Goal: Task Accomplishment & Management: Manage account settings

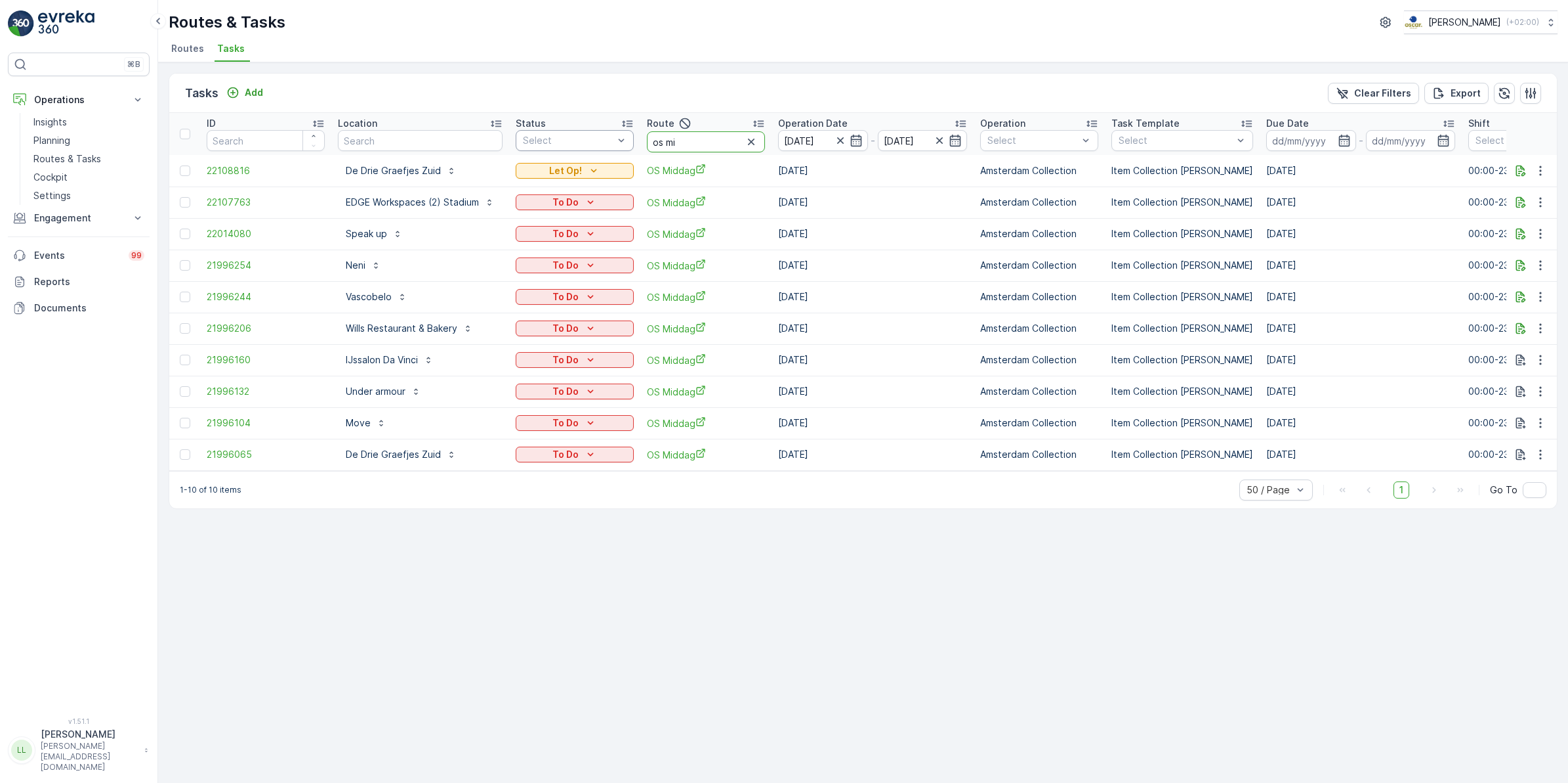
drag, startPoint x: 698, startPoint y: 138, endPoint x: 624, endPoint y: 136, distance: 74.0
click at [624, 136] on tr "ID Location Status Select Route os mi Operation Date 01.10.2025 - 01.10.2025 Op…" at bounding box center [1204, 133] width 2071 height 42
type input "m"
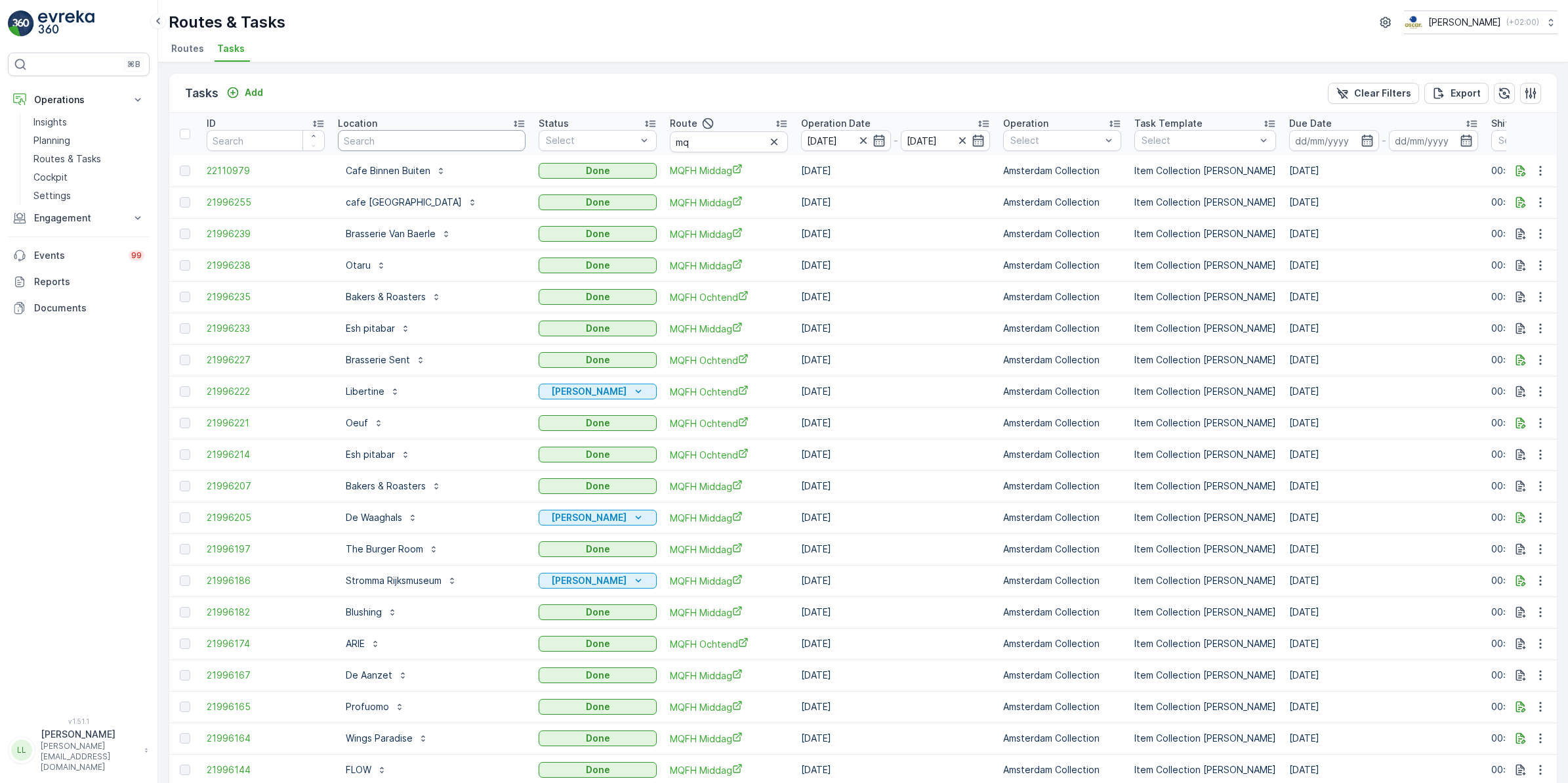
drag, startPoint x: 450, startPoint y: 143, endPoint x: 456, endPoint y: 148, distance: 7.8
click at [451, 142] on input "text" at bounding box center [432, 140] width 188 height 21
type input "sloter"
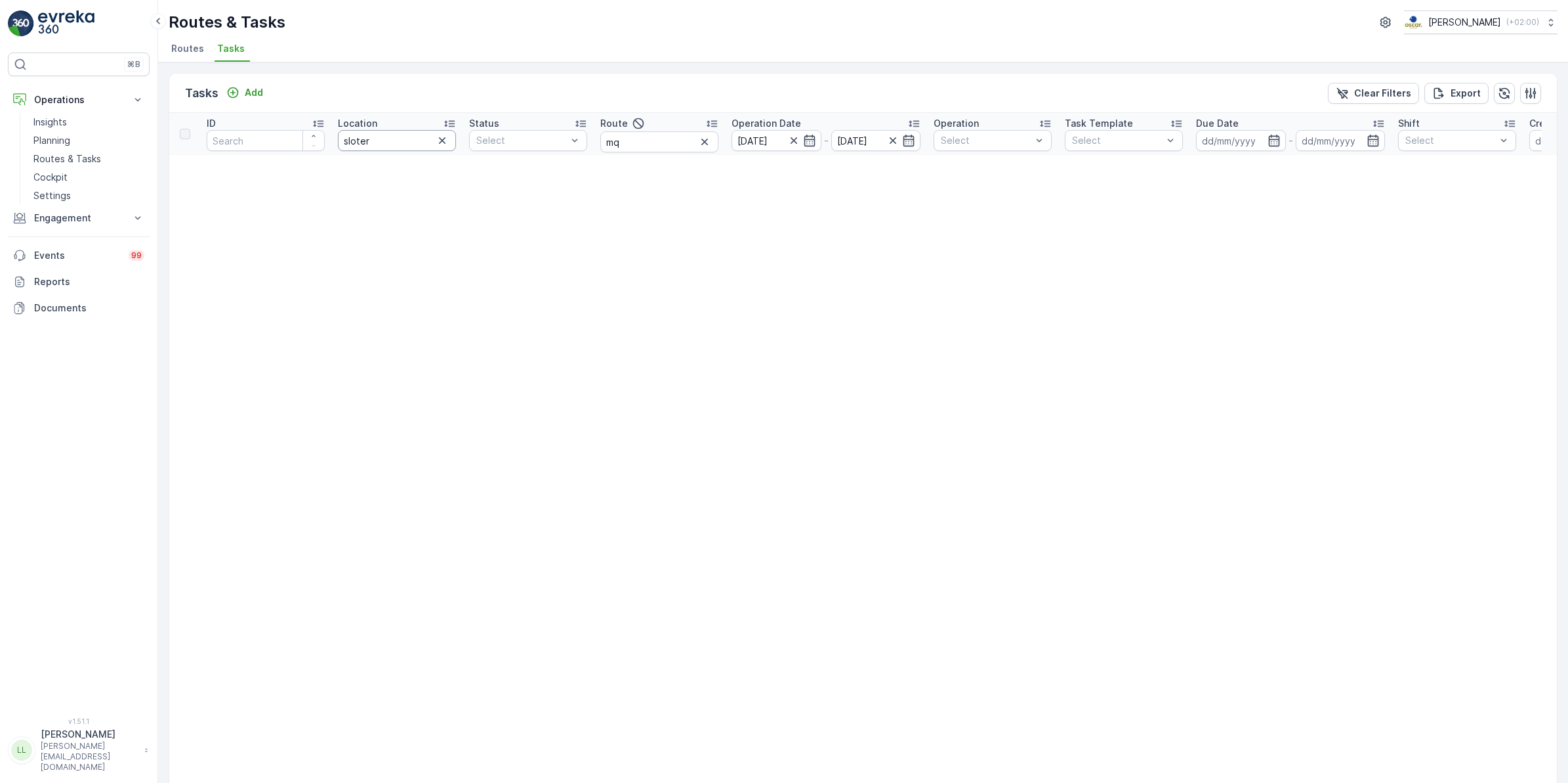
click at [411, 139] on input "sloter" at bounding box center [397, 140] width 118 height 21
drag, startPoint x: 395, startPoint y: 138, endPoint x: 277, endPoint y: 133, distance: 118.1
click at [277, 133] on tr "ID Location sloter Status Select Route mq Operation Date 01.10.2025 - 01.10.202…" at bounding box center [1152, 133] width 1965 height 42
type input "vv"
click at [657, 143] on input "mq" at bounding box center [660, 142] width 118 height 21
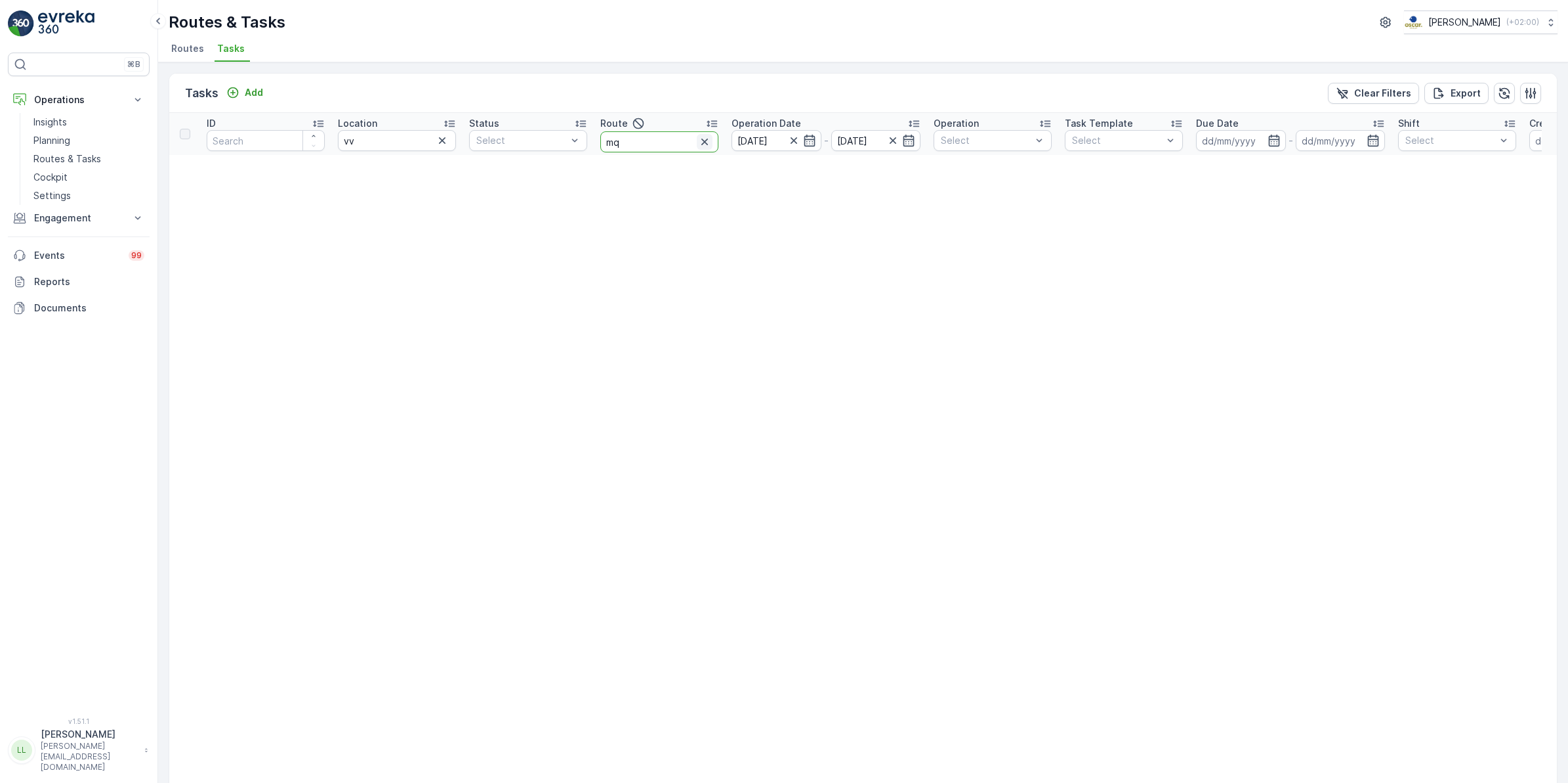
click at [706, 138] on icon "button" at bounding box center [705, 142] width 13 height 13
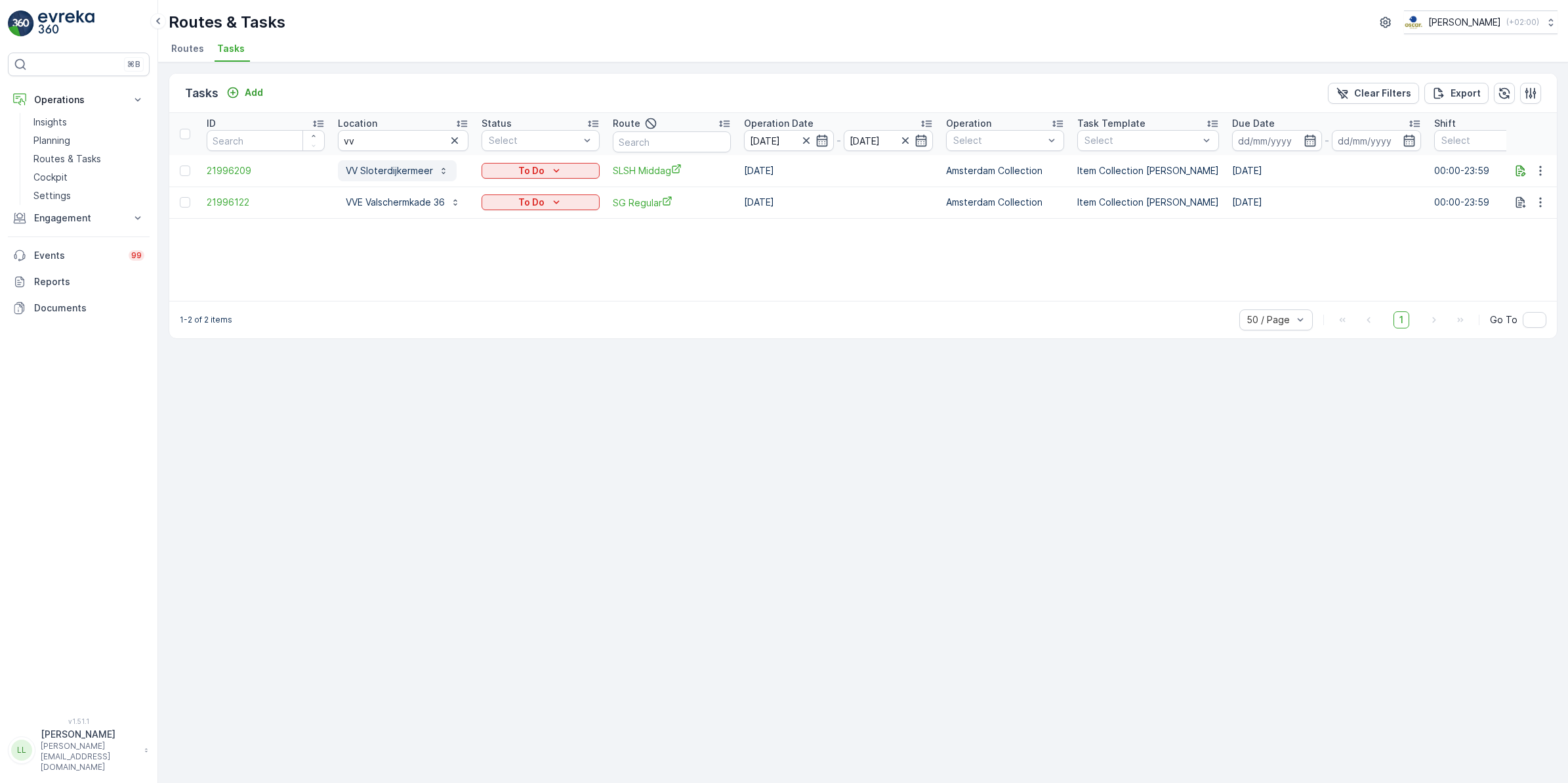
click at [405, 178] on button "VV Sloterdijkermeer" at bounding box center [397, 170] width 118 height 21
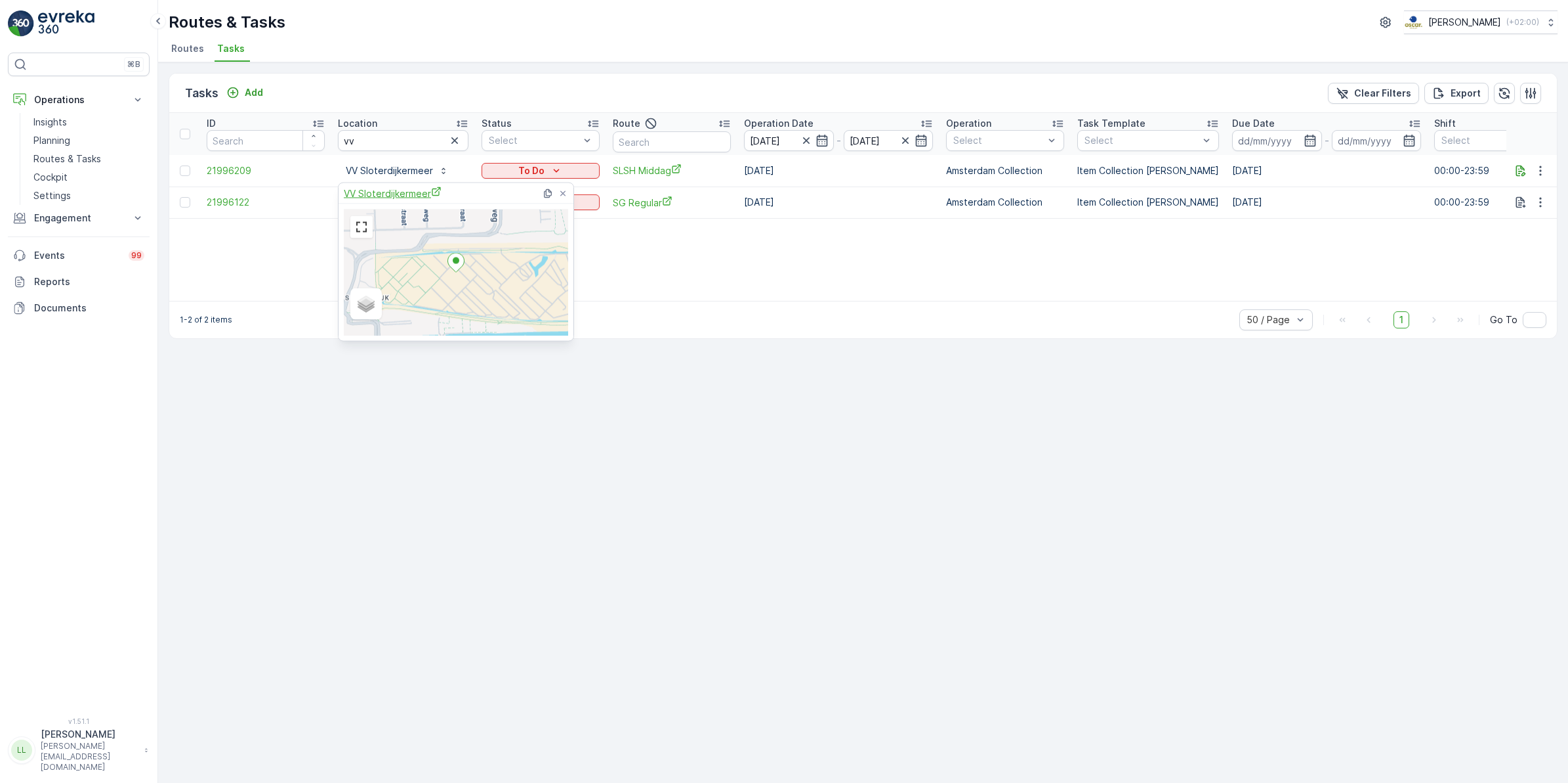
click at [406, 189] on span "VV Sloterdijkermeer" at bounding box center [393, 193] width 98 height 14
click at [1523, 173] on icon "button" at bounding box center [1521, 170] width 9 height 11
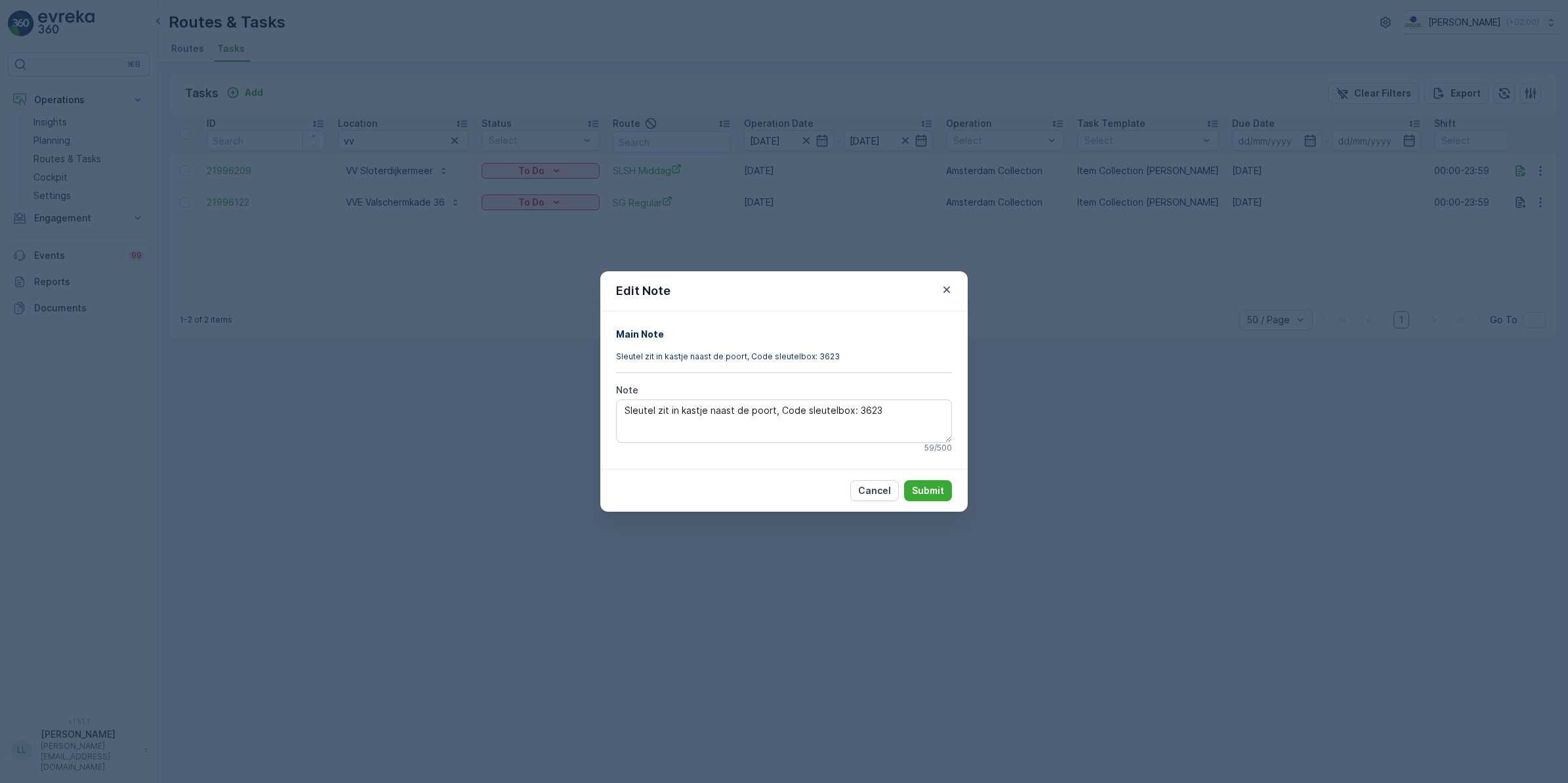
click at [1093, 398] on div "Edit Note Main Note Sleutel zit in kastje naast de poort, Code sleutelbox: 3623…" at bounding box center [784, 391] width 1568 height 783
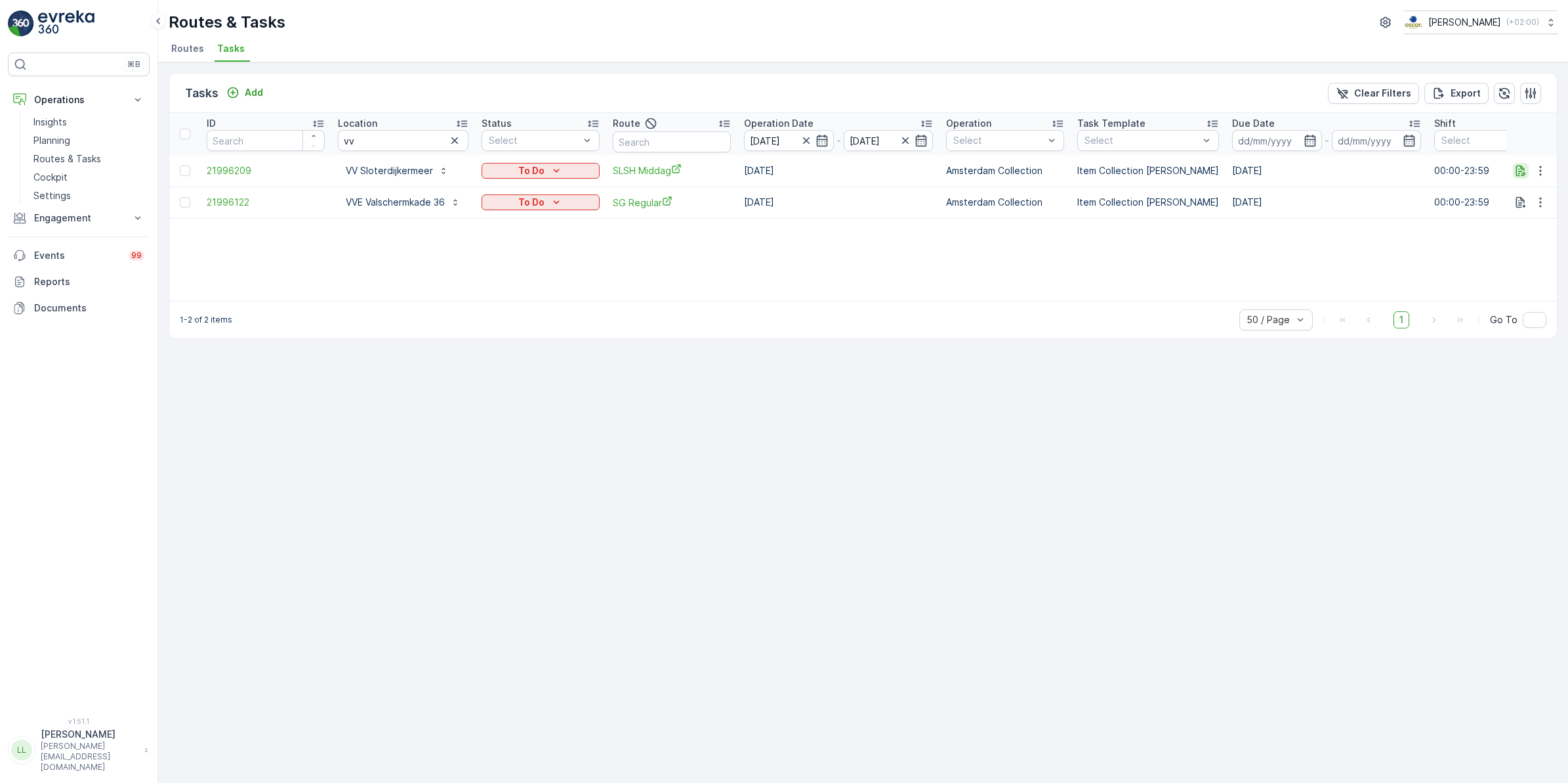
click at [1514, 176] on icon "button" at bounding box center [1521, 171] width 13 height 13
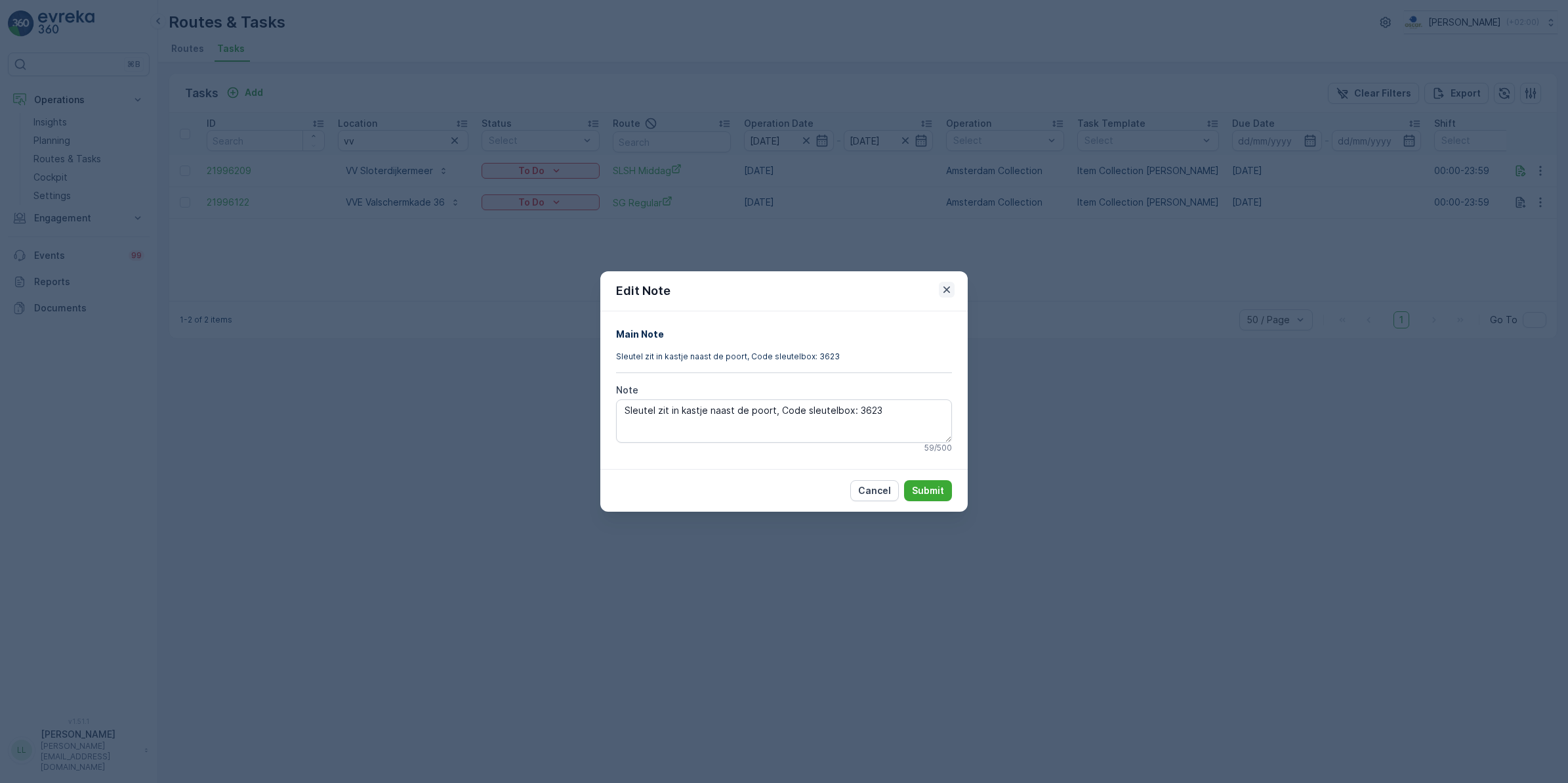
click at [946, 292] on icon "button" at bounding box center [947, 290] width 13 height 13
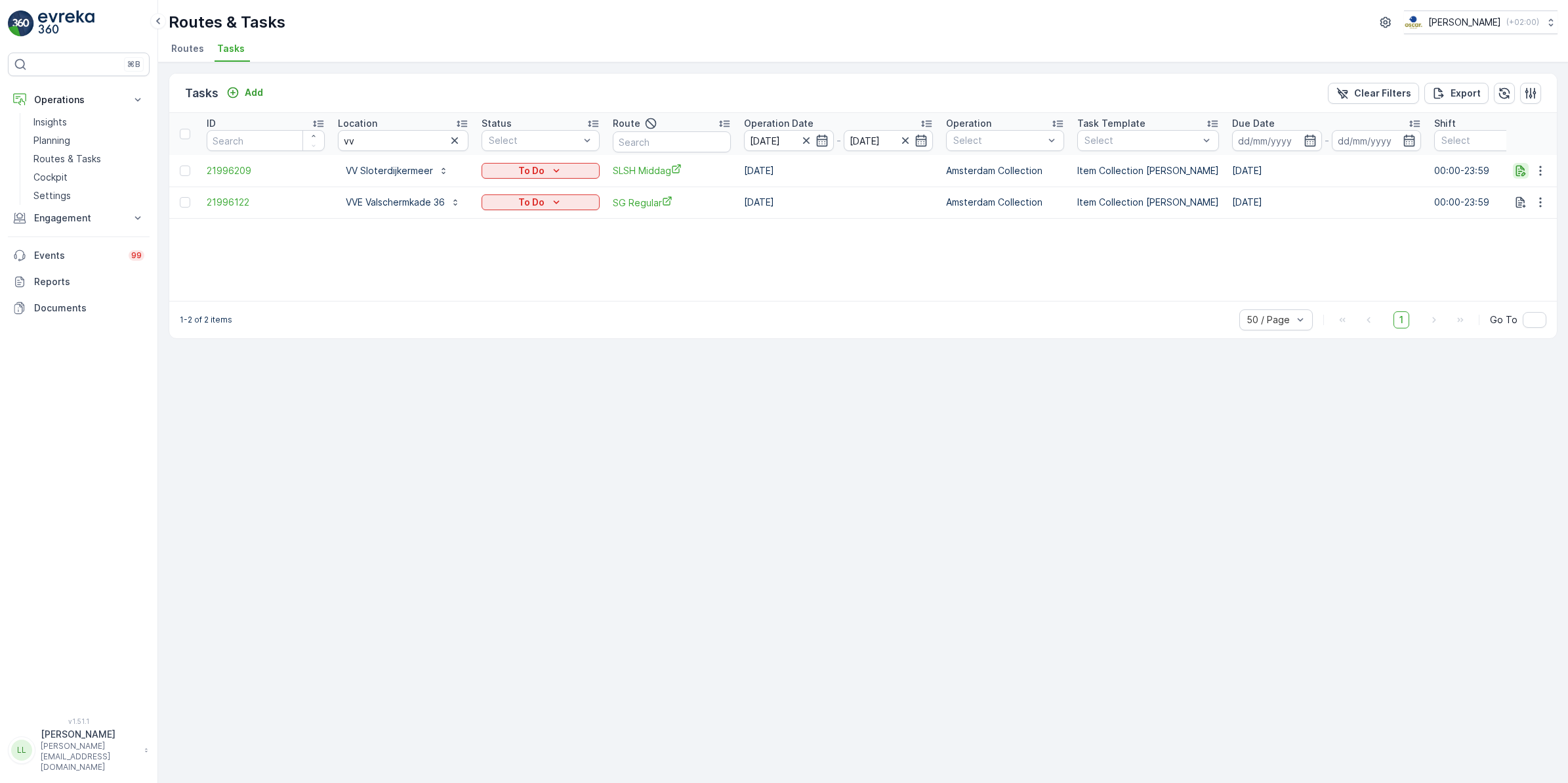
click at [1525, 171] on icon "button" at bounding box center [1521, 171] width 13 height 13
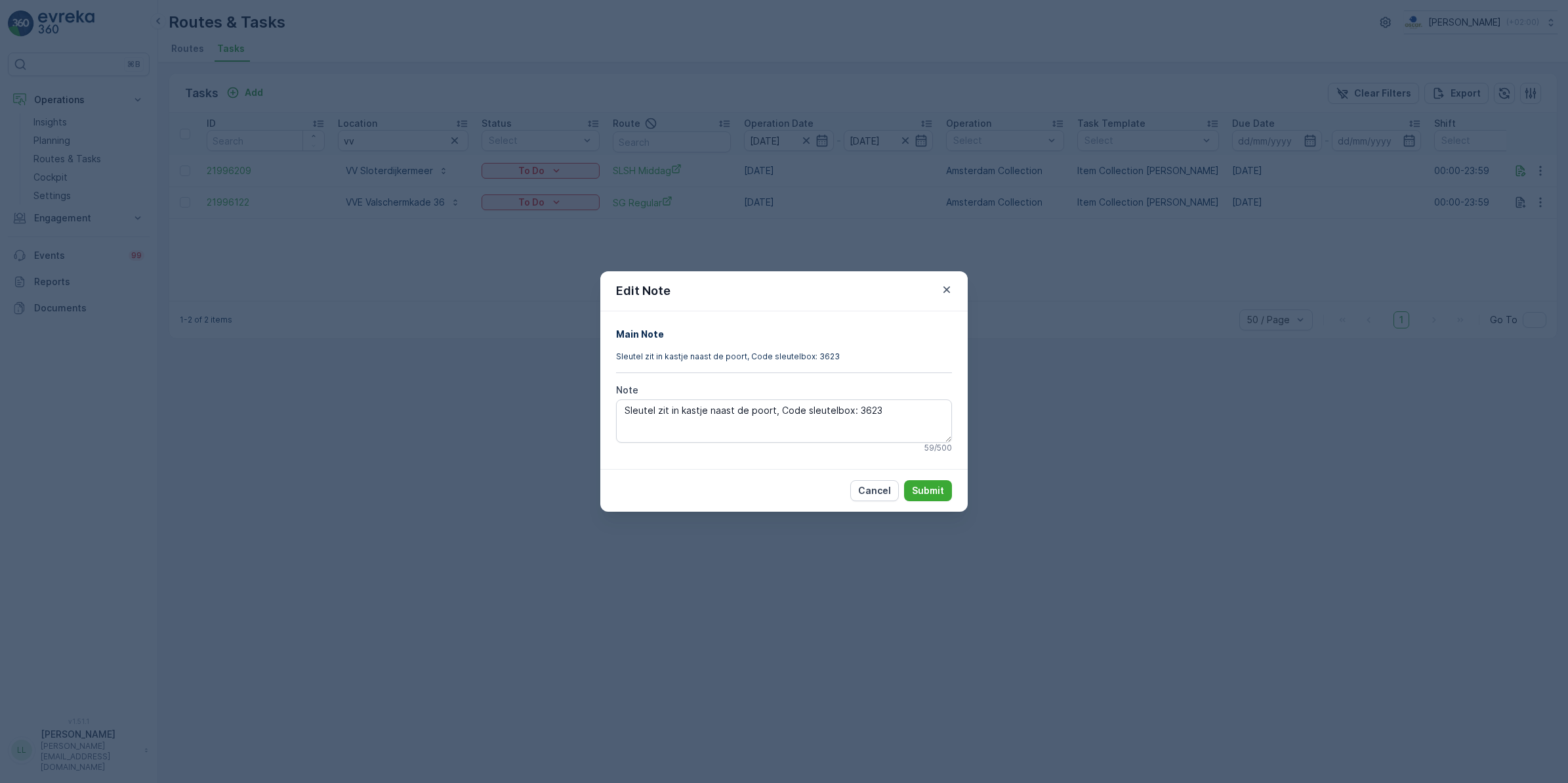
click at [1084, 480] on div "Edit Note Main Note Sleutel zit in kastje naast de poort, Code sleutelbox: 3623…" at bounding box center [784, 391] width 1568 height 783
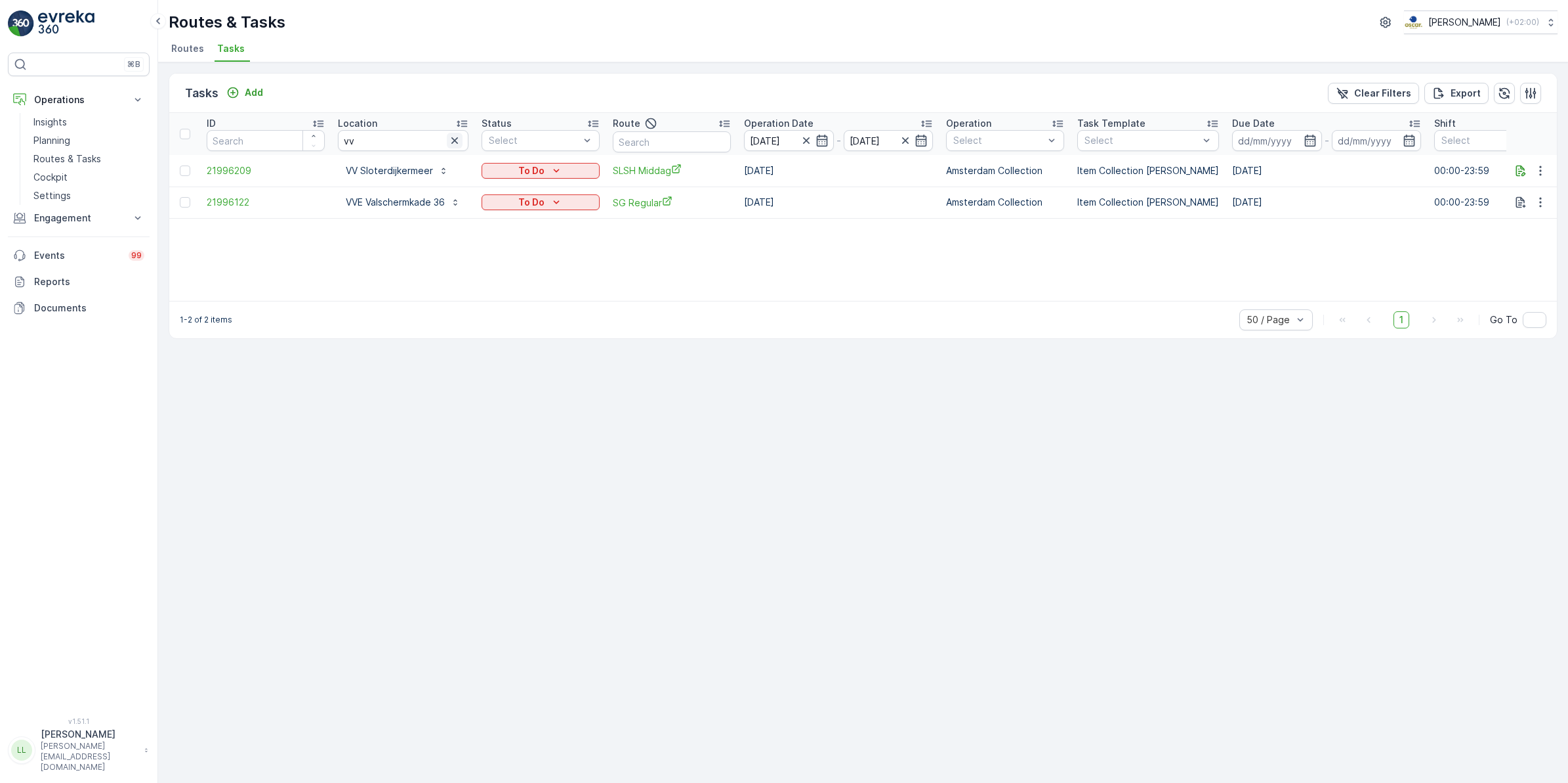
click at [460, 141] on icon "button" at bounding box center [455, 140] width 13 height 13
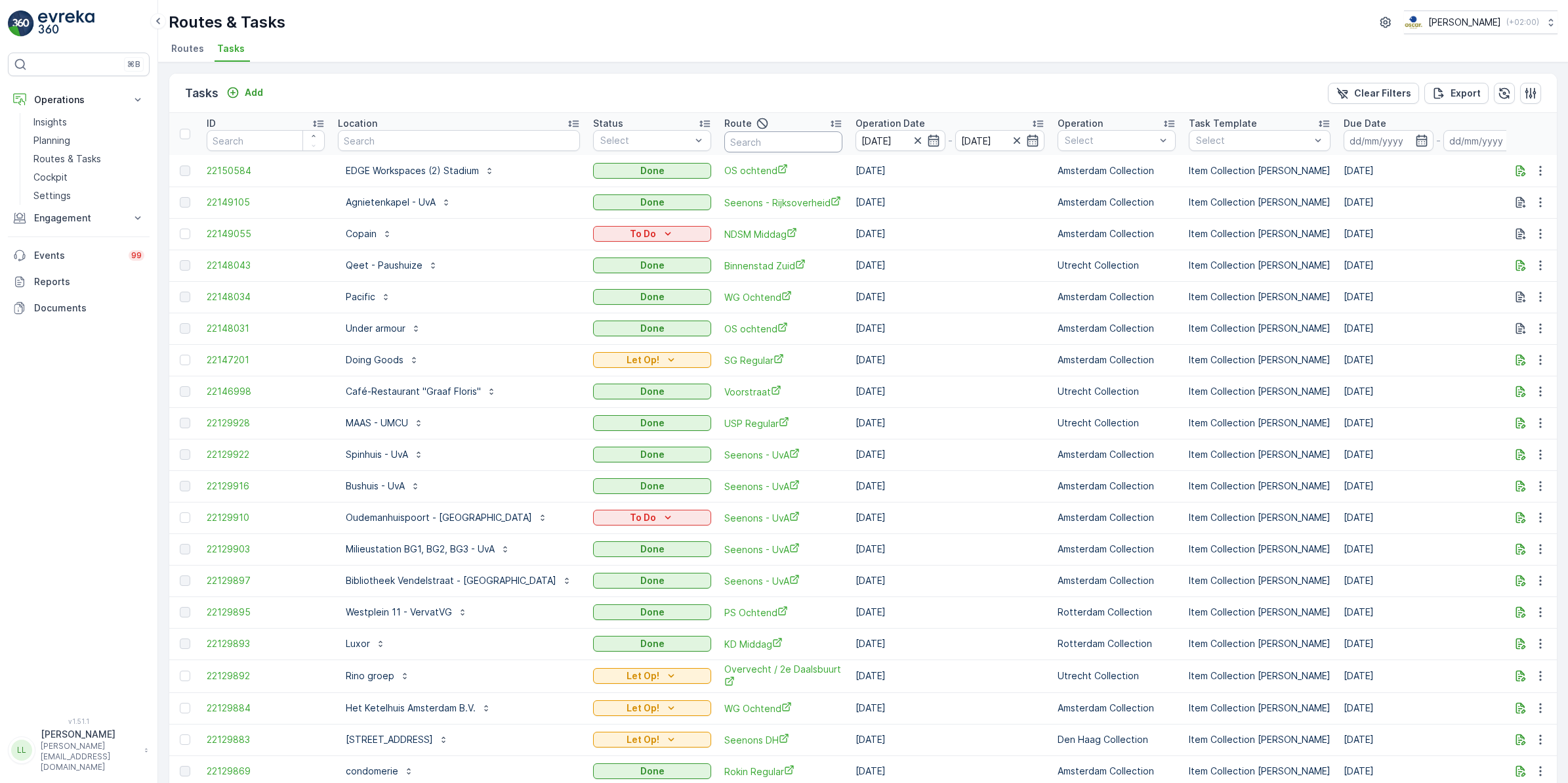
click at [733, 149] on input "text" at bounding box center [784, 142] width 118 height 21
type input "uva"
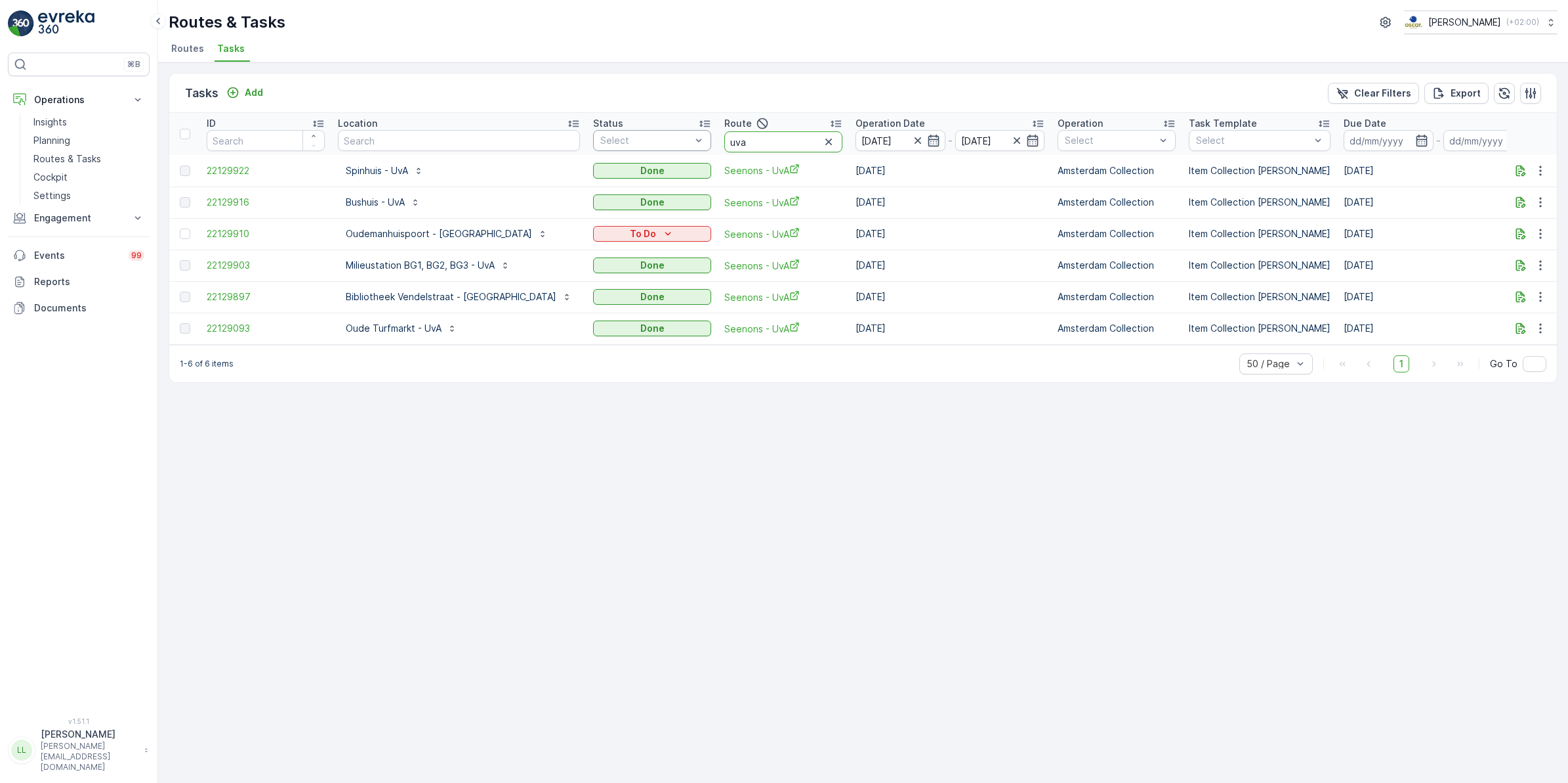
drag, startPoint x: 680, startPoint y: 139, endPoint x: 644, endPoint y: 139, distance: 36.0
click at [644, 139] on tr "ID Location Status Select Route uva Operation Date 01.10.2025 - 01.10.2025 Oper…" at bounding box center [1243, 133] width 2149 height 42
type input "om"
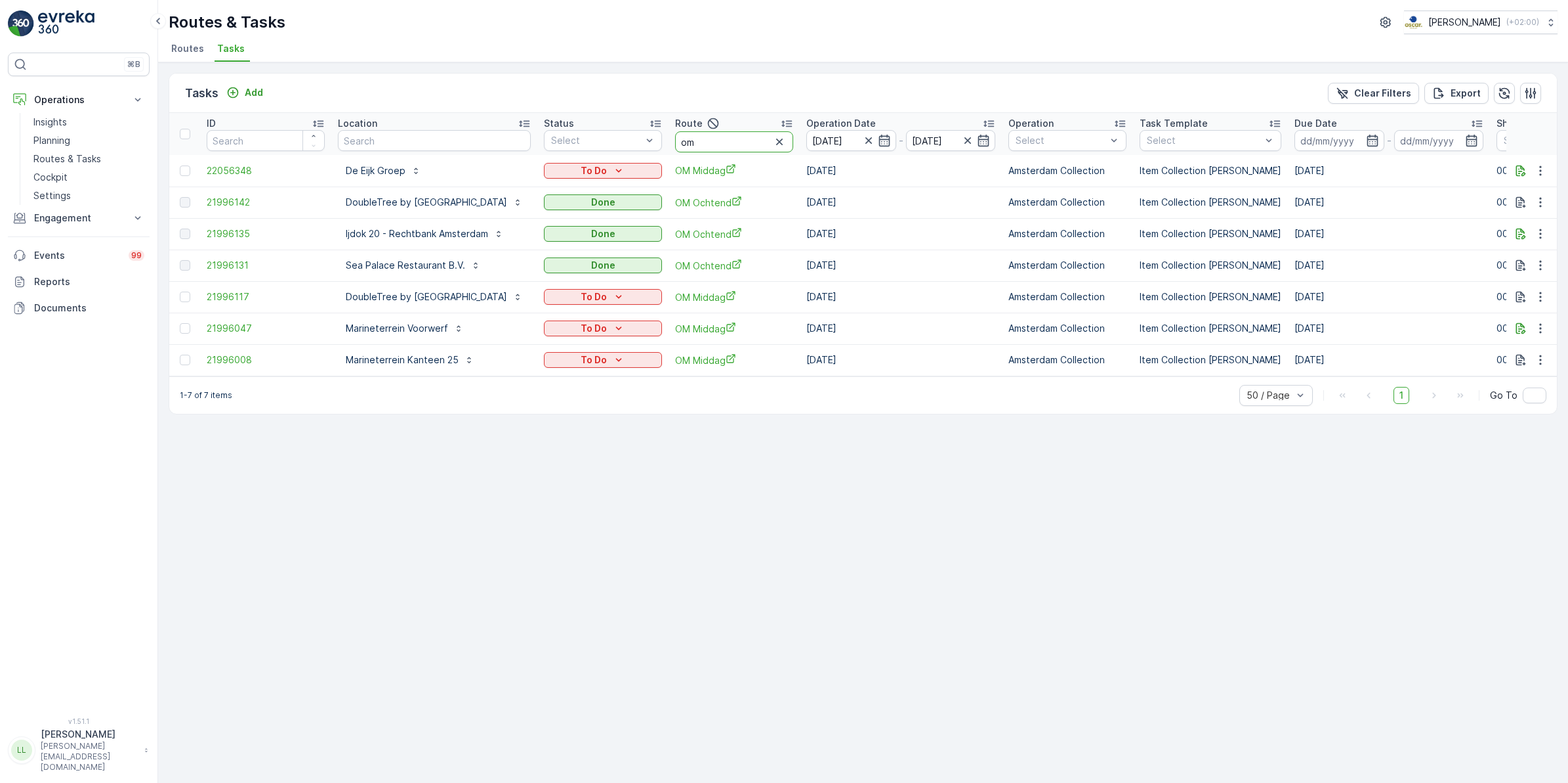
drag, startPoint x: 773, startPoint y: 143, endPoint x: 754, endPoint y: 141, distance: 19.1
click at [754, 141] on input "om" at bounding box center [735, 142] width 118 height 21
type input "uva"
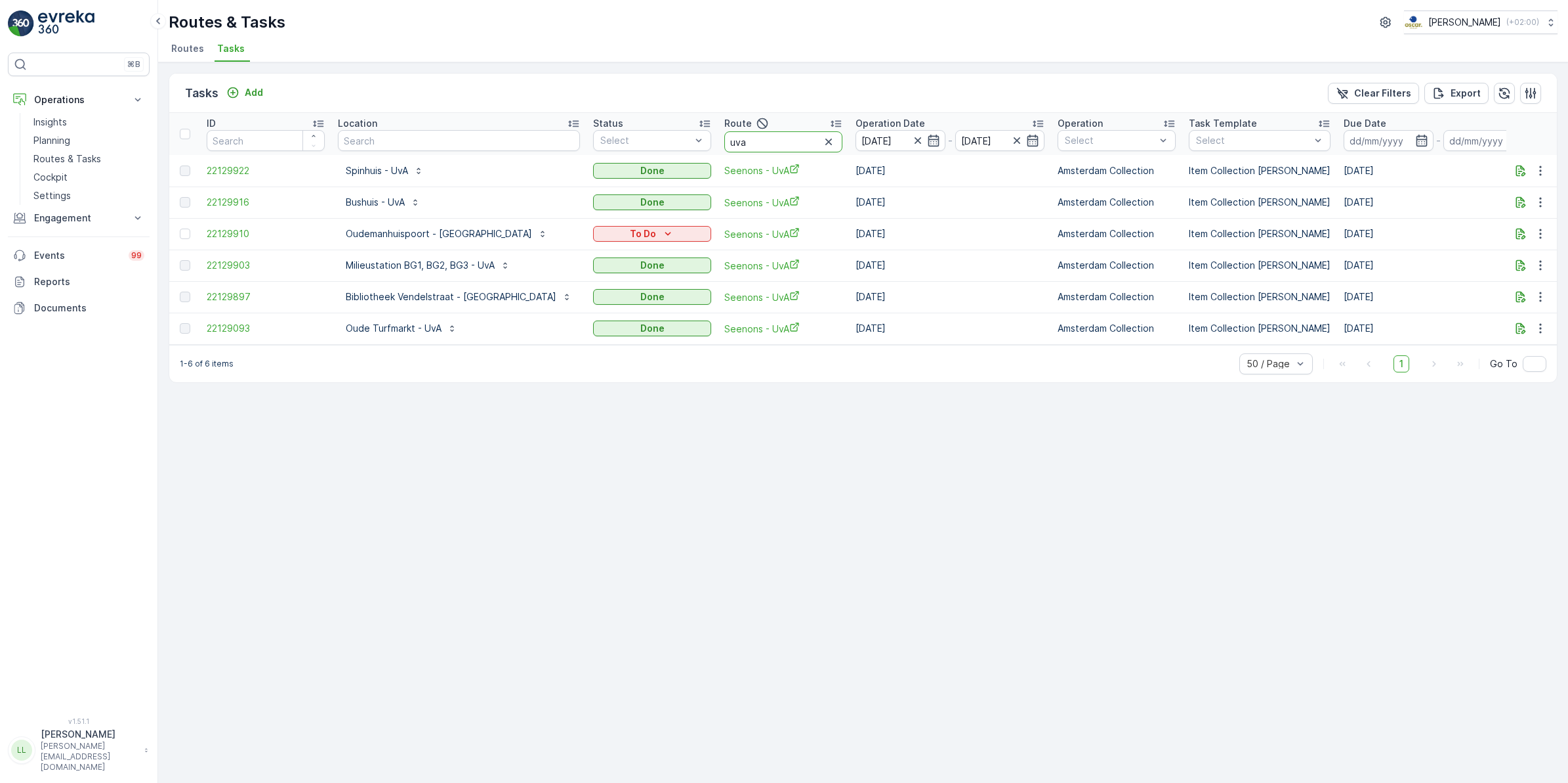
drag, startPoint x: 706, startPoint y: 138, endPoint x: 660, endPoint y: 143, distance: 46.3
click at [718, 143] on th "Route uva" at bounding box center [784, 133] width 132 height 42
type input "rijks"
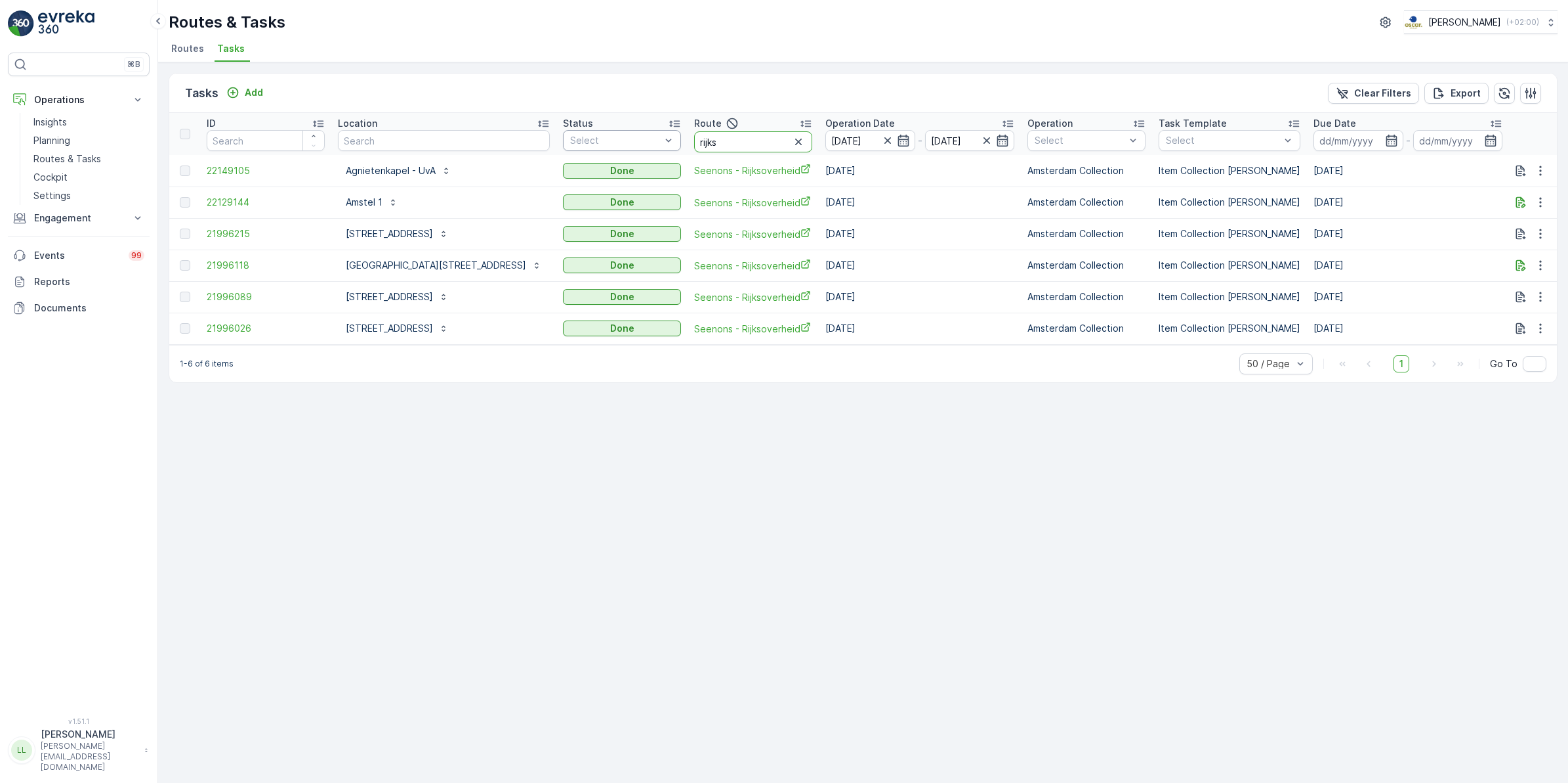
drag, startPoint x: 598, startPoint y: 145, endPoint x: 581, endPoint y: 146, distance: 17.0
click at [581, 146] on tr "ID Location Status Select Route rijks Operation Date 01.10.2025 - 01.10.2025 Op…" at bounding box center [1228, 133] width 2119 height 42
type input "binnen"
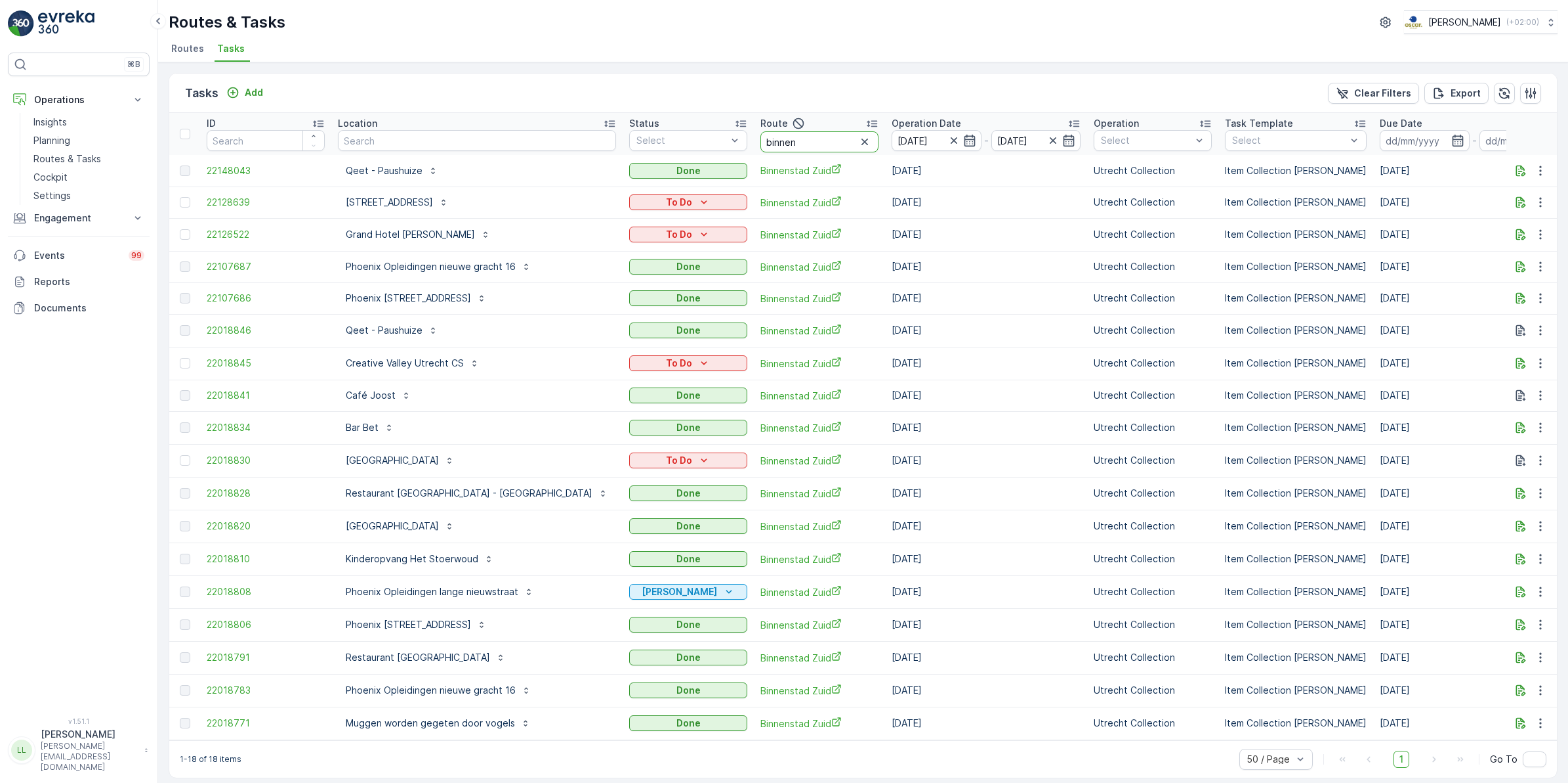
click at [761, 145] on input "binnen" at bounding box center [820, 142] width 118 height 21
drag, startPoint x: 729, startPoint y: 145, endPoint x: 654, endPoint y: 147, distance: 75.0
click at [654, 147] on tr "ID Location Status Select Route binnen Operation Date 01.10.2025 - 01.10.2025 O…" at bounding box center [1261, 133] width 2184 height 42
type input "uv"
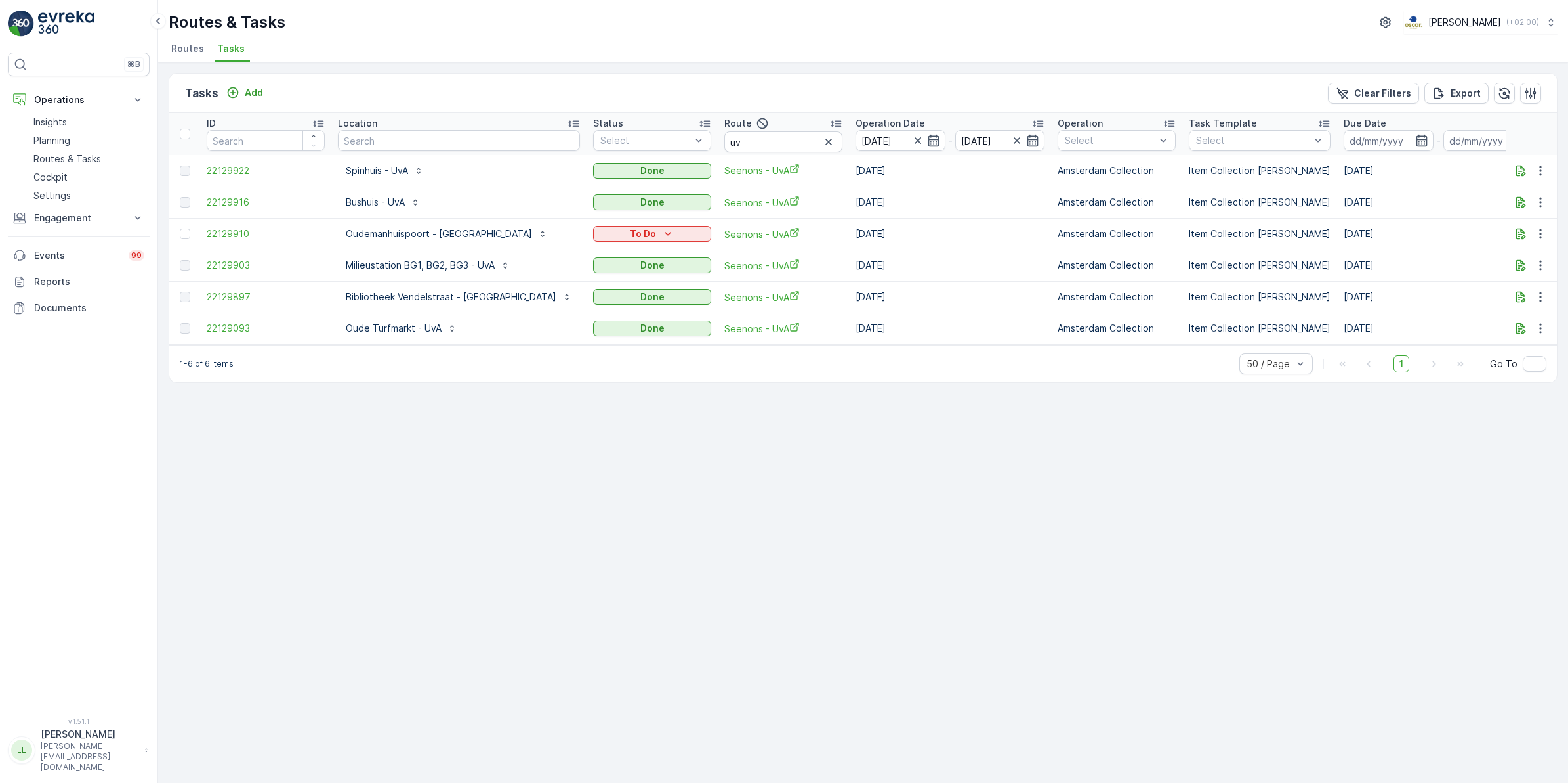
drag, startPoint x: 877, startPoint y: 138, endPoint x: 887, endPoint y: 149, distance: 14.9
click at [928, 138] on icon "button" at bounding box center [934, 140] width 11 height 12
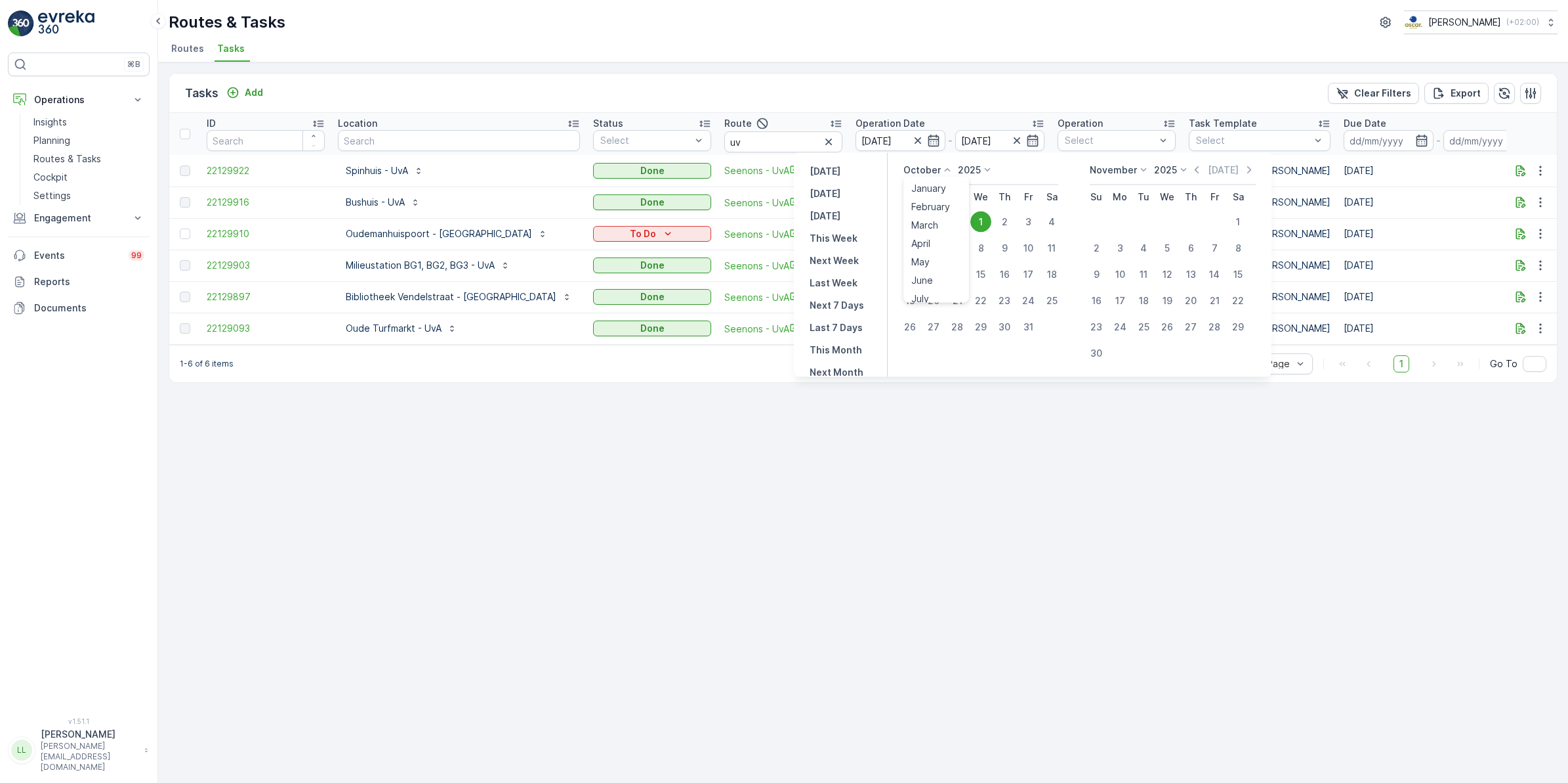
click at [918, 171] on p "October" at bounding box center [923, 170] width 38 height 13
click at [935, 251] on span "September" at bounding box center [936, 257] width 50 height 13
click at [953, 325] on div "30" at bounding box center [957, 327] width 21 height 21
type input "30.09.2025"
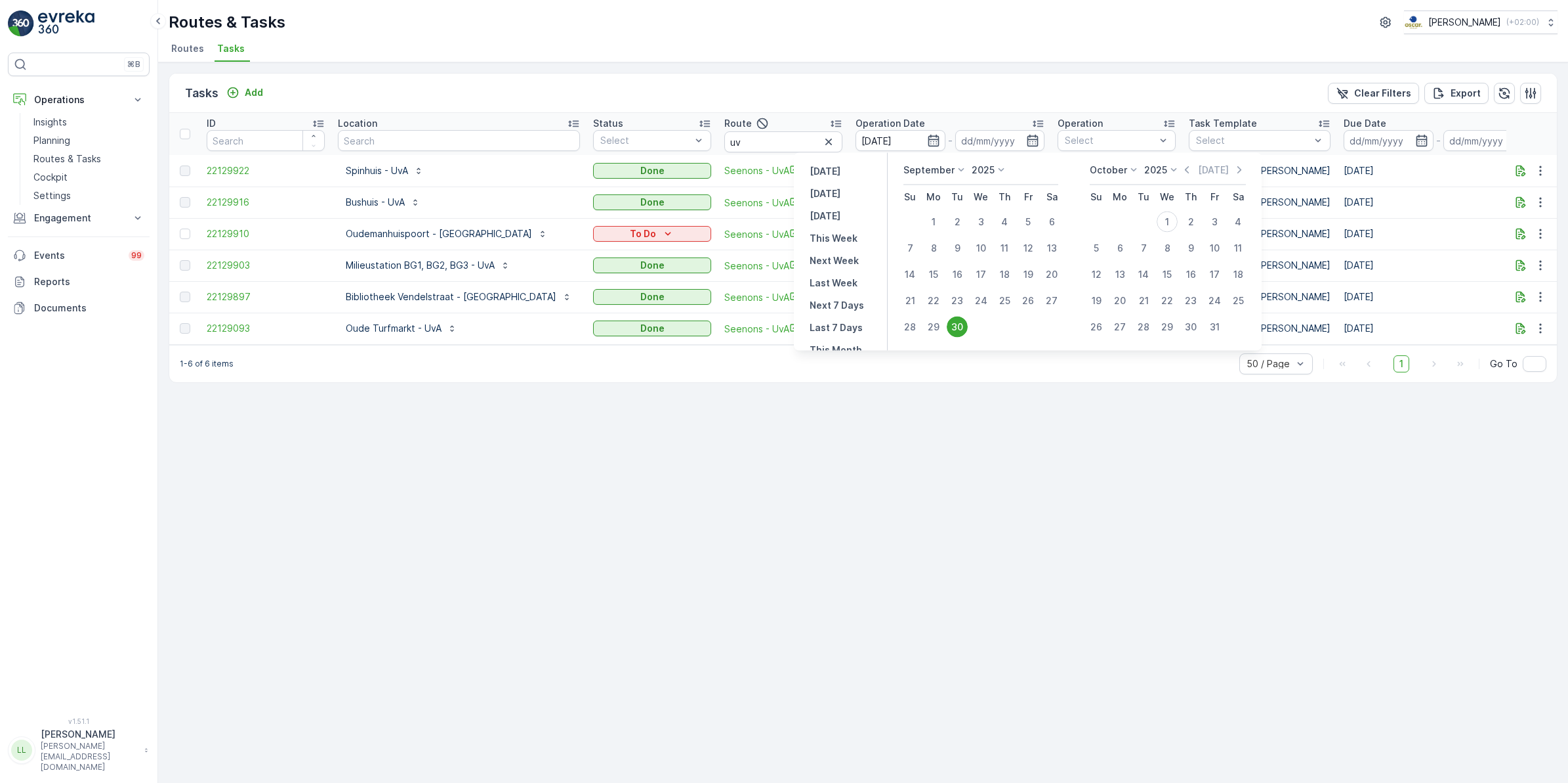
click at [956, 323] on div "30" at bounding box center [957, 327] width 21 height 21
type input "30.09.2025"
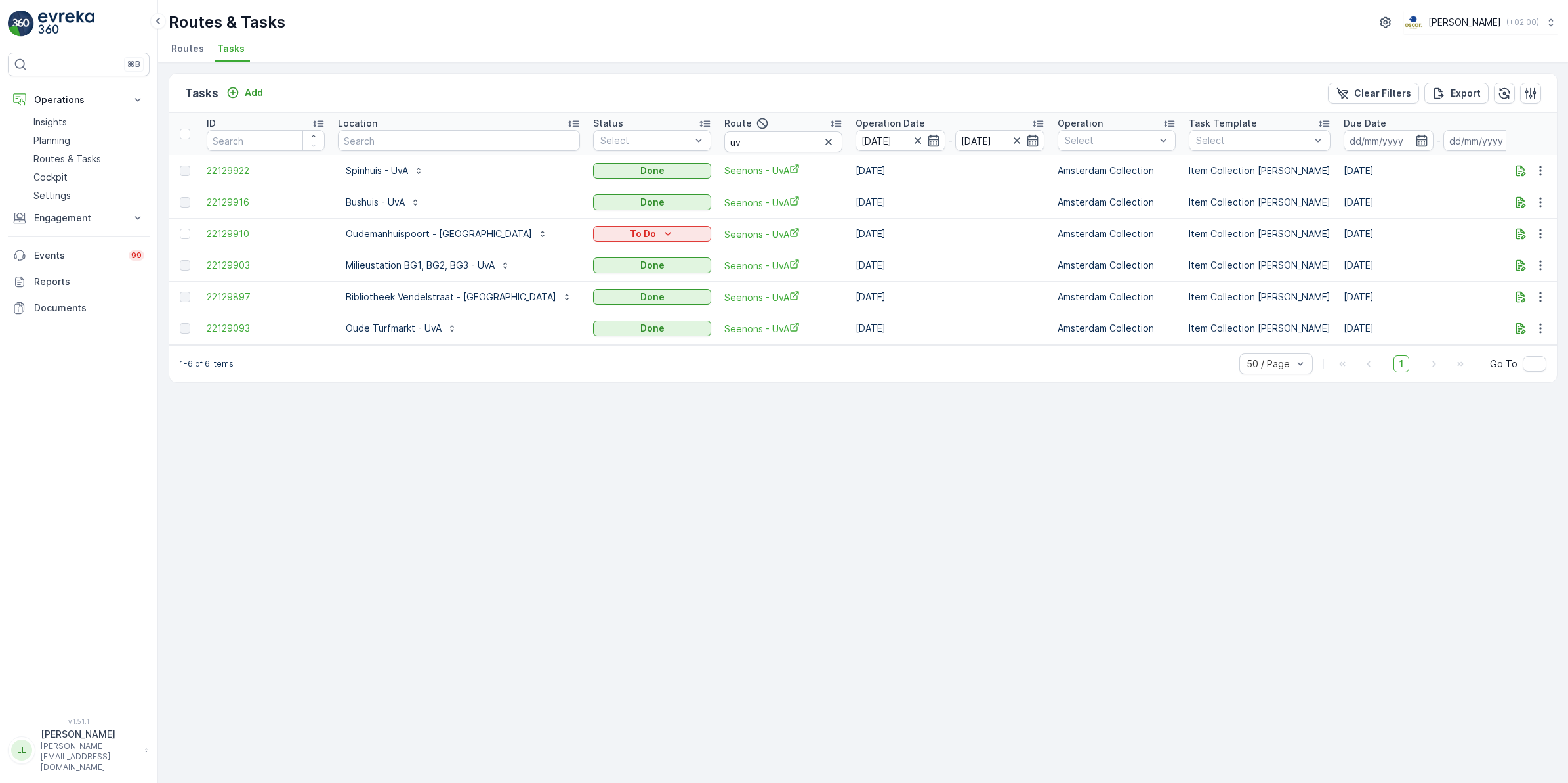
click at [956, 323] on td "01.10.2025" at bounding box center [950, 328] width 202 height 32
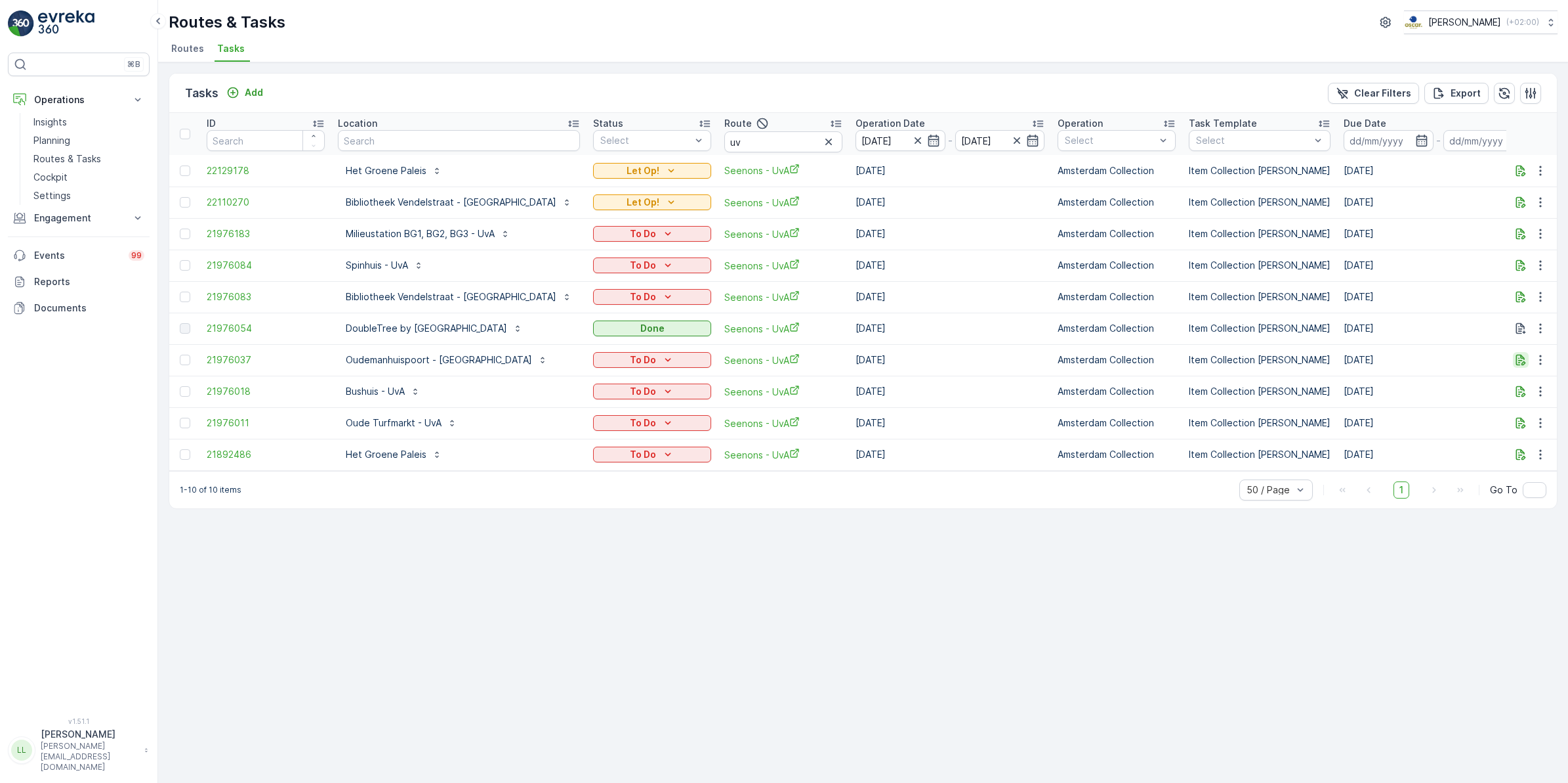
click at [1518, 361] on icon "button" at bounding box center [1521, 360] width 13 height 13
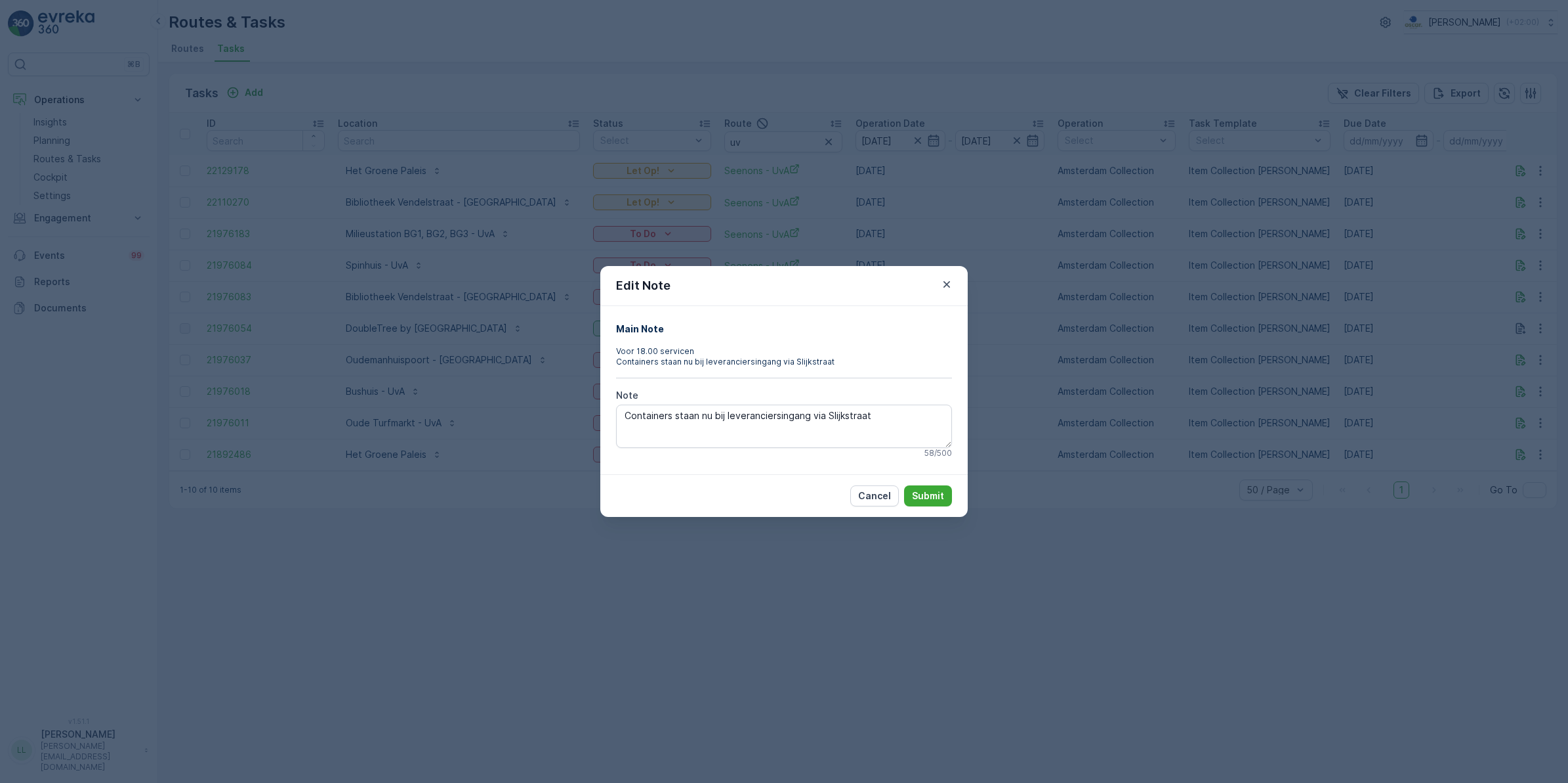
click at [1143, 462] on div "Edit Note Main Note Voor 18.00 servicen Containers staan nu bij leveranciersing…" at bounding box center [784, 391] width 1568 height 783
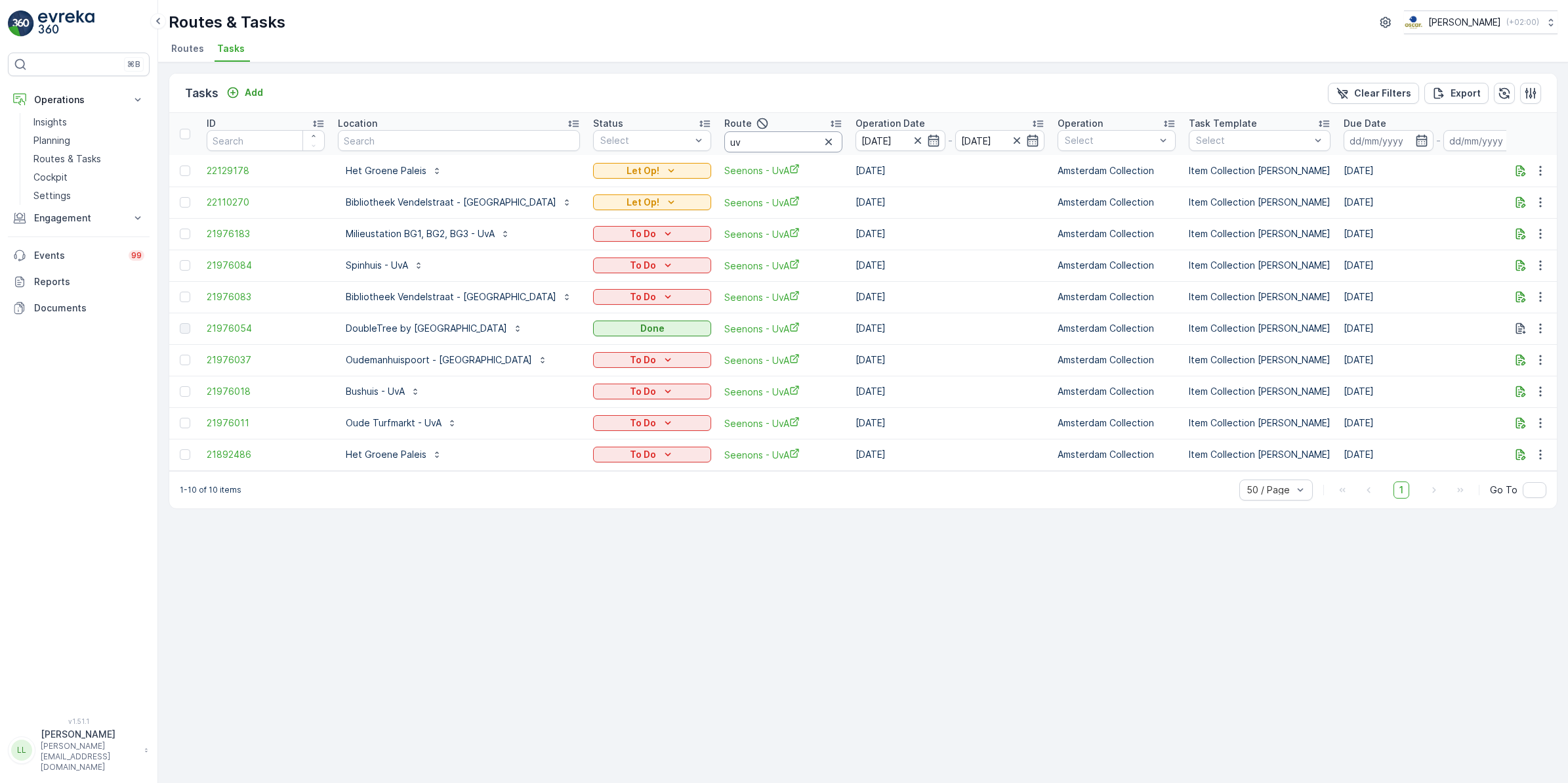
click at [815, 143] on input "uv" at bounding box center [784, 142] width 118 height 21
click at [1520, 232] on icon "button" at bounding box center [1521, 234] width 13 height 13
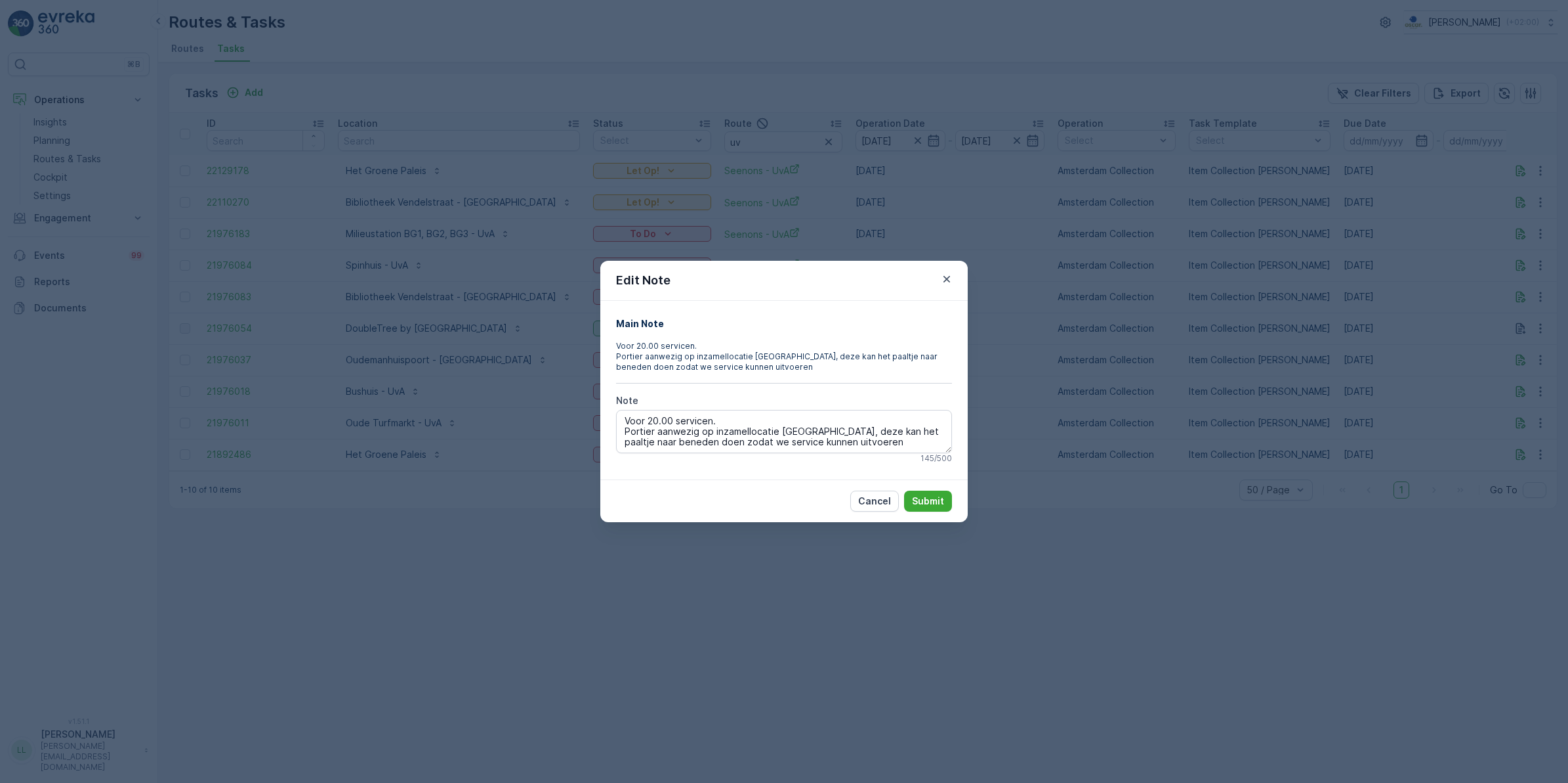
click at [1218, 343] on div "Edit Note Main Note Voor 20.00 servicen. Portier aanwezig op inzamellocatie Oud…" at bounding box center [784, 391] width 1568 height 783
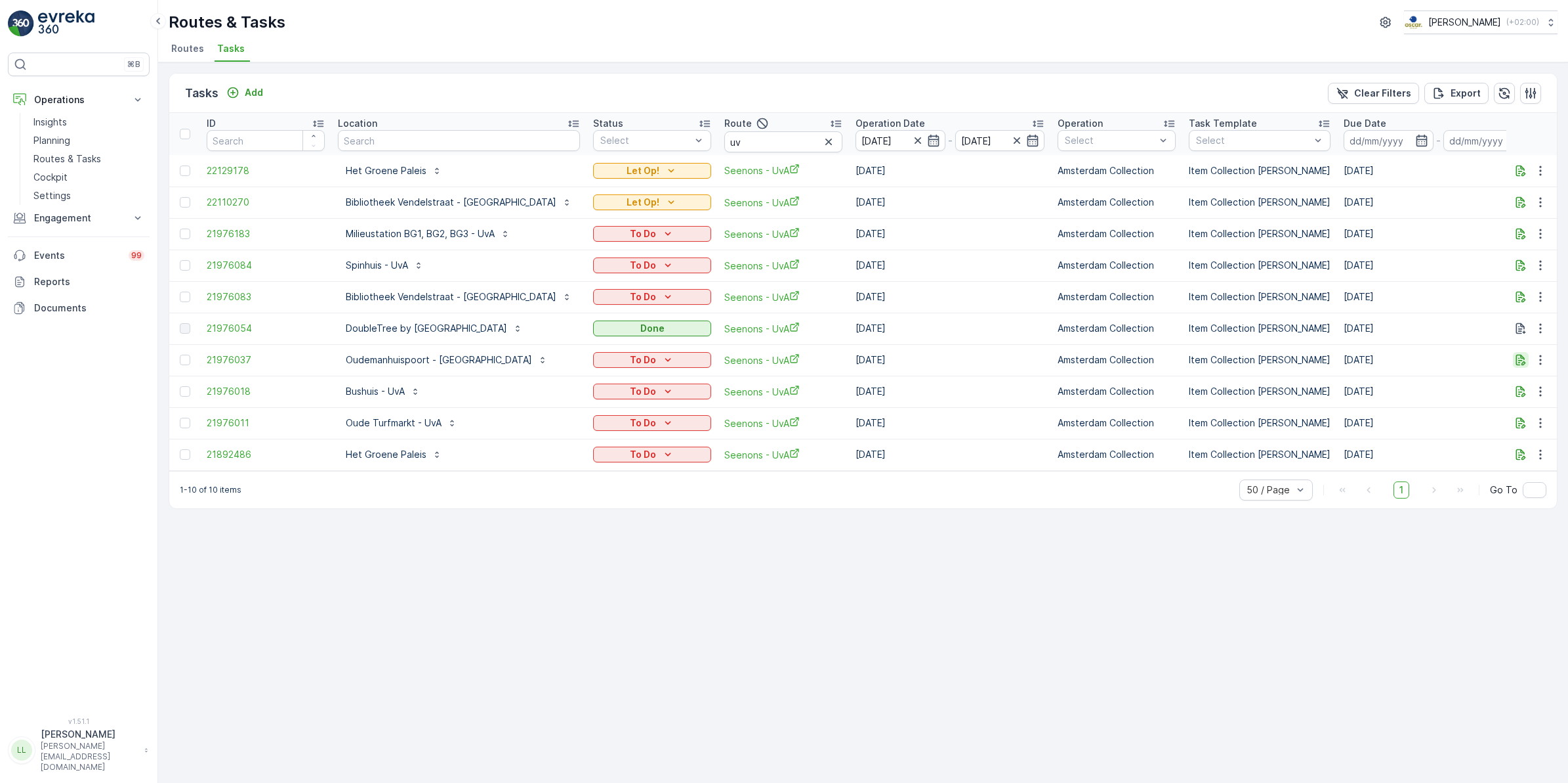
click at [1521, 361] on icon "button" at bounding box center [1521, 360] width 13 height 13
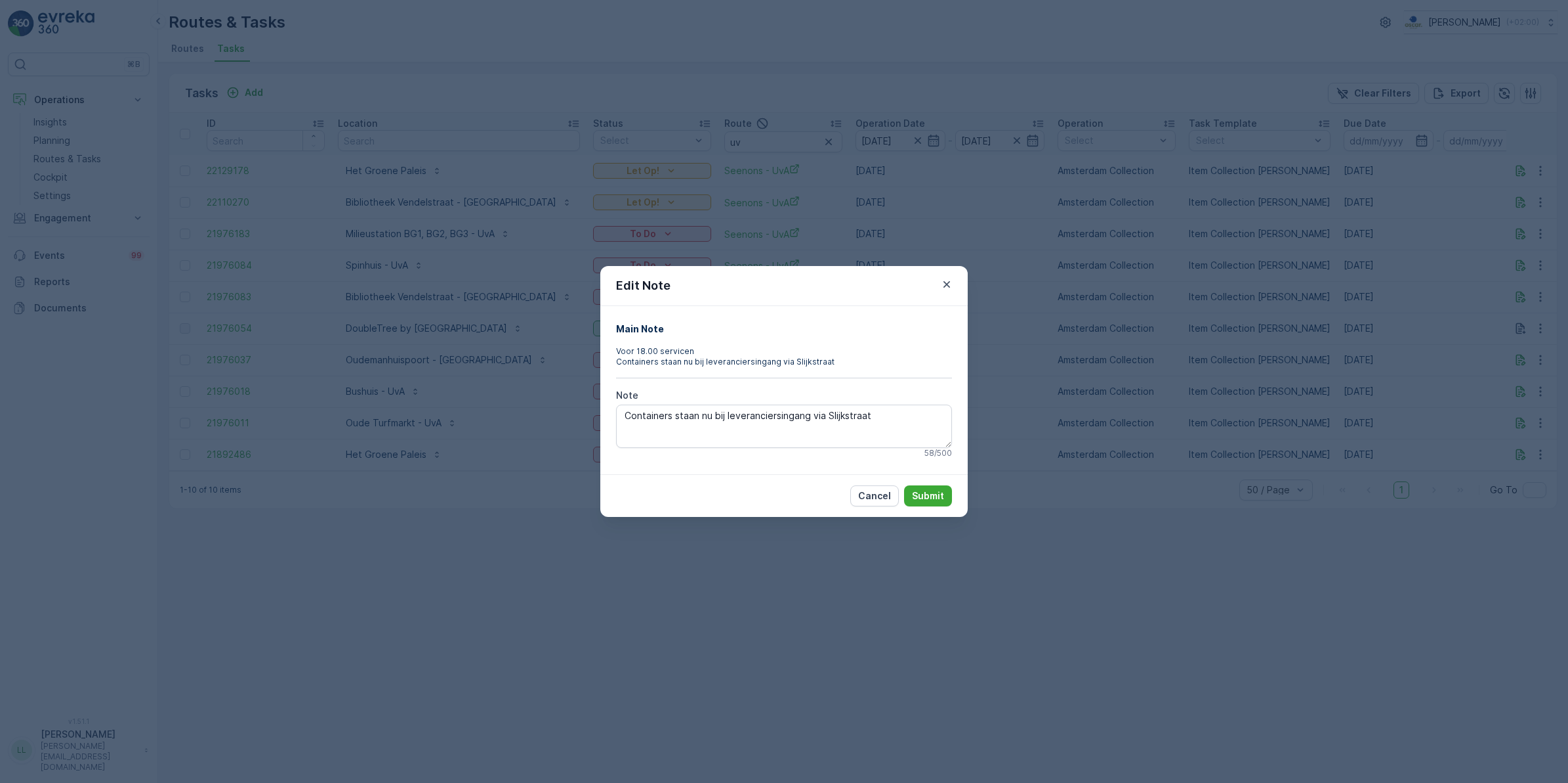
click at [1295, 420] on div "Edit Note Main Note Voor 18.00 servicen Containers staan nu bij leveranciersing…" at bounding box center [784, 391] width 1568 height 783
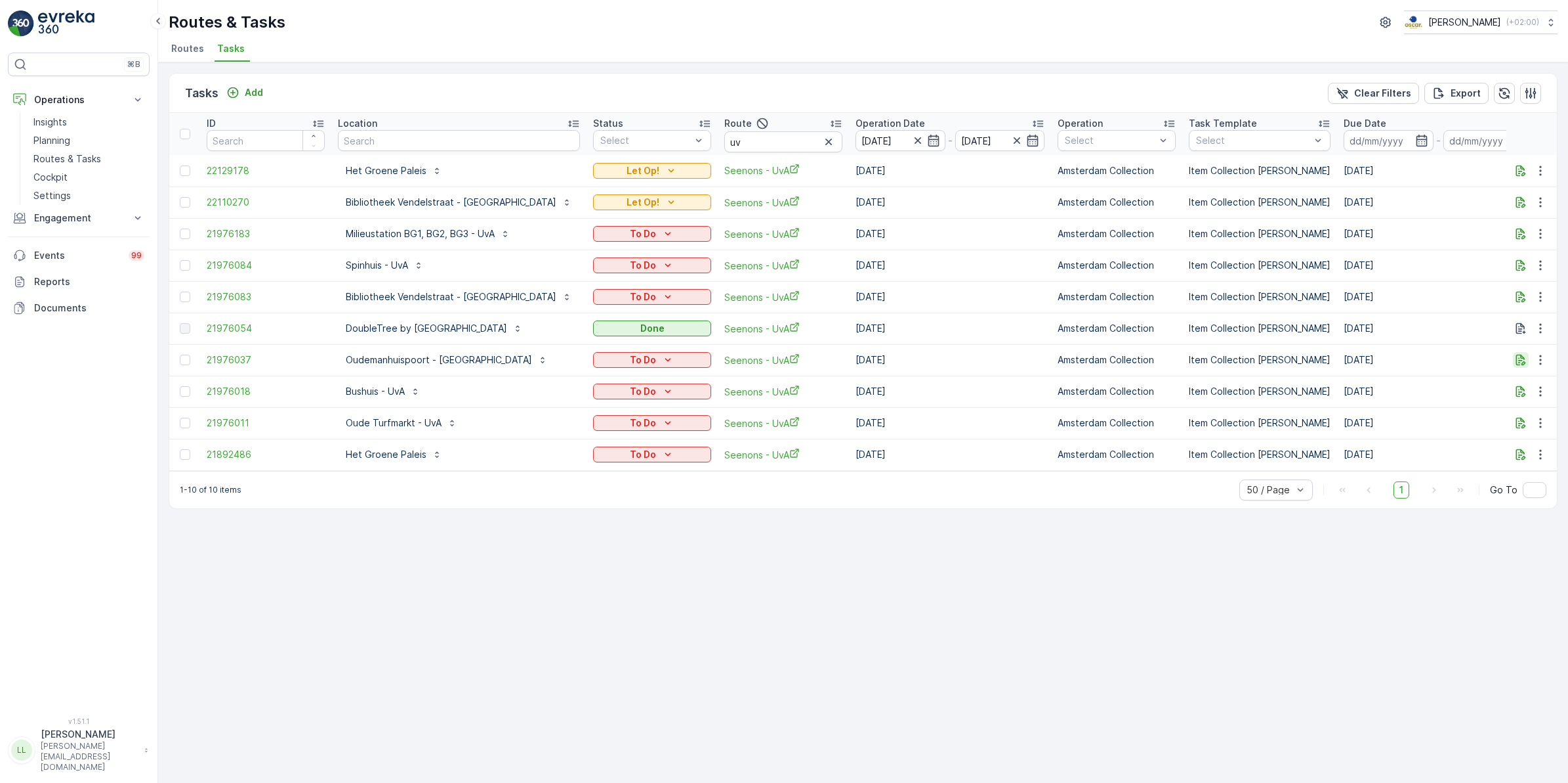
click at [1527, 361] on icon "button" at bounding box center [1521, 360] width 13 height 13
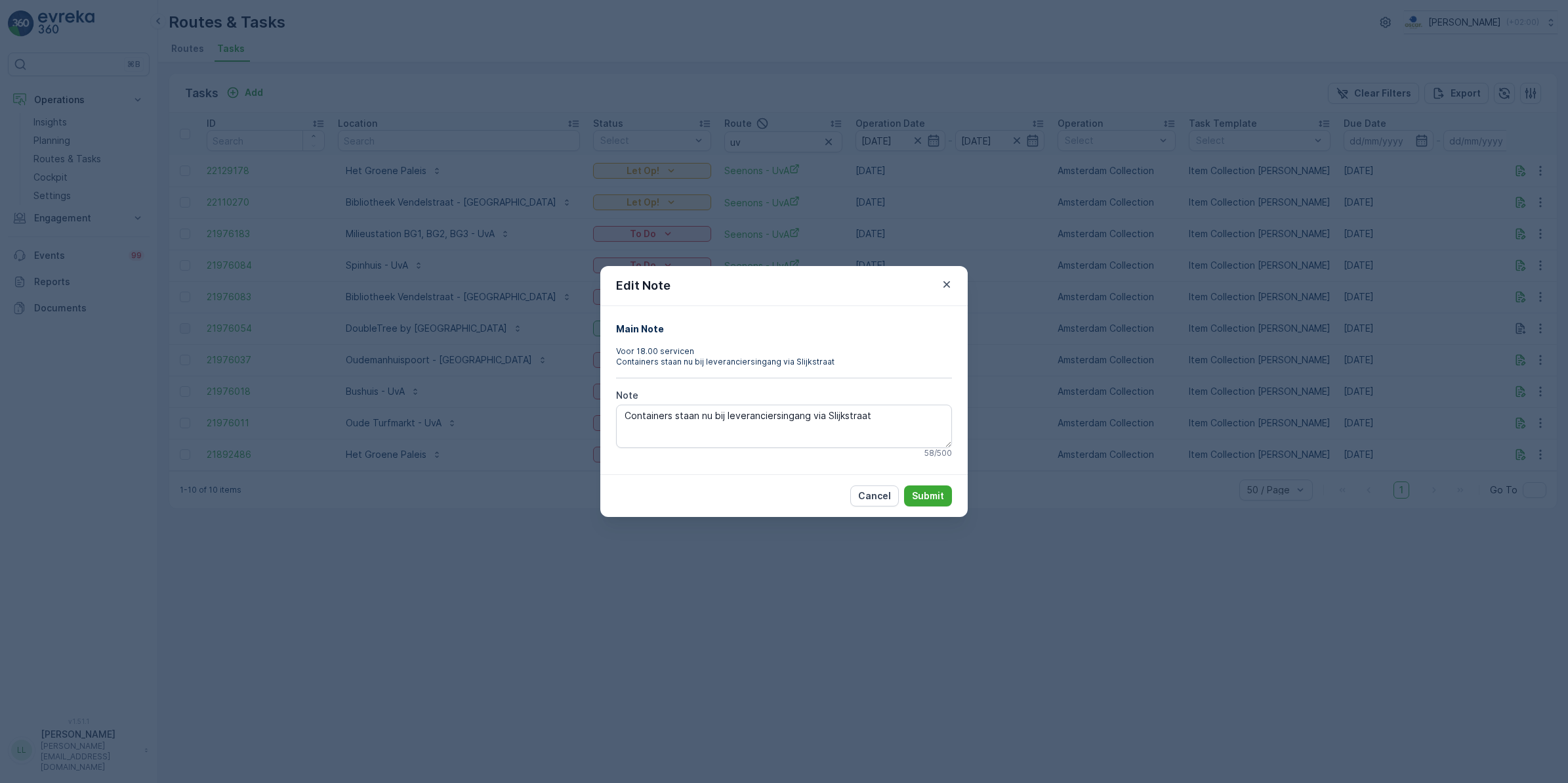
click at [1061, 438] on div "Edit Note Main Note Voor 18.00 servicen Containers staan nu bij leveranciersing…" at bounding box center [784, 391] width 1568 height 783
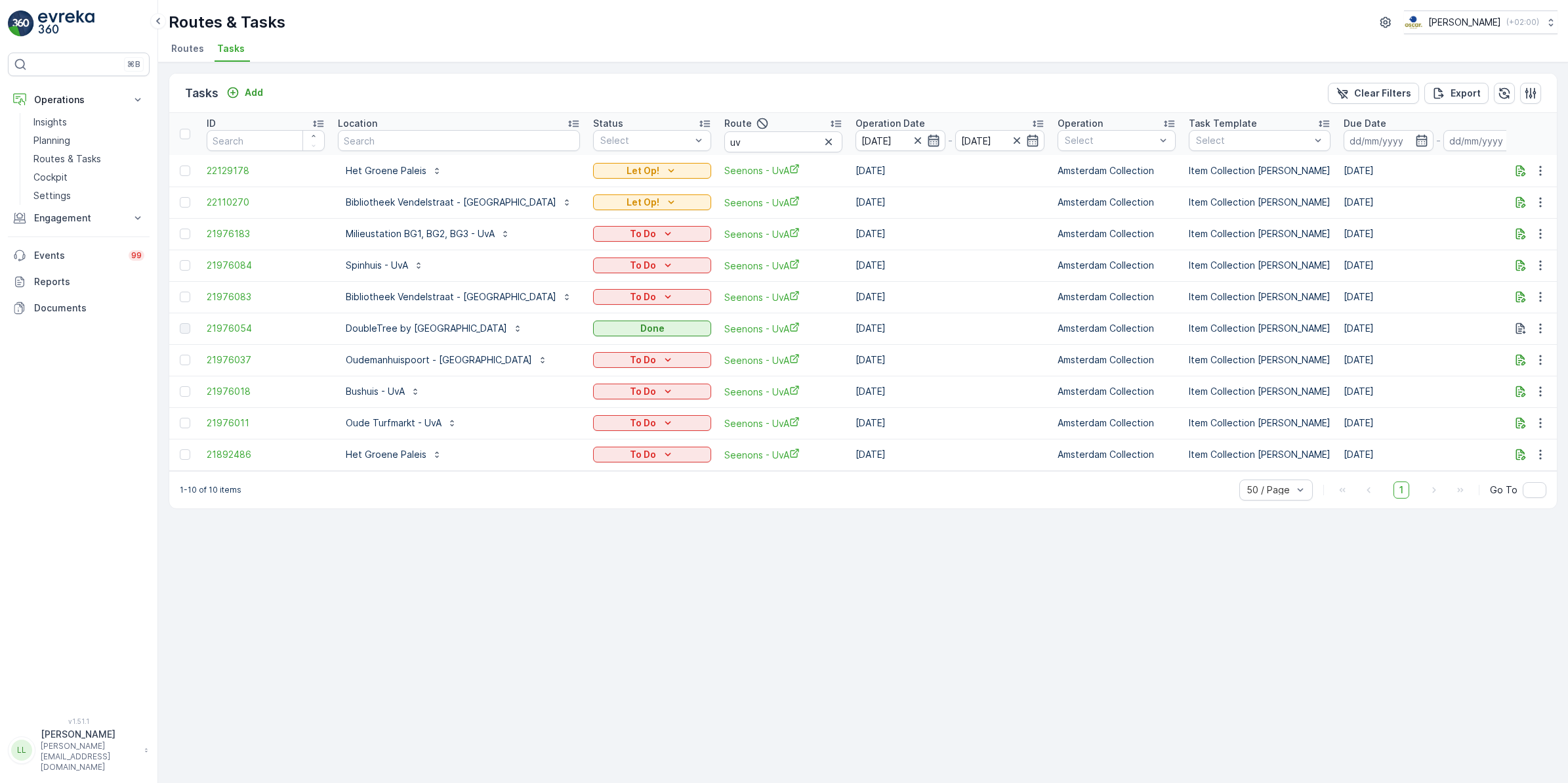
click at [940, 140] on icon "button" at bounding box center [934, 140] width 13 height 13
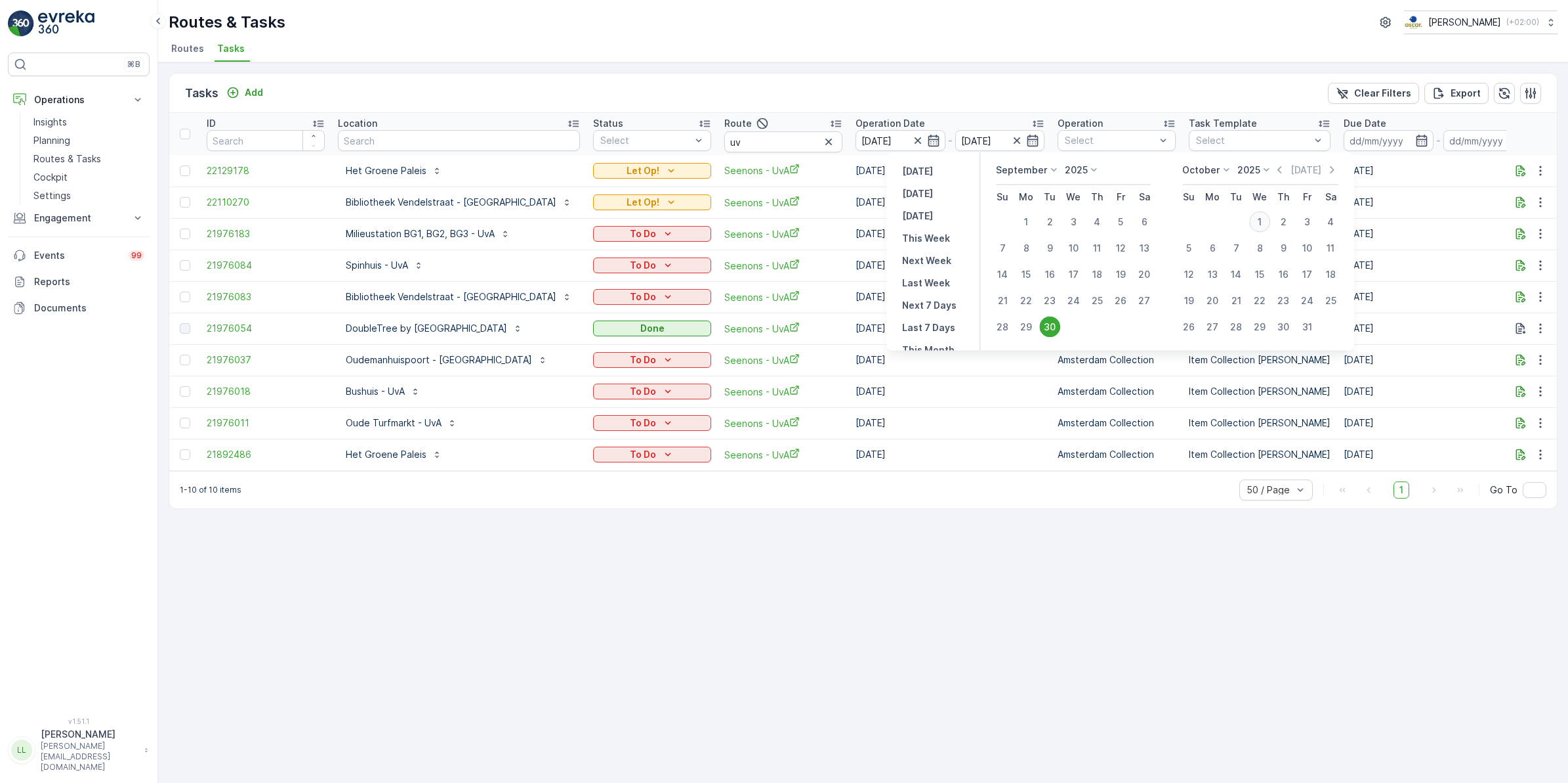
click at [1264, 221] on div "1" at bounding box center [1260, 222] width 21 height 21
type input "01.10.2025"
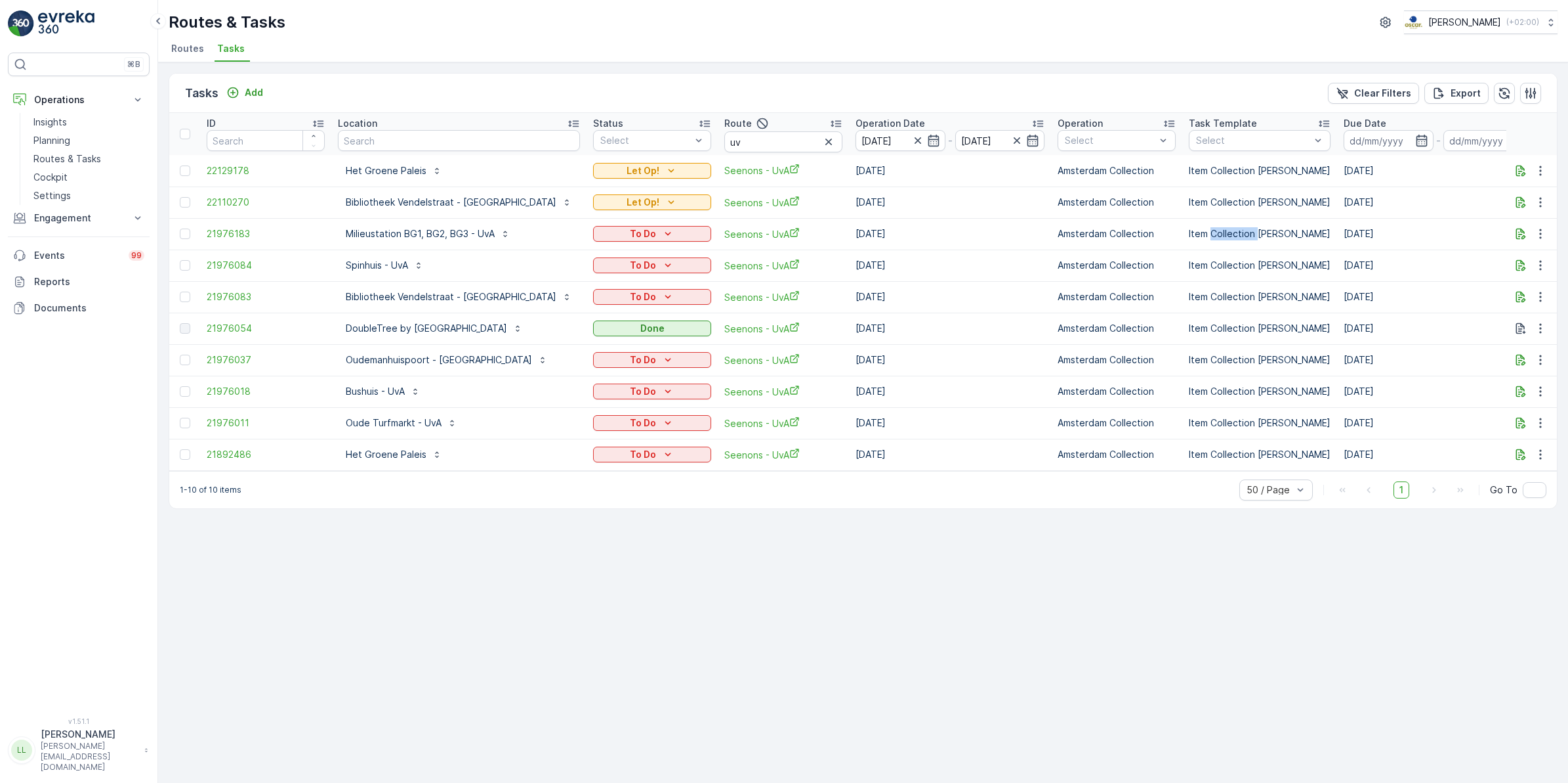
click at [1264, 221] on td "Item Collection [PERSON_NAME]" at bounding box center [1260, 234] width 155 height 32
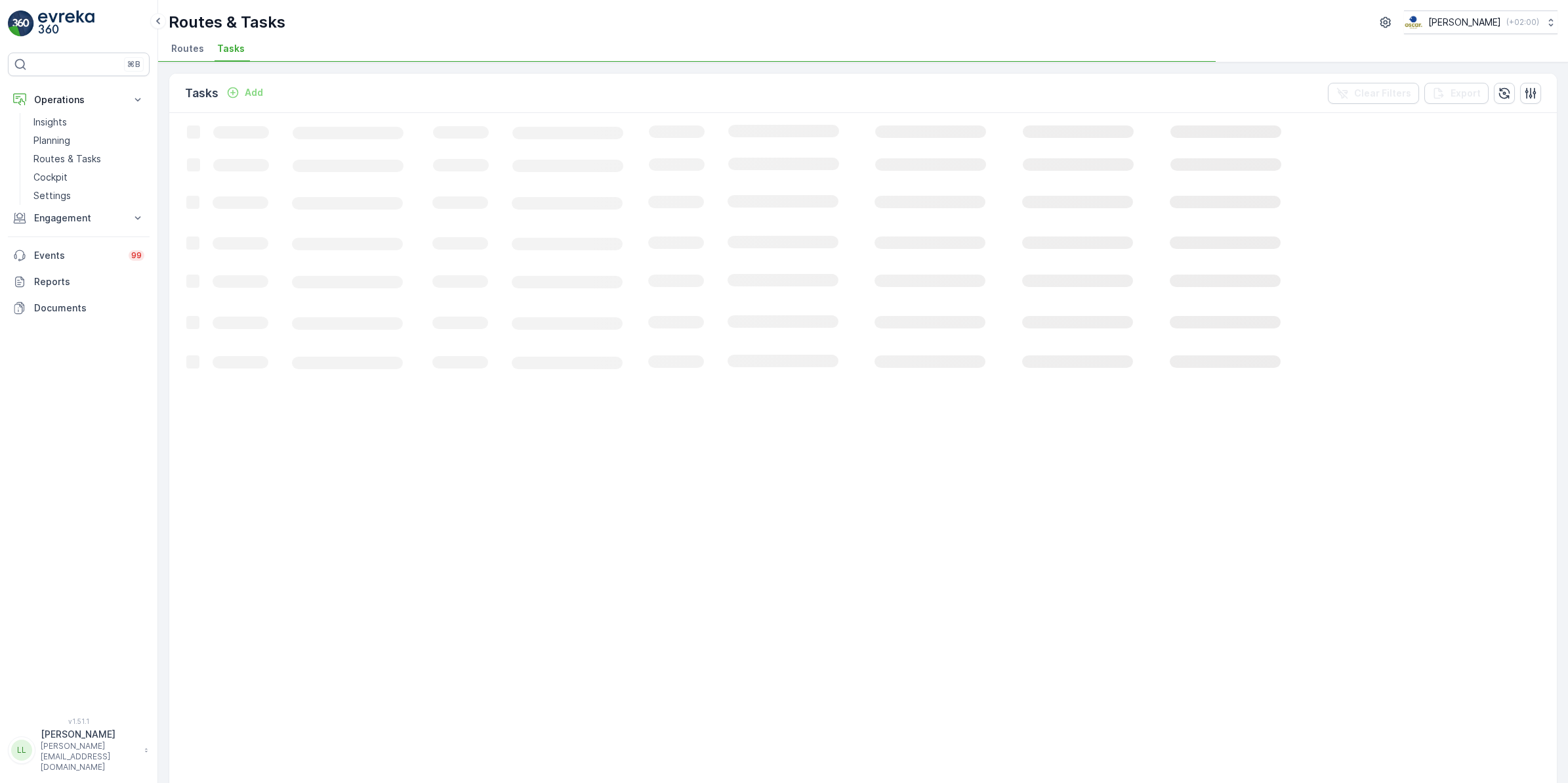
click at [943, 86] on div "Tasks Add Clear Filters Export" at bounding box center [862, 93] width 1388 height 39
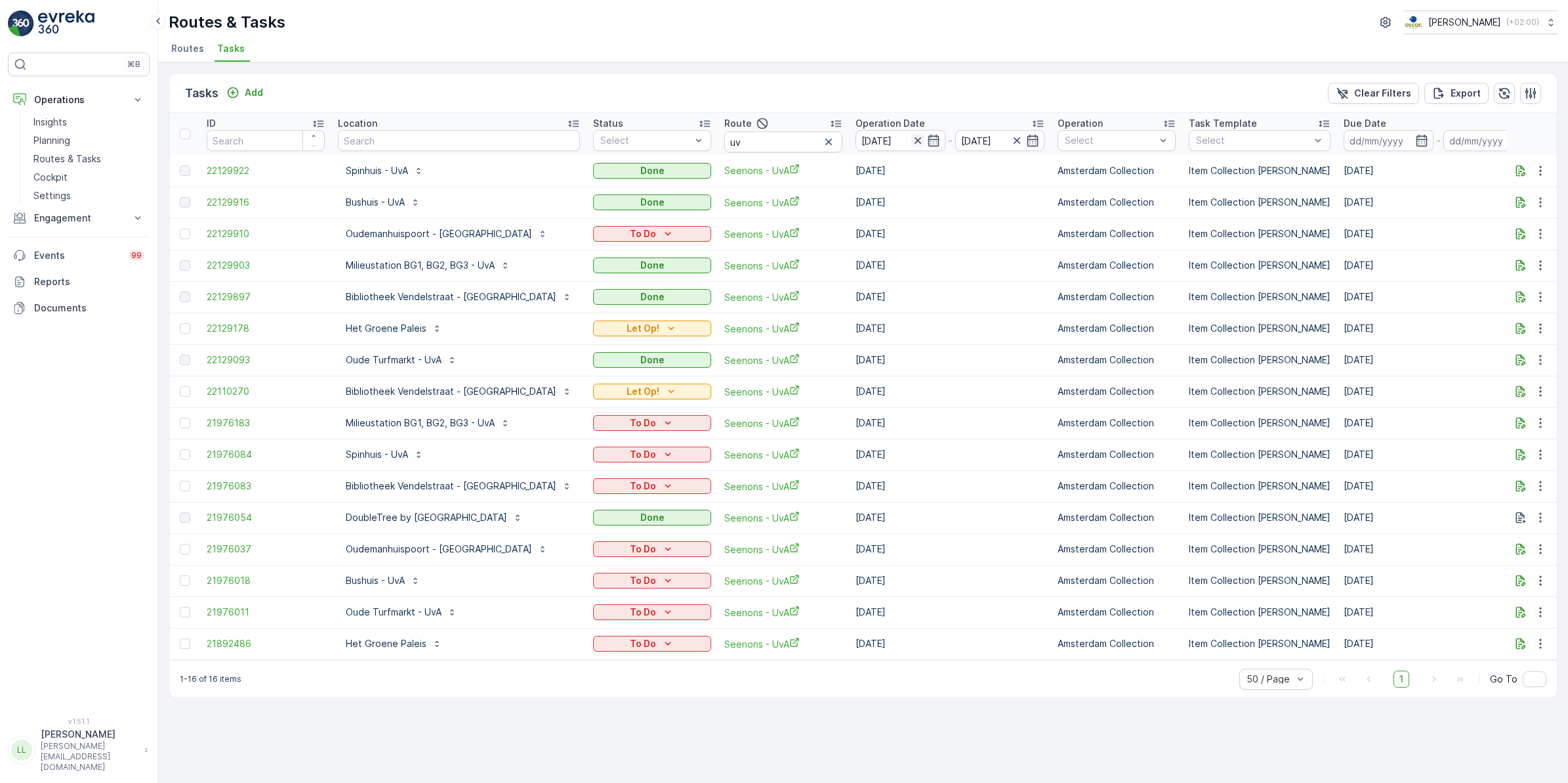
click at [921, 139] on icon "button" at bounding box center [917, 140] width 7 height 7
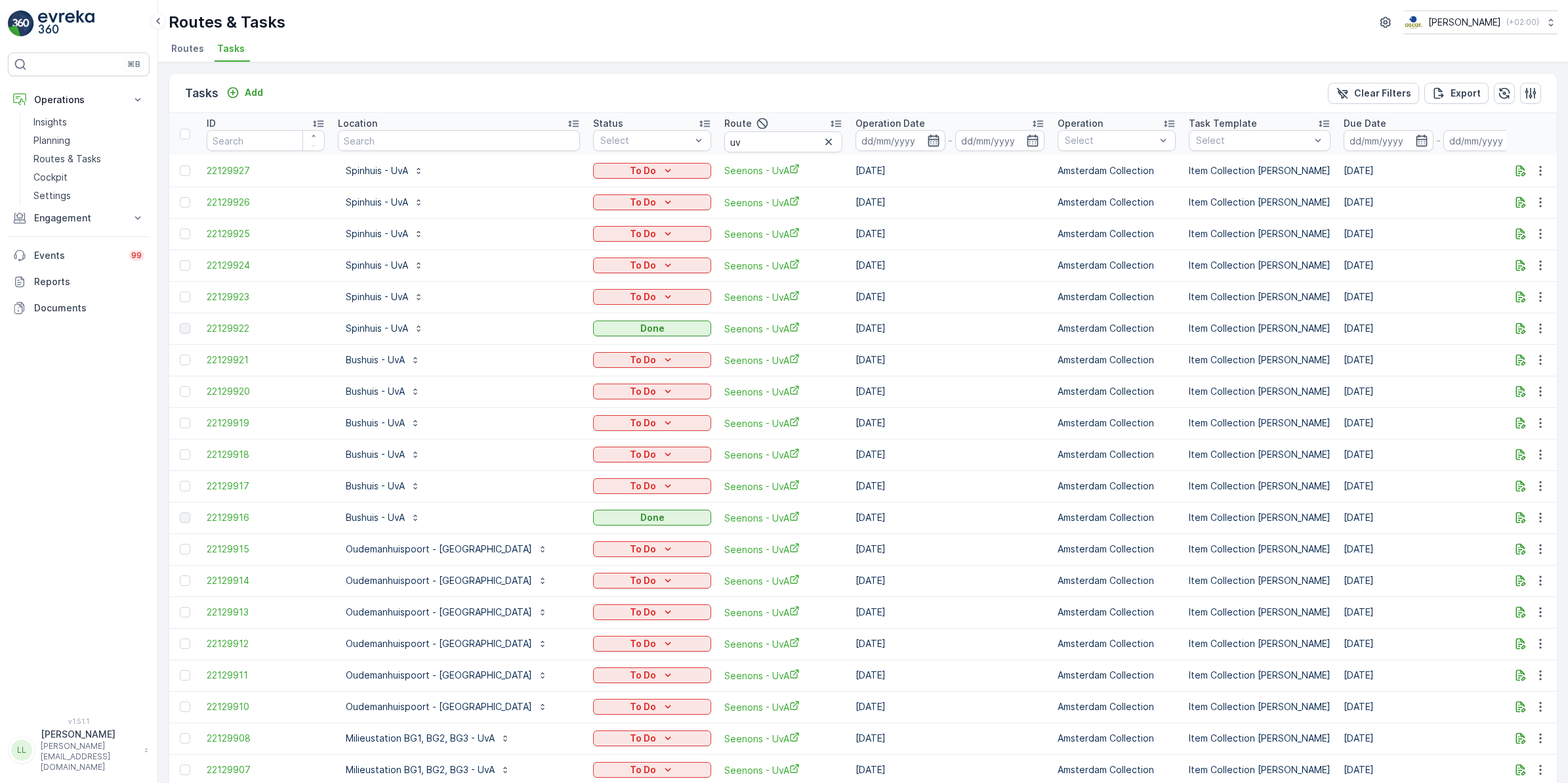
click at [940, 138] on icon "button" at bounding box center [934, 140] width 13 height 13
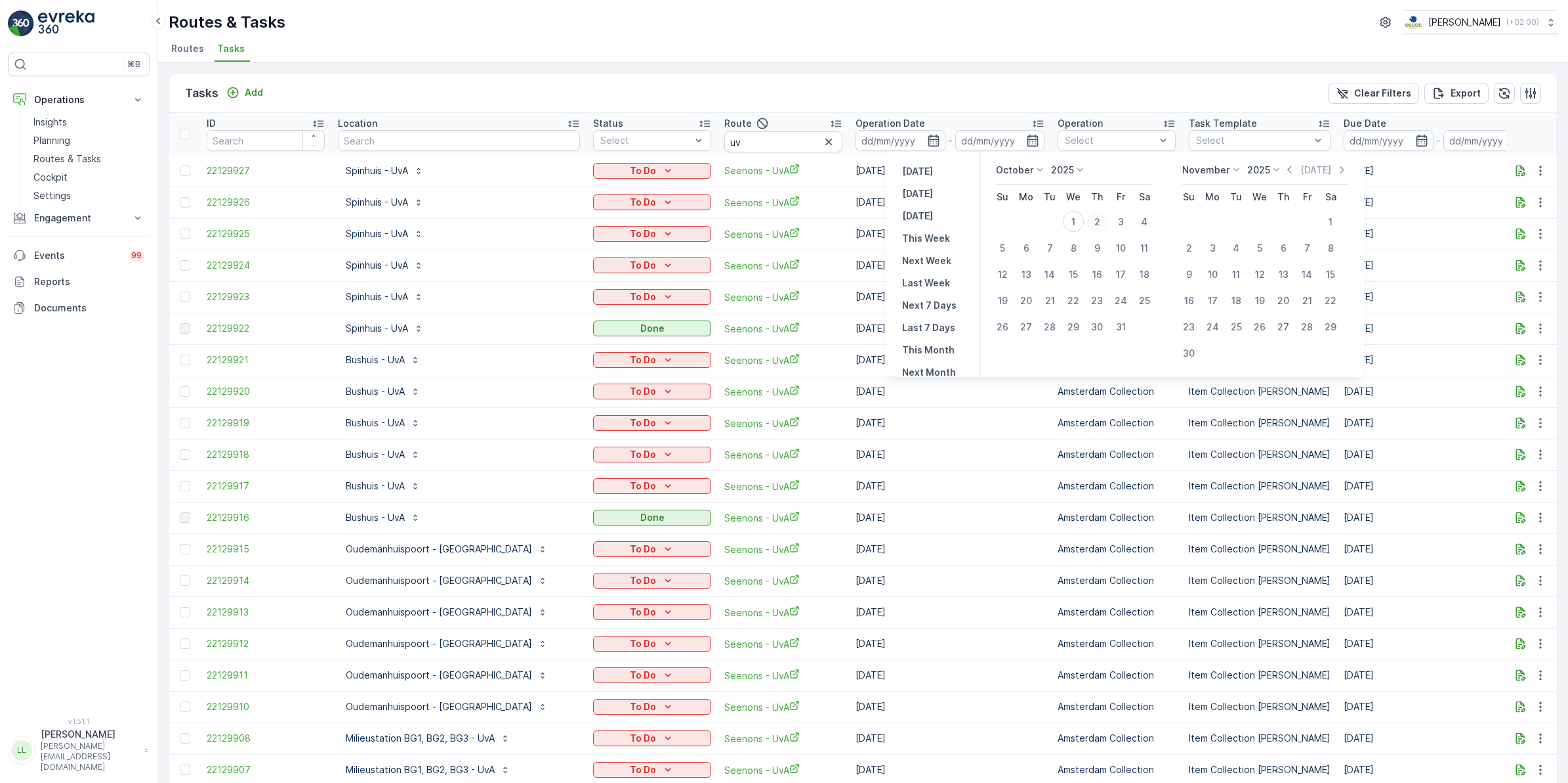
click at [1098, 219] on div "2" at bounding box center [1097, 222] width 21 height 21
type input "02.10.2025"
click at [1098, 219] on div "2" at bounding box center [1097, 222] width 21 height 21
type input "02.10.2025"
click at [1098, 219] on div "2" at bounding box center [1097, 222] width 21 height 21
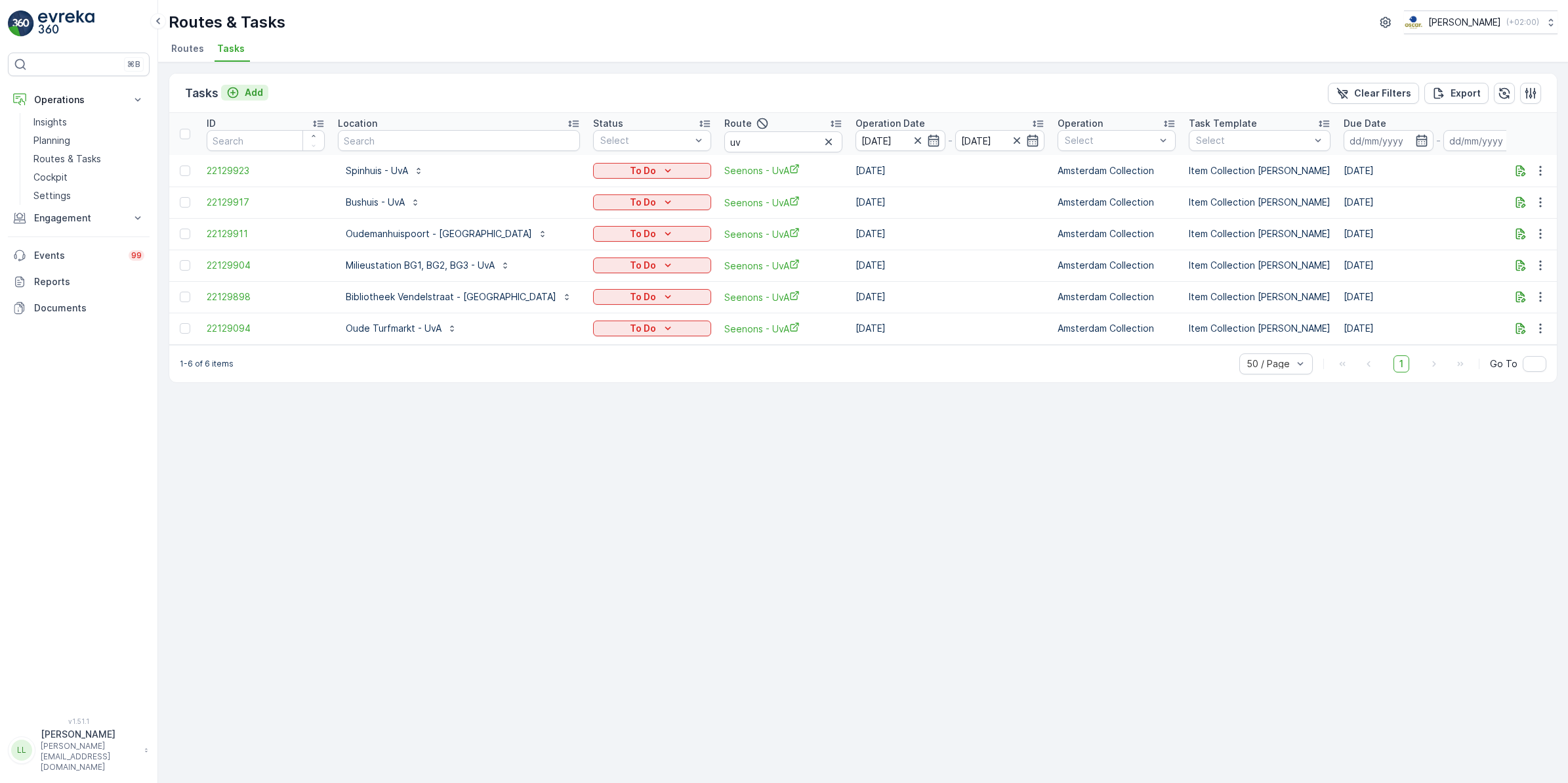
click at [247, 92] on p "Add" at bounding box center [255, 93] width 19 height 13
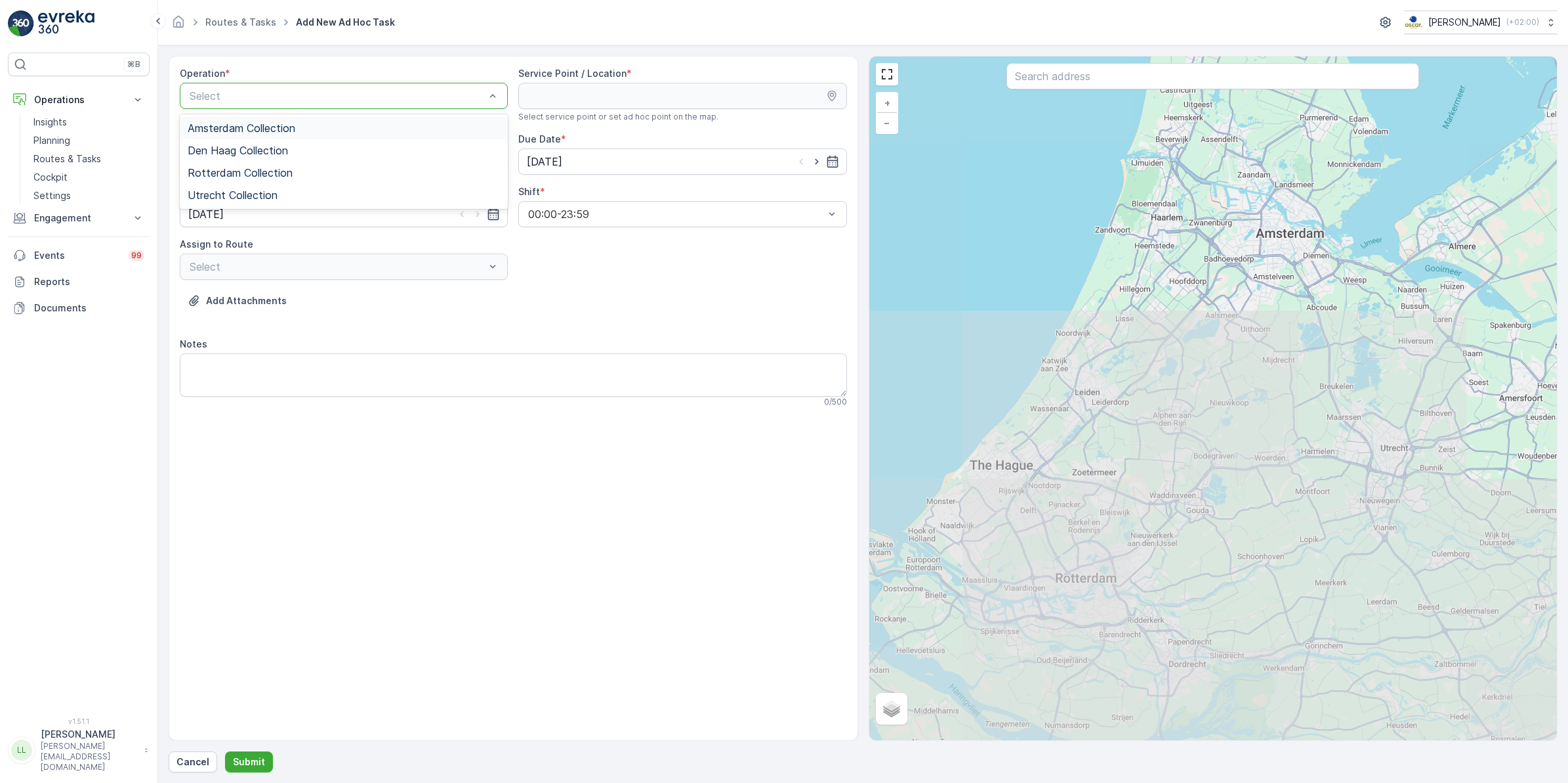
click at [252, 129] on span "Amsterdam Collection" at bounding box center [241, 128] width 108 height 12
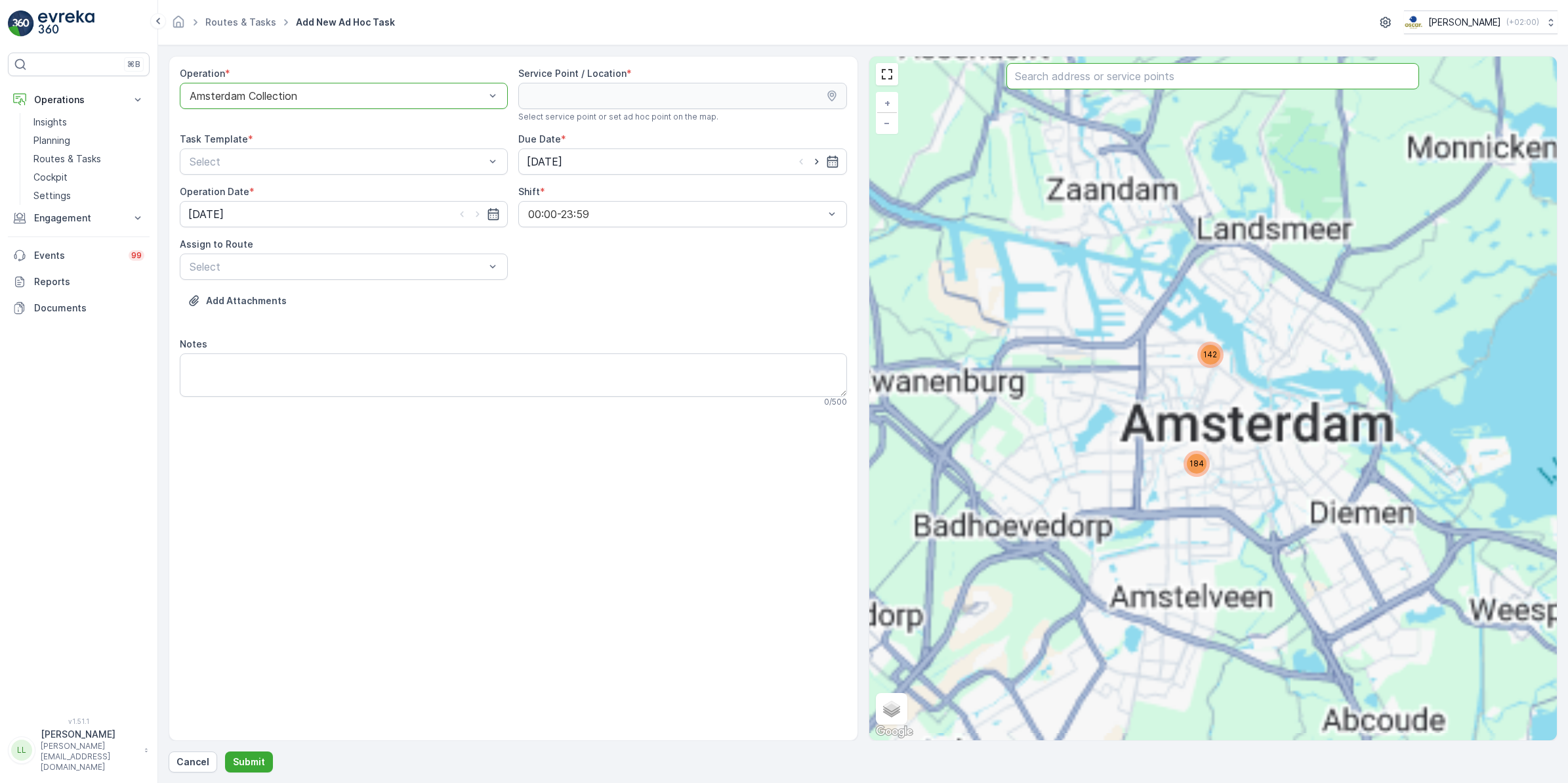
click at [1112, 77] on input "text" at bounding box center [1213, 76] width 412 height 26
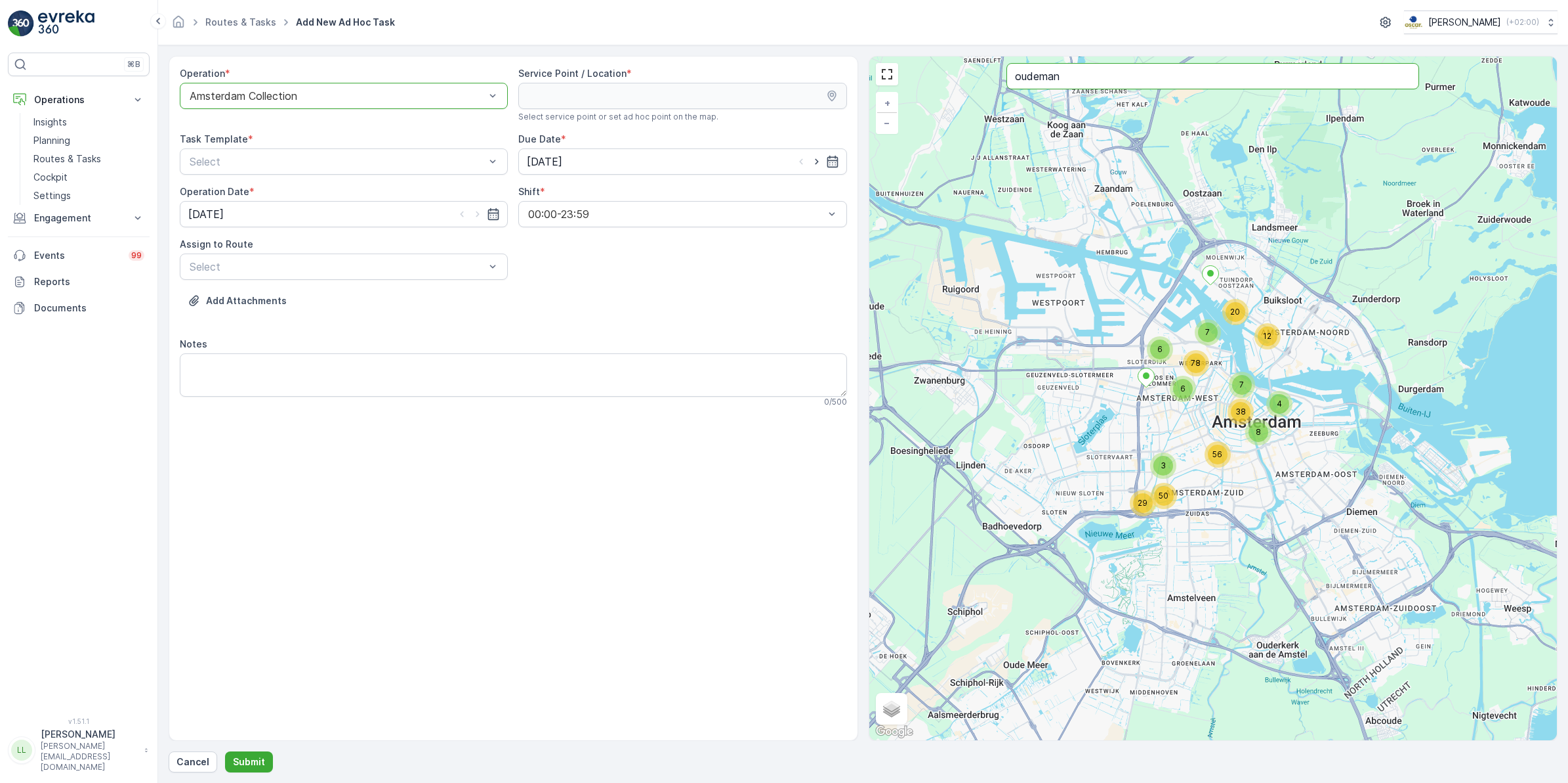
type input "oudeman"
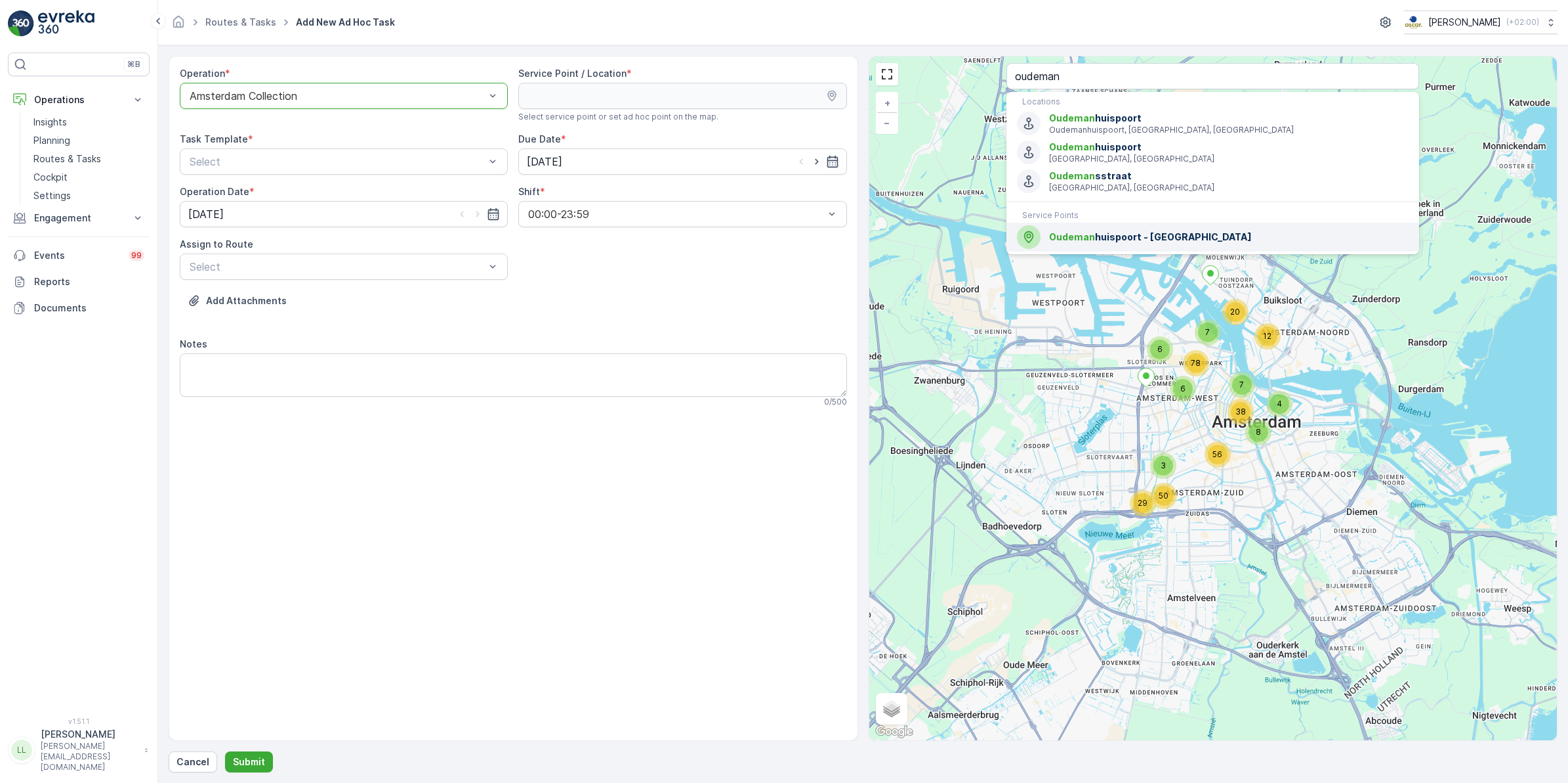
click at [1137, 235] on span "Oudeman huispoort - UvA" at bounding box center [1229, 237] width 360 height 13
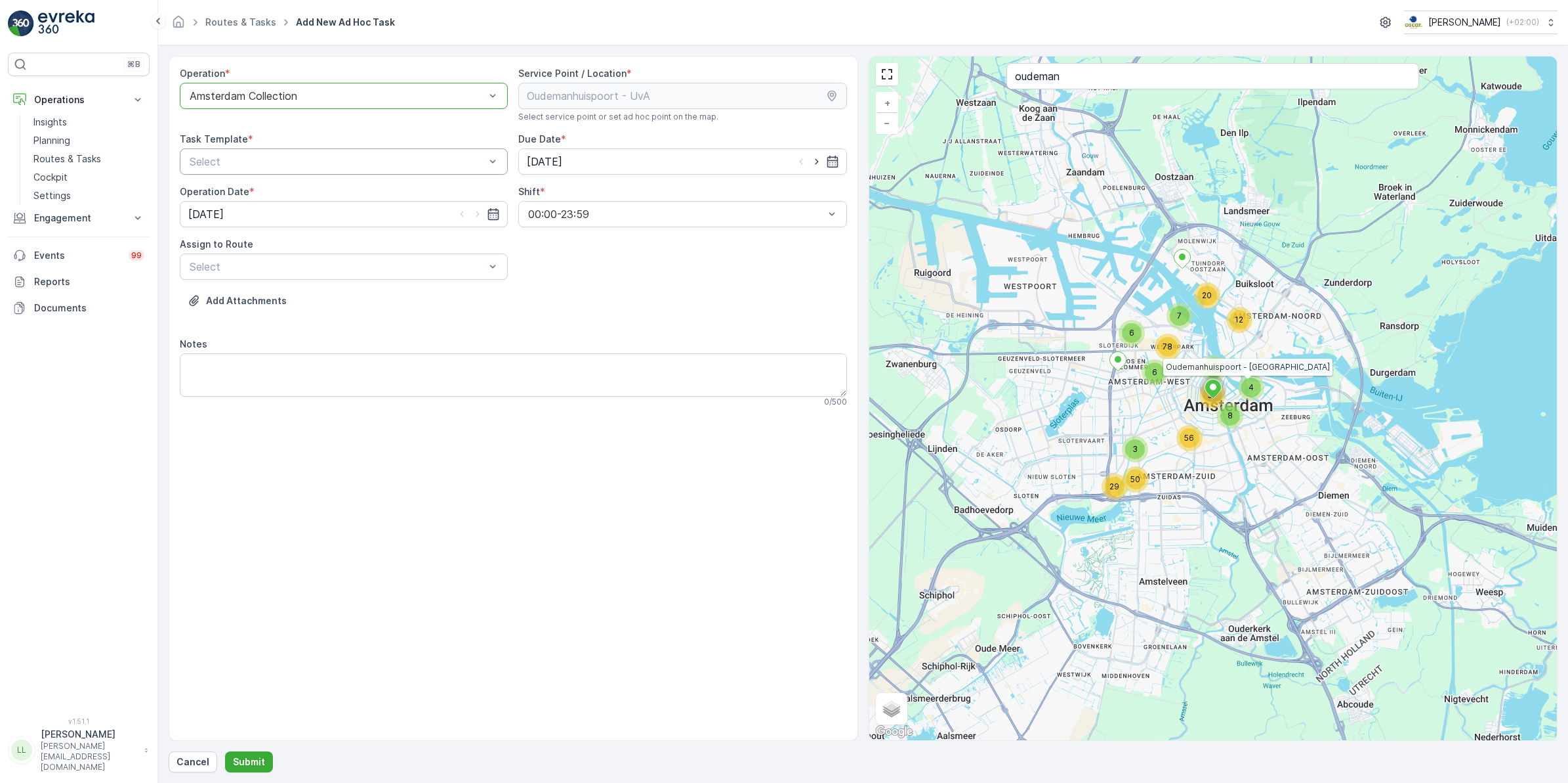
click at [389, 171] on div "Select" at bounding box center [343, 162] width 328 height 26
click at [289, 194] on span "Item Collection [PERSON_NAME]" at bounding box center [271, 194] width 165 height 12
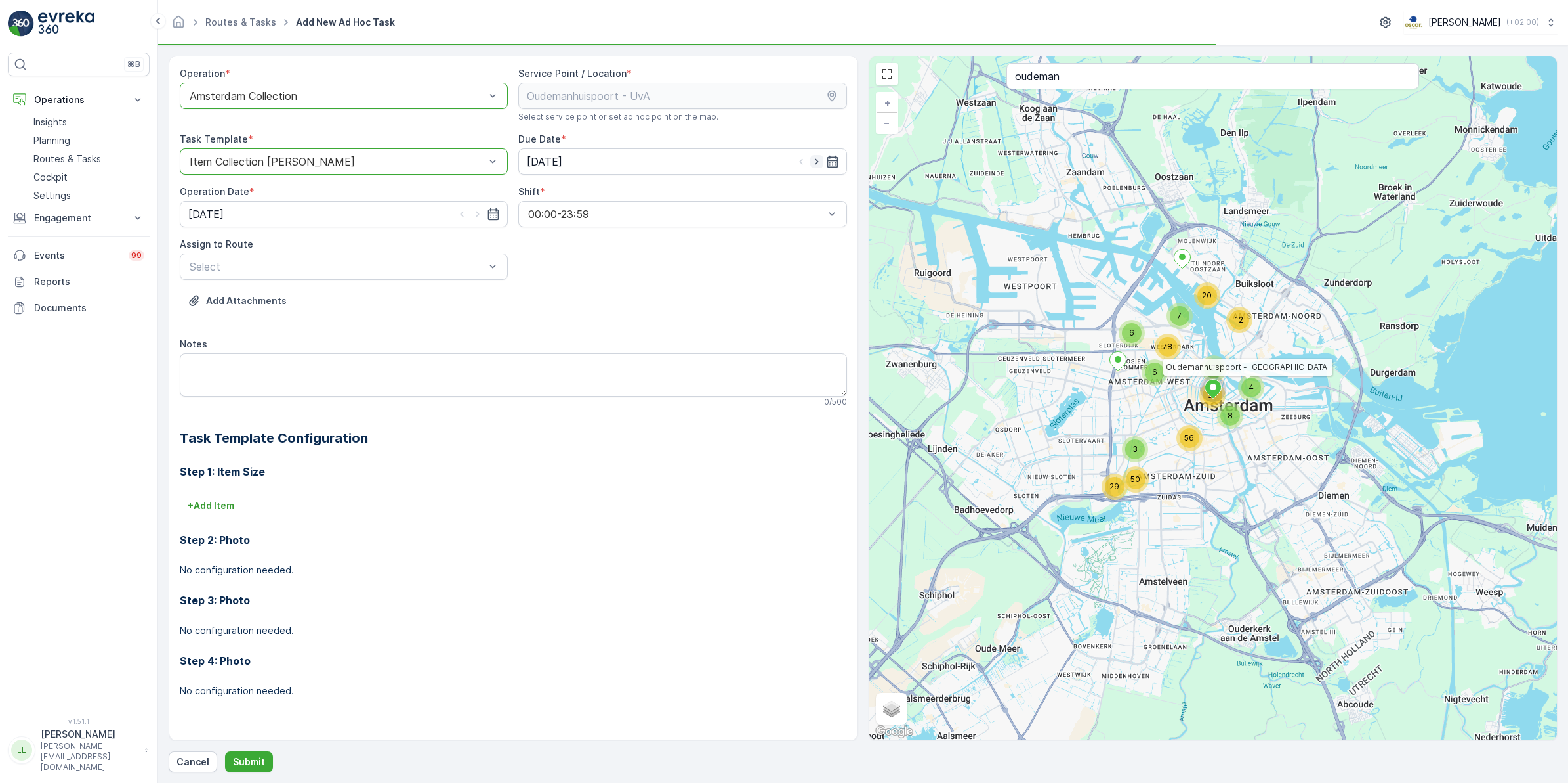
click at [818, 163] on icon "button" at bounding box center [817, 162] width 13 height 13
type input "02.10.2025"
click at [476, 217] on icon "button" at bounding box center [477, 214] width 3 height 6
type input "02.10.2025"
click at [394, 241] on div "Assign to Route" at bounding box center [343, 244] width 328 height 13
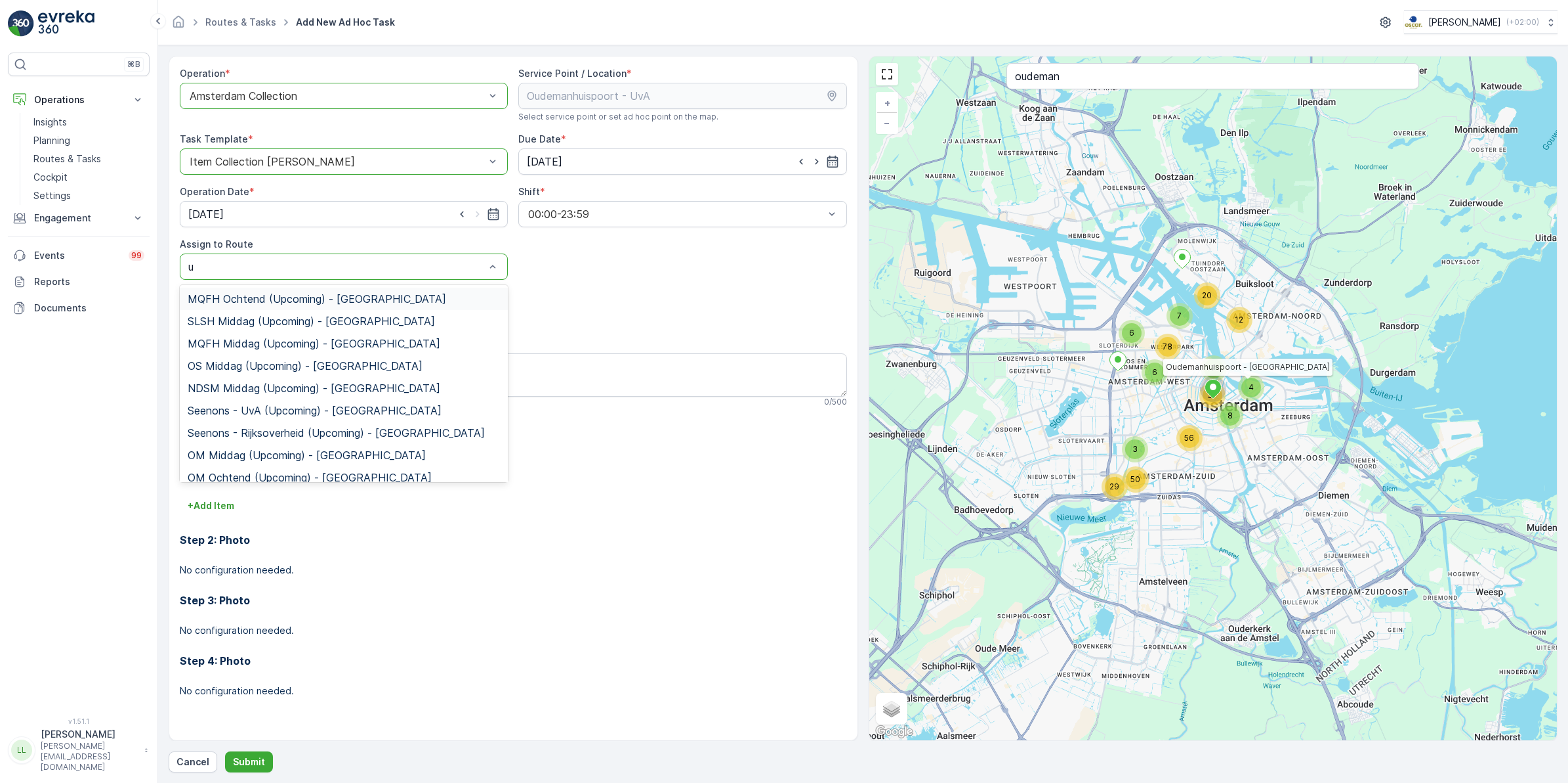
type input "uv"
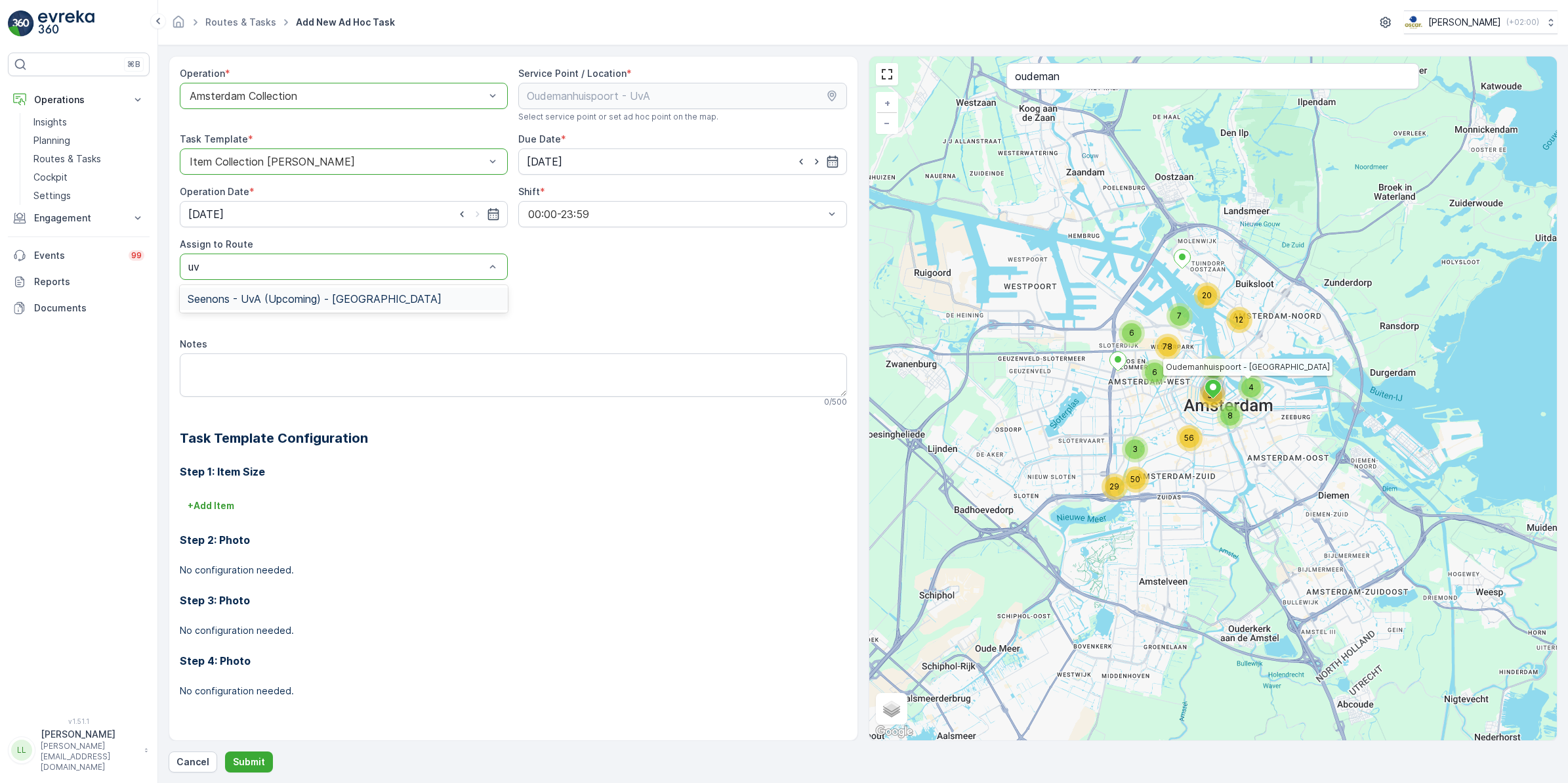
click at [339, 303] on span "Seenons - UvA (Upcoming) - Amsterdam" at bounding box center [315, 299] width 254 height 12
click at [312, 366] on textarea "Notes" at bounding box center [513, 375] width 667 height 43
type textarea "Al 2 dagen niet langs, als eerste langs!"
click at [250, 757] on p "Submit" at bounding box center [249, 761] width 32 height 13
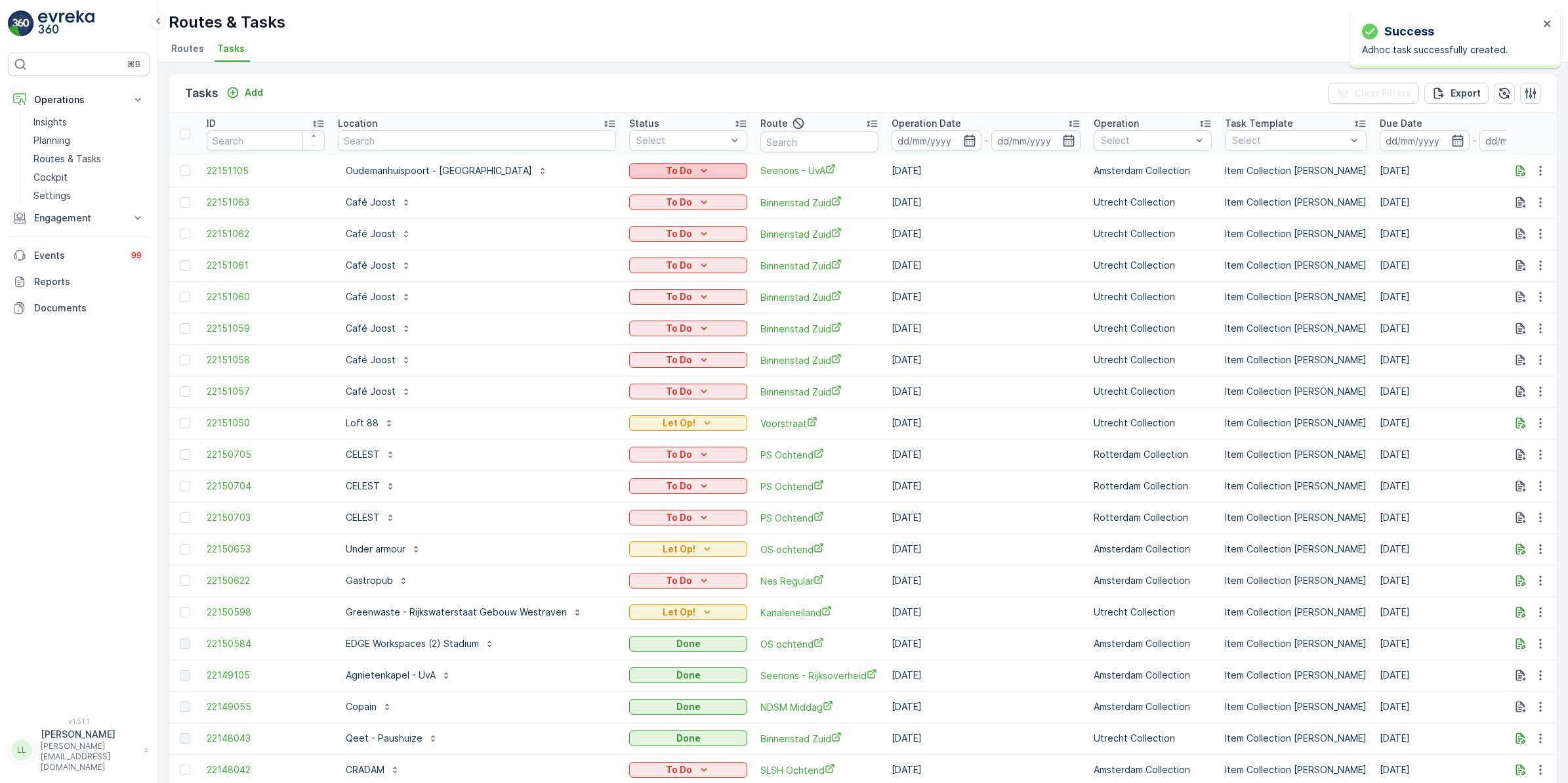
click at [666, 171] on p "To Do" at bounding box center [679, 171] width 26 height 13
click at [624, 188] on span "Let Op!" at bounding box center [622, 190] width 33 height 13
click at [773, 148] on input "text" at bounding box center [820, 142] width 118 height 21
type input "sg"
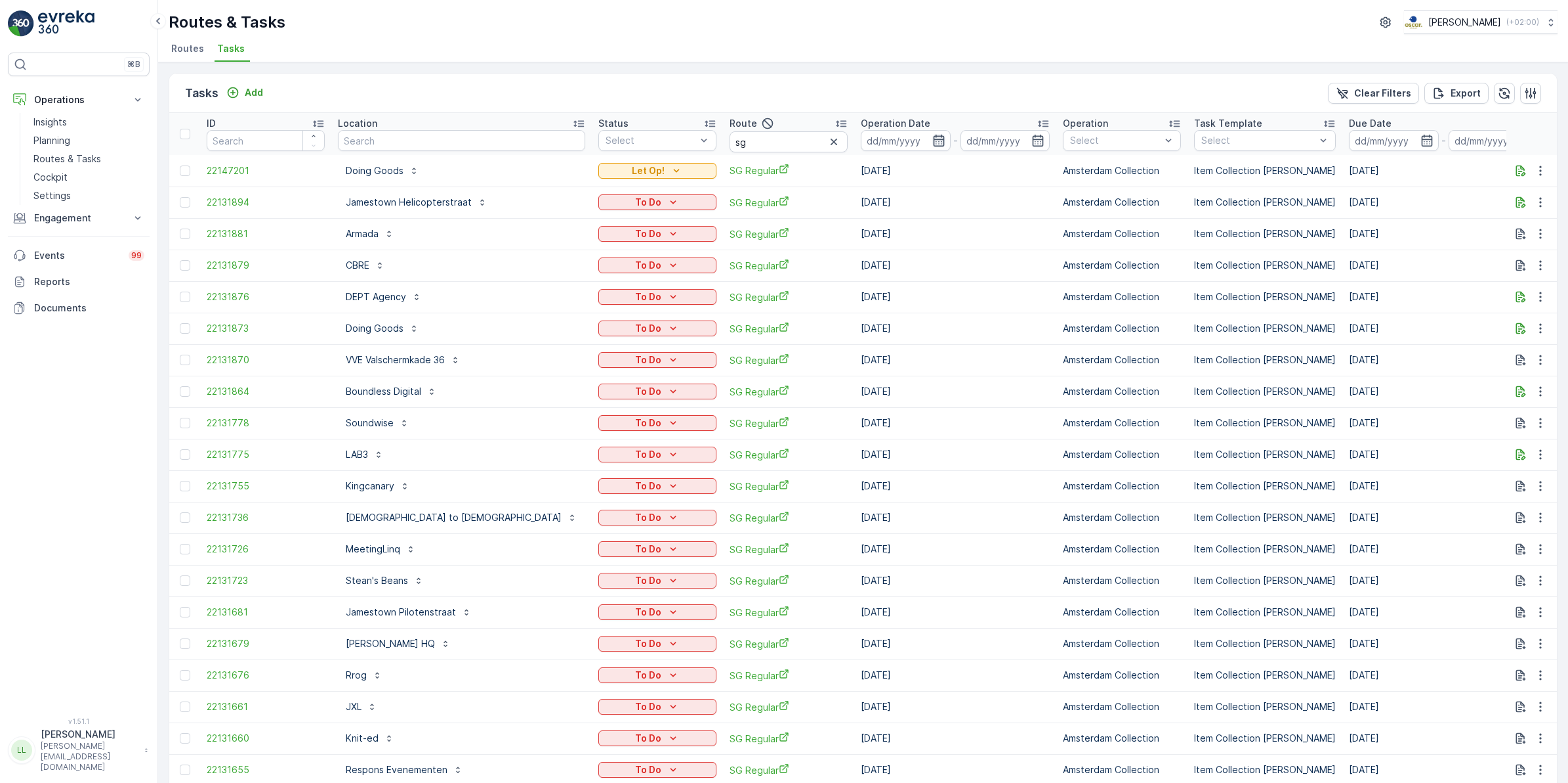
click at [933, 136] on icon "button" at bounding box center [939, 140] width 13 height 13
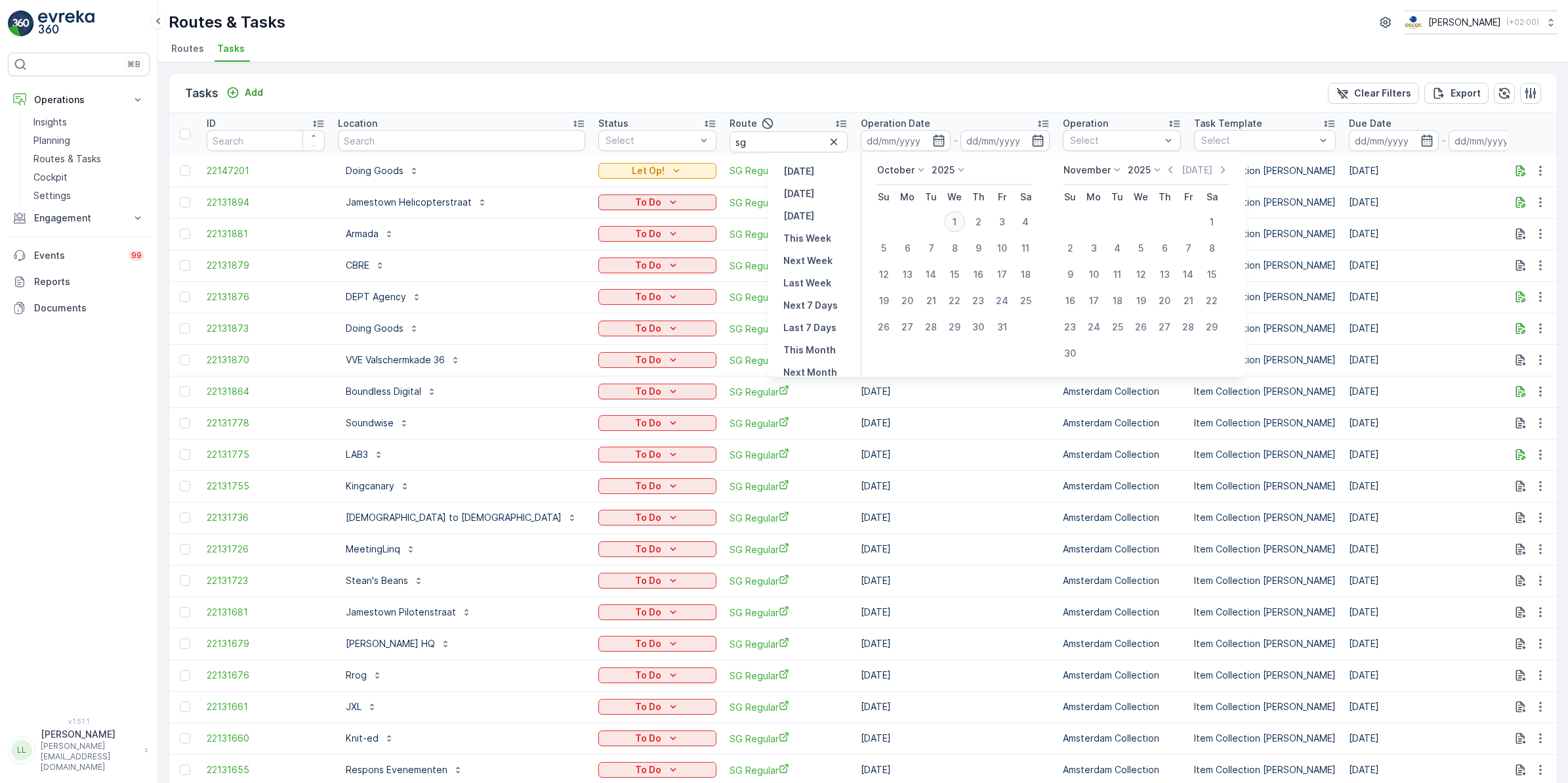
click at [956, 219] on div "1" at bounding box center [955, 222] width 21 height 21
type input "01.10.2025"
click at [956, 219] on div "1" at bounding box center [955, 222] width 21 height 21
type input "01.10.2025"
click at [956, 219] on div "1" at bounding box center [955, 222] width 21 height 21
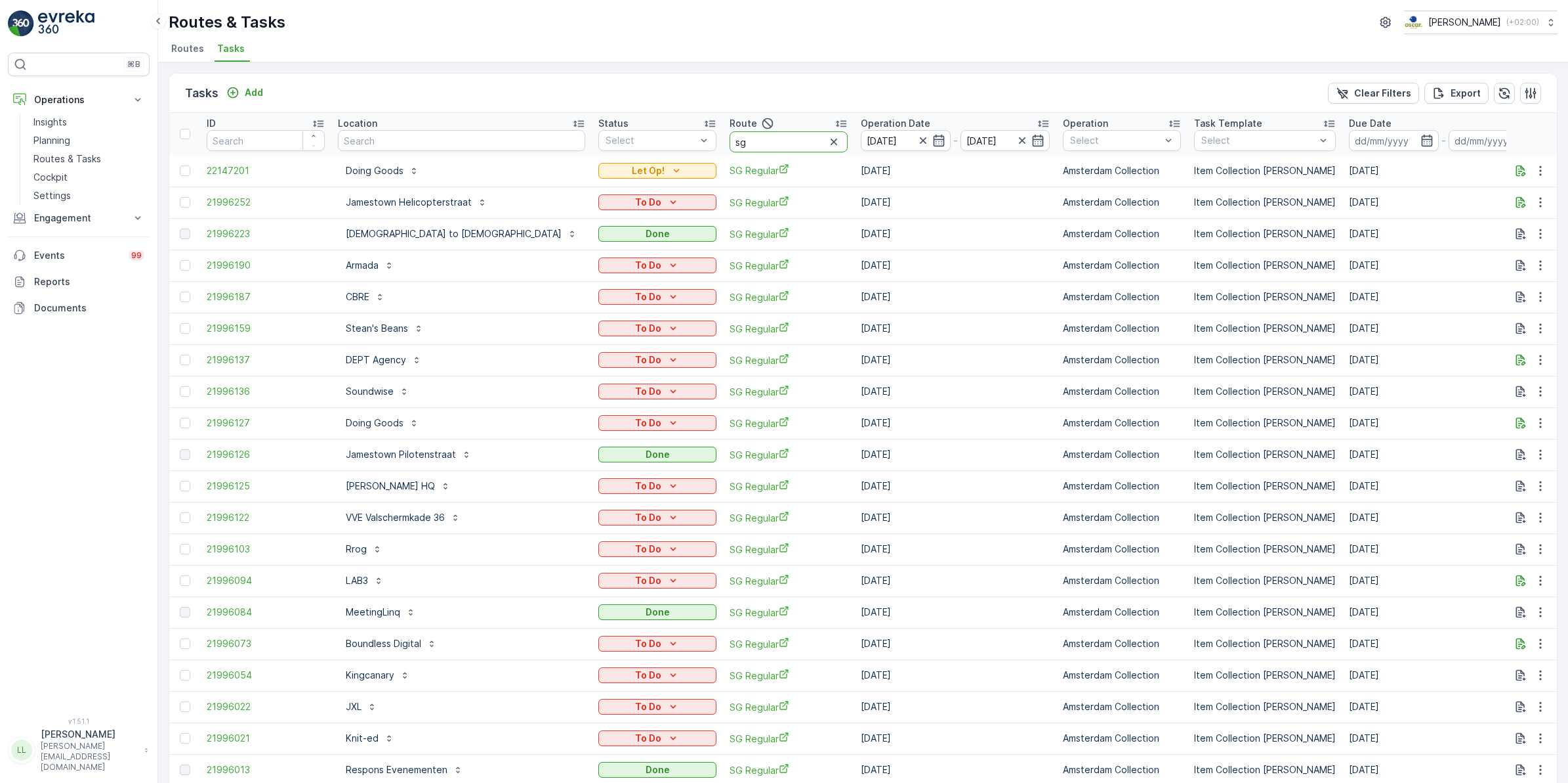
click at [730, 148] on input "sg" at bounding box center [789, 142] width 118 height 21
click at [447, 136] on input "text" at bounding box center [461, 140] width 247 height 21
click at [730, 145] on input "sg" at bounding box center [789, 142] width 118 height 21
drag, startPoint x: 698, startPoint y: 133, endPoint x: 618, endPoint y: 148, distance: 81.4
click at [618, 148] on tr "ID Location Status Select Route sg Operation Date 01.10.2025 - 01.10.2025 Opera…" at bounding box center [1246, 133] width 2153 height 42
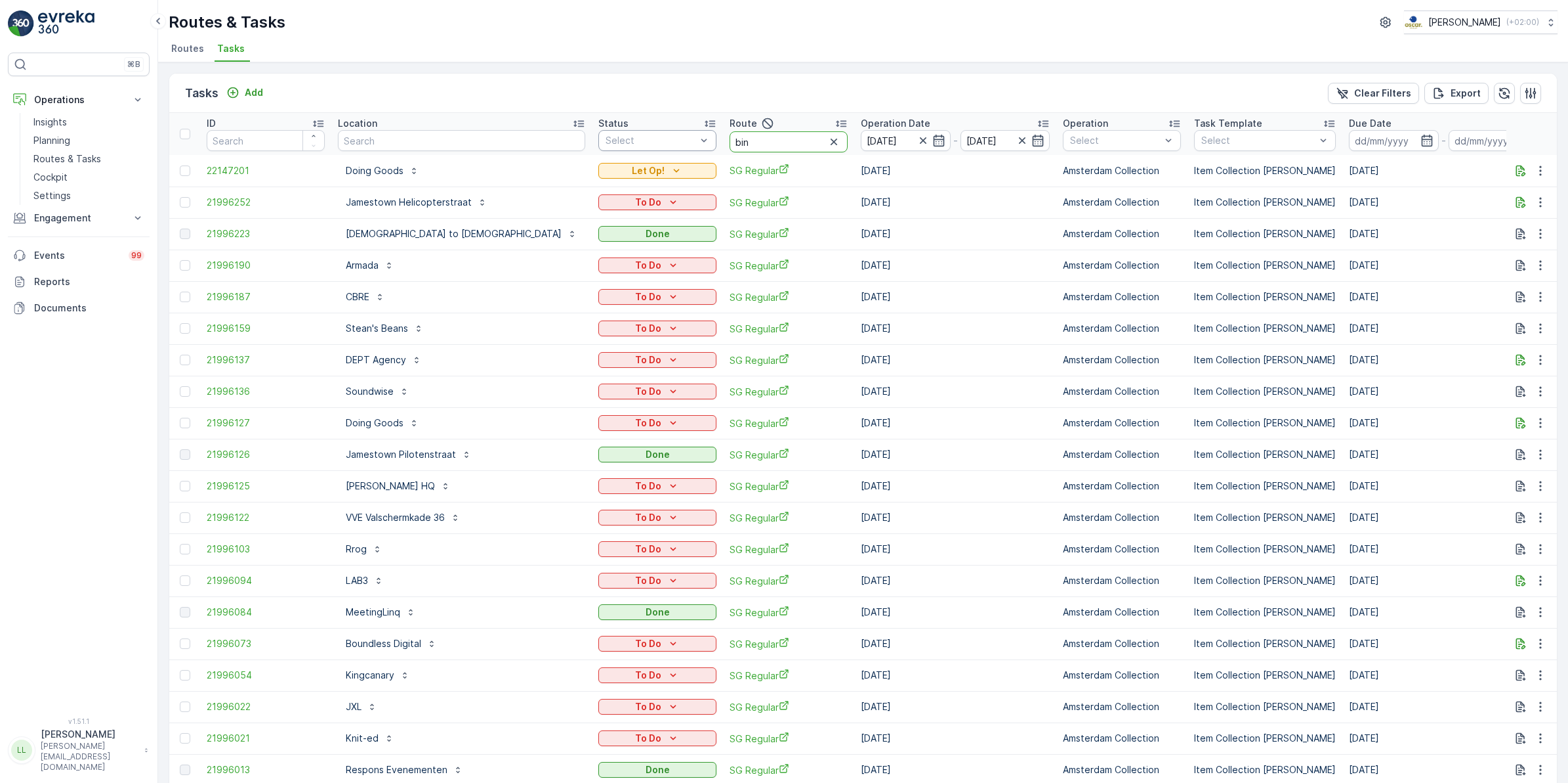
type input "binn"
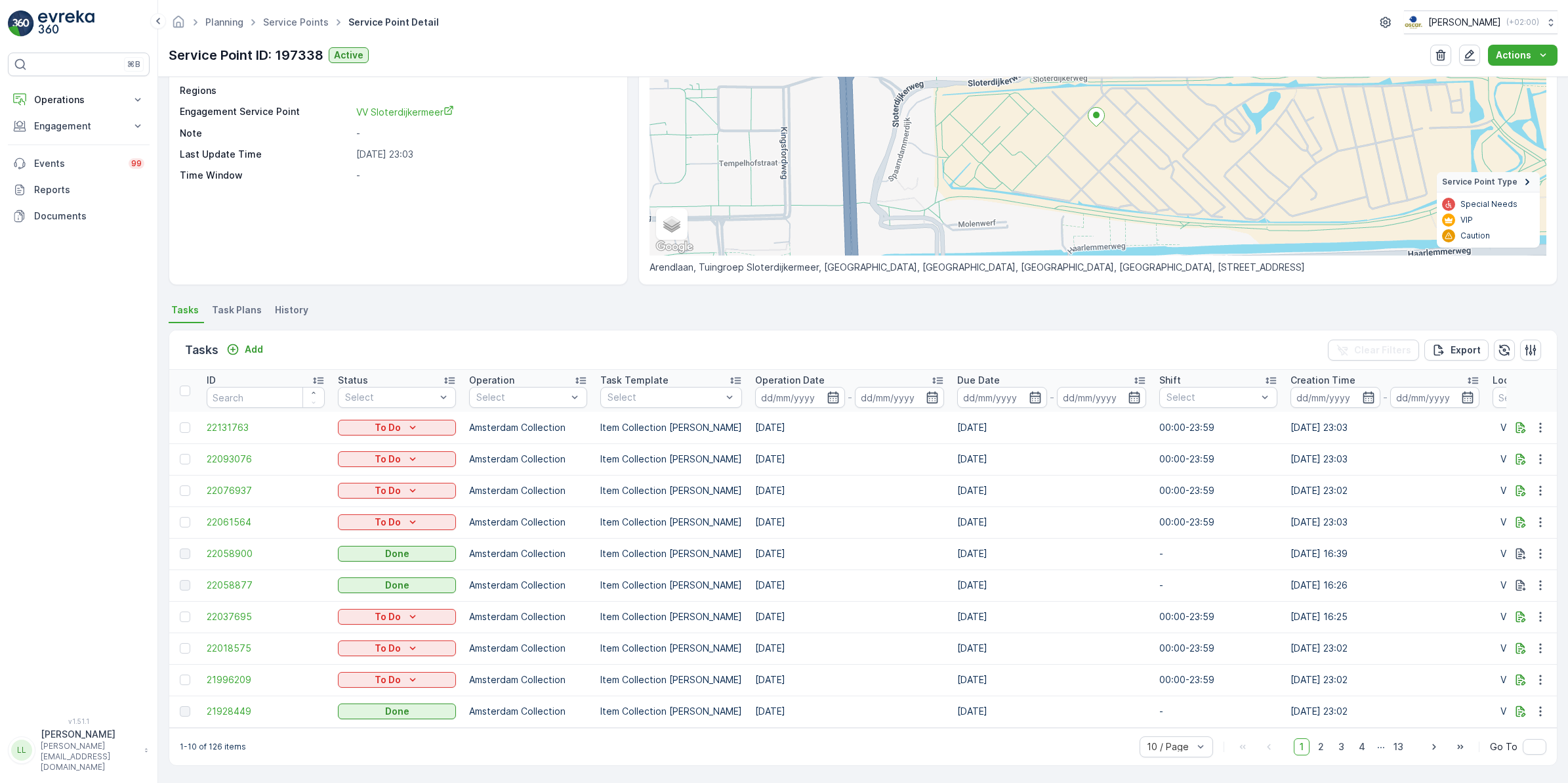
scroll to position [136, 0]
click at [90, 102] on p "Operations" at bounding box center [78, 100] width 89 height 13
click at [73, 155] on p "Routes & Tasks" at bounding box center [68, 159] width 68 height 13
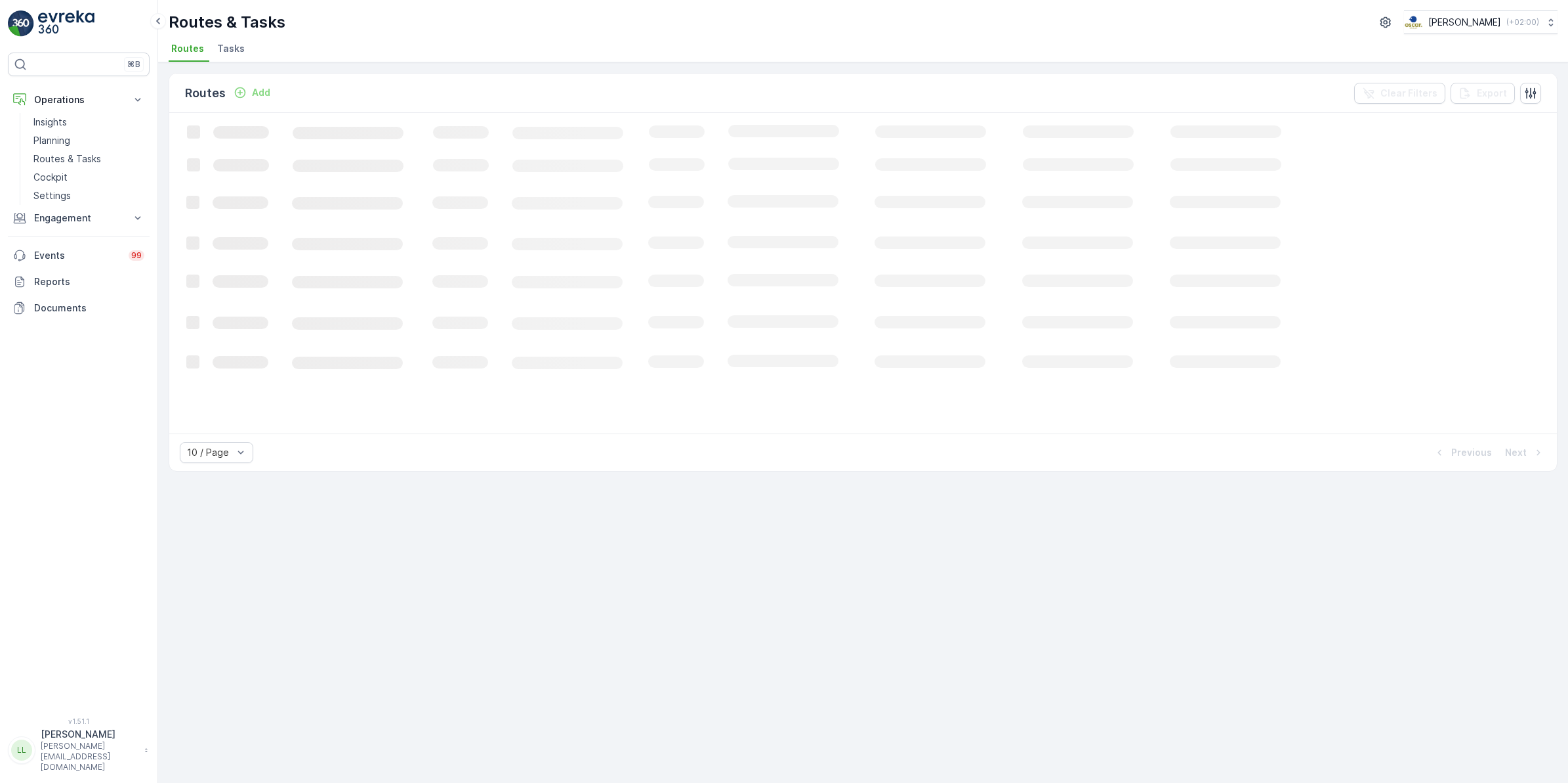
click at [231, 44] on span "Tasks" at bounding box center [230, 49] width 27 height 13
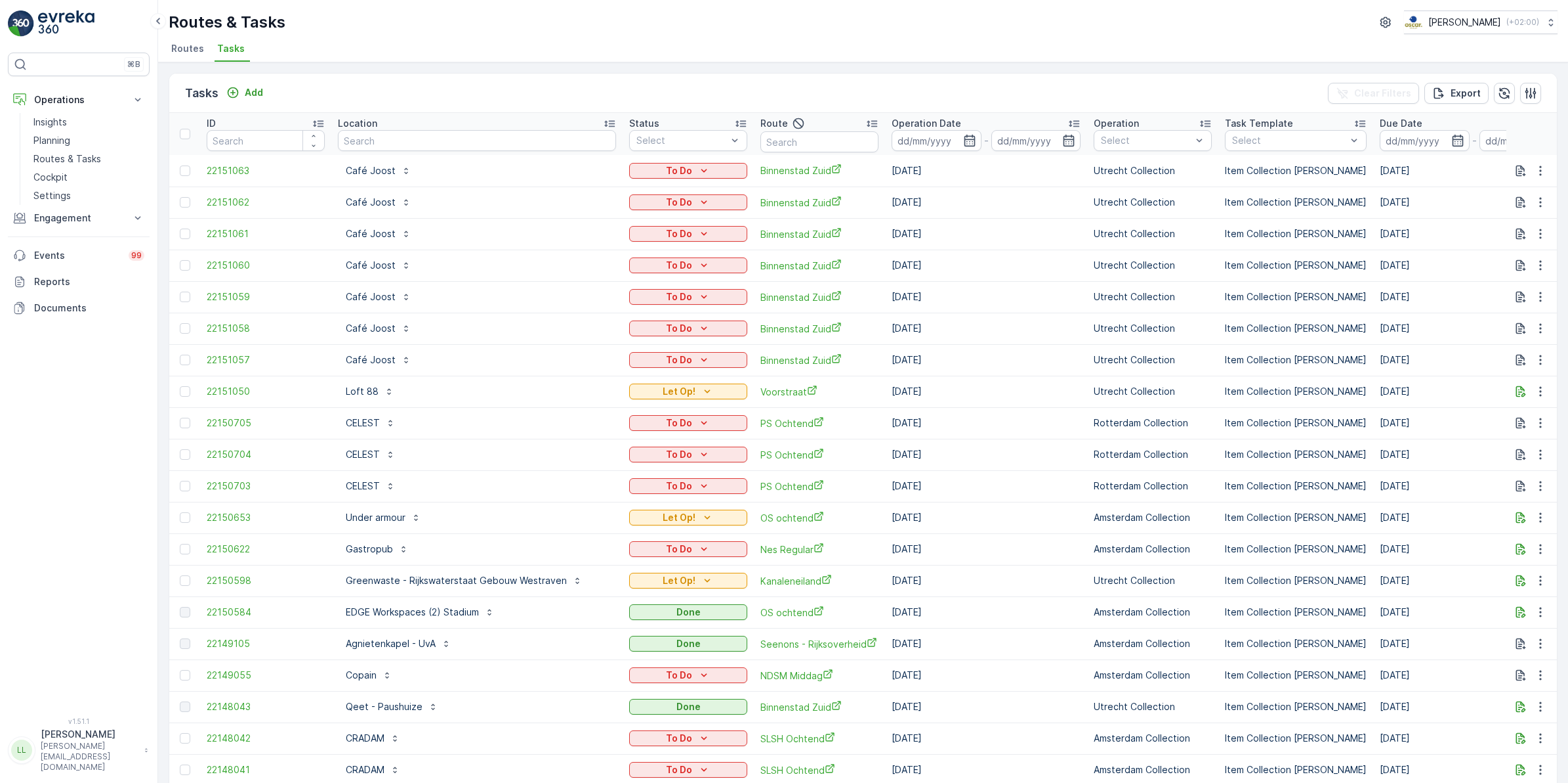
click at [398, 142] on input "text" at bounding box center [477, 140] width 278 height 21
type input "sint"
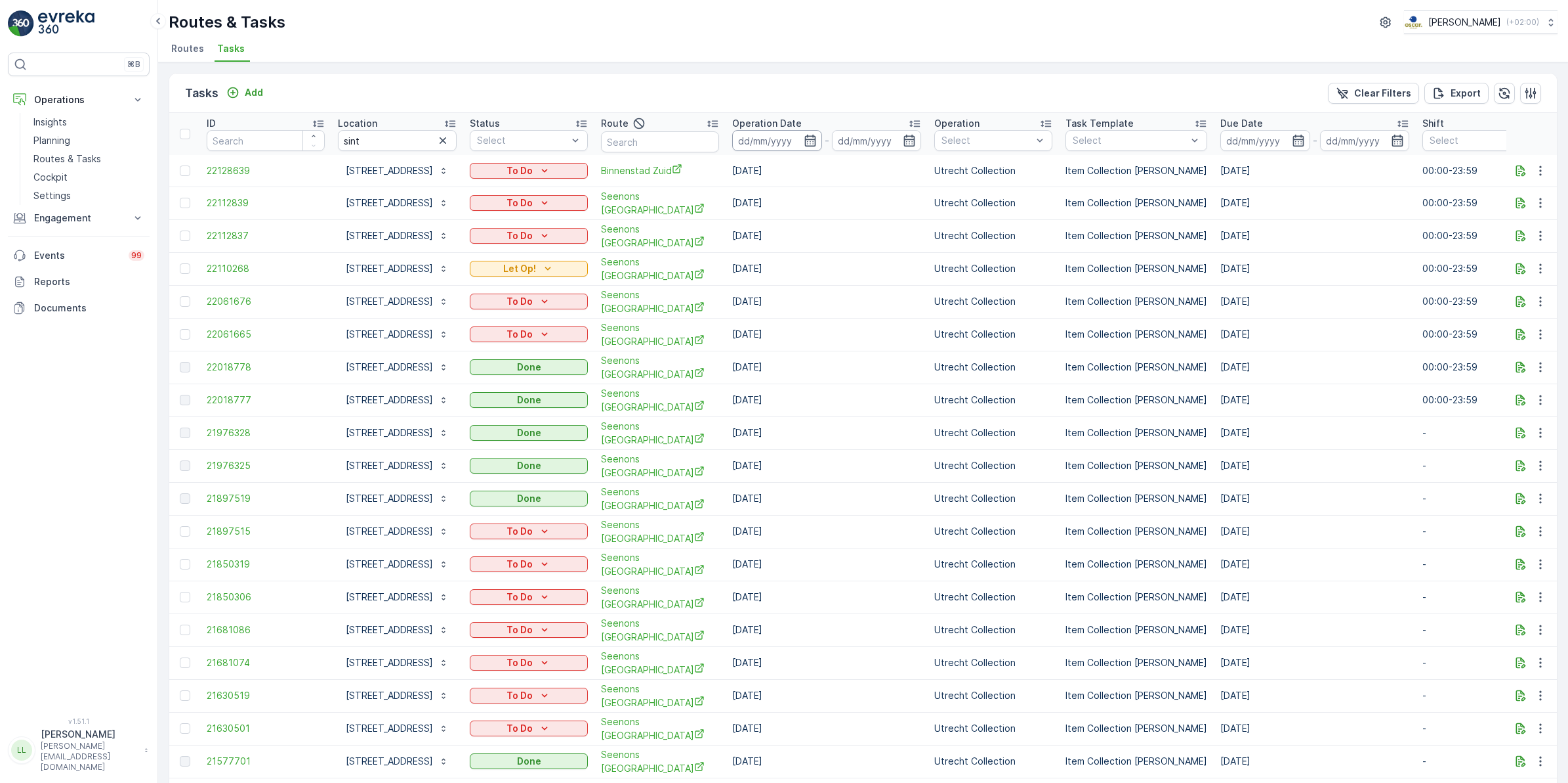
drag, startPoint x: 896, startPoint y: 135, endPoint x: 905, endPoint y: 145, distance: 13.5
click at [817, 135] on icon "button" at bounding box center [811, 140] width 13 height 13
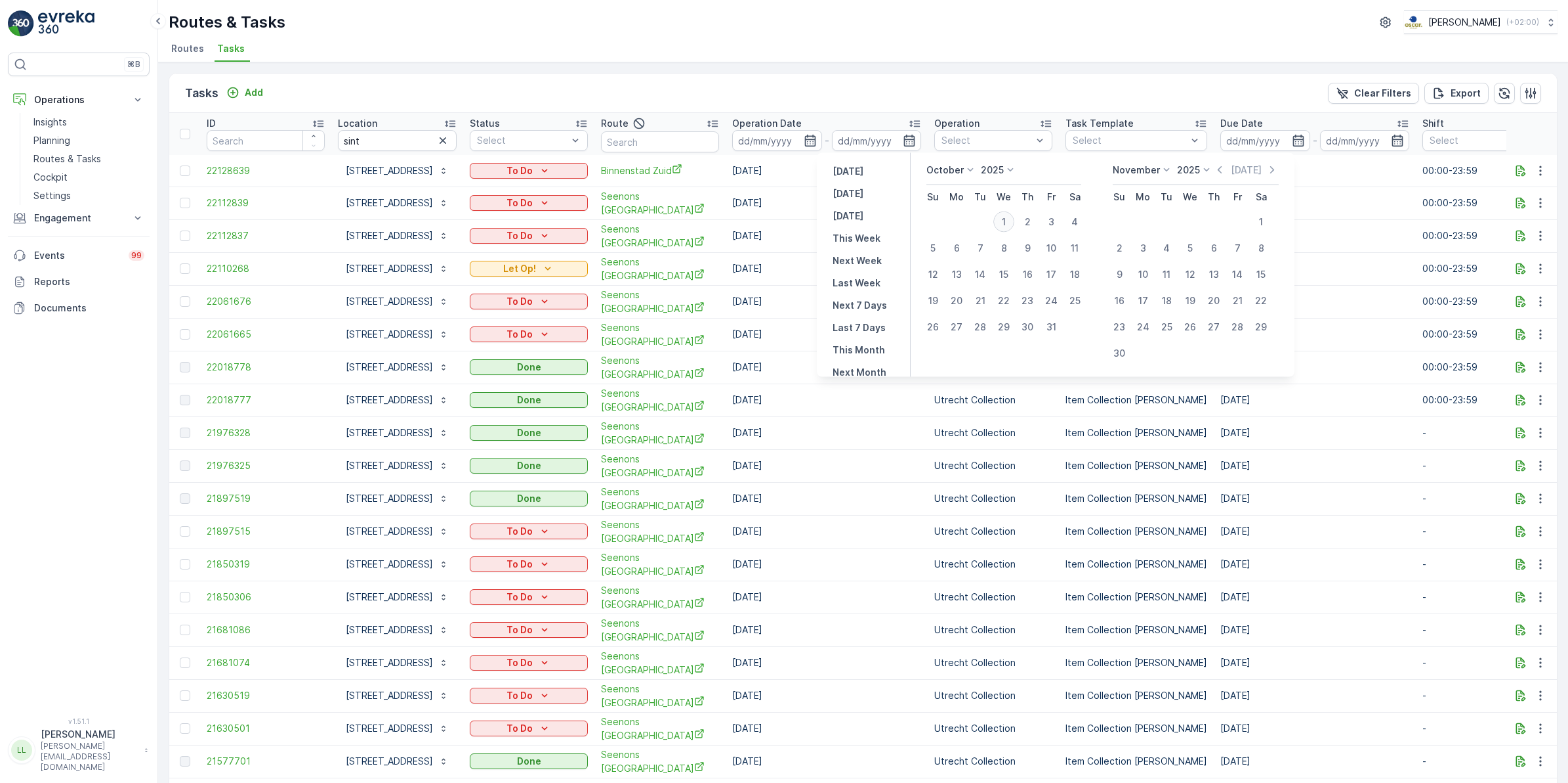
click at [1009, 221] on div "1" at bounding box center [1004, 222] width 21 height 21
type input "01.10.2025"
click at [937, 243] on div "5" at bounding box center [933, 248] width 21 height 21
type input "05.10.2025"
click at [1004, 218] on div "1" at bounding box center [1004, 222] width 21 height 21
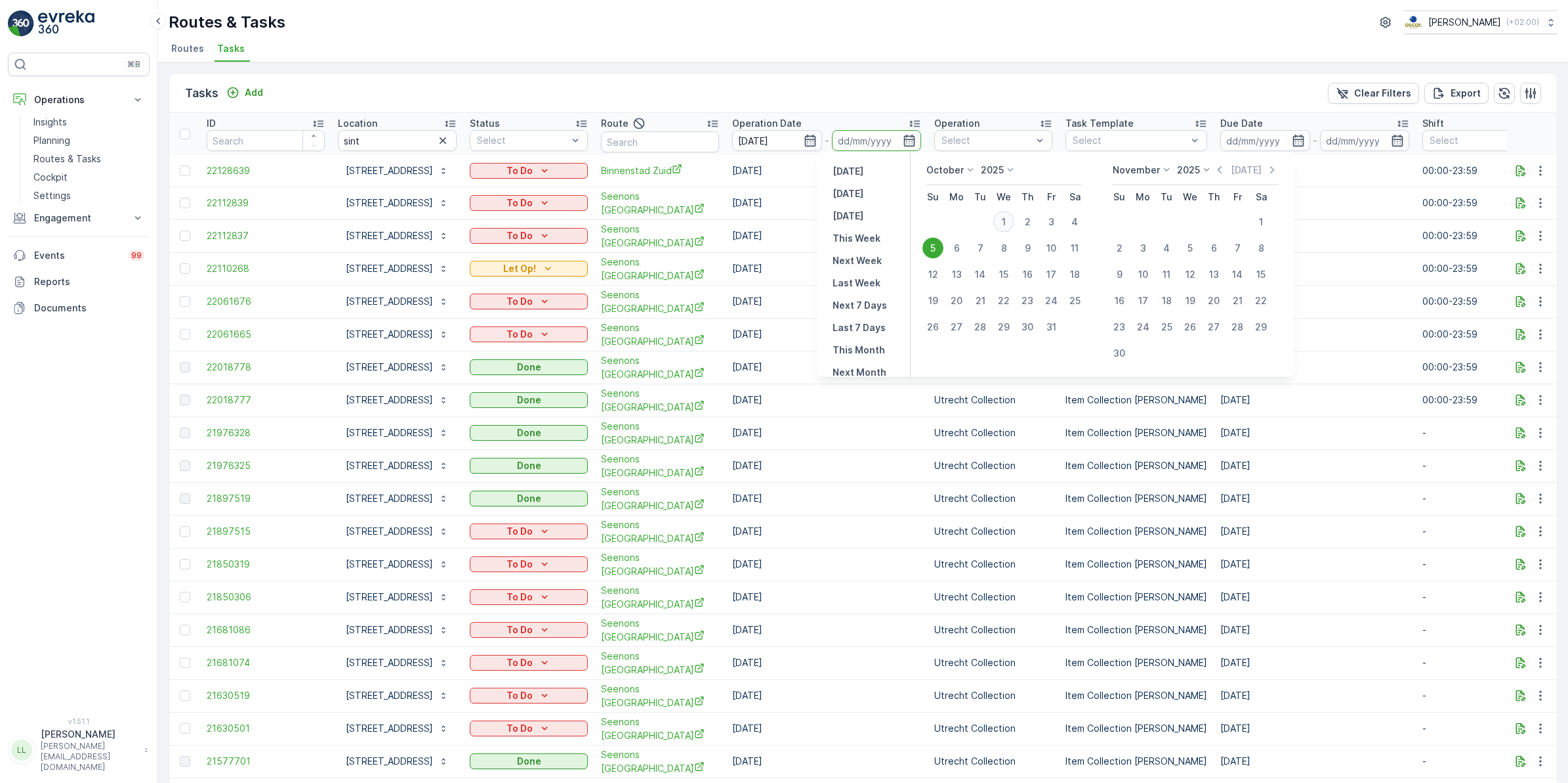
type input "01.10.2025"
click at [939, 247] on div "5" at bounding box center [933, 248] width 21 height 21
type input "05.10.2025"
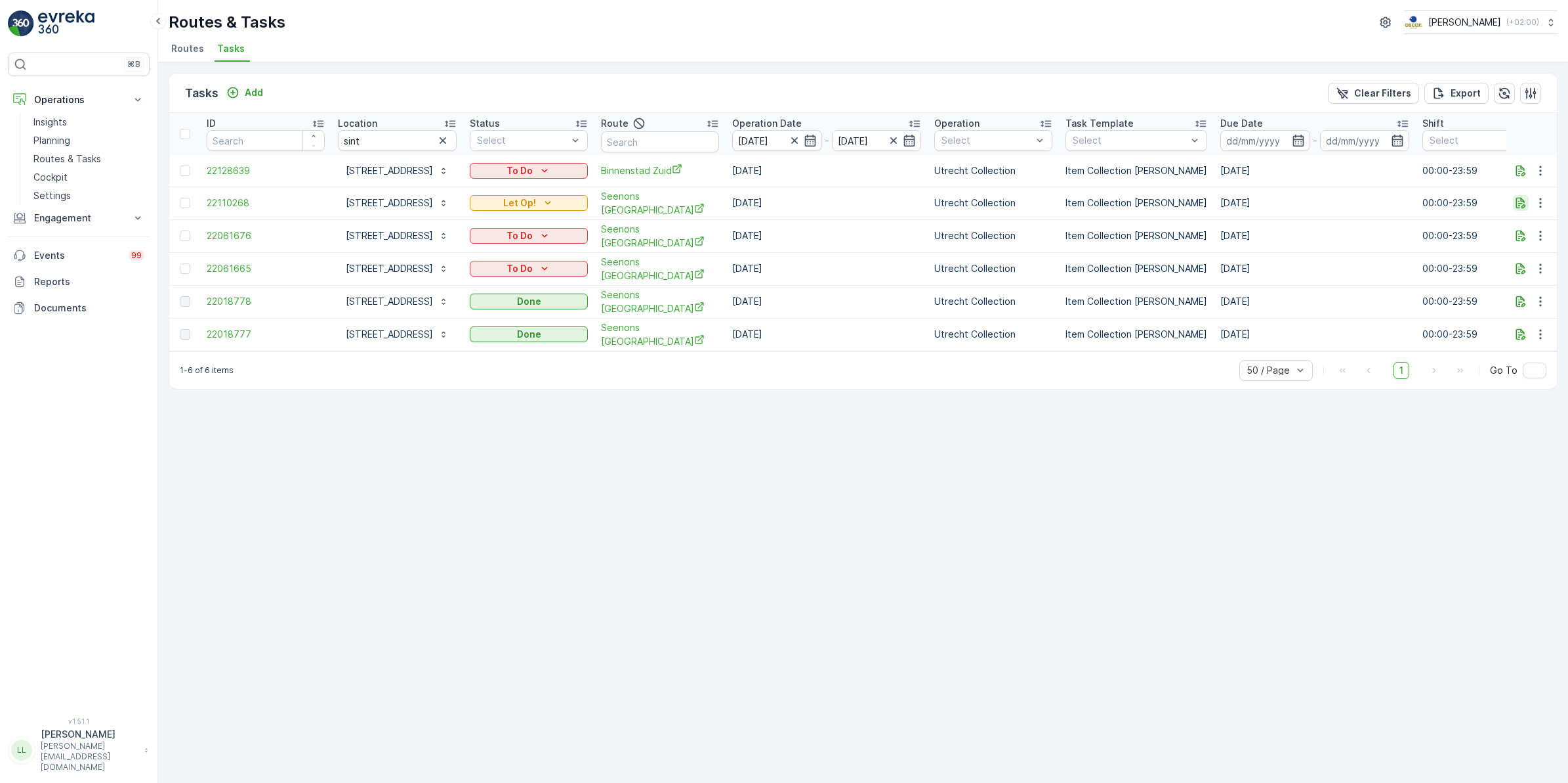
click at [1520, 205] on icon "button" at bounding box center [1521, 203] width 9 height 11
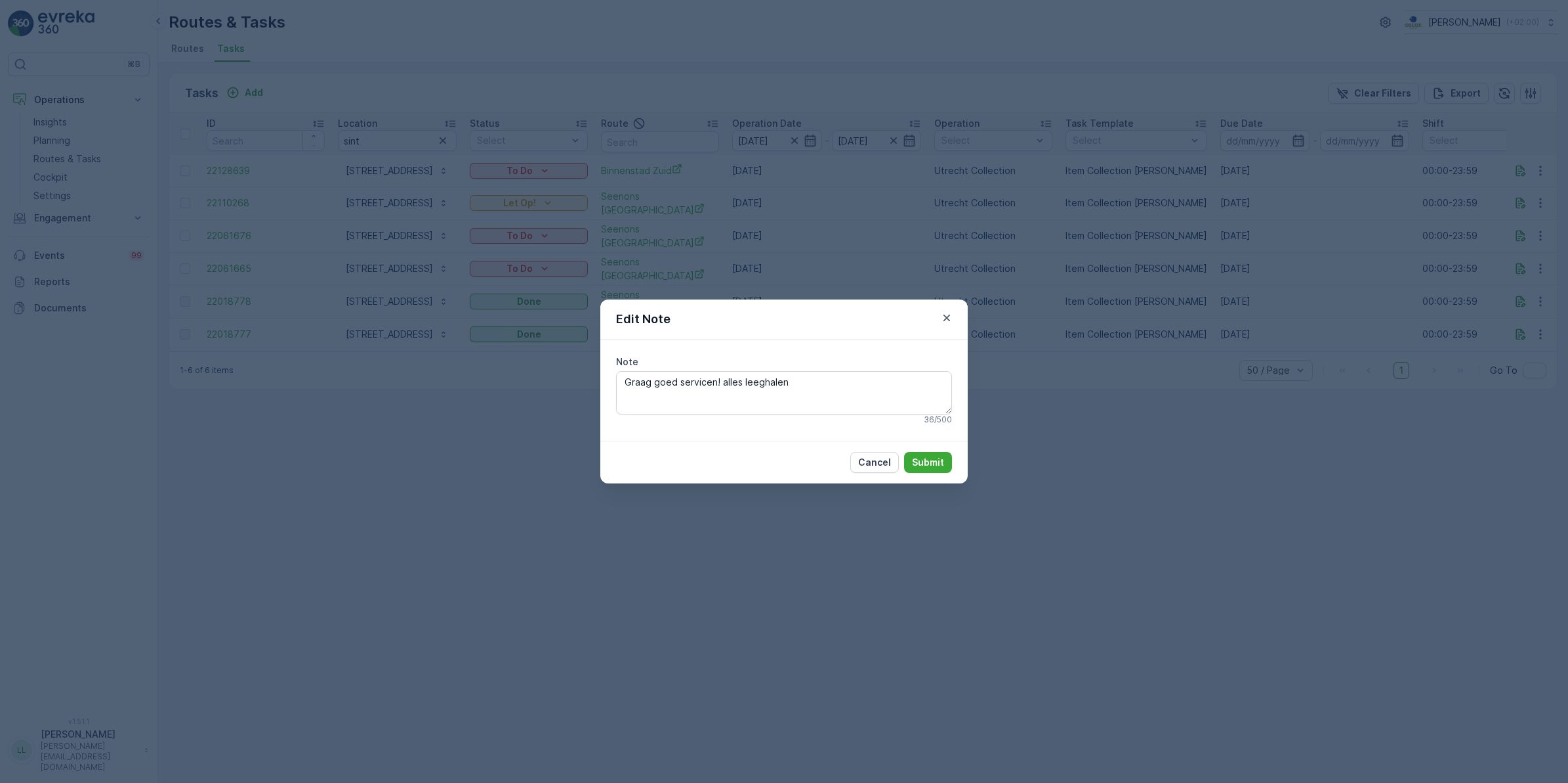
click at [1028, 341] on div "Edit Note Note Graag goed servicen! alles leeghalen 36 / 500 Cancel Submit" at bounding box center [784, 391] width 1568 height 783
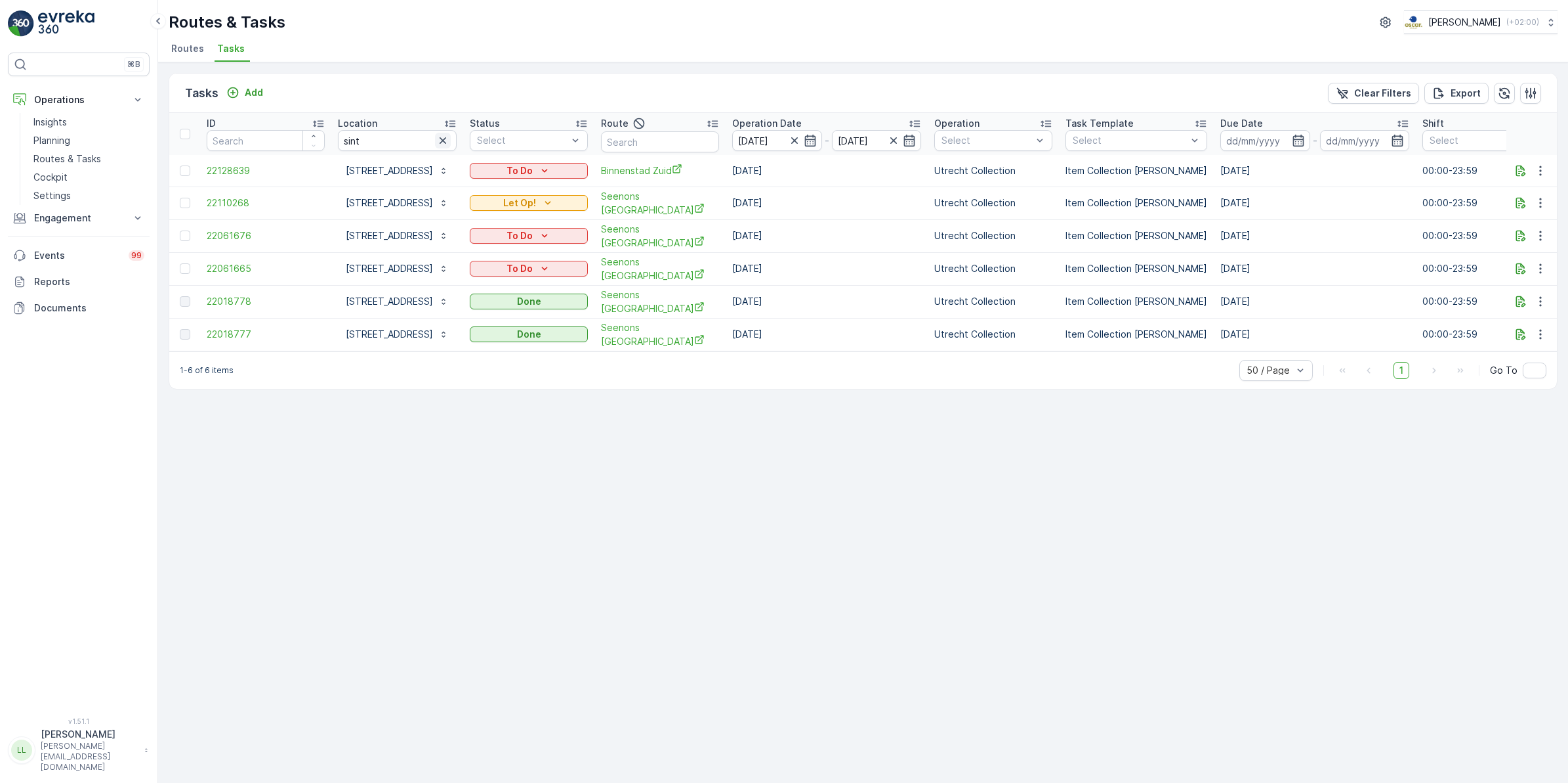
click at [446, 138] on icon "button" at bounding box center [442, 140] width 7 height 7
click at [720, 143] on input "text" at bounding box center [660, 142] width 118 height 21
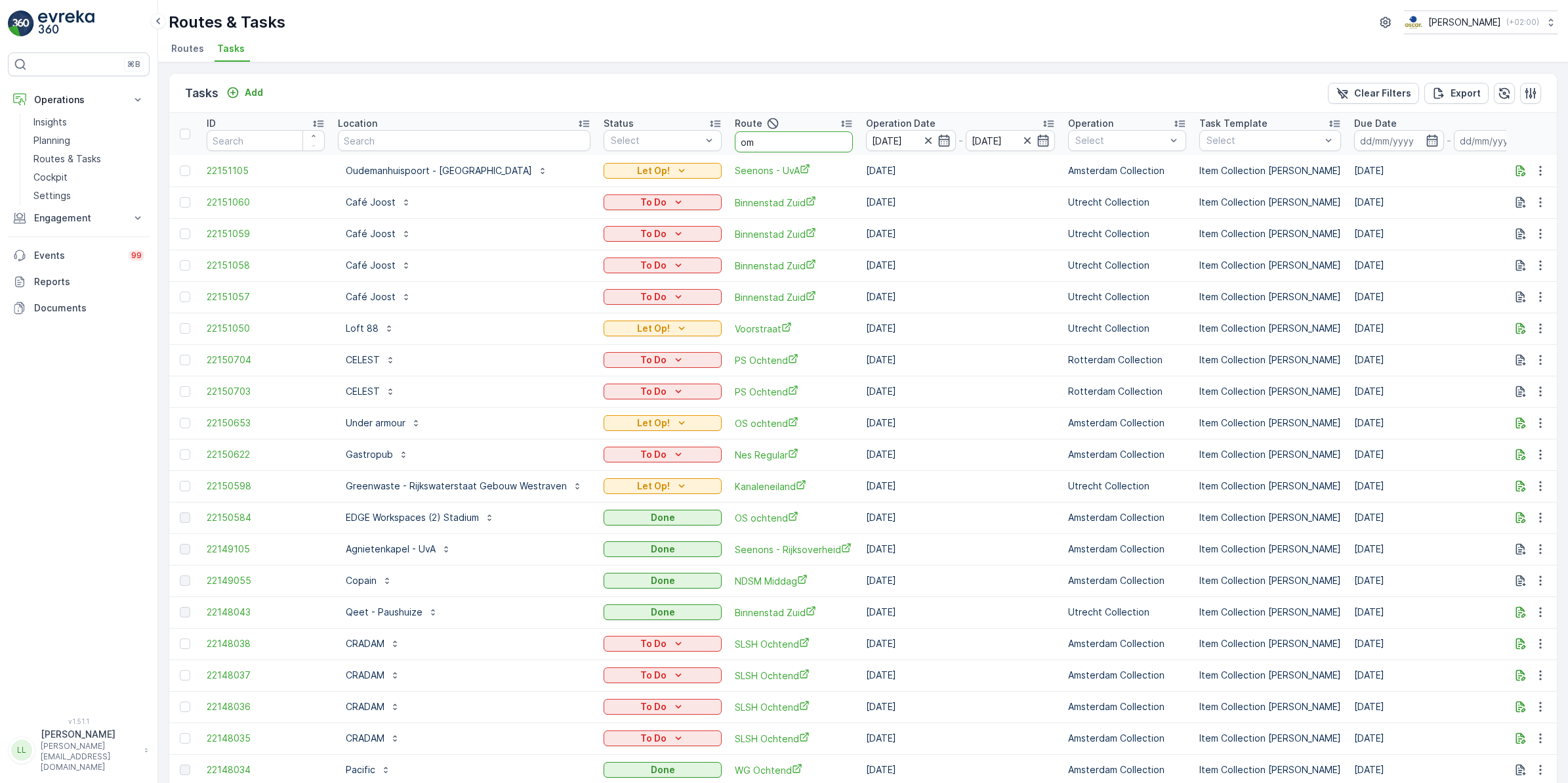
type input "om m"
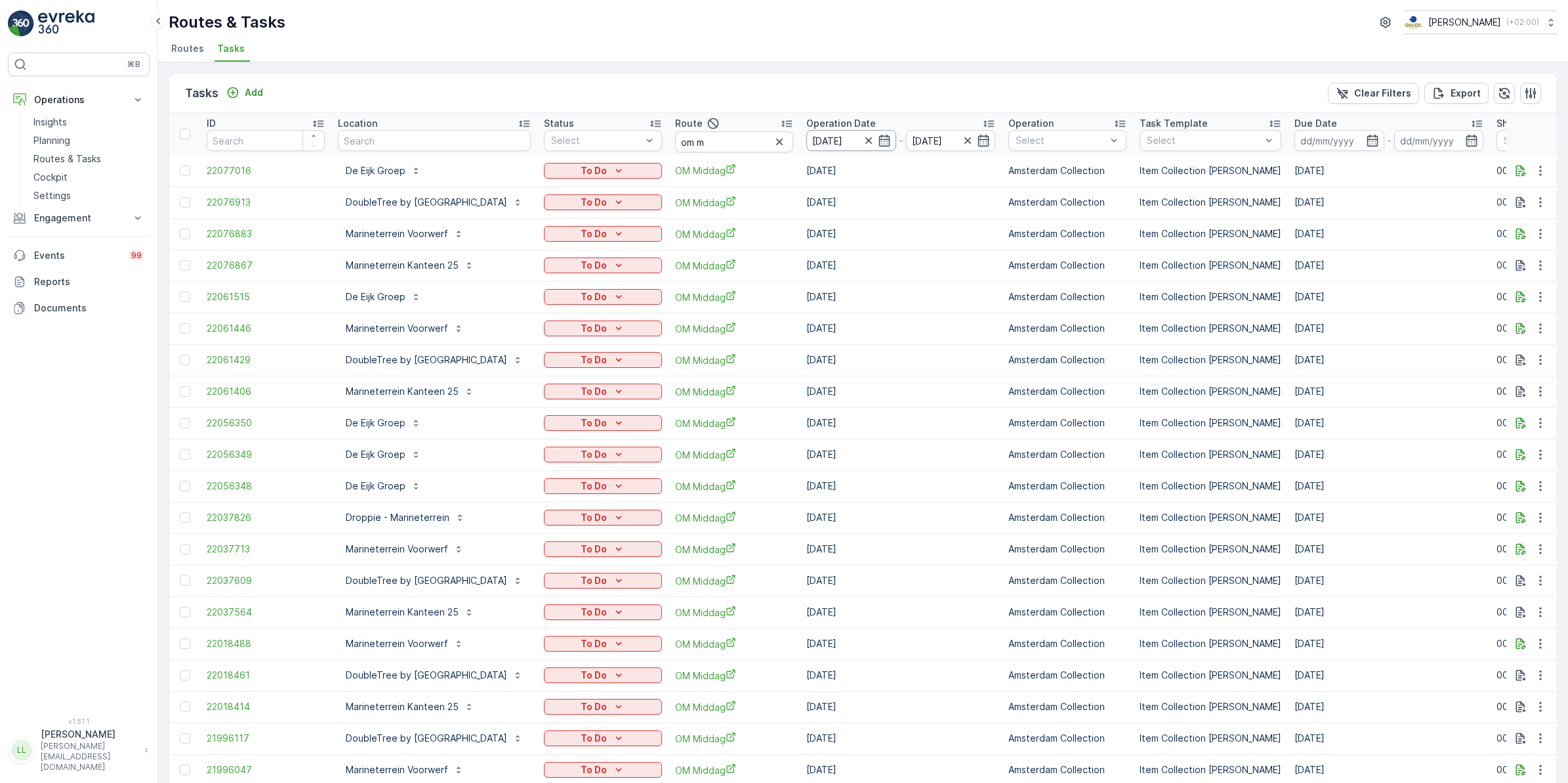
click at [896, 136] on input "01.10.2025" at bounding box center [851, 140] width 90 height 21
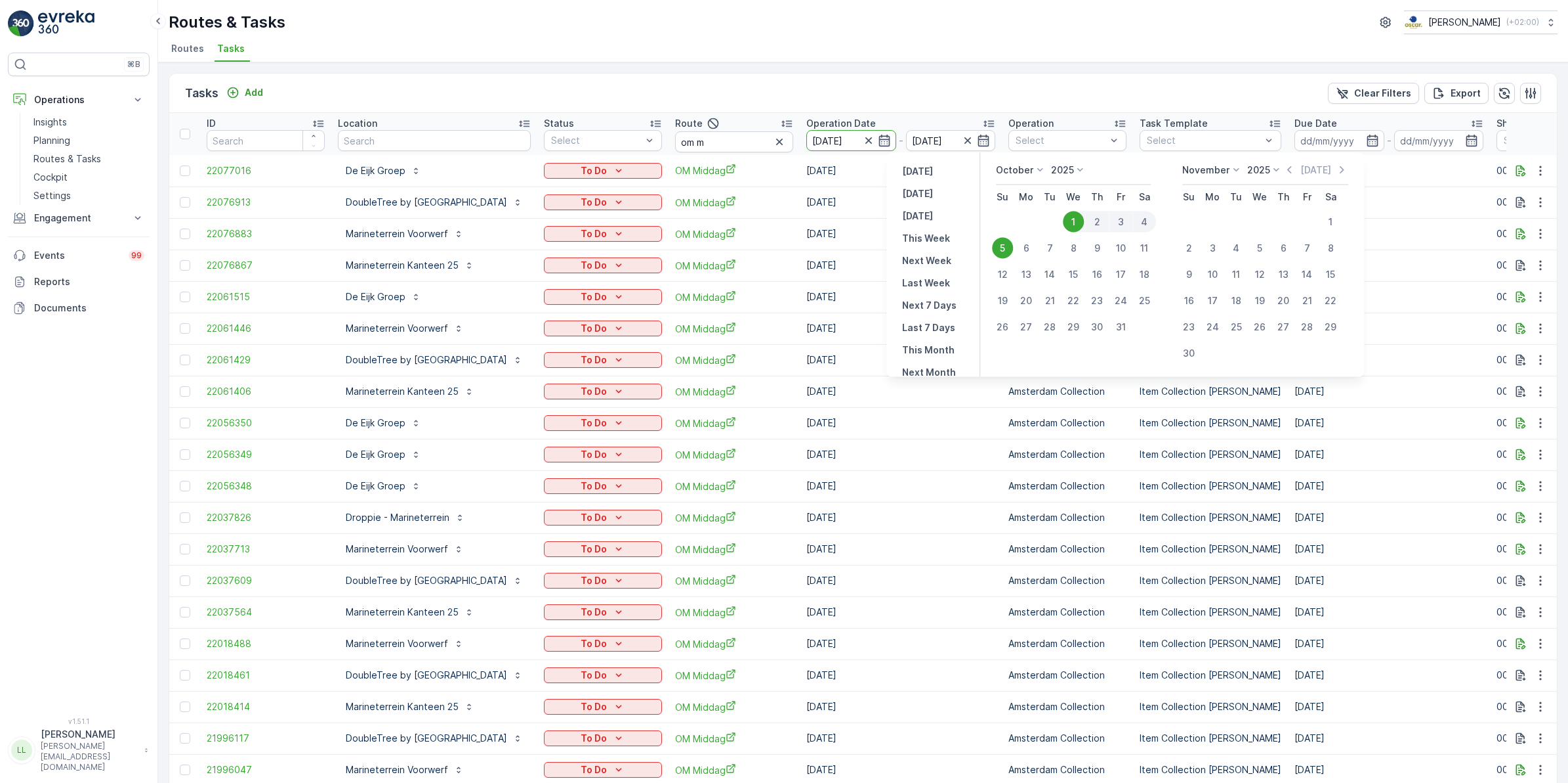
click at [1079, 222] on div "1" at bounding box center [1074, 222] width 21 height 21
type input "01.10.2025"
click at [1079, 222] on div "1" at bounding box center [1074, 222] width 21 height 21
type input "01.10.2025"
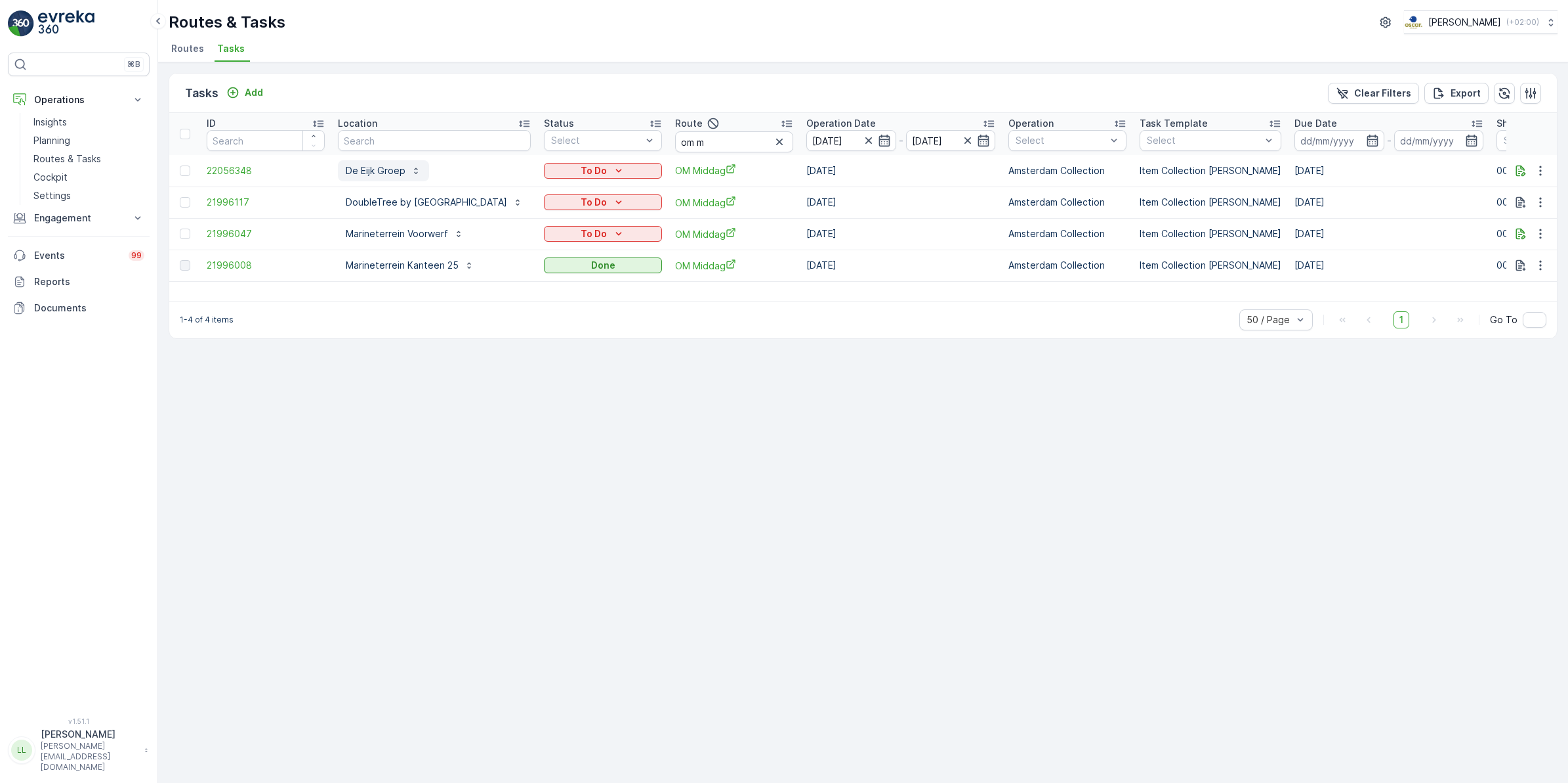
click at [382, 171] on p "De Eijk Groep" at bounding box center [376, 171] width 60 height 13
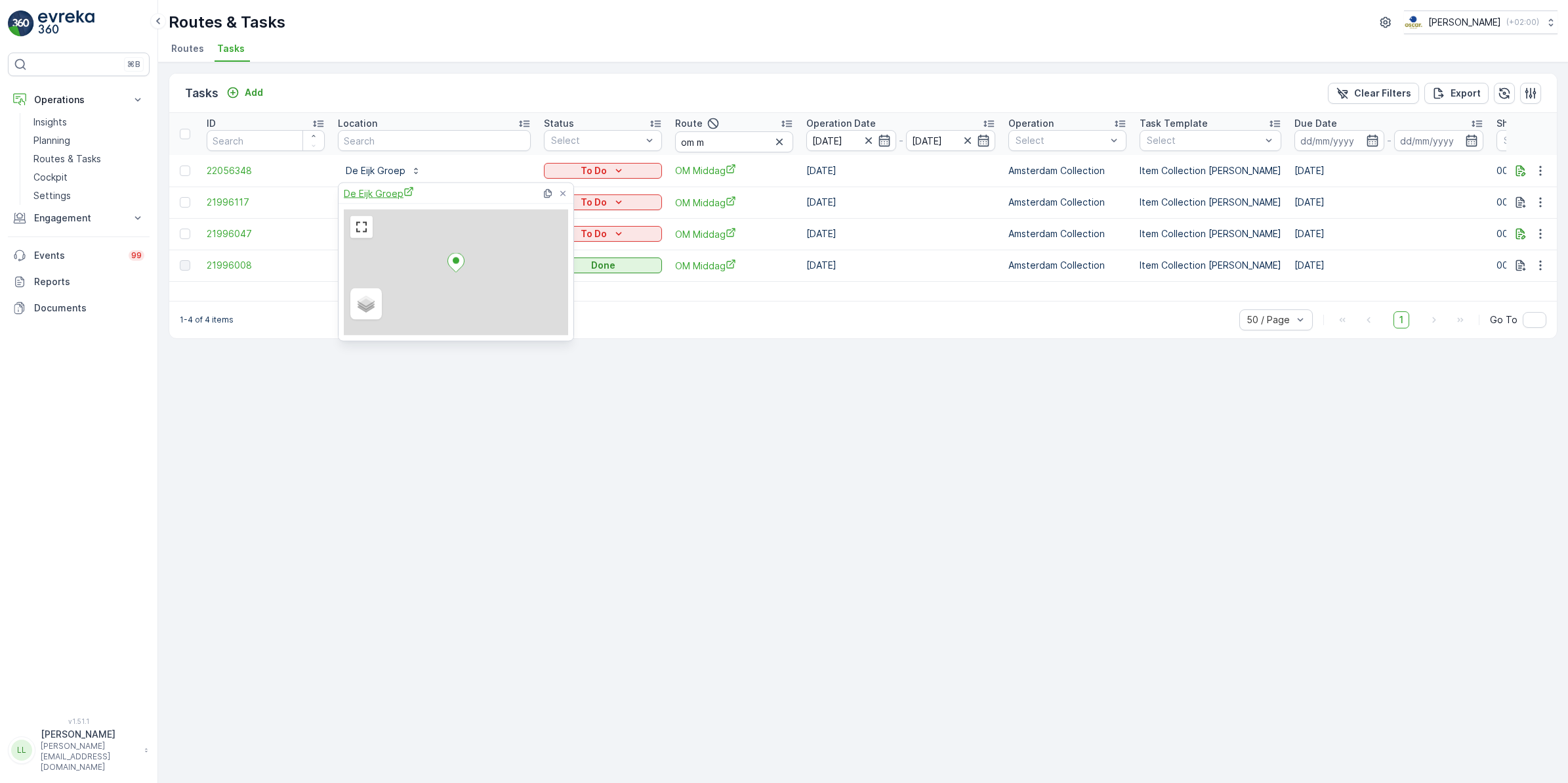
click at [382, 193] on span "De Eijk Groep" at bounding box center [379, 193] width 70 height 14
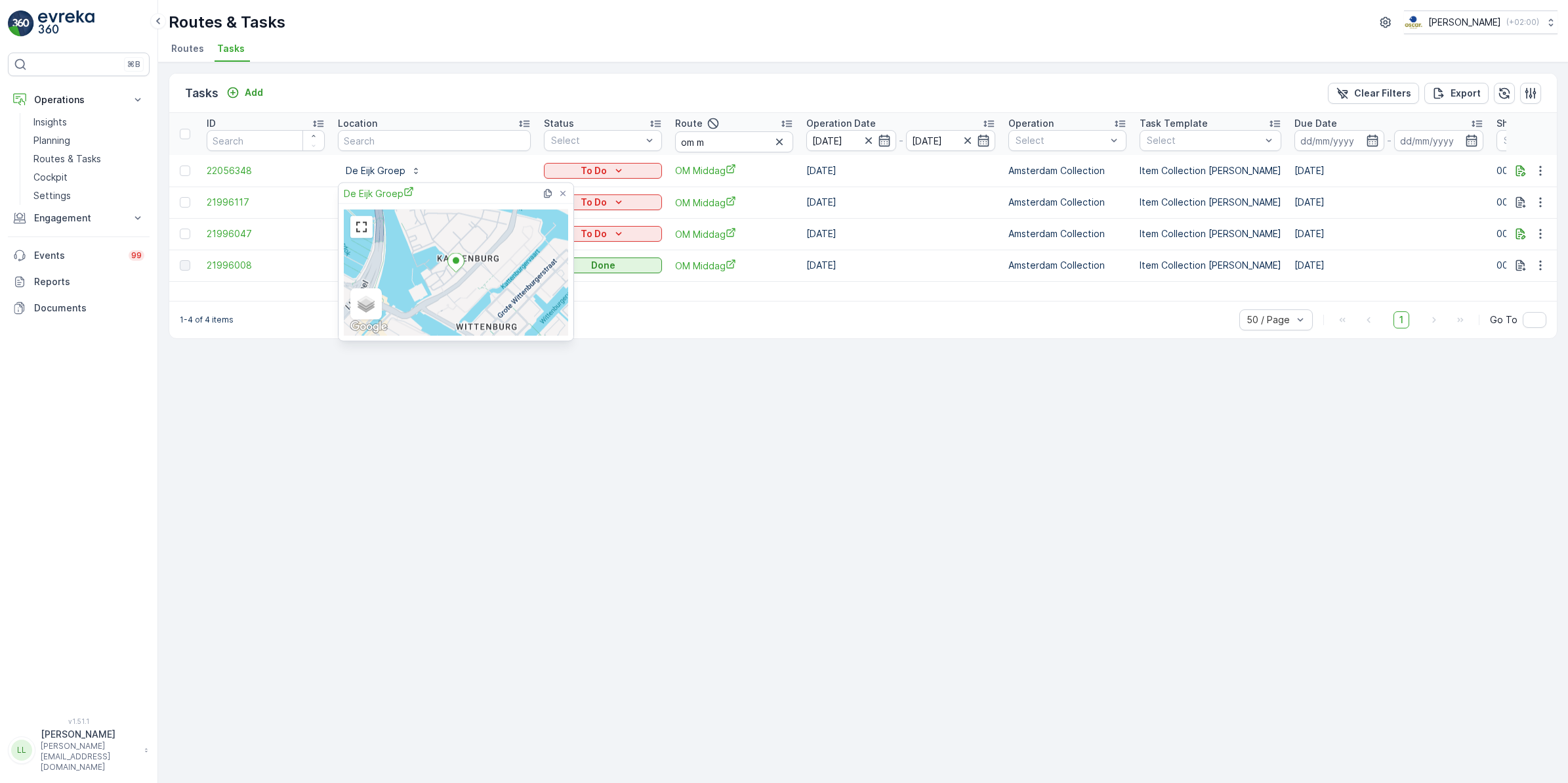
click at [522, 87] on div "Tasks Add Clear Filters Export" at bounding box center [862, 93] width 1388 height 39
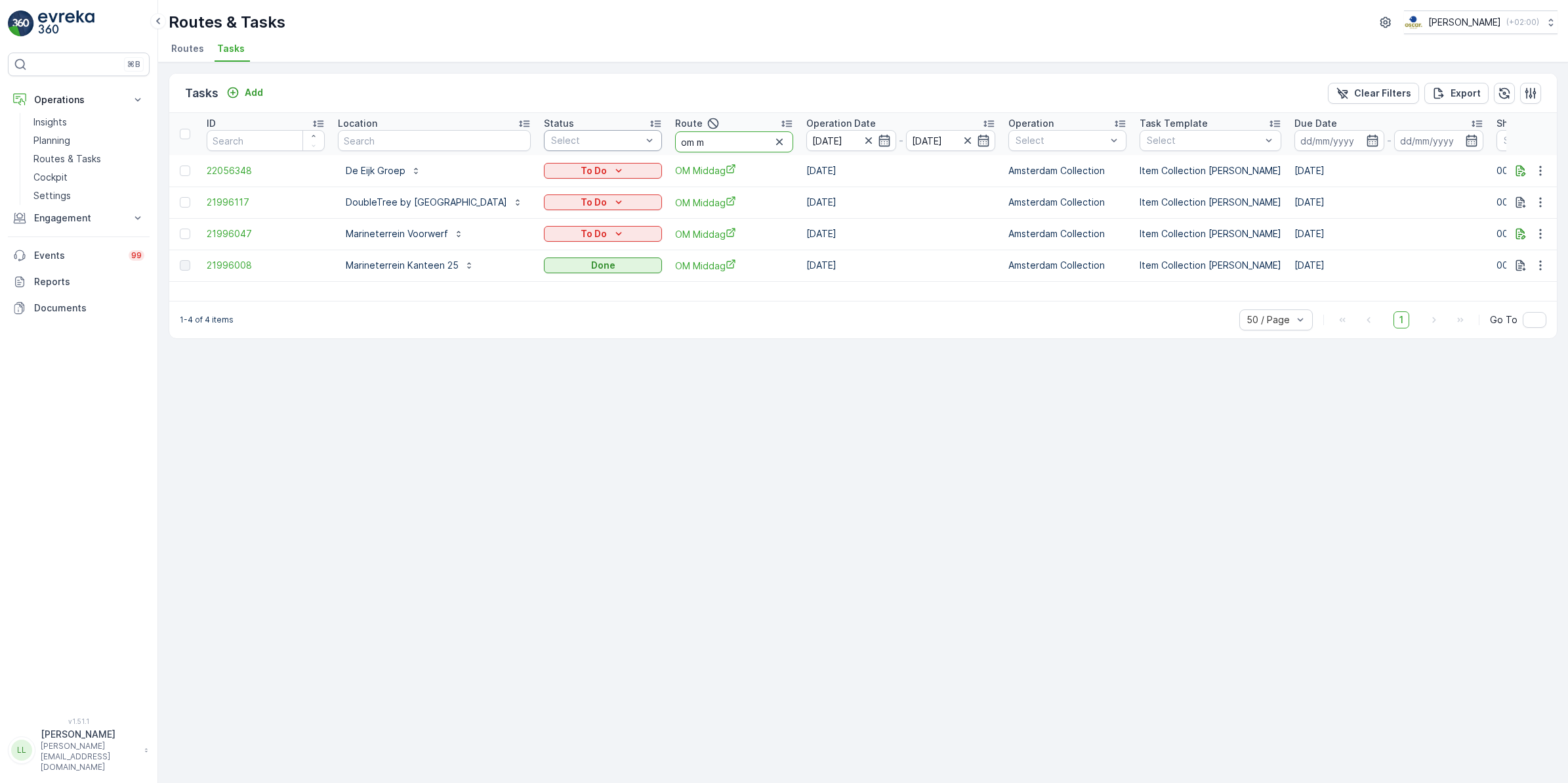
drag, startPoint x: 799, startPoint y: 138, endPoint x: 720, endPoint y: 132, distance: 79.2
click at [720, 132] on tr "ID Location Status Select Route om m Operation Date 01.10.2025 - 01.10.2025 Ope…" at bounding box center [1219, 133] width 2100 height 42
type input "uvsa"
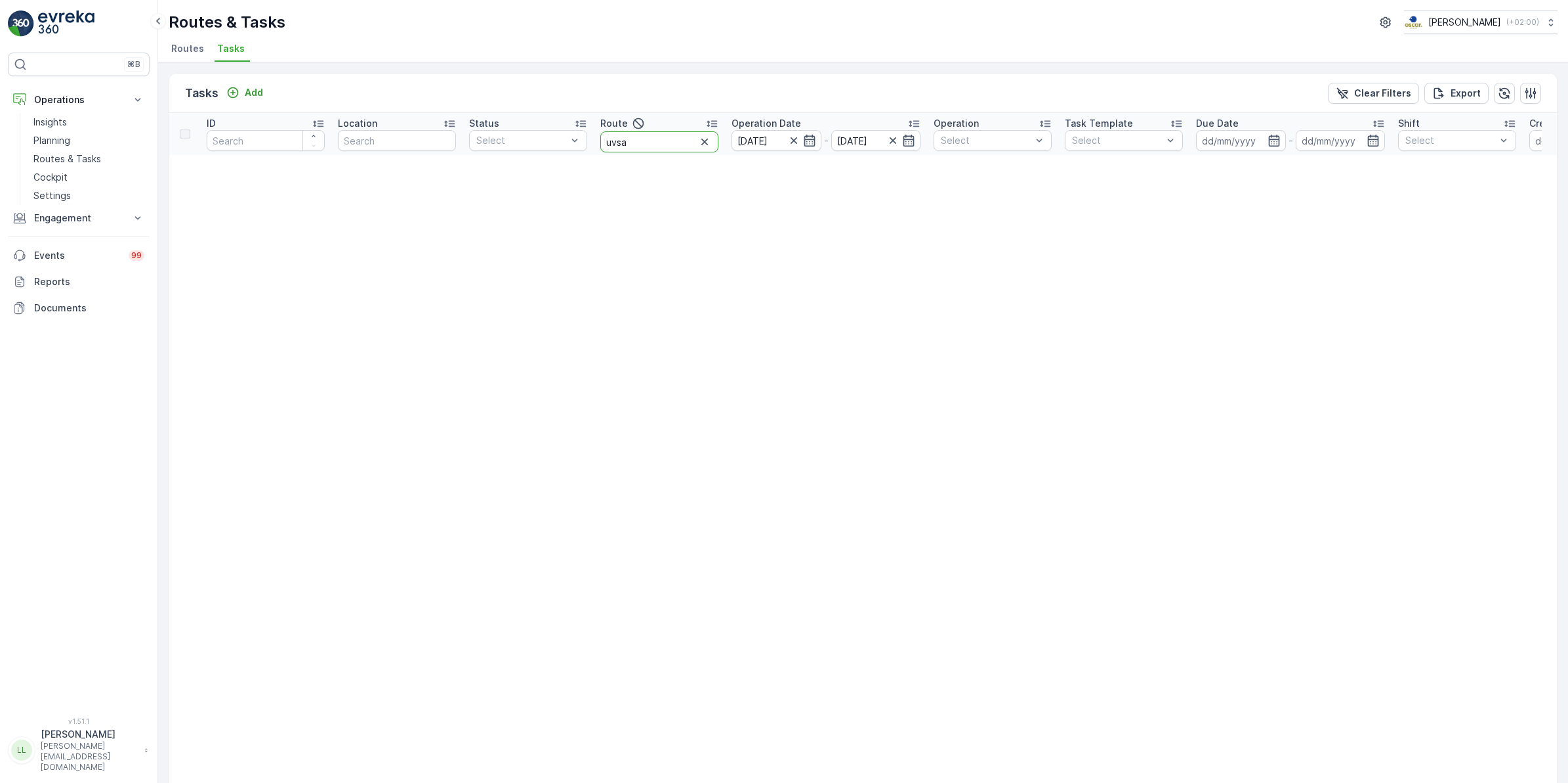
click at [691, 141] on input "uvsa" at bounding box center [660, 142] width 118 height 21
type input "uva"
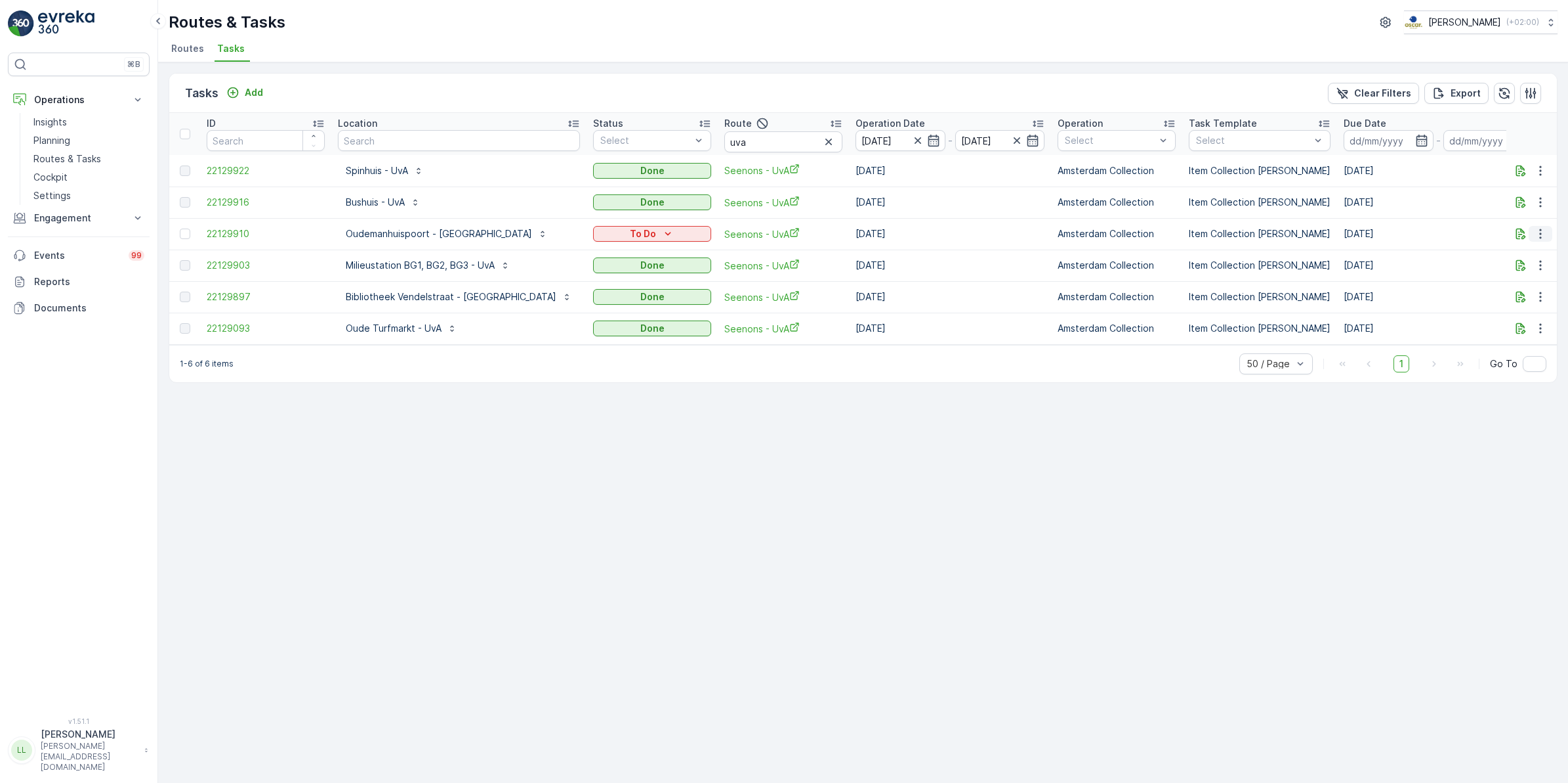
click at [1541, 235] on icon "button" at bounding box center [1541, 234] width 13 height 13
click at [1514, 289] on span "Change Route" at bounding box center [1507, 290] width 64 height 13
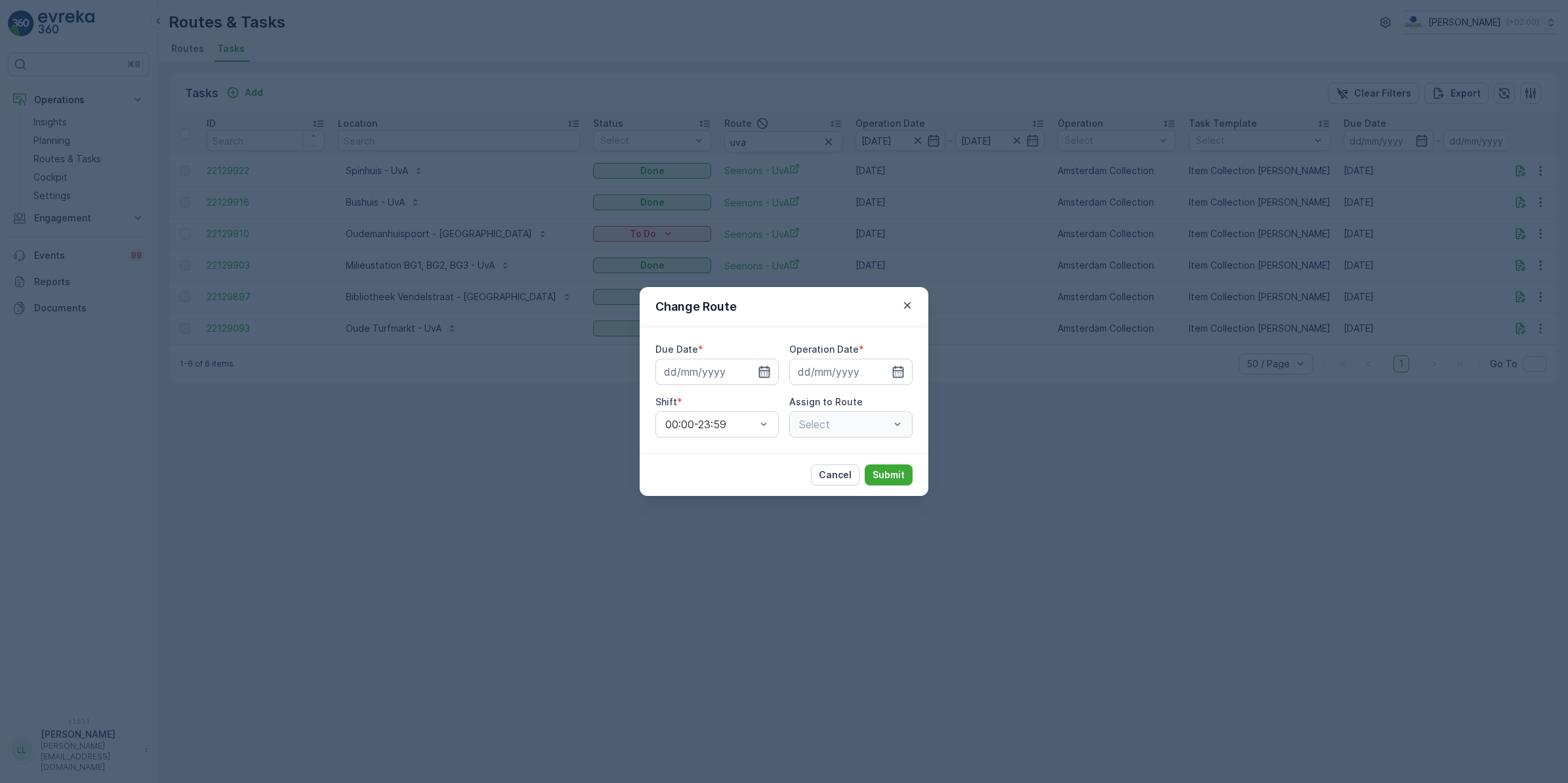
type input "01.10.2025"
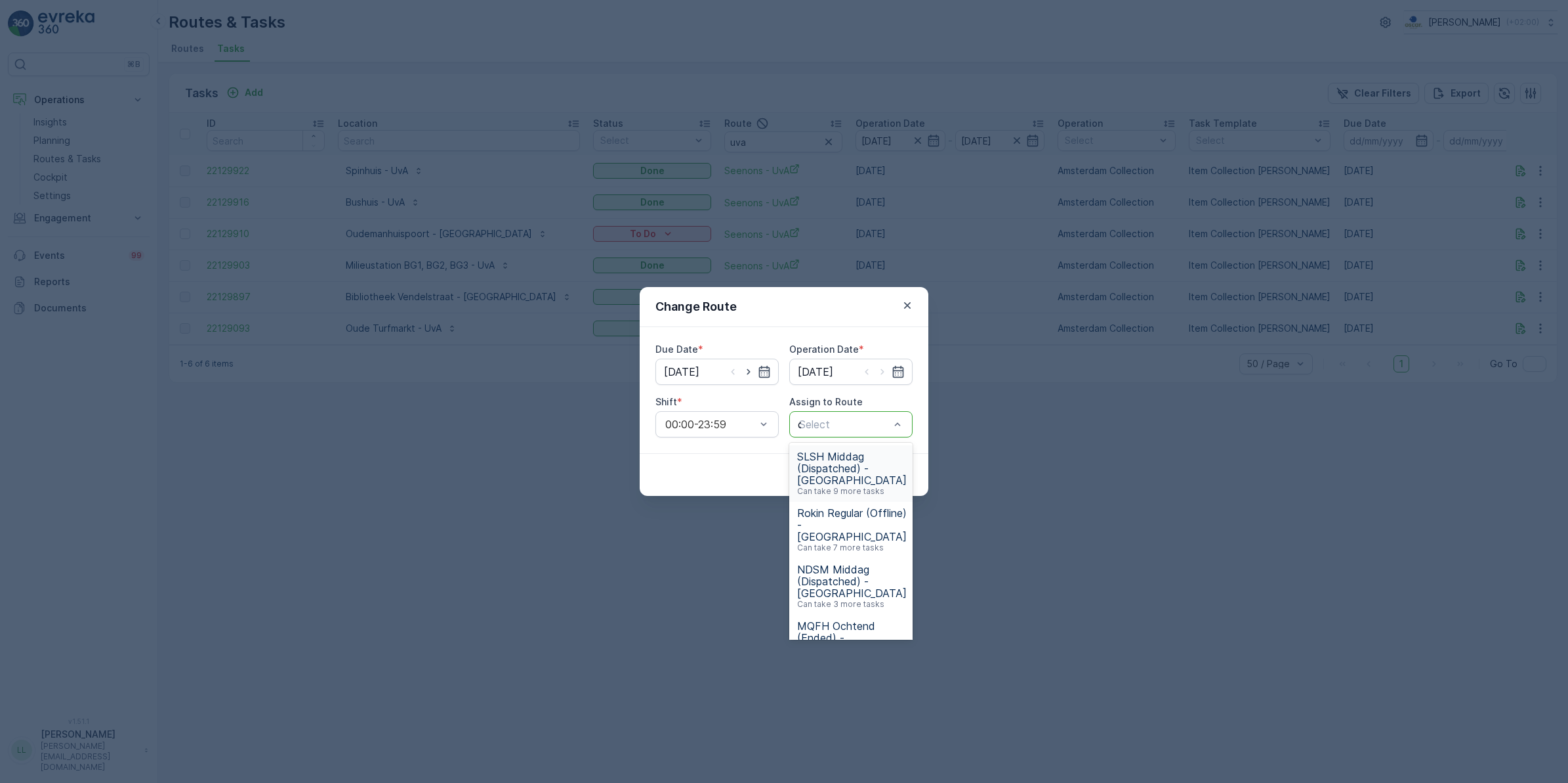
type input "om"
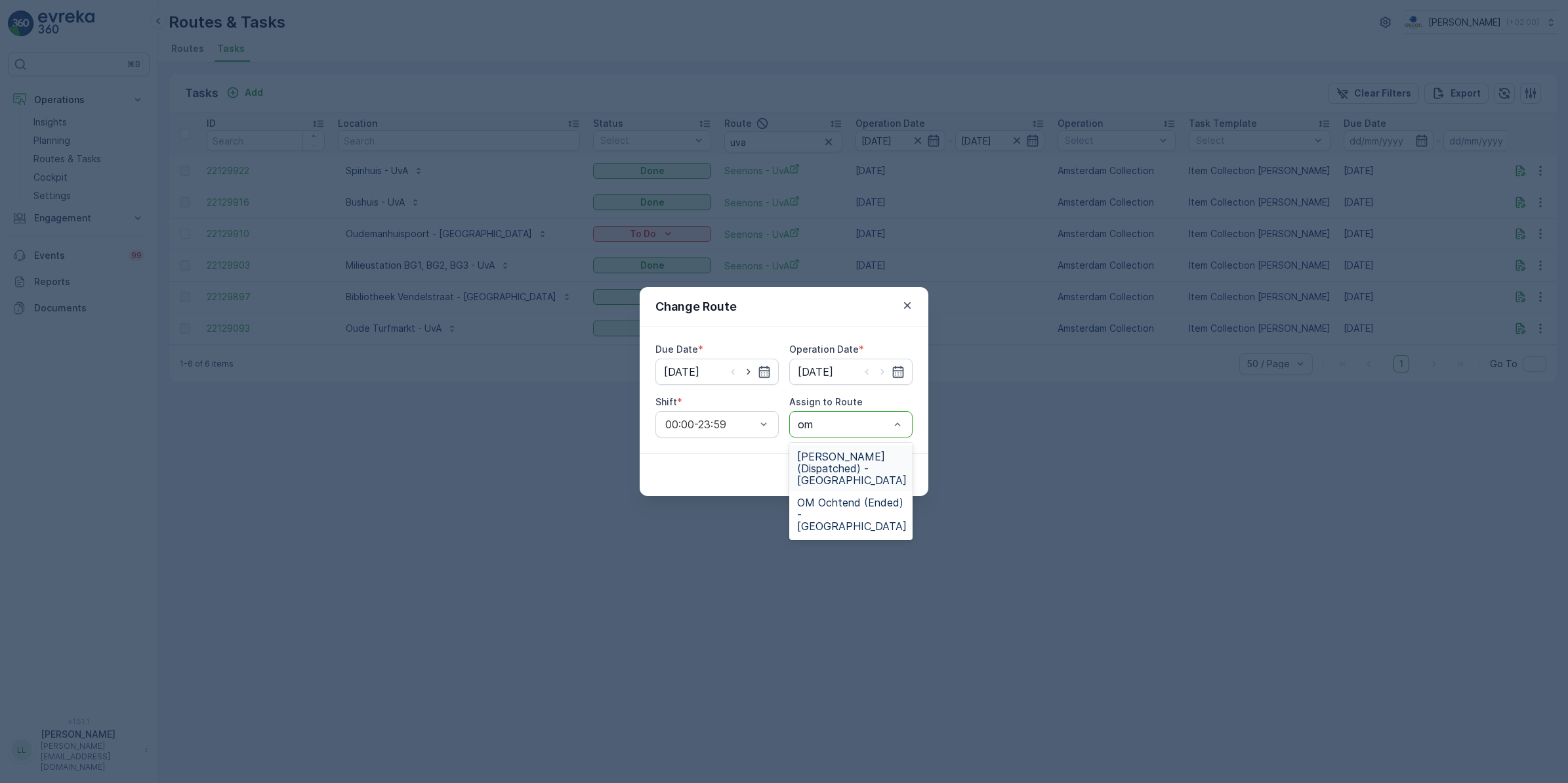
click at [839, 464] on span "OM Middag (Dispatched) - Amsterdam" at bounding box center [852, 468] width 110 height 36
click at [888, 475] on p "Submit" at bounding box center [889, 475] width 32 height 13
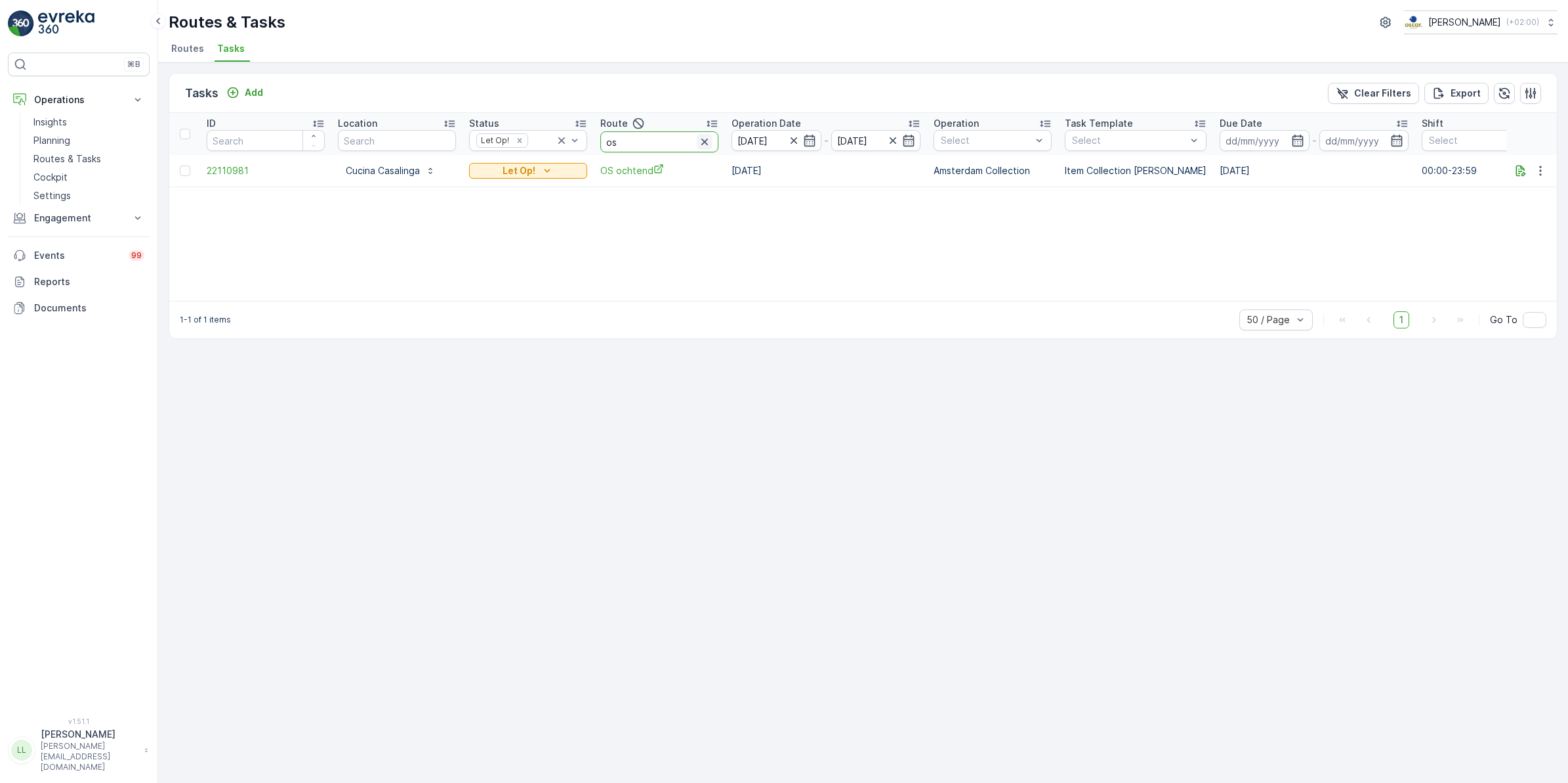
click at [706, 143] on icon "button" at bounding box center [705, 142] width 13 height 13
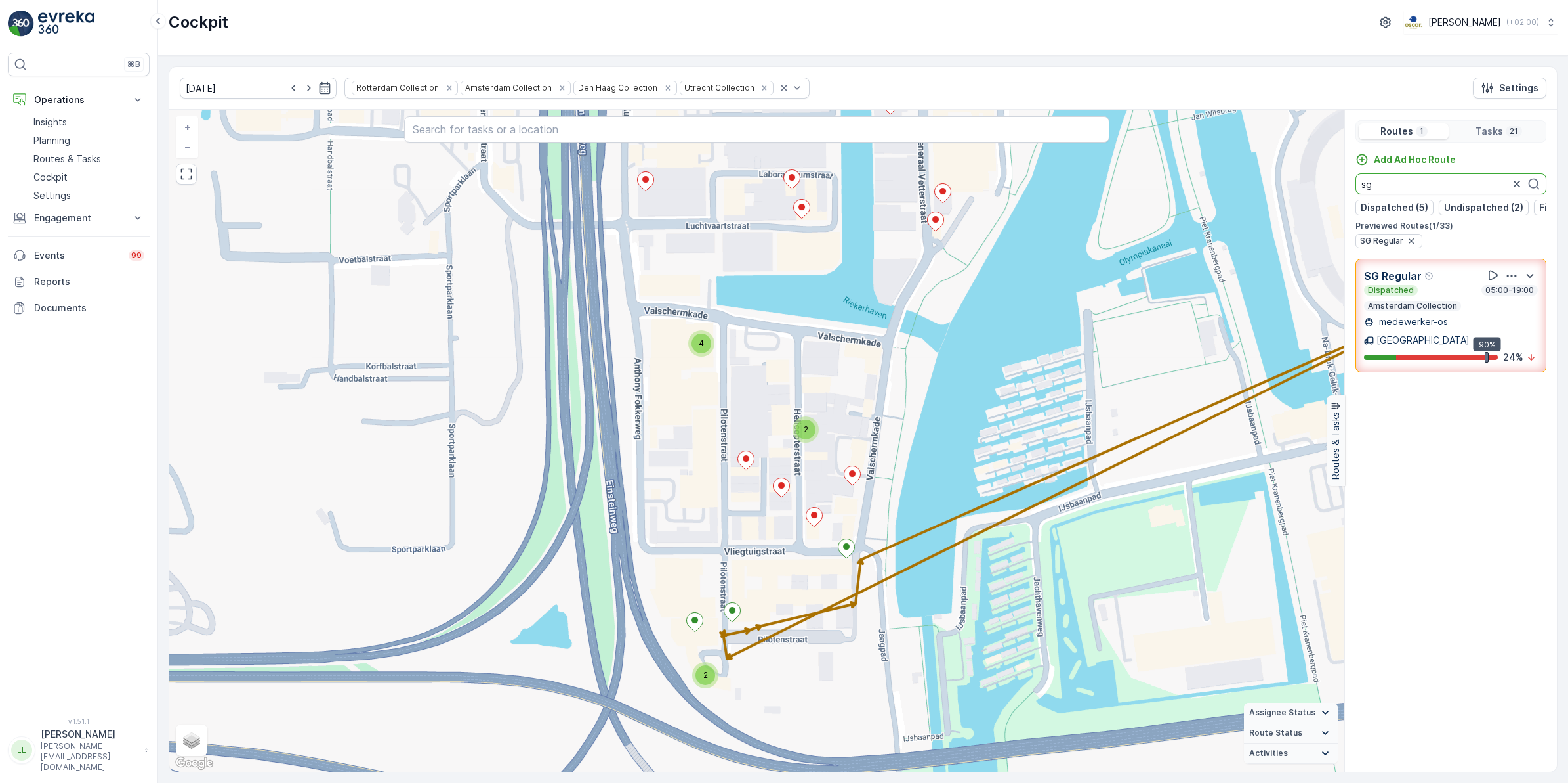
click at [1498, 182] on input "sg" at bounding box center [1451, 183] width 191 height 21
click at [90, 160] on p "Routes & Tasks" at bounding box center [68, 159] width 68 height 13
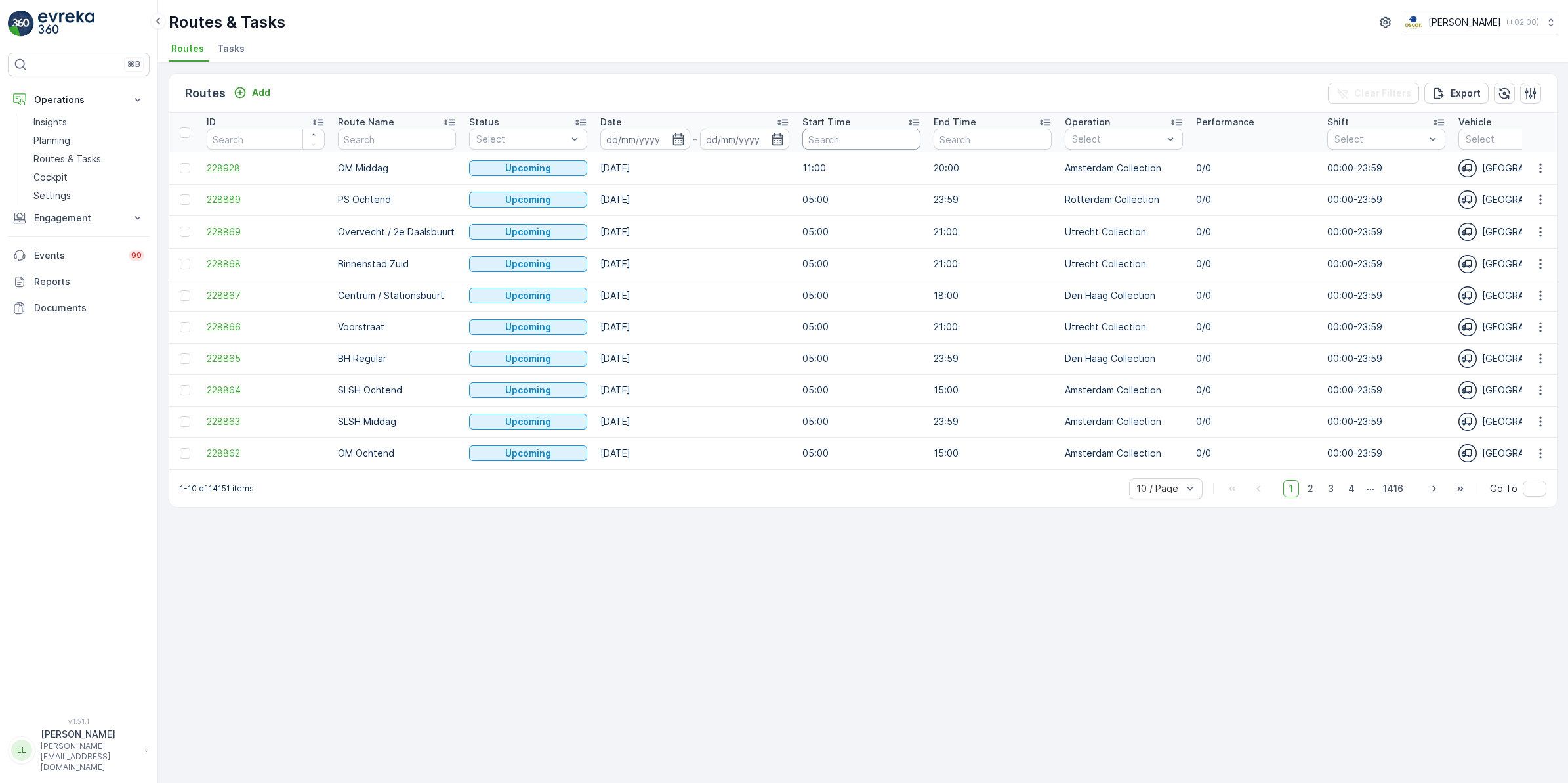
drag, startPoint x: 866, startPoint y: 141, endPoint x: 829, endPoint y: 140, distance: 37.0
click at [861, 142] on input "text" at bounding box center [862, 139] width 118 height 21
click at [679, 135] on icon "button" at bounding box center [678, 139] width 11 height 12
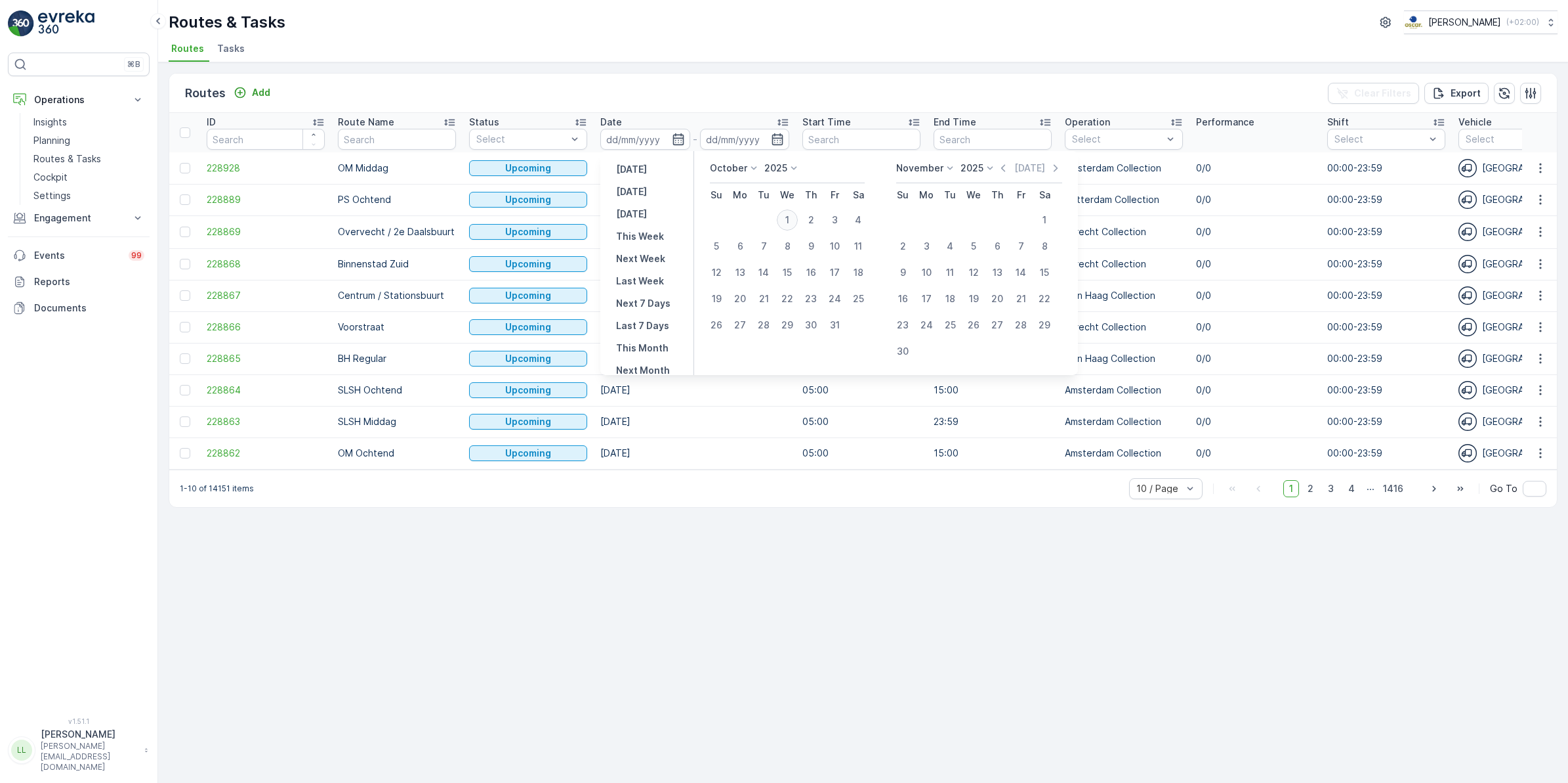
click at [787, 223] on div "1" at bounding box center [787, 220] width 21 height 21
type input "[DATE]"
click at [787, 223] on div "1" at bounding box center [787, 220] width 21 height 21
type input "[DATE]"
click at [787, 223] on div "1" at bounding box center [787, 220] width 21 height 21
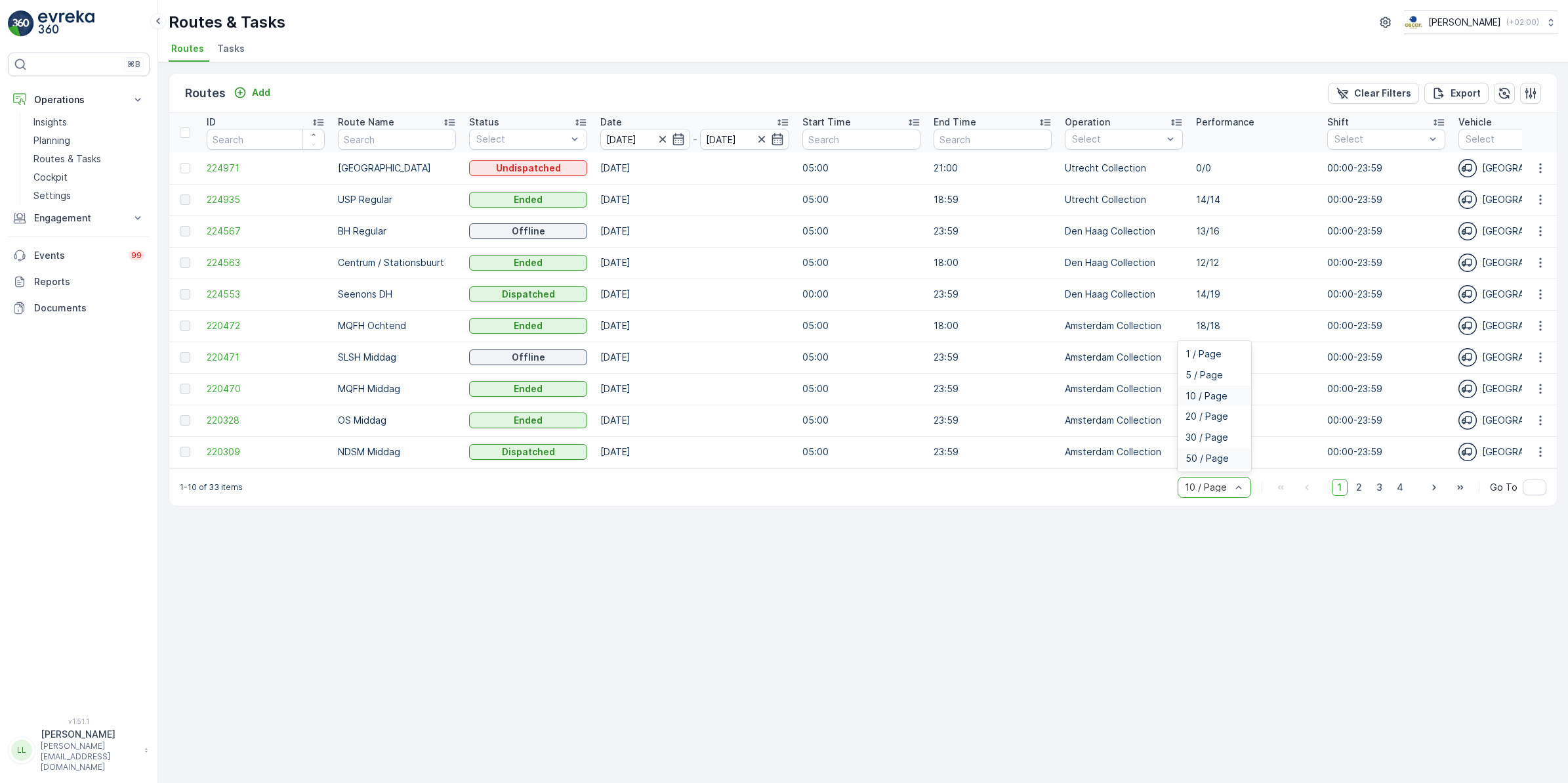
click at [1222, 463] on span "50 / Page" at bounding box center [1207, 458] width 43 height 10
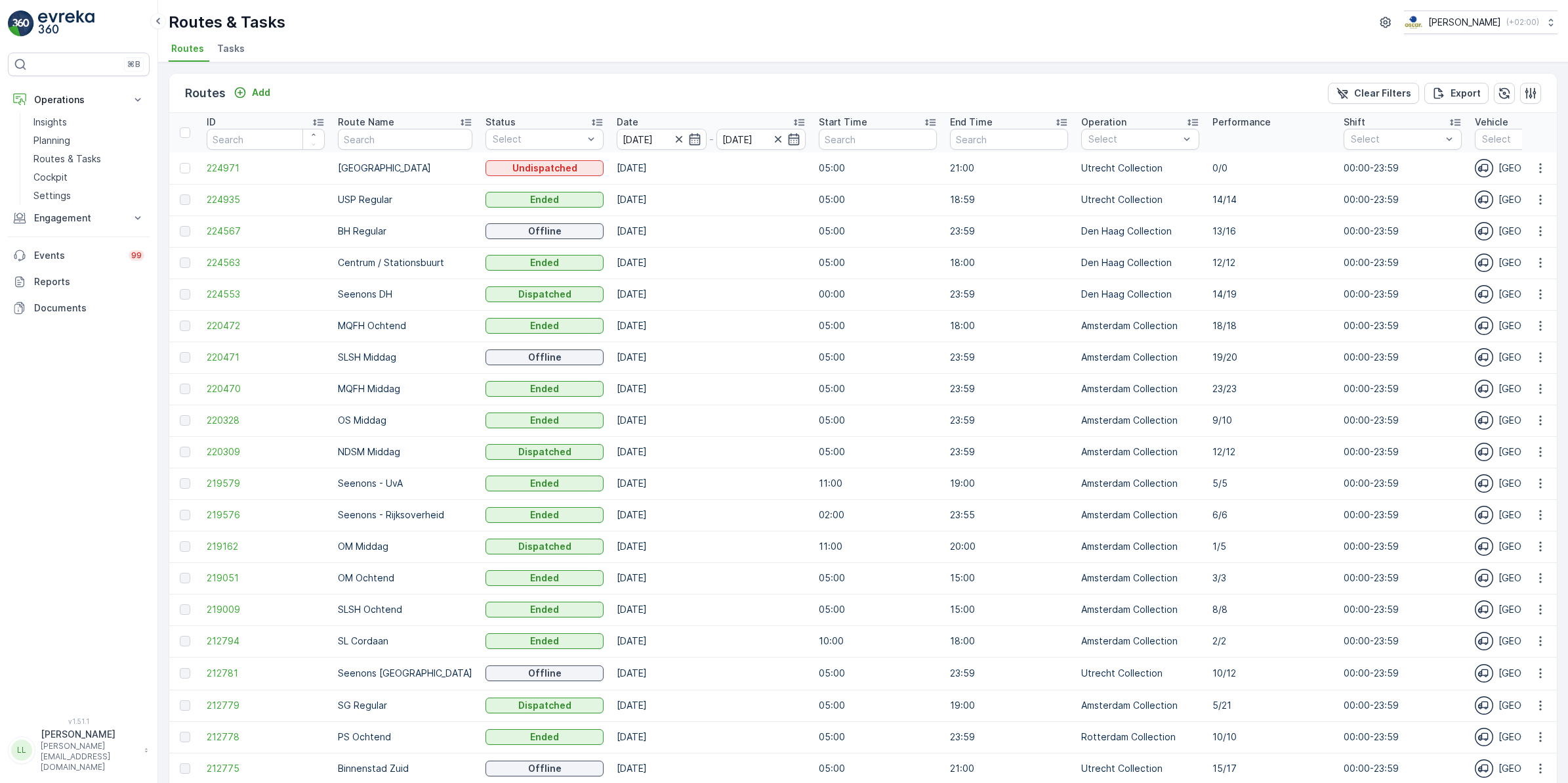
drag, startPoint x: 224, startPoint y: 54, endPoint x: 245, endPoint y: 69, distance: 25.8
click at [225, 53] on span "Tasks" at bounding box center [230, 49] width 27 height 13
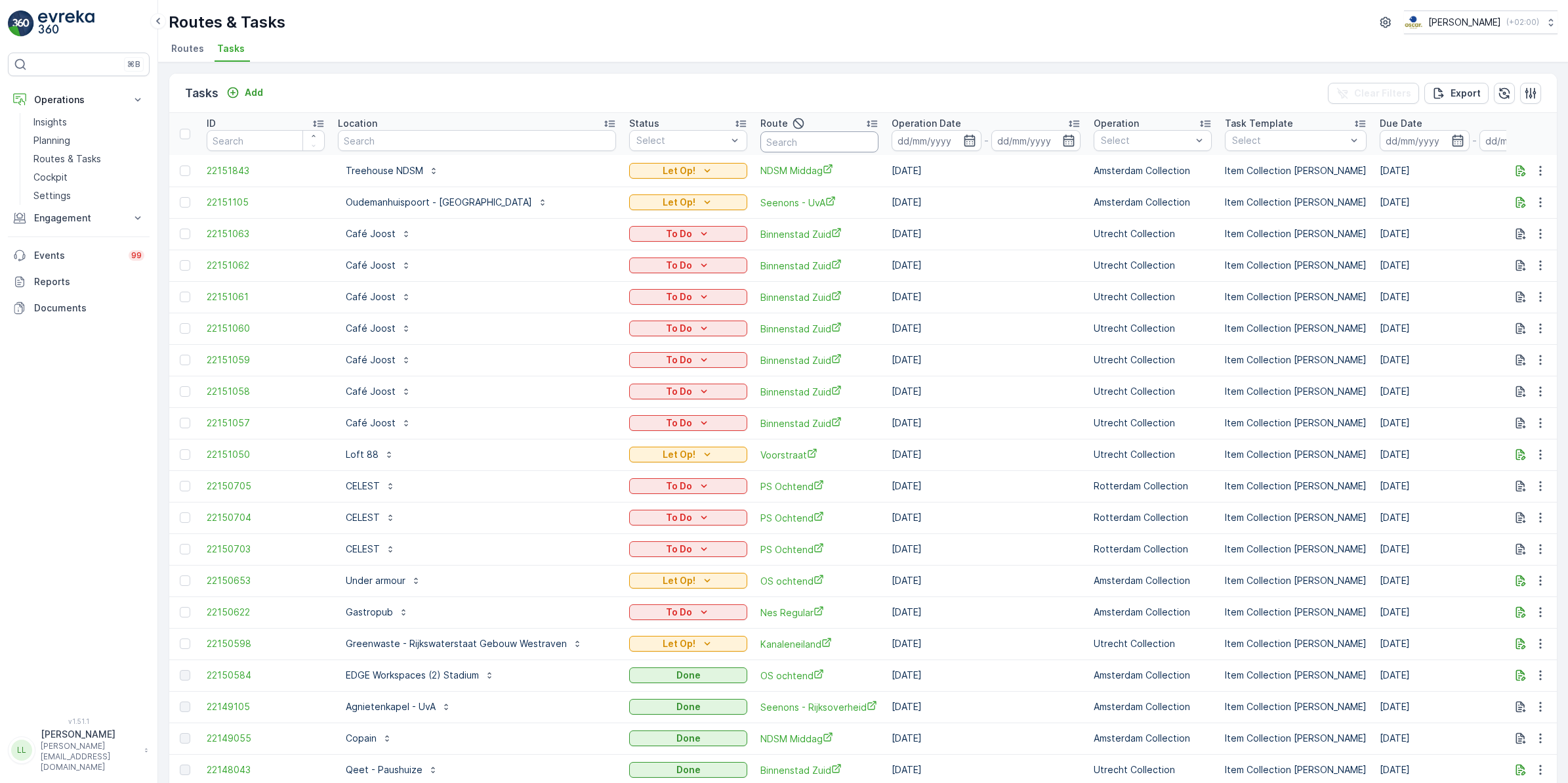
click at [779, 143] on input "text" at bounding box center [820, 142] width 118 height 21
type input "om mid"
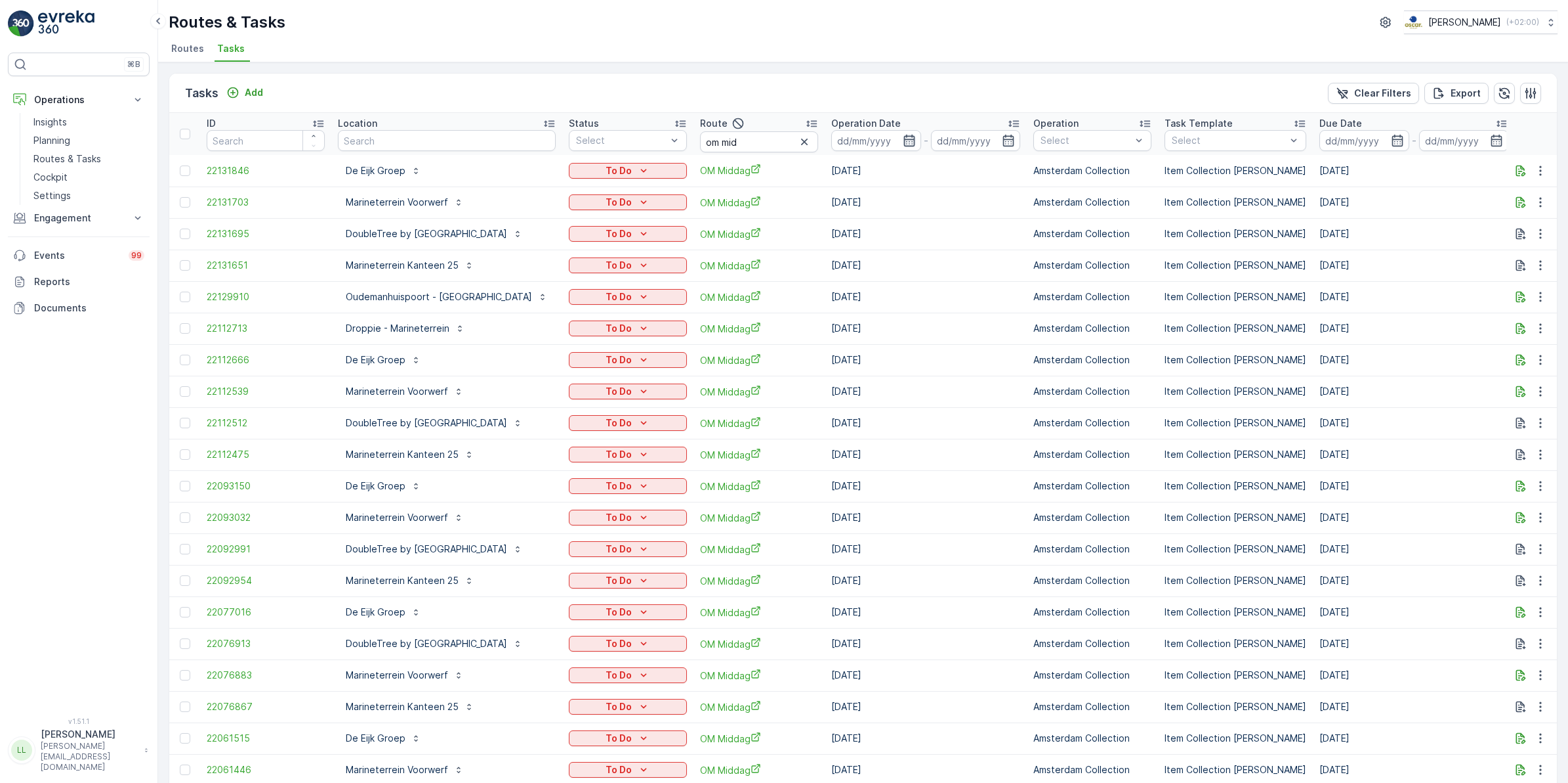
click at [916, 141] on icon "button" at bounding box center [909, 140] width 13 height 13
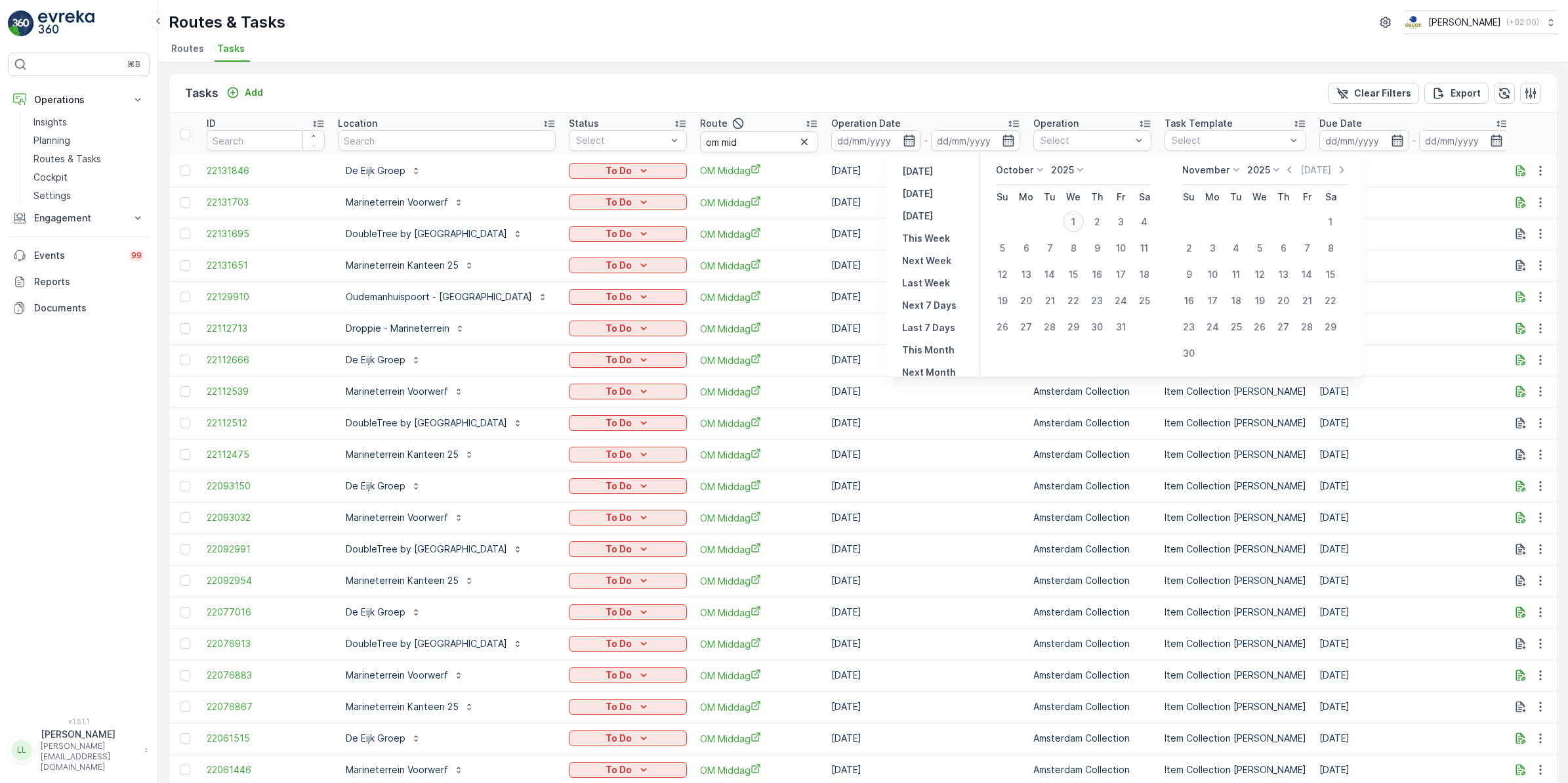
click at [1073, 227] on div "1" at bounding box center [1074, 222] width 21 height 21
type input "[DATE]"
click at [1073, 227] on div "1" at bounding box center [1074, 222] width 21 height 21
type input "[DATE]"
click at [1073, 227] on div "1" at bounding box center [1074, 222] width 21 height 21
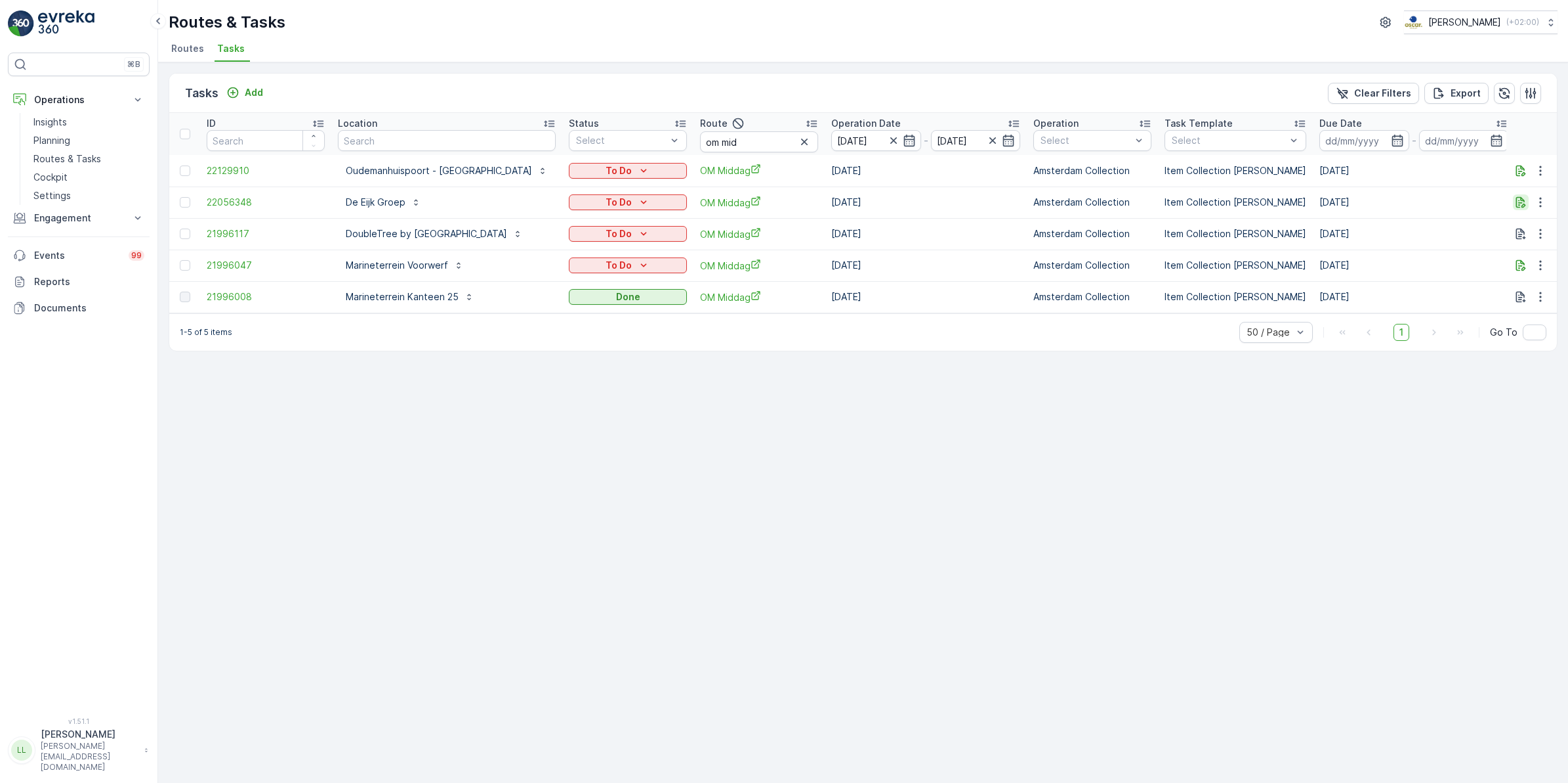
click at [1517, 196] on icon "button" at bounding box center [1521, 202] width 13 height 13
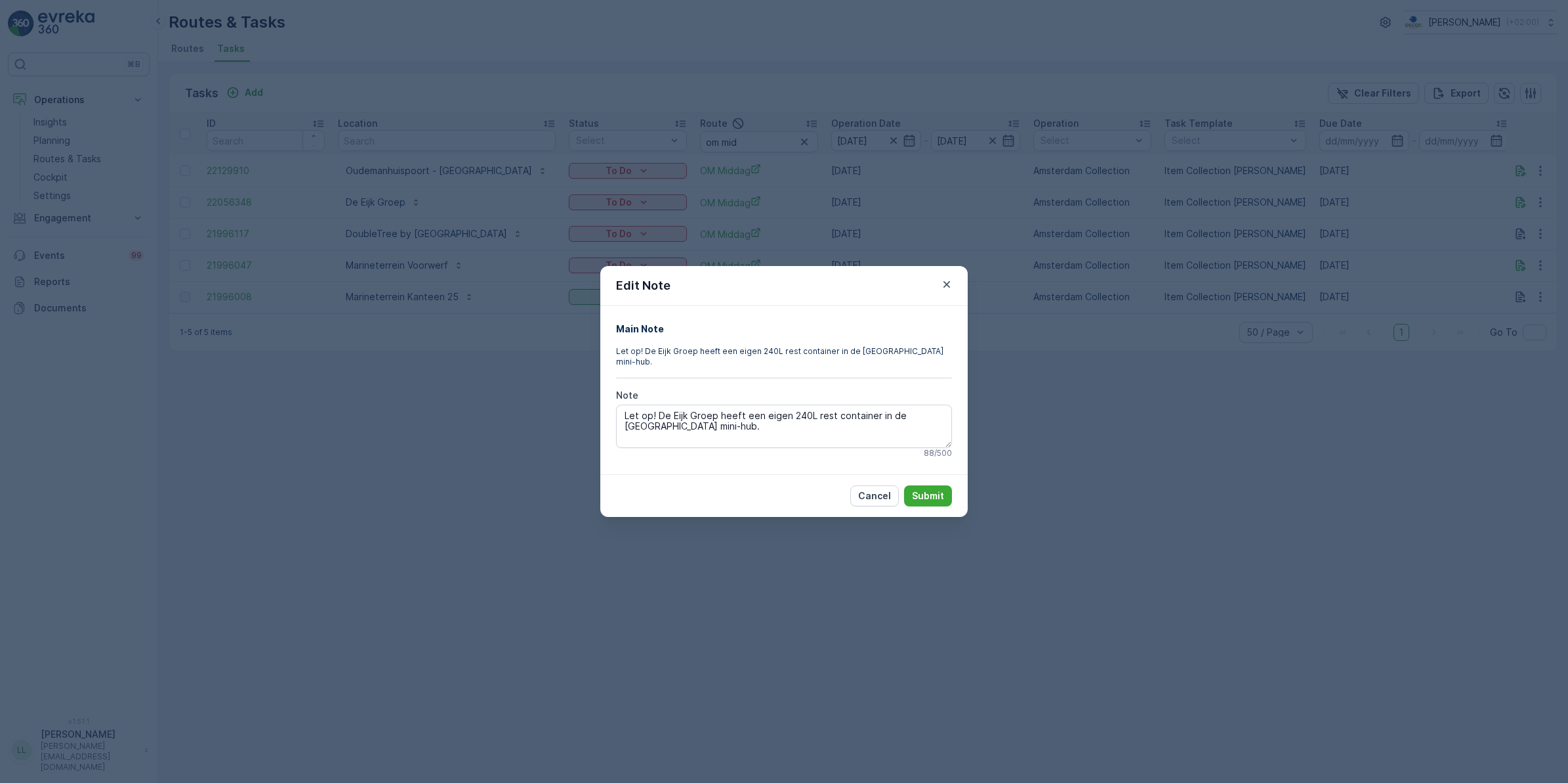
click at [1080, 391] on div "Edit Note Main Note Let op! De Eijk Groep heeft een eigen 240L rest container i…" at bounding box center [784, 391] width 1568 height 783
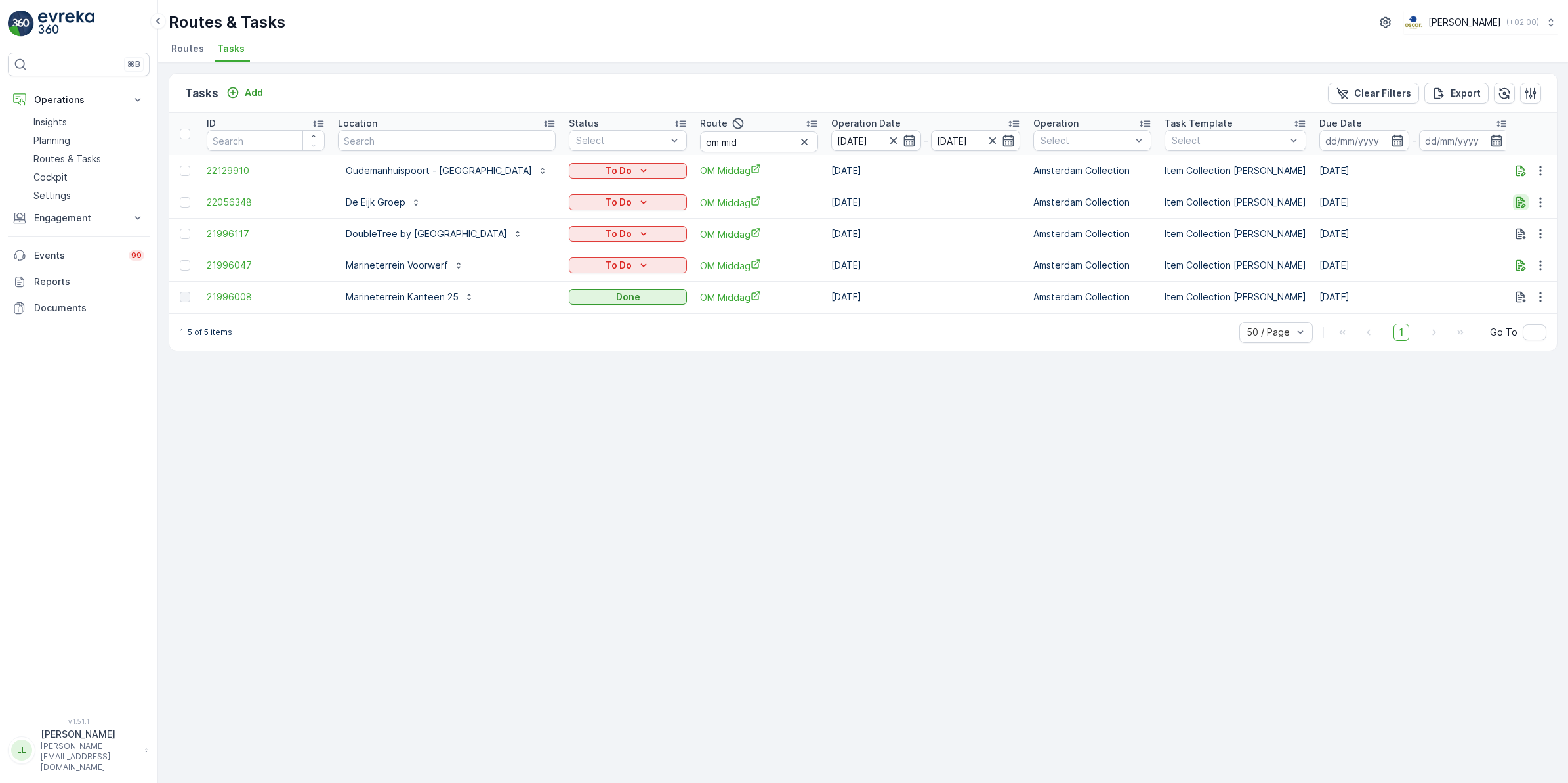
click at [1523, 209] on button "button" at bounding box center [1521, 202] width 16 height 16
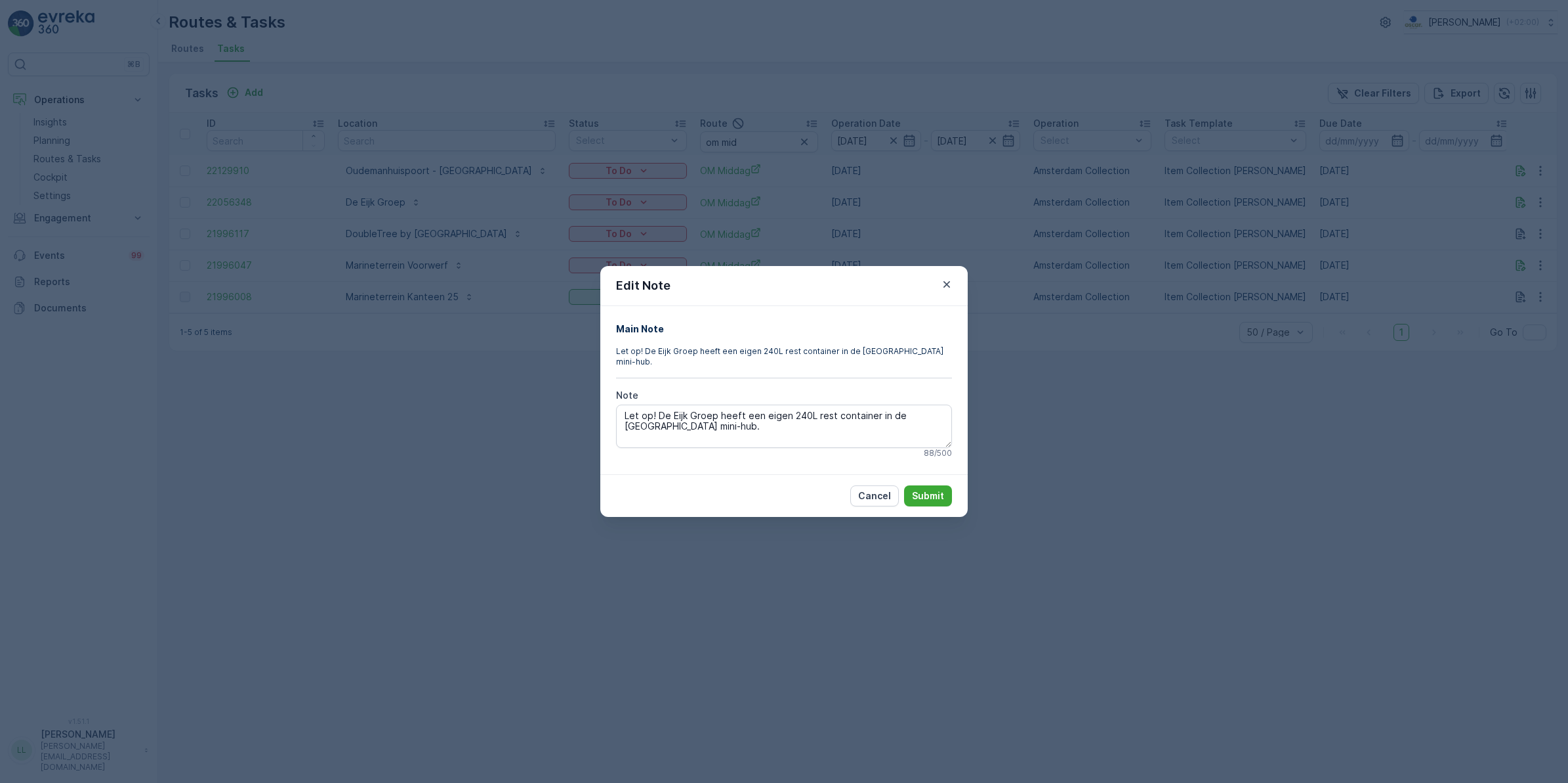
click at [1059, 466] on div "Edit Note Main Note Let op! De Eijk Groep heeft een eigen 240L rest container i…" at bounding box center [784, 391] width 1568 height 783
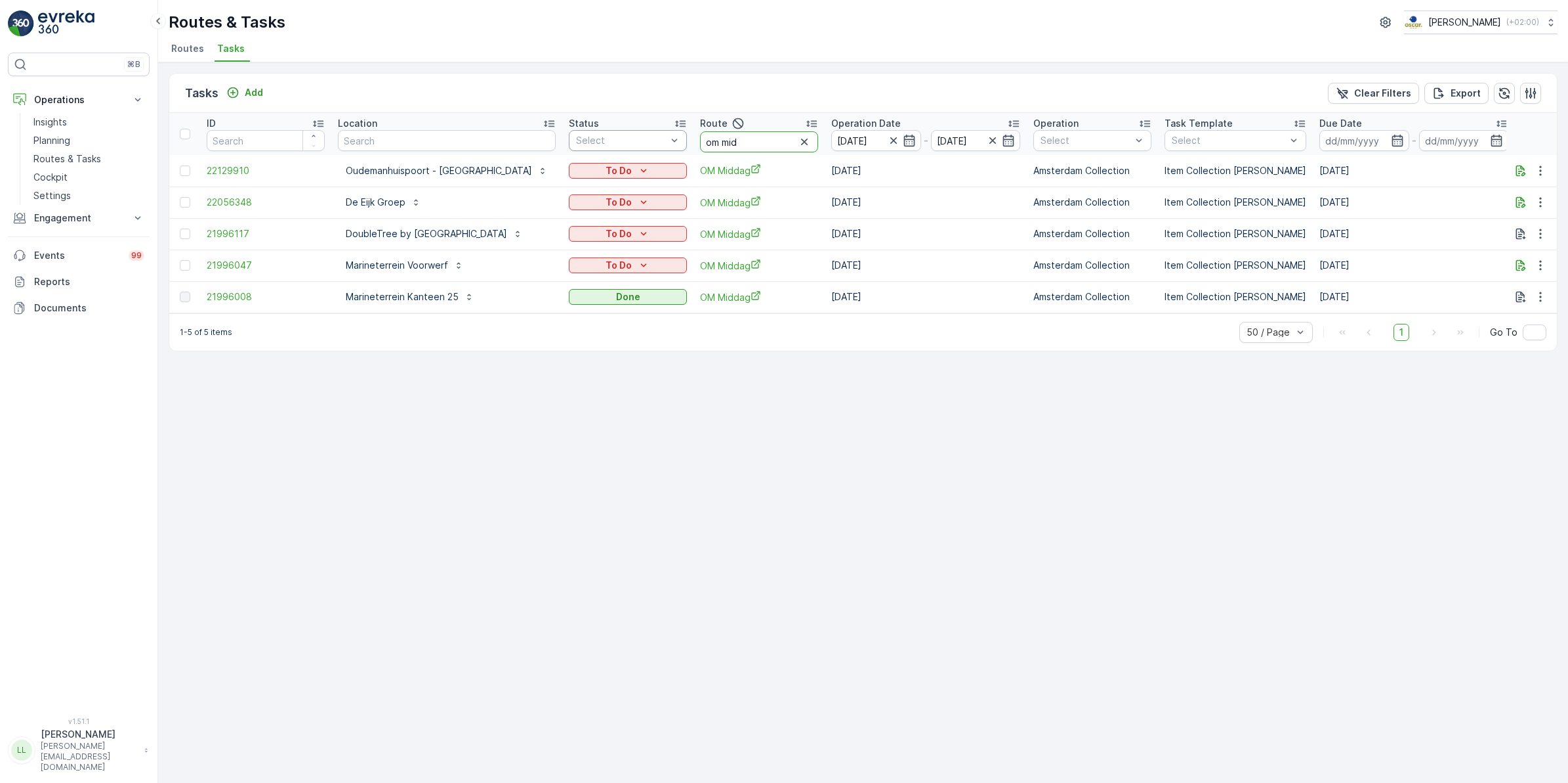
drag, startPoint x: 831, startPoint y: 140, endPoint x: 730, endPoint y: 142, distance: 101.0
click at [728, 138] on tr "ID Location Status Select Route om mid Operation Date 01.10.2025 - 01.10.2025 O…" at bounding box center [1231, 133] width 2124 height 42
type input "\"
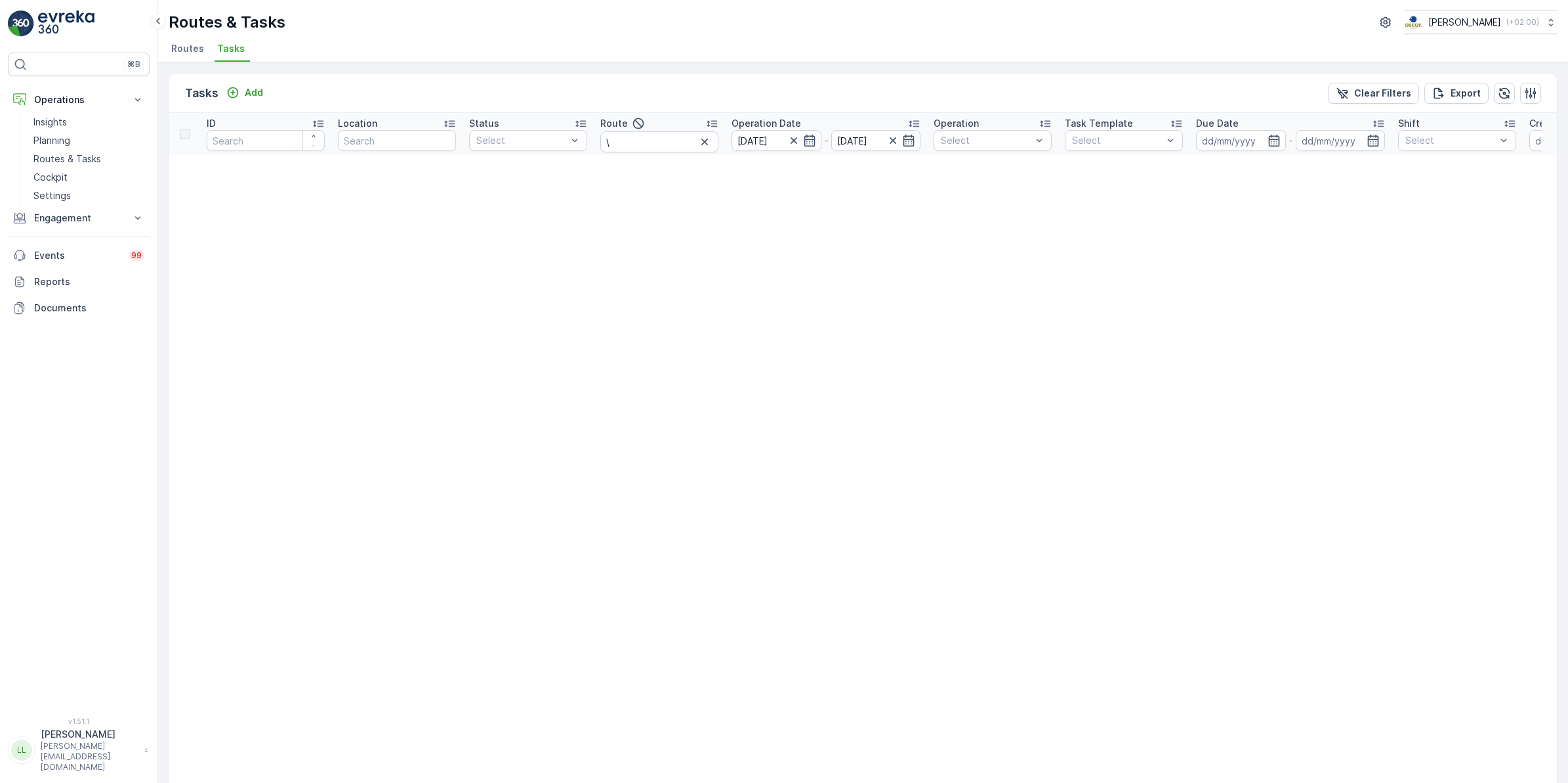
click at [699, 145] on icon "button" at bounding box center [705, 142] width 13 height 13
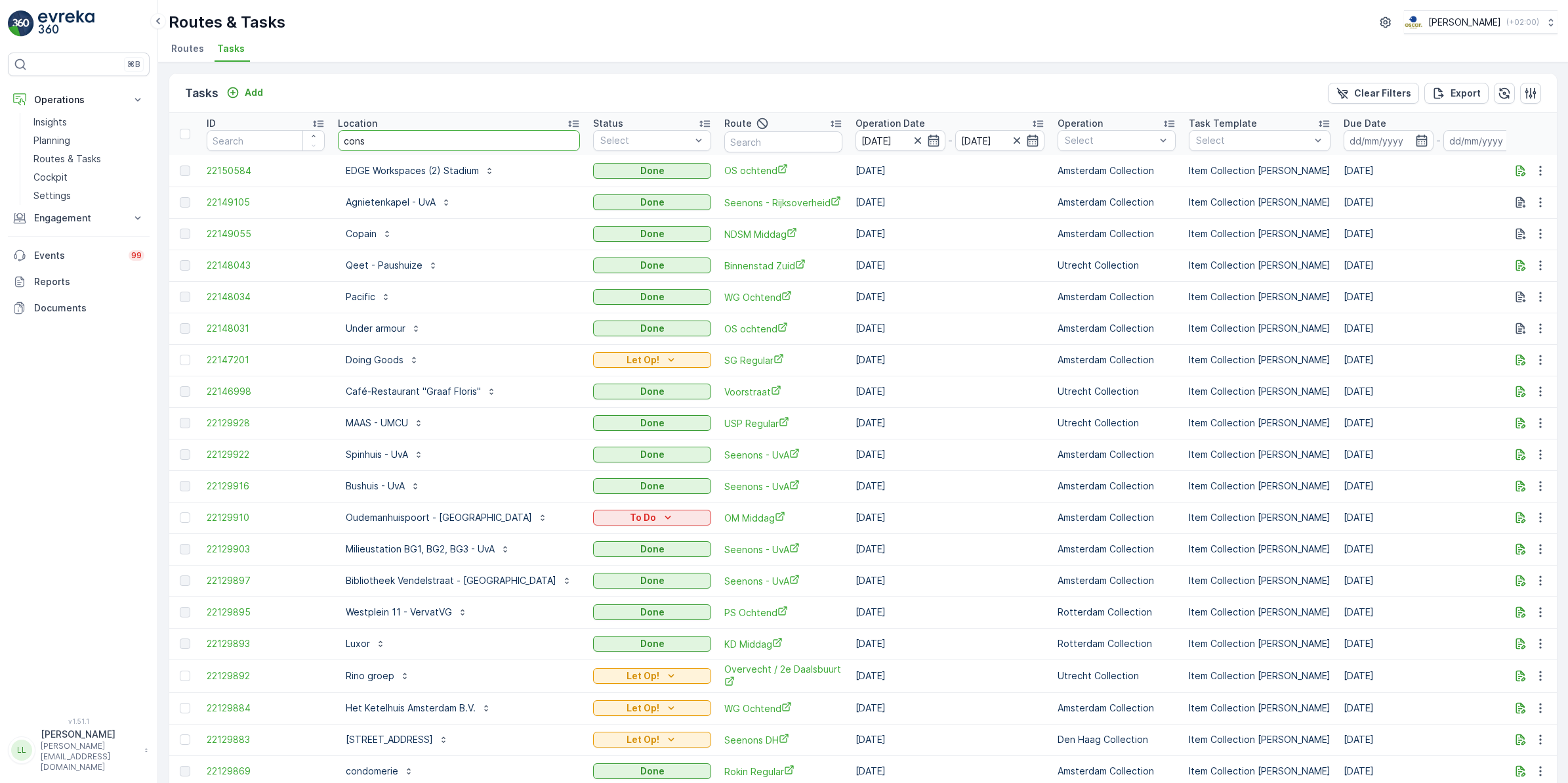
type input "consc"
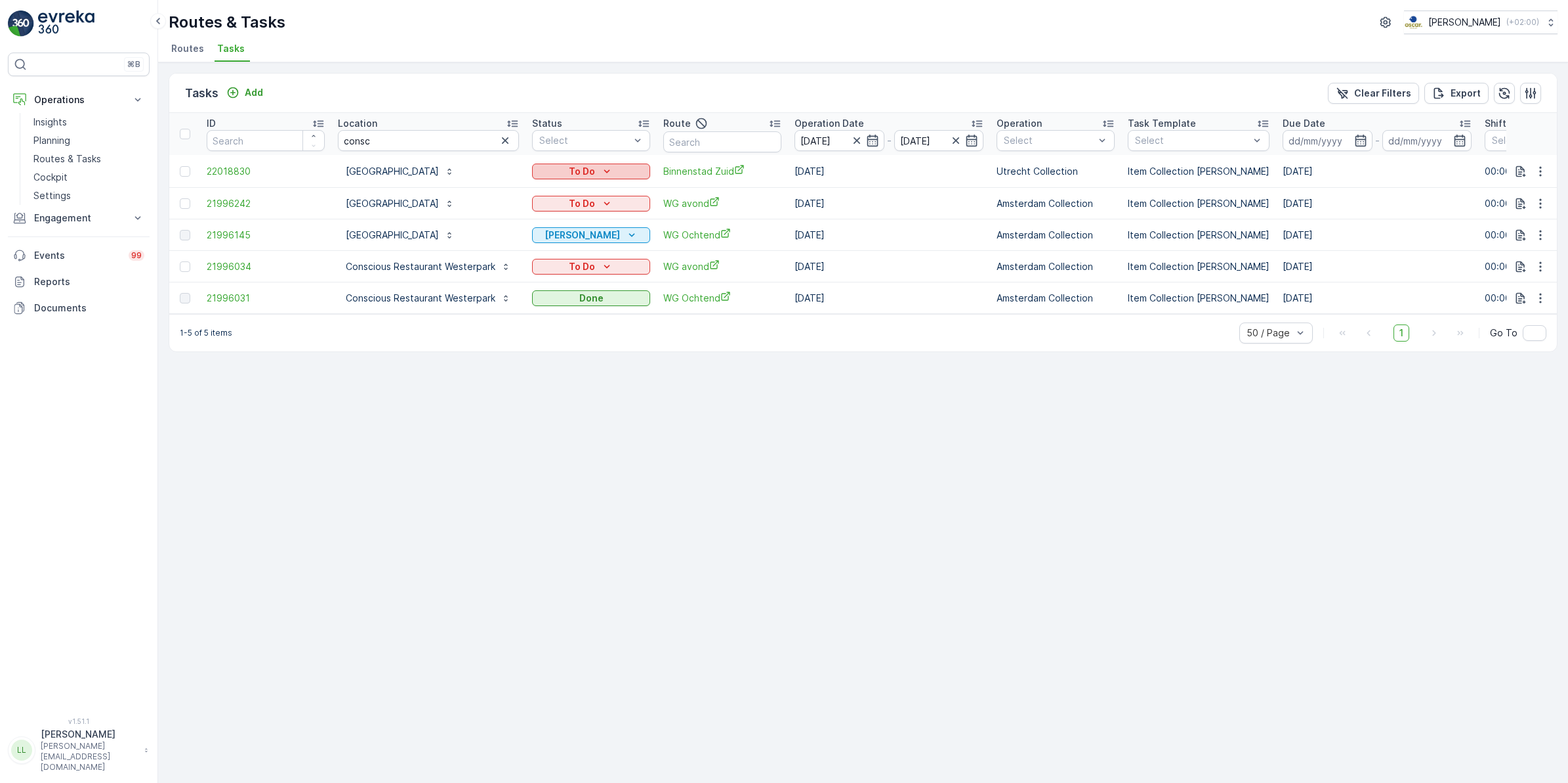
click at [621, 172] on div "To Do" at bounding box center [591, 171] width 108 height 13
click at [566, 187] on div "Done" at bounding box center [574, 191] width 84 height 19
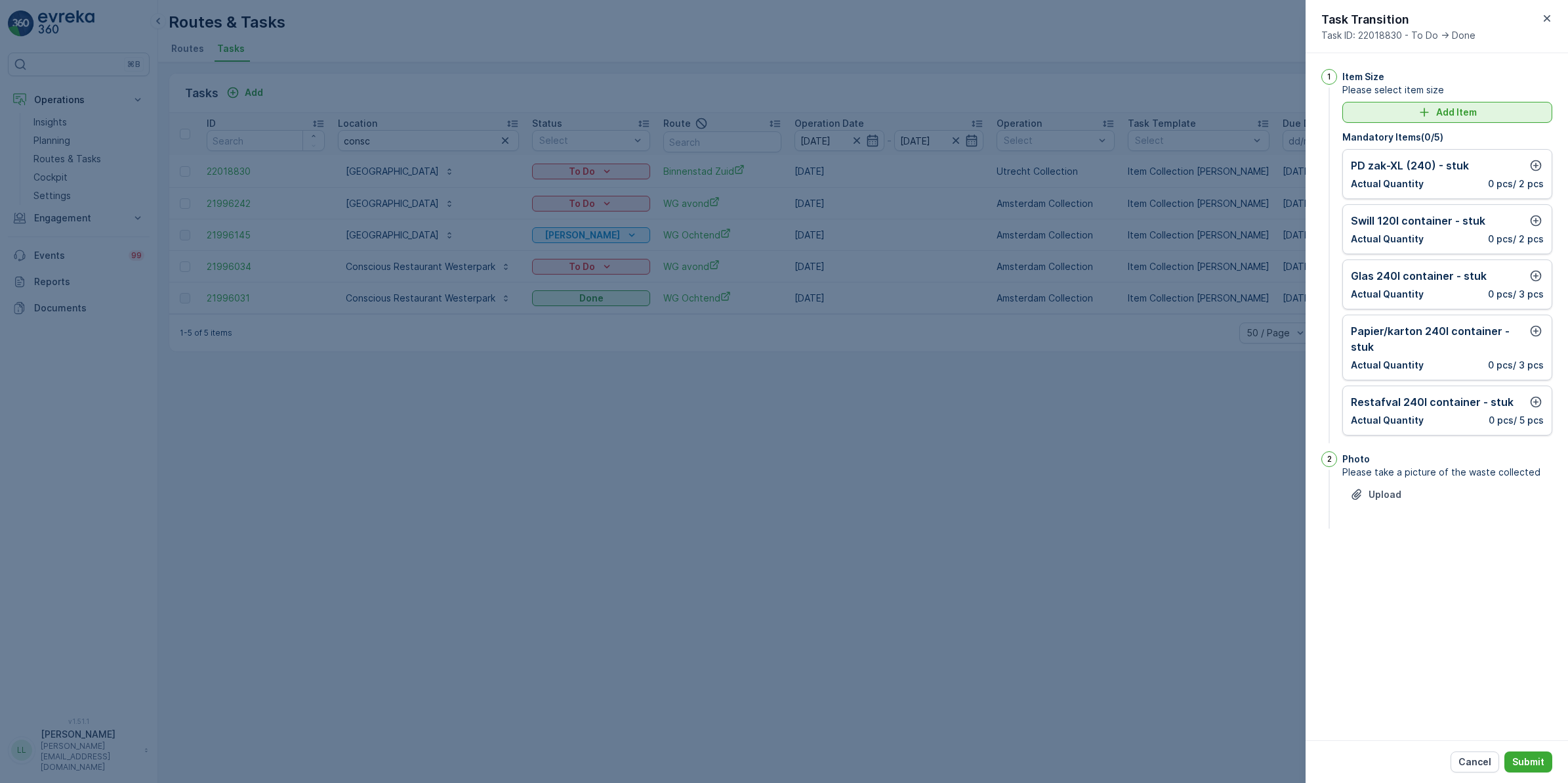
click at [1440, 118] on p "Add Item" at bounding box center [1456, 112] width 40 height 13
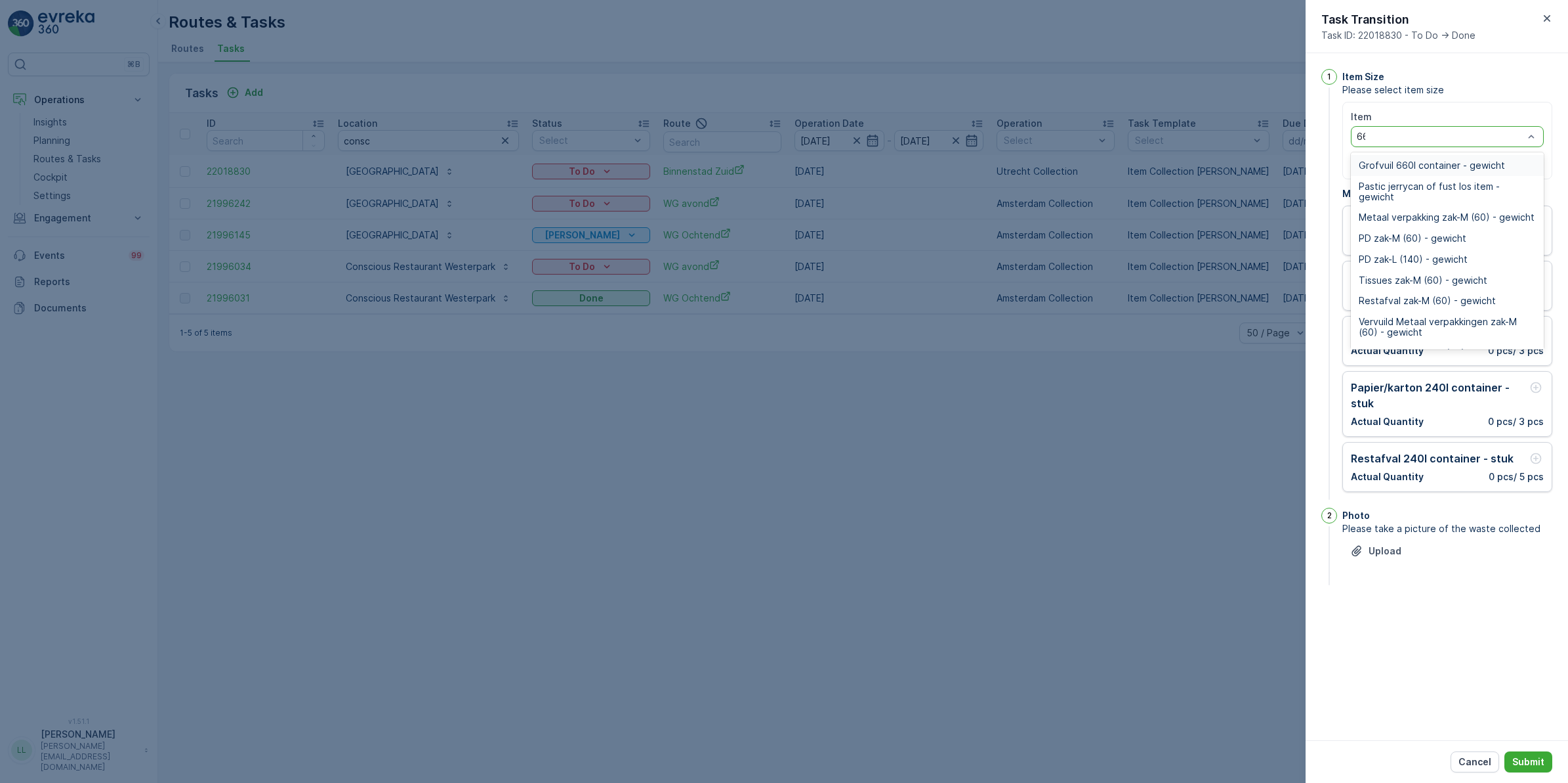
type input "660"
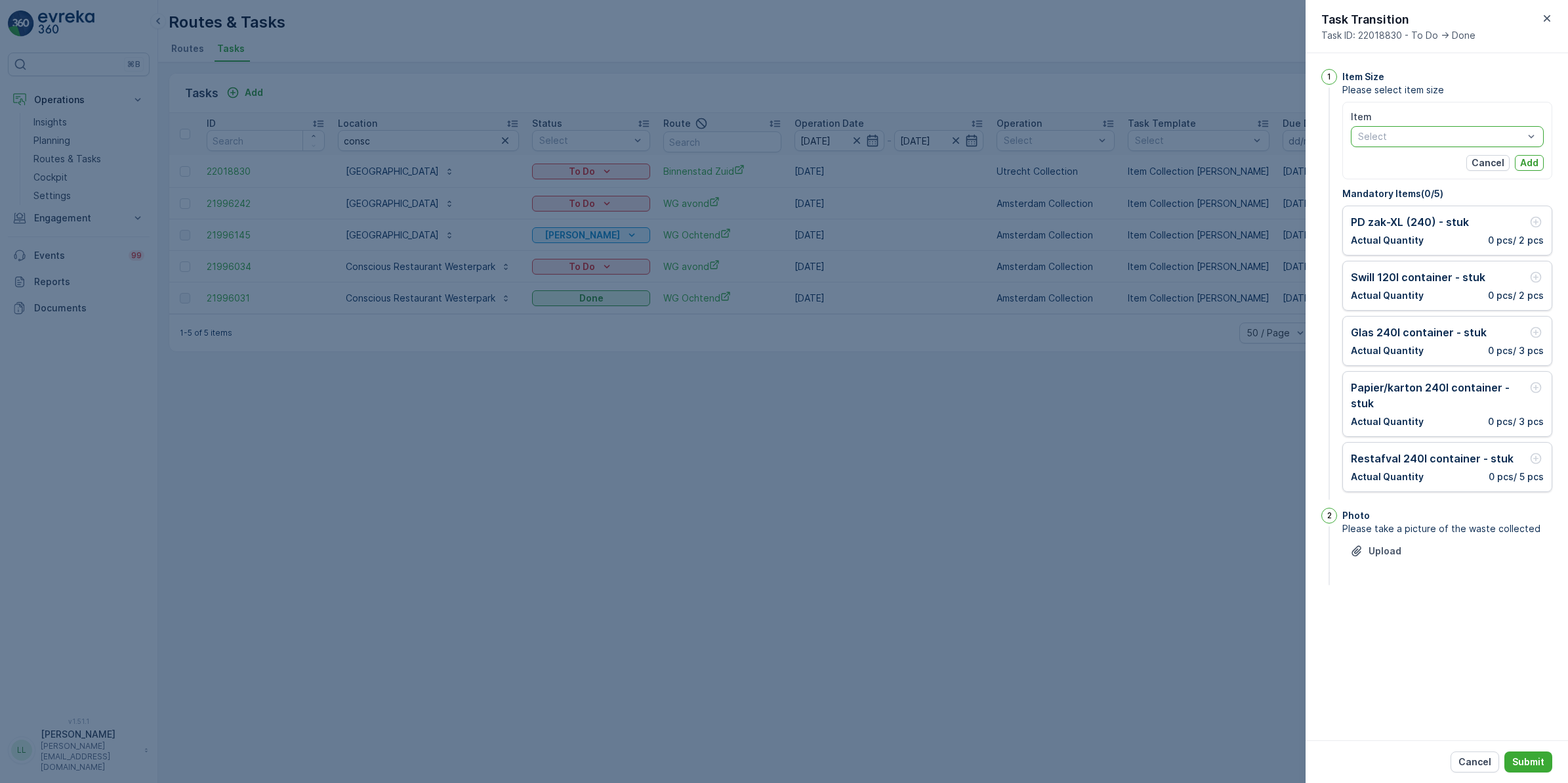
drag, startPoint x: 1365, startPoint y: 133, endPoint x: 1346, endPoint y: 132, distance: 19.0
click at [1346, 132] on div "Item Select Cancel Add" at bounding box center [1448, 140] width 210 height 77
click at [1385, 134] on div at bounding box center [1441, 136] width 168 height 10
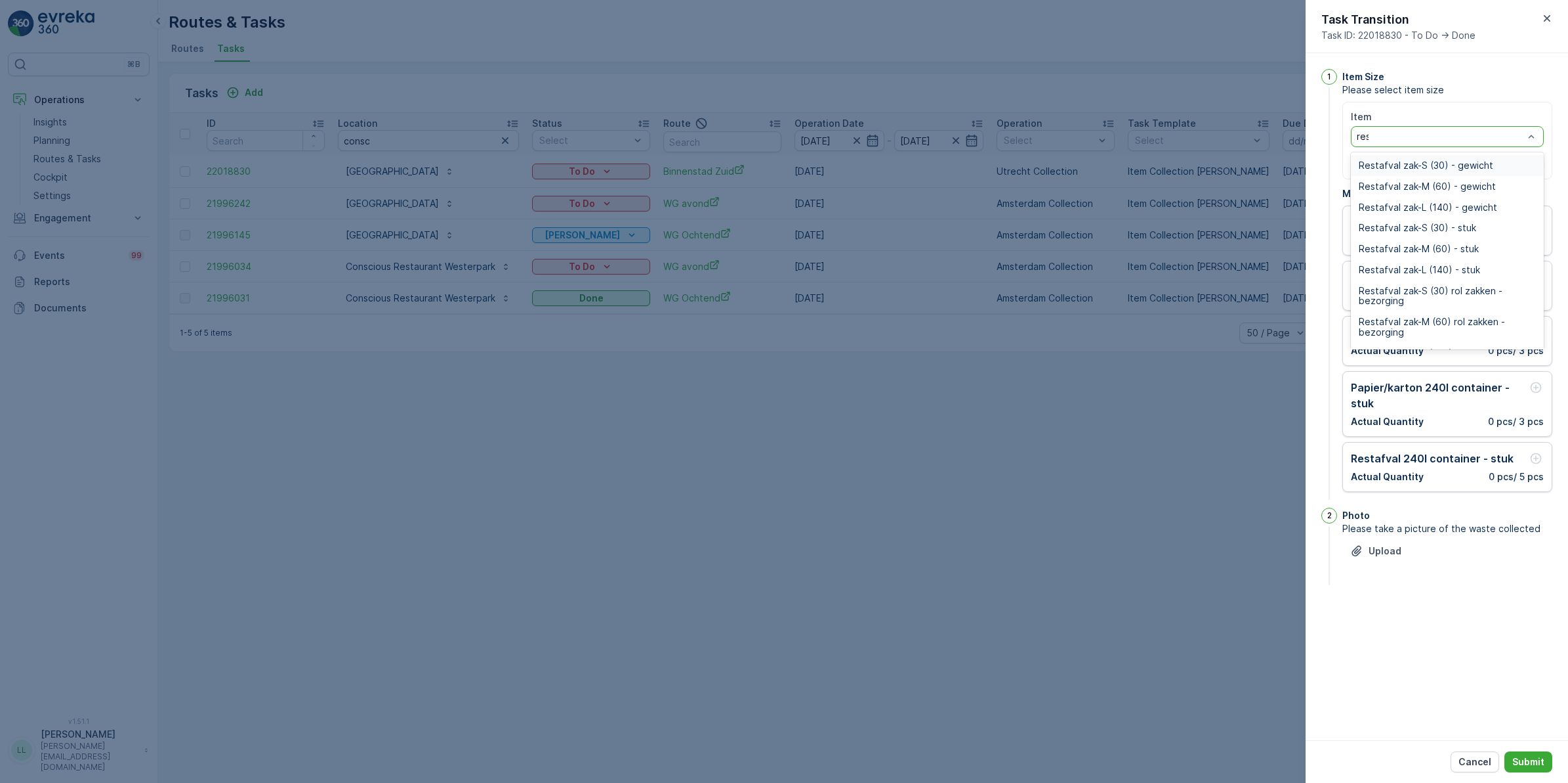
type input "rest"
click at [1452, 329] on div "Restafval 660l container - stuk" at bounding box center [1447, 337] width 193 height 21
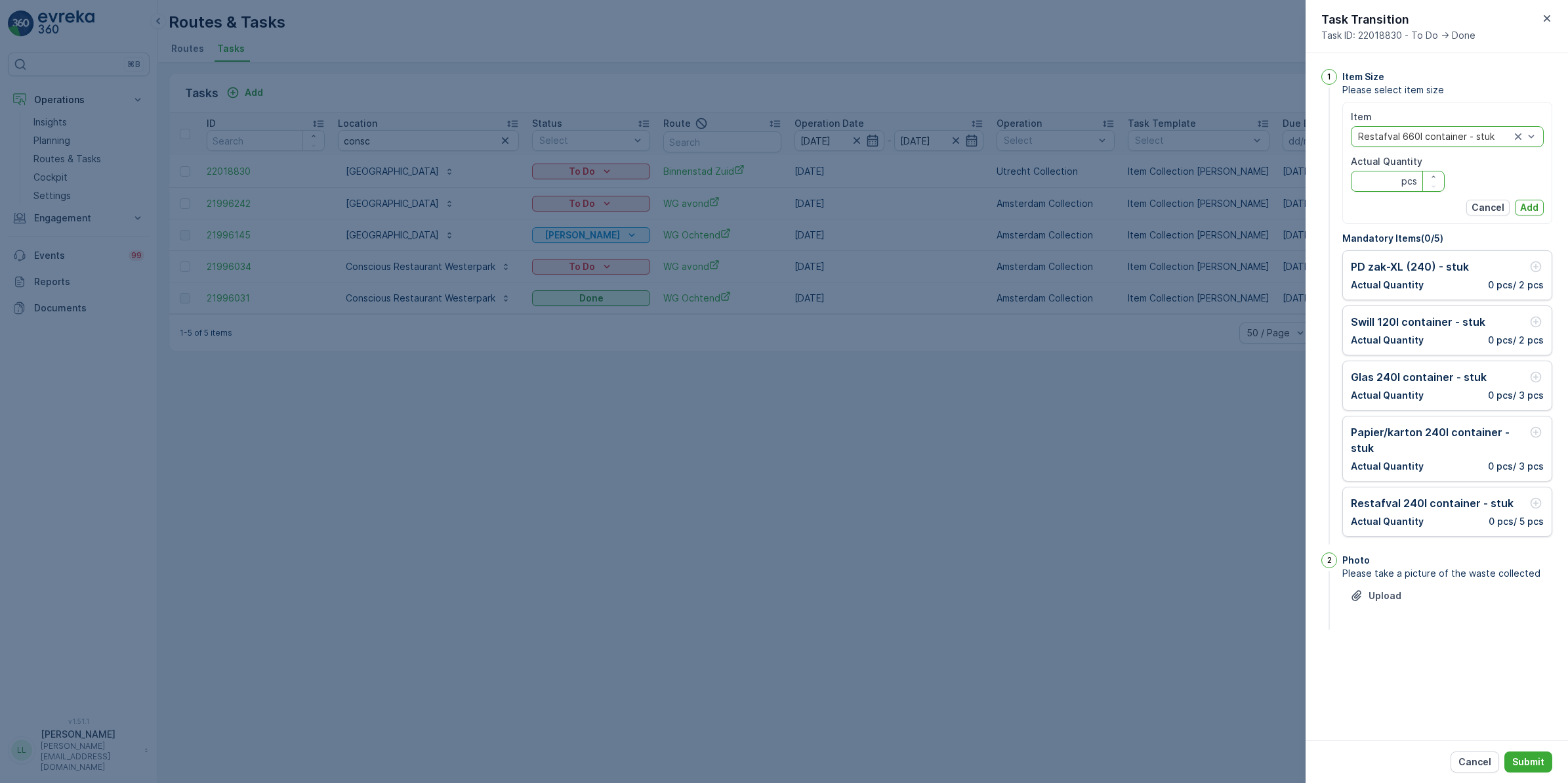
click at [1386, 185] on Quantity "Actual Quantity" at bounding box center [1398, 181] width 94 height 21
type Quantity "4"
click at [1526, 208] on p "Add" at bounding box center [1529, 208] width 19 height 13
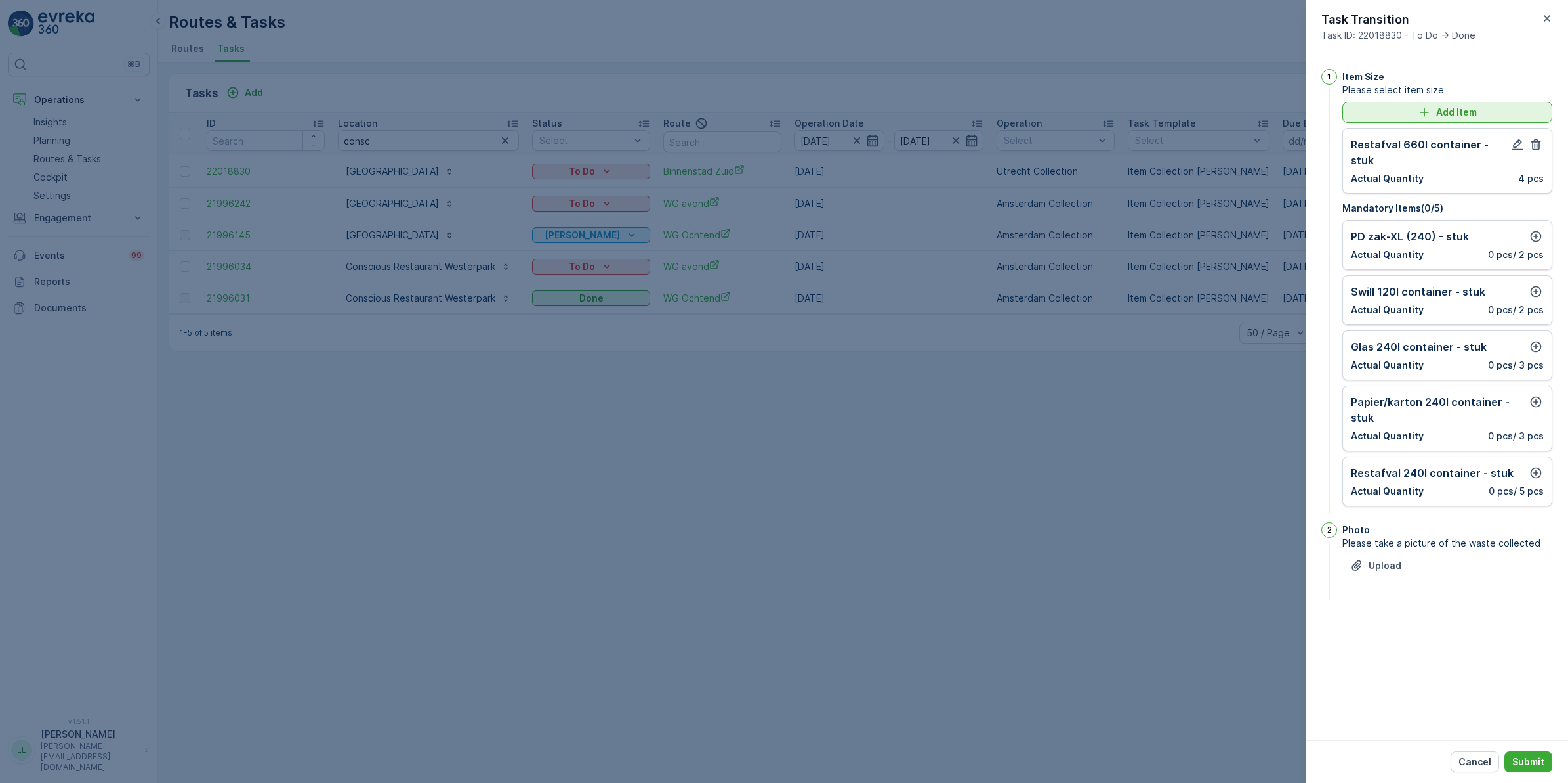
click at [1444, 109] on p "Add Item" at bounding box center [1456, 112] width 40 height 13
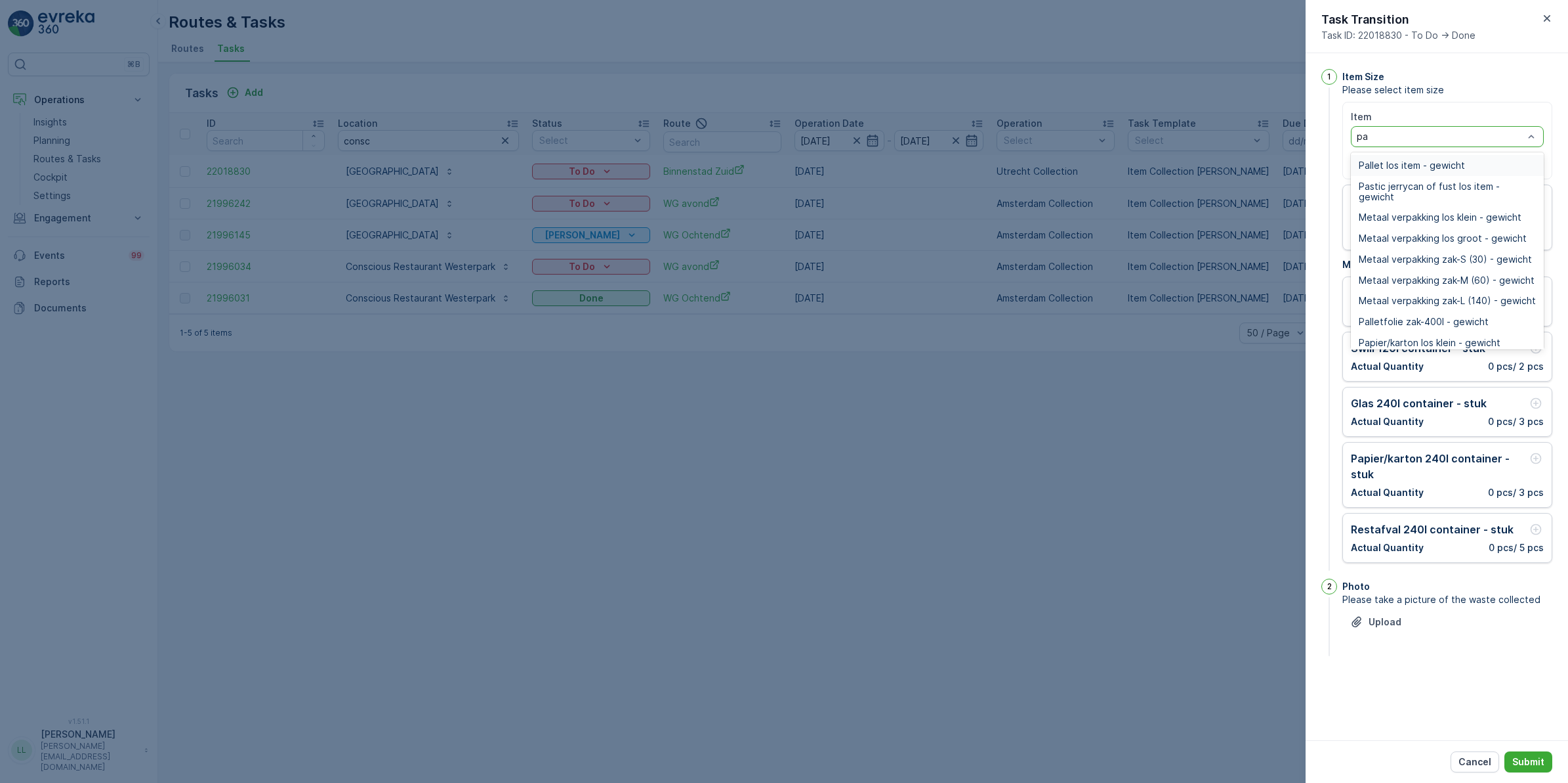
type input "pap"
click at [1470, 325] on span "Papier/karton 660l container - stuk" at bounding box center [1436, 326] width 154 height 10
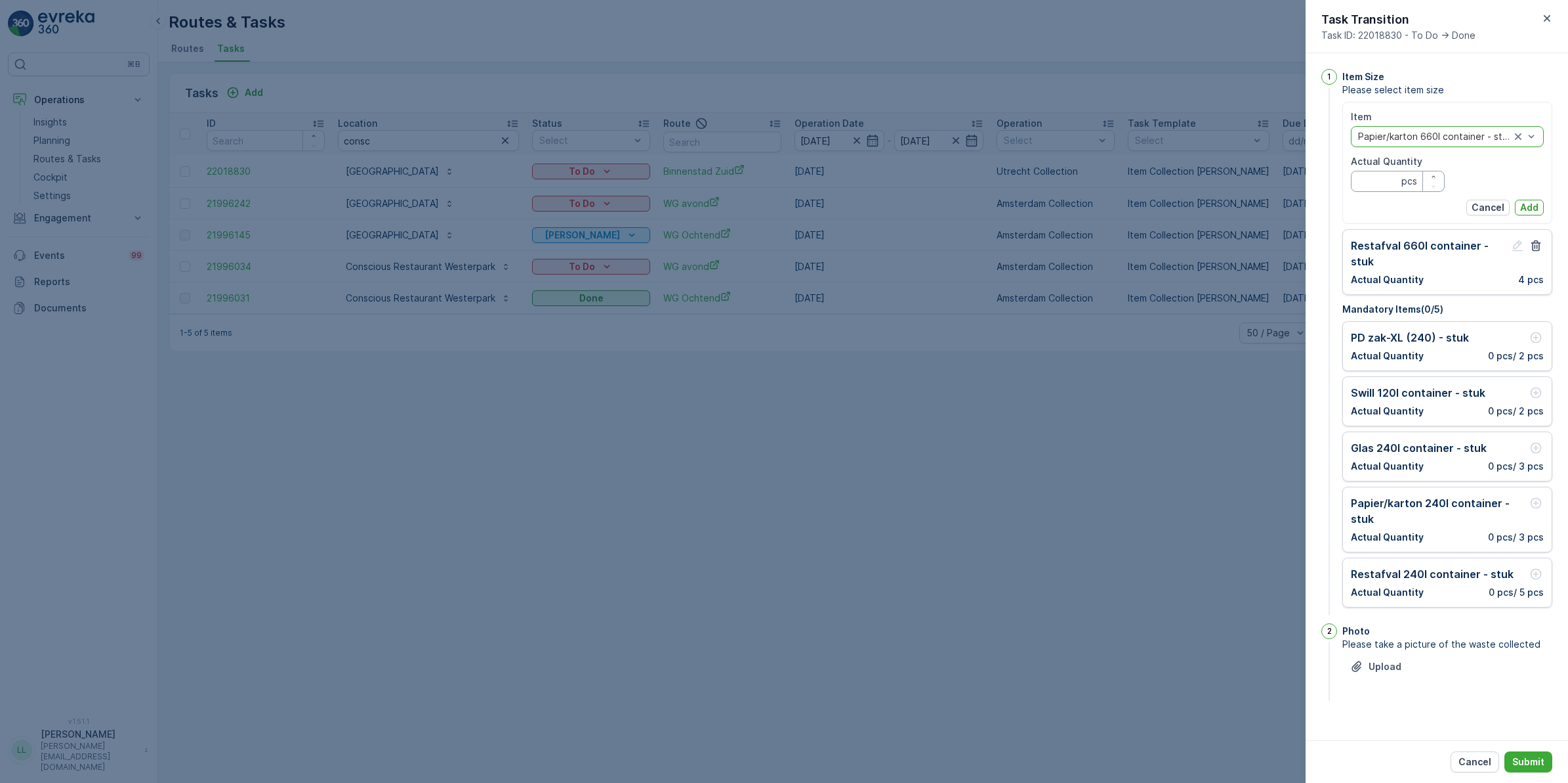
click at [1386, 181] on Quantity "Actual Quantity" at bounding box center [1398, 181] width 94 height 21
type Quantity "3"
click at [1533, 208] on p "Add" at bounding box center [1529, 208] width 19 height 13
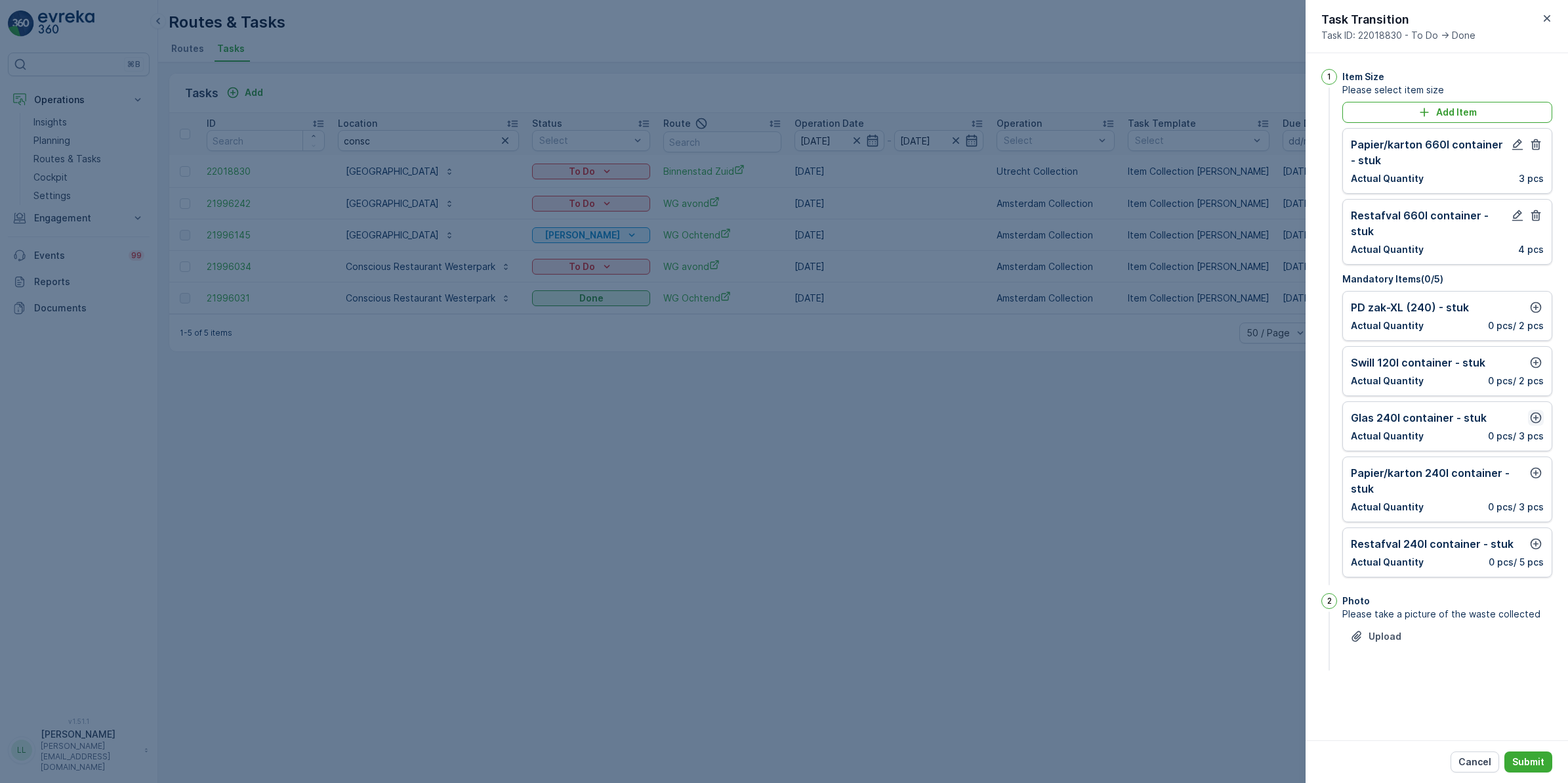
click at [1531, 411] on icon "button" at bounding box center [1536, 417] width 13 height 13
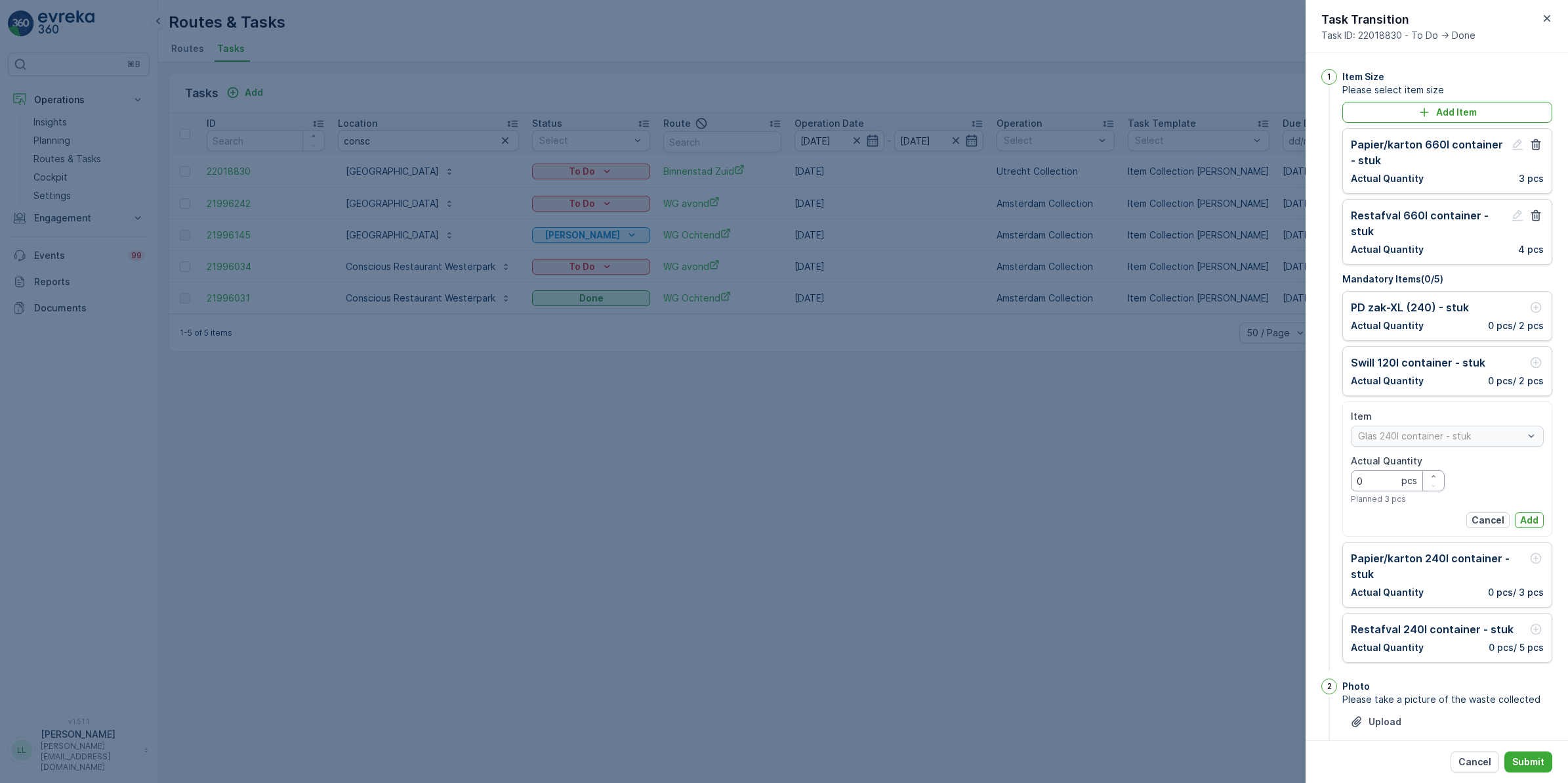
click at [1376, 477] on Quantity "0" at bounding box center [1398, 480] width 94 height 21
type Quantity "4"
click at [1527, 517] on p "Add" at bounding box center [1529, 520] width 19 height 13
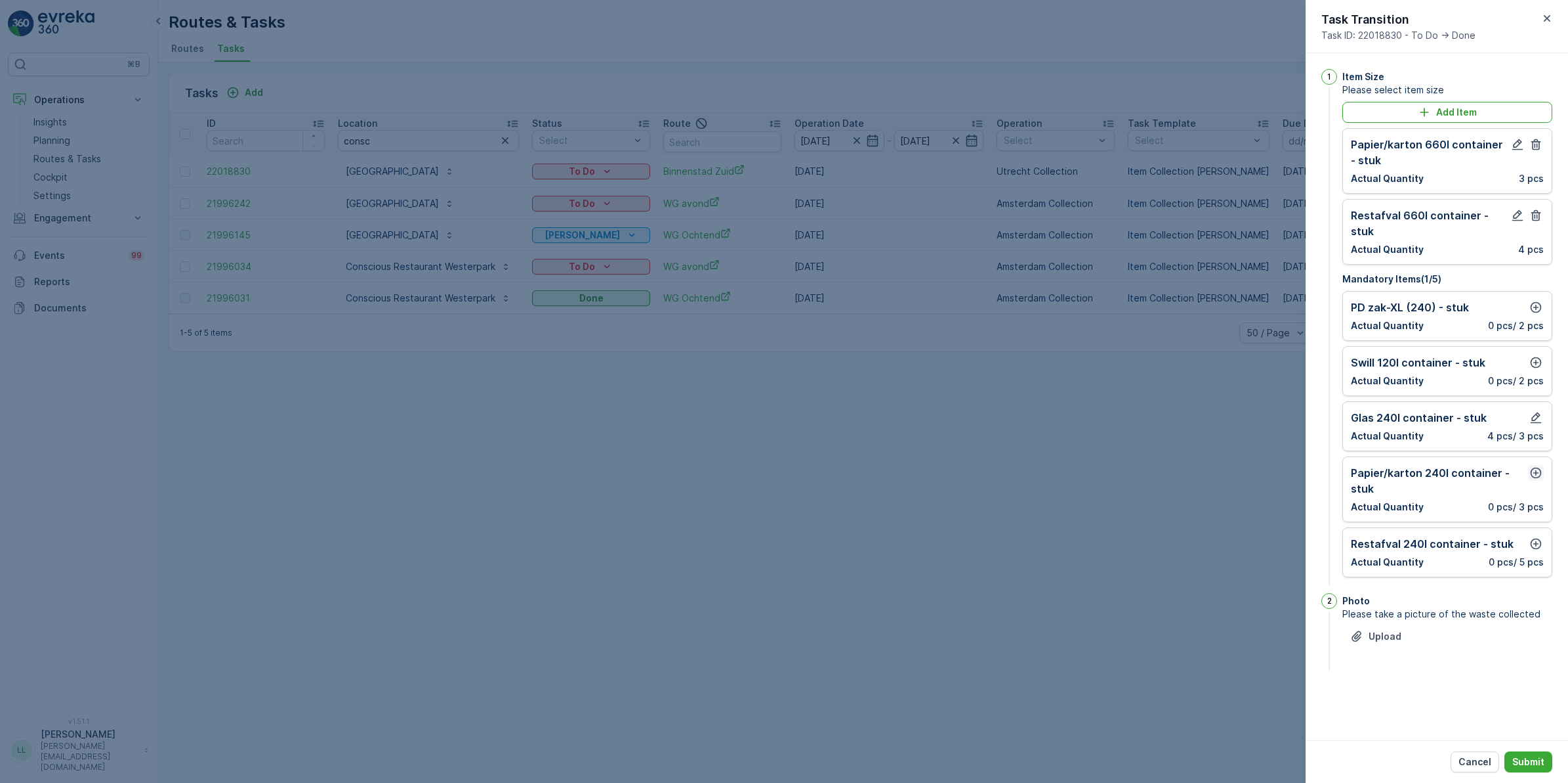
click at [1538, 466] on icon "button" at bounding box center [1536, 473] width 13 height 13
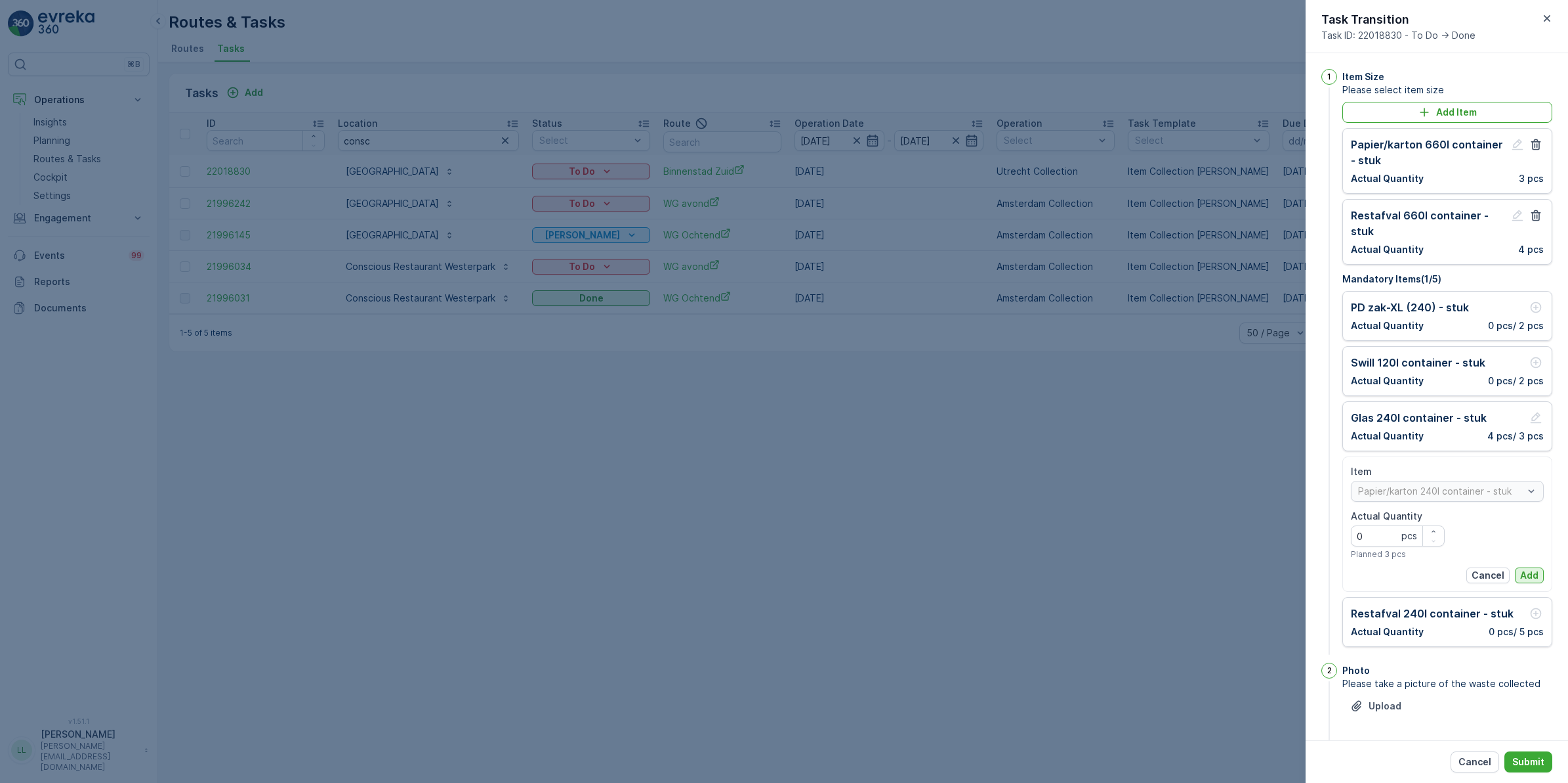
click at [1520, 570] on p "Add" at bounding box center [1529, 575] width 19 height 13
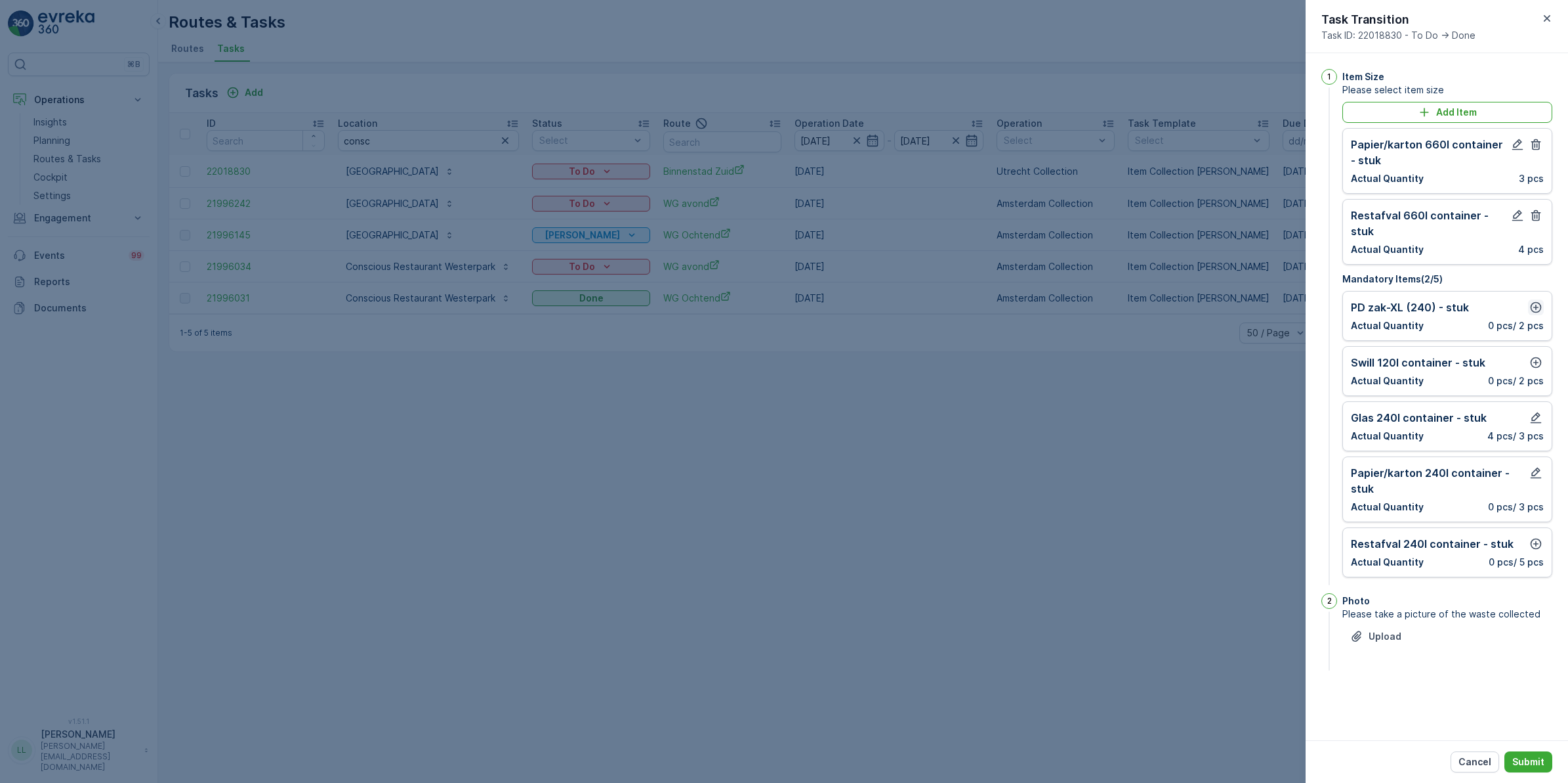
click at [1533, 301] on icon "button" at bounding box center [1536, 307] width 13 height 13
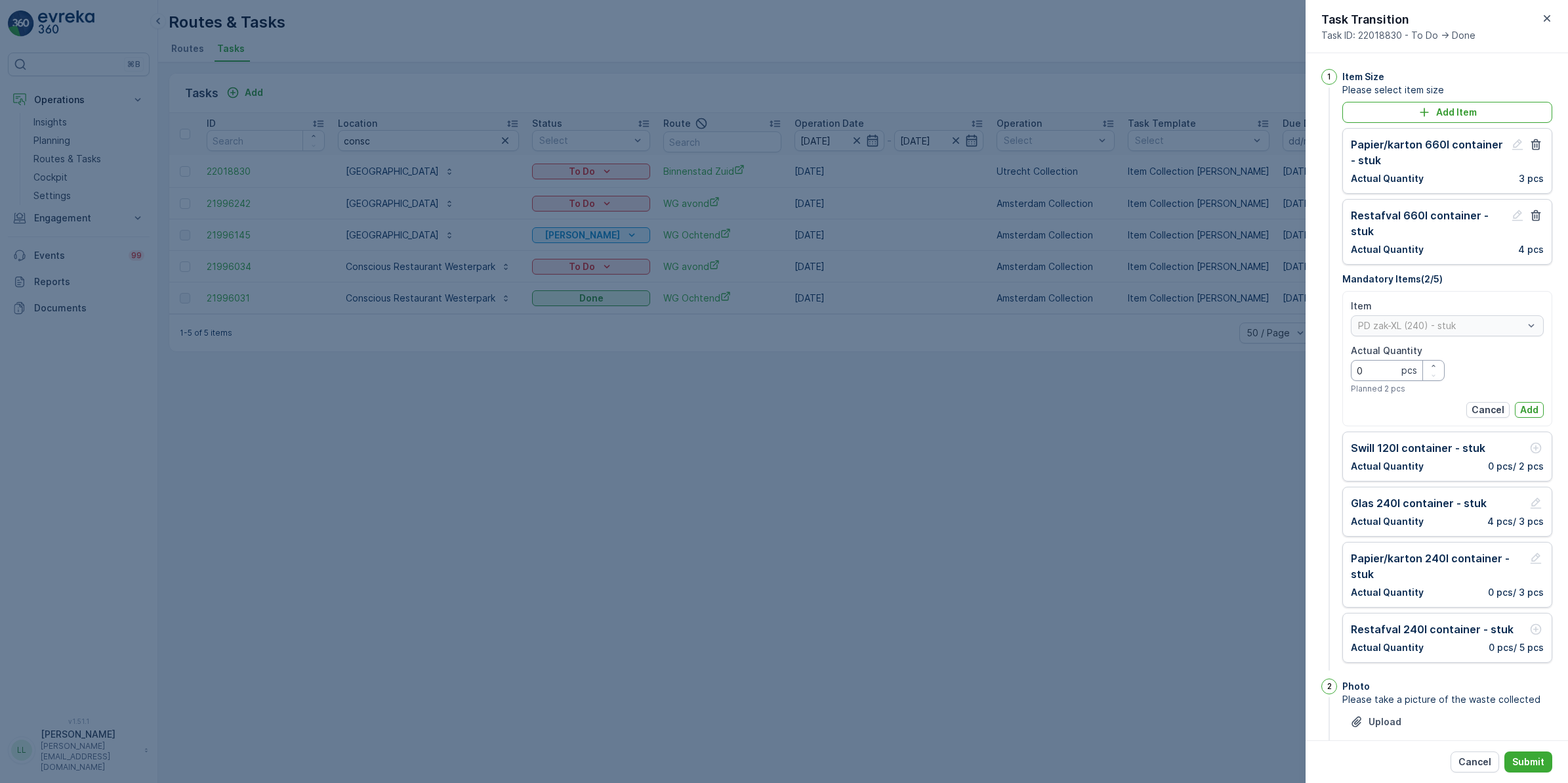
click at [1379, 368] on Quantity "0" at bounding box center [1398, 370] width 94 height 21
type Quantity "1"
click at [1516, 405] on button "Add" at bounding box center [1529, 409] width 29 height 16
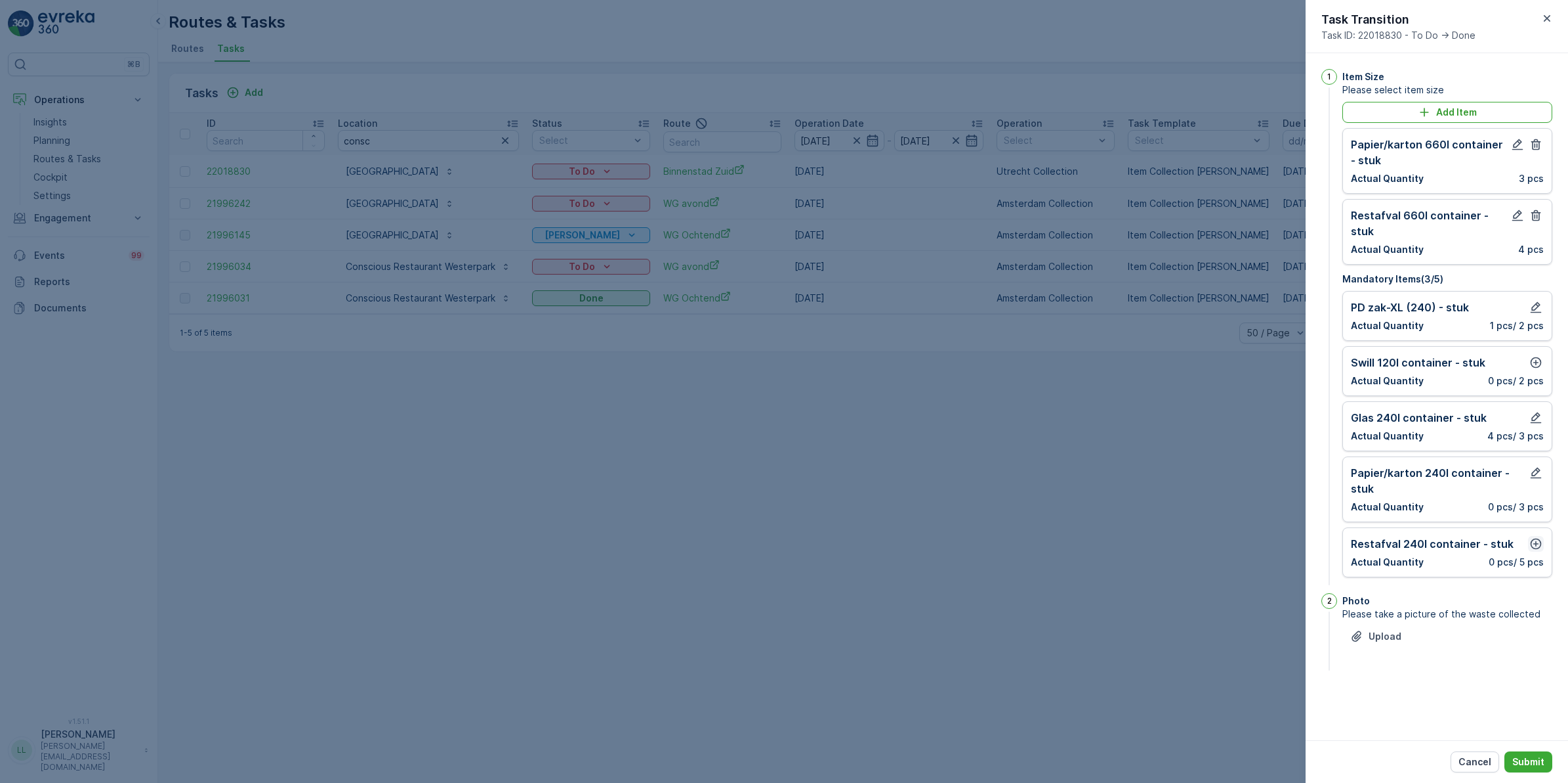
click at [1541, 537] on icon "button" at bounding box center [1536, 543] width 13 height 13
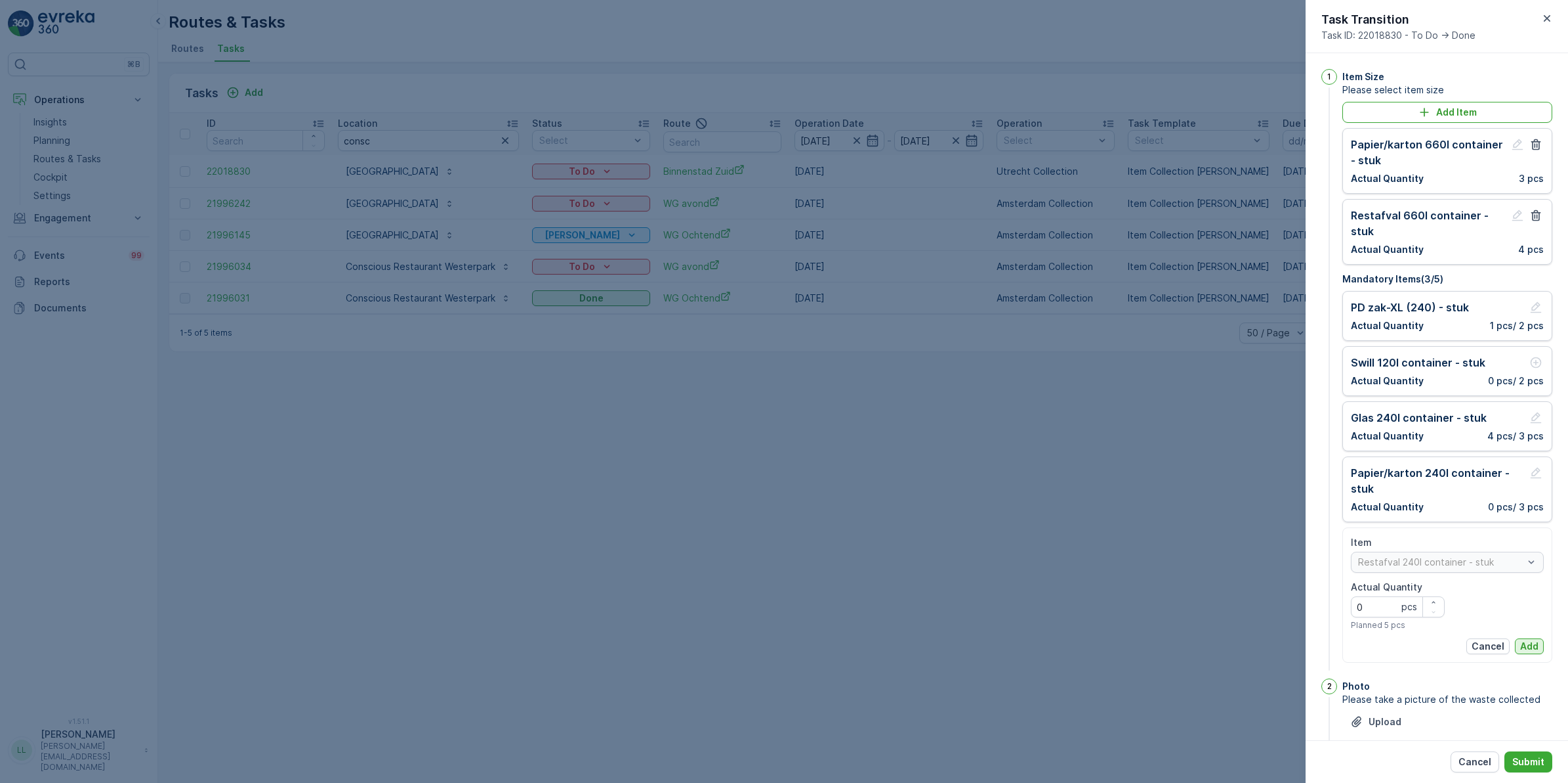
click at [1528, 647] on p "Add" at bounding box center [1529, 646] width 19 height 13
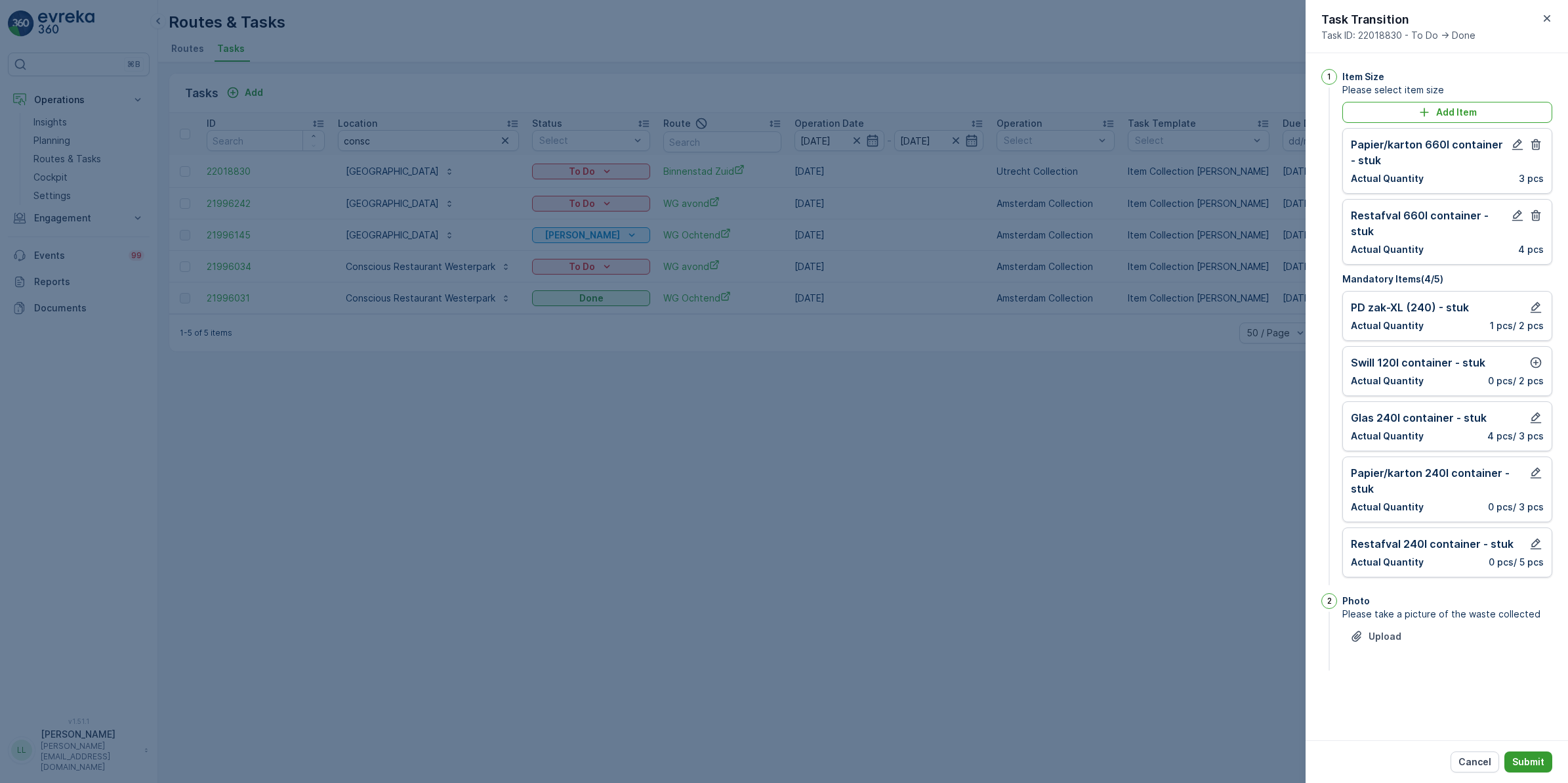
click at [1540, 754] on button "Submit" at bounding box center [1529, 761] width 48 height 21
click at [1540, 357] on icon "button" at bounding box center [1537, 363] width 11 height 11
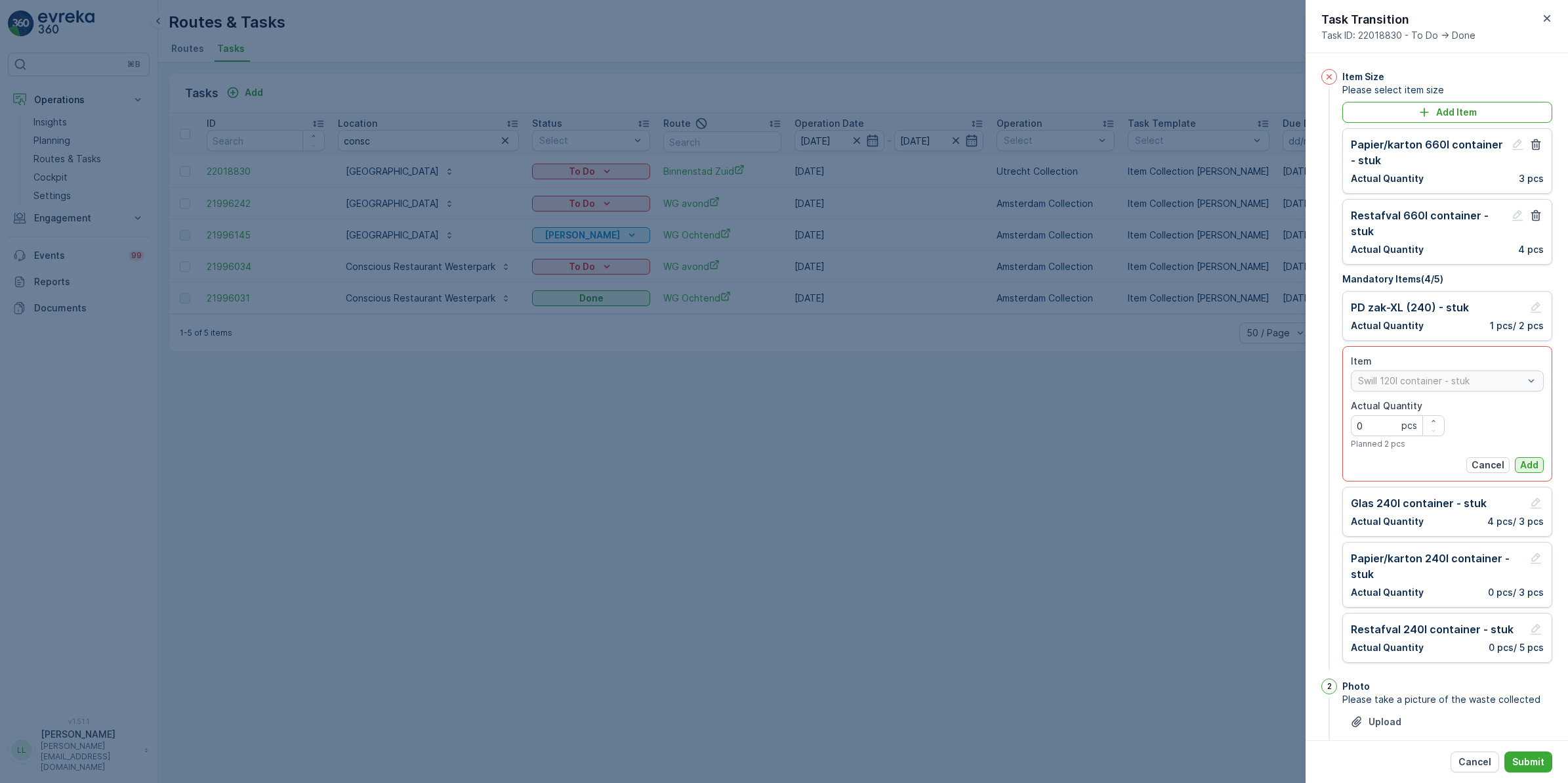
click at [1529, 461] on p "Add" at bounding box center [1529, 465] width 19 height 13
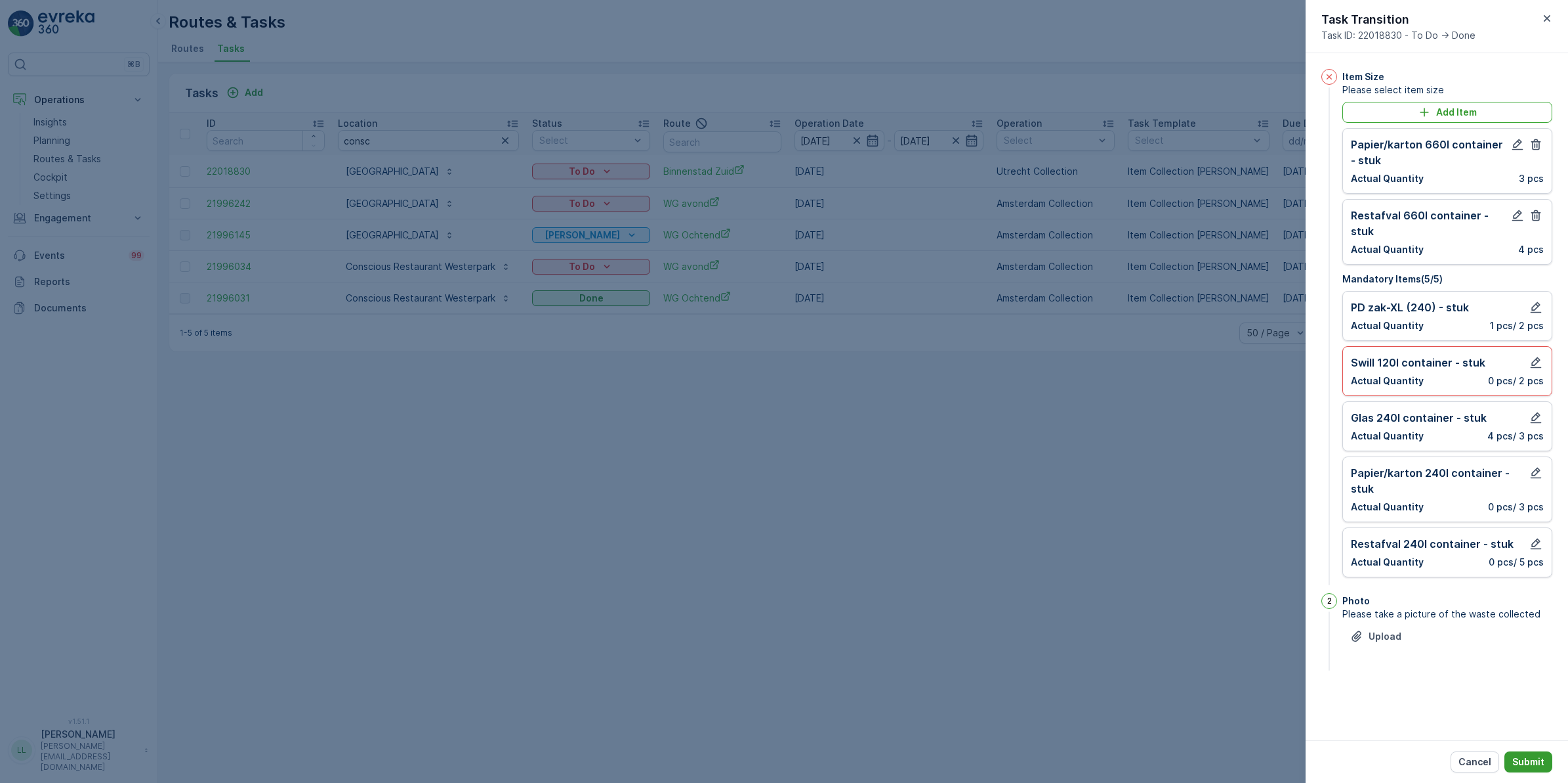
click at [1531, 759] on p "Submit" at bounding box center [1529, 761] width 32 height 13
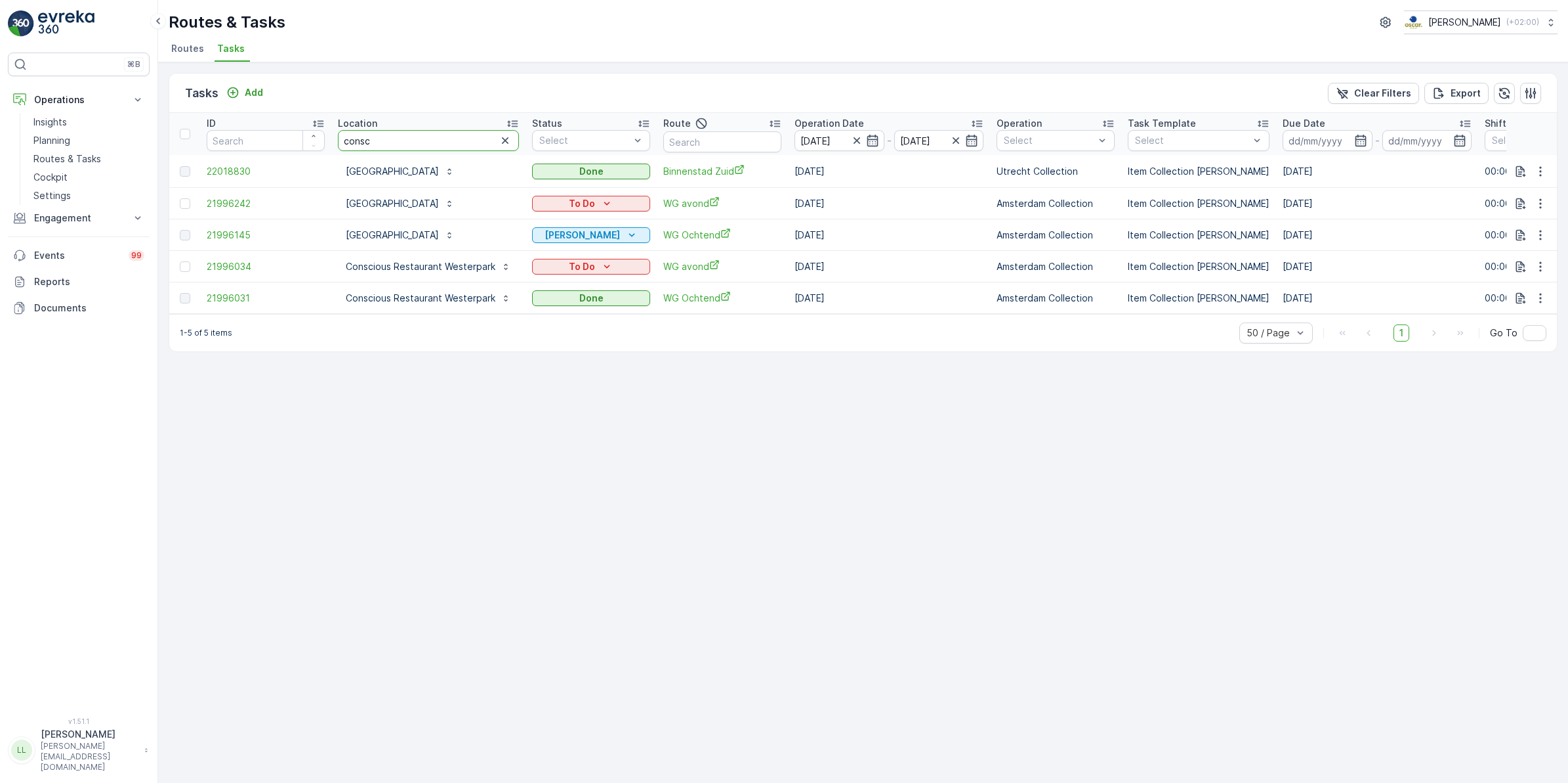
drag, startPoint x: 409, startPoint y: 149, endPoint x: 303, endPoint y: 156, distance: 106.2
click at [303, 156] on table "ID Location consc Status Select Route Operation Date 01.10.2025 - 01.10.2025 Op…" at bounding box center [1213, 213] width 2088 height 201
click at [716, 145] on input "text" at bounding box center [722, 142] width 118 height 21
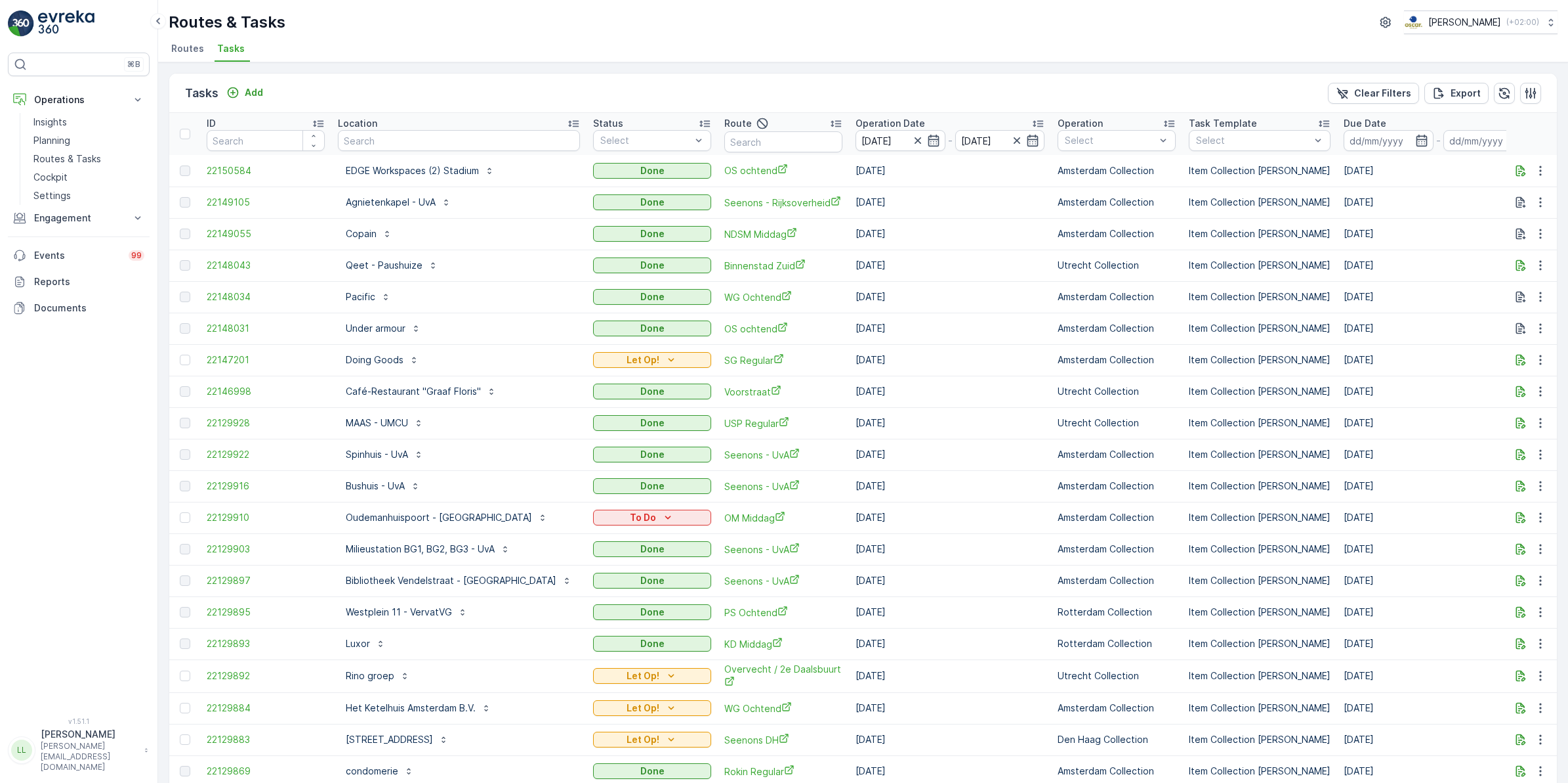
click at [724, 145] on input "text" at bounding box center [784, 142] width 118 height 21
type input "ps"
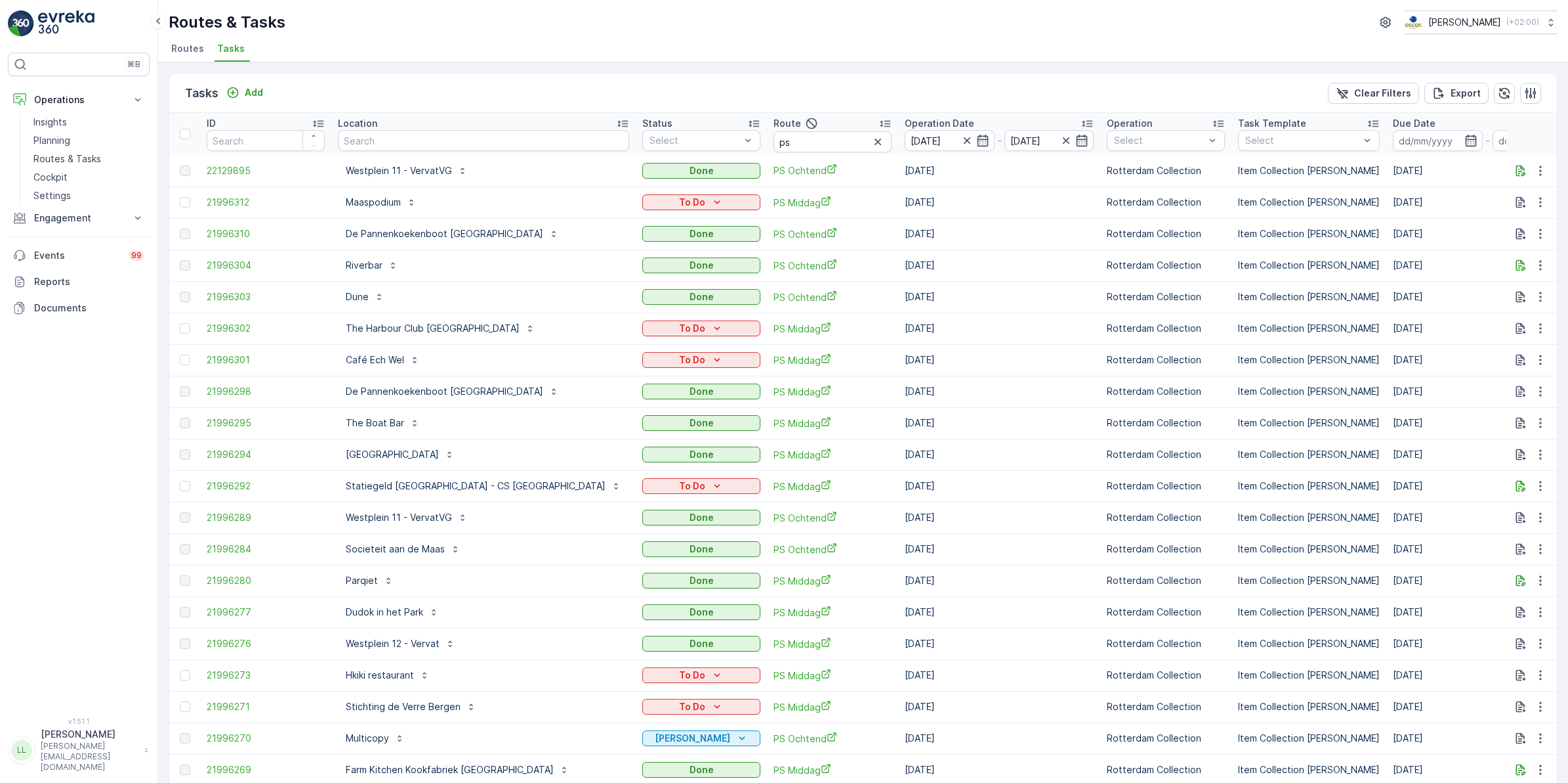
click at [774, 129] on div "Route" at bounding box center [833, 123] width 118 height 16
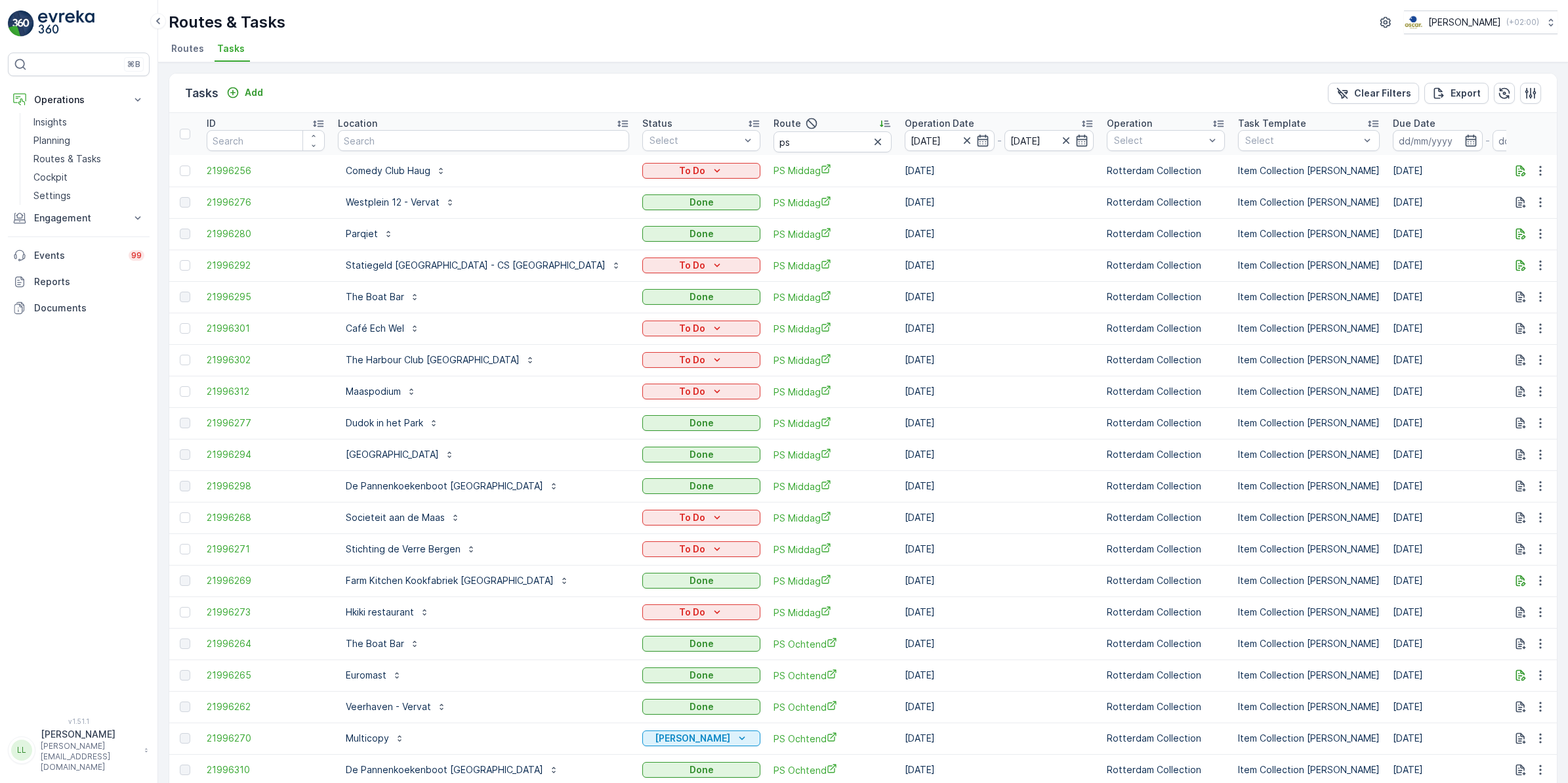
click at [774, 147] on input "ps" at bounding box center [833, 142] width 118 height 21
type input "ps mid"
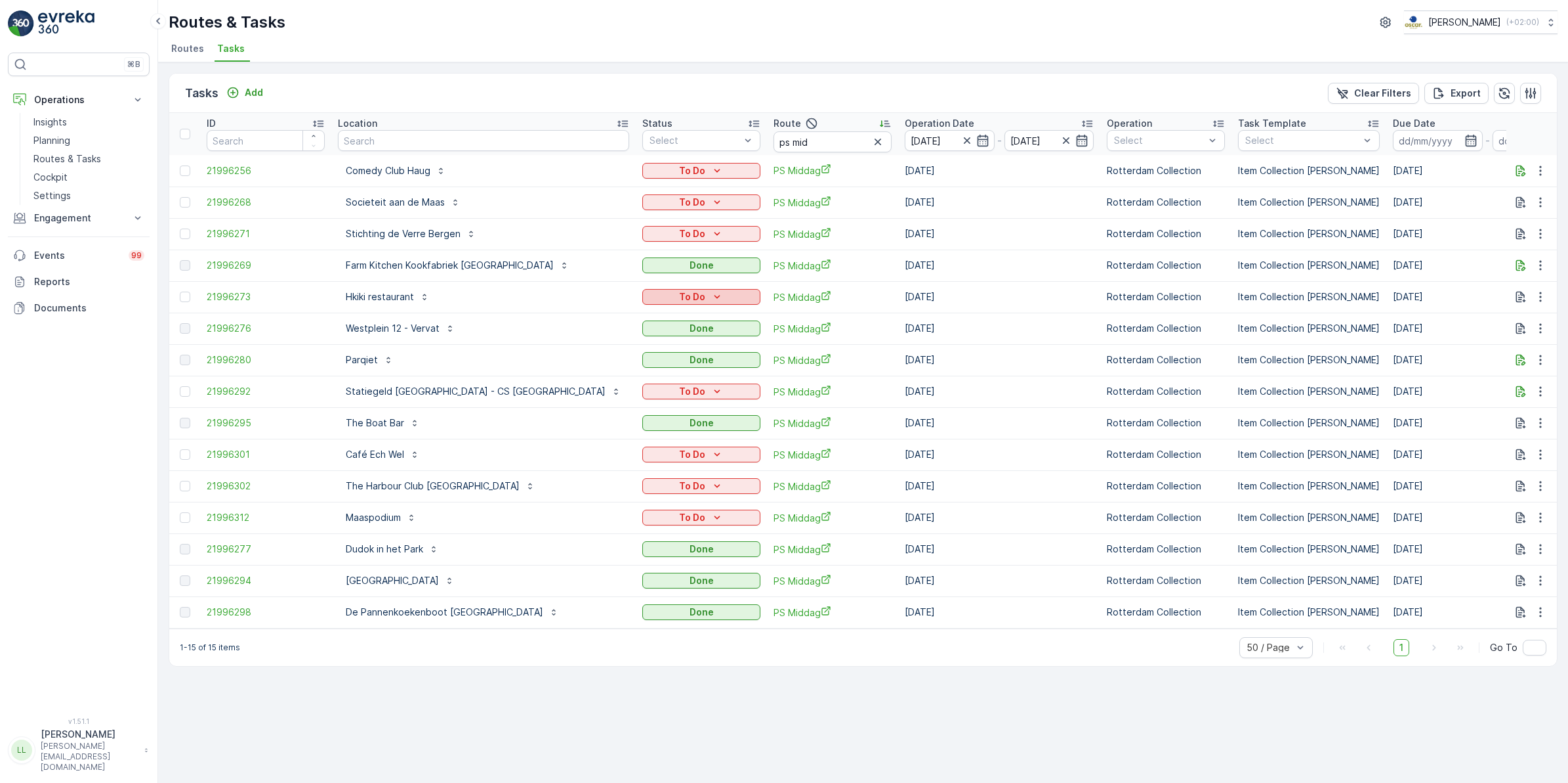
click at [679, 299] on p "To Do" at bounding box center [692, 297] width 26 height 13
click at [586, 330] on span "Geen Afval" at bounding box center [589, 335] width 73 height 13
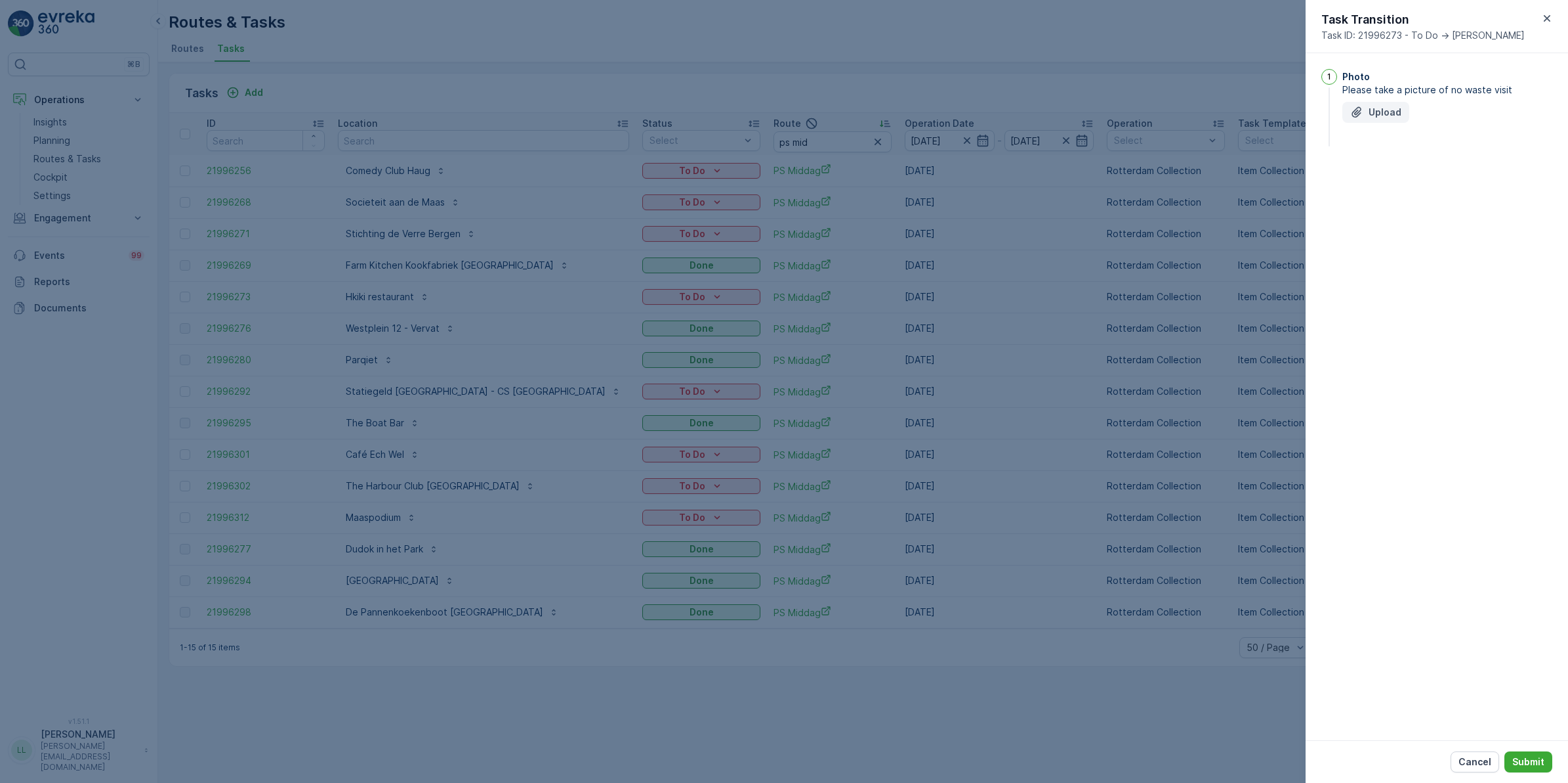
click at [1372, 110] on p "Upload" at bounding box center [1385, 112] width 33 height 13
click at [1524, 751] on button "Submit" at bounding box center [1529, 761] width 48 height 21
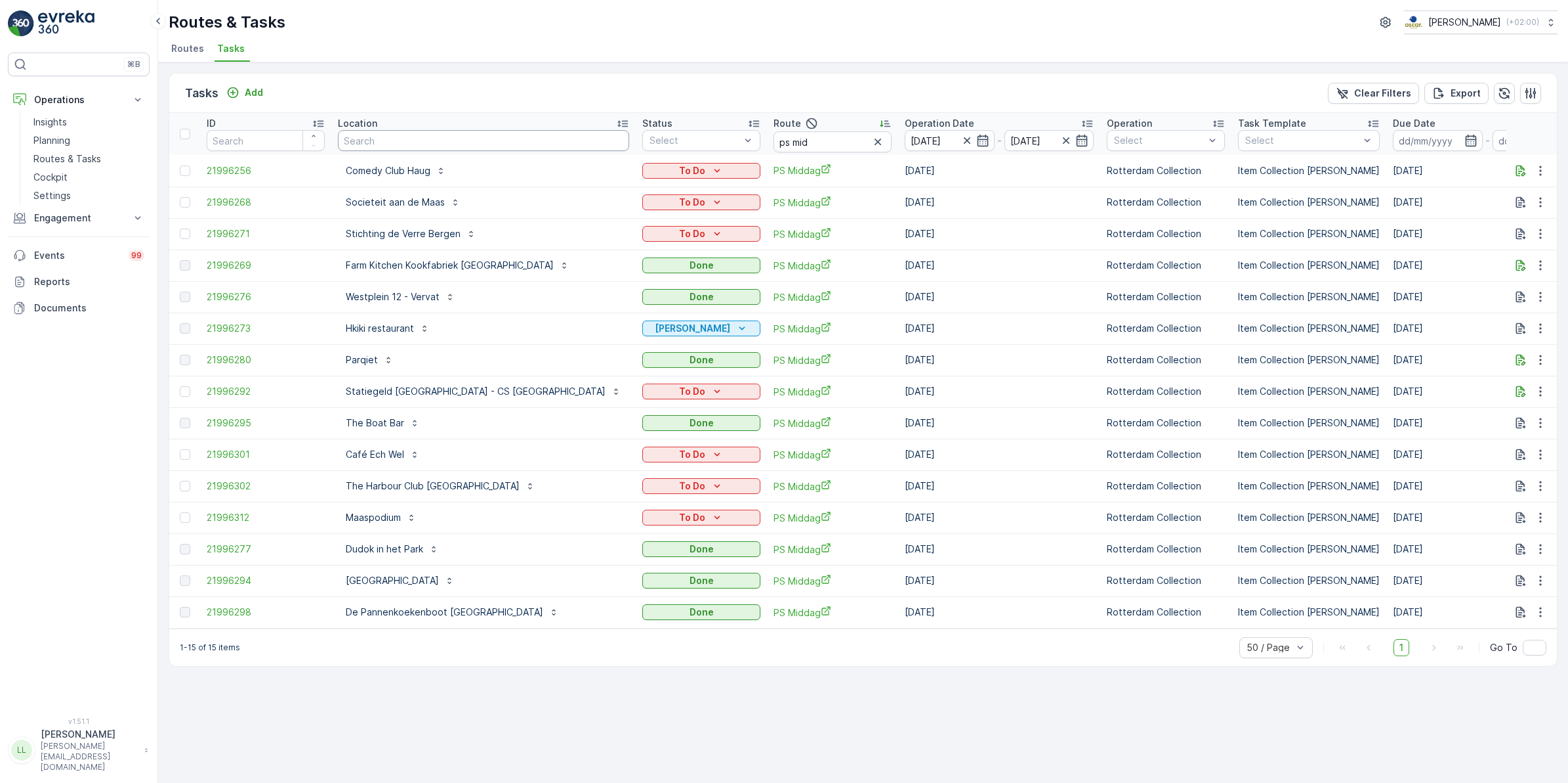
click at [442, 138] on input "text" at bounding box center [484, 140] width 291 height 21
click at [679, 450] on p "To Do" at bounding box center [692, 454] width 26 height 13
click at [580, 491] on span "Geen Afval" at bounding box center [589, 492] width 73 height 13
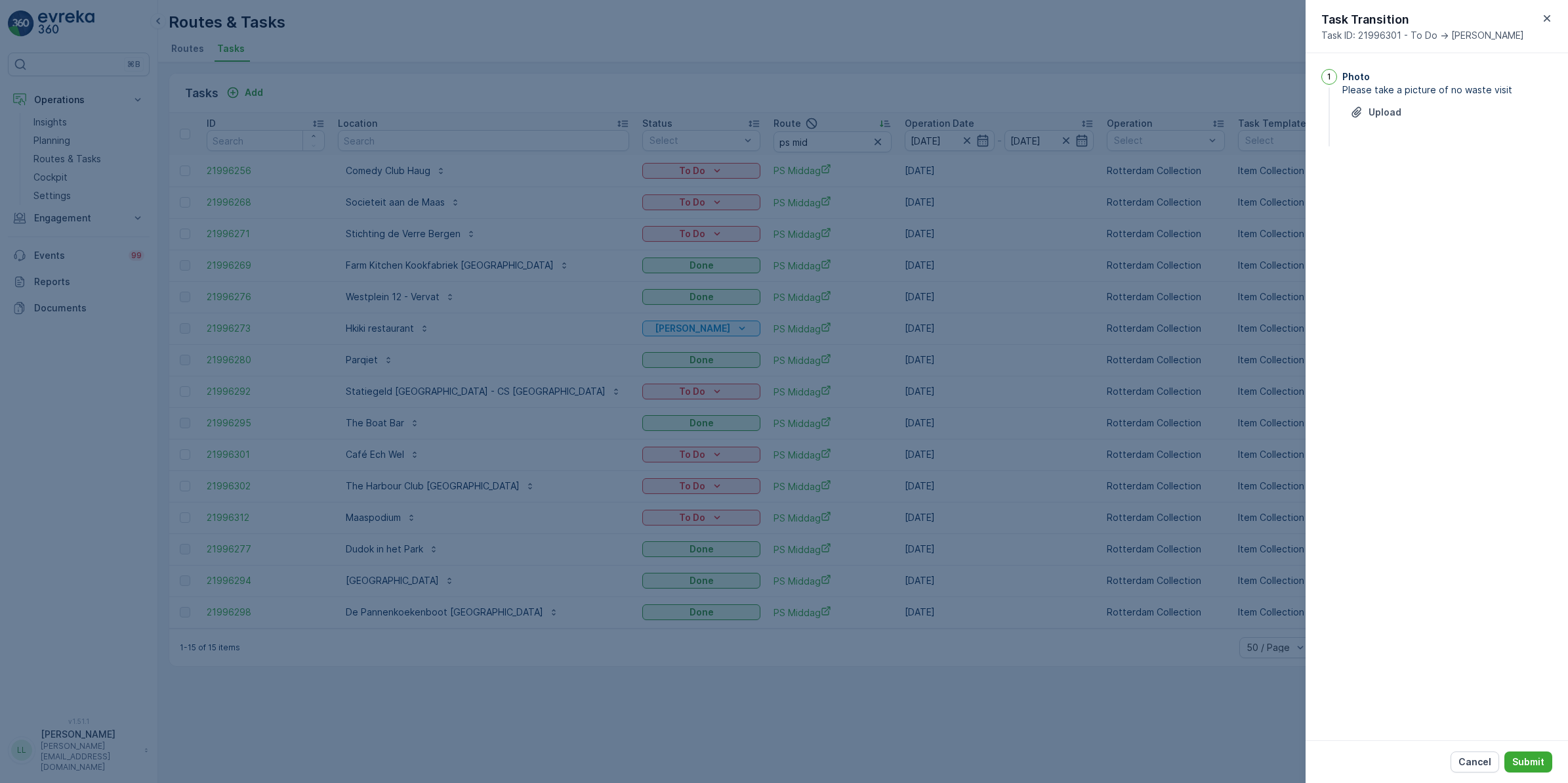
click at [1370, 100] on div "Photo Please take a picture of no waste visit Upload" at bounding box center [1448, 108] width 210 height 80
click at [1369, 115] on p "Upload" at bounding box center [1385, 112] width 33 height 13
click at [1531, 761] on p "Submit" at bounding box center [1529, 761] width 32 height 13
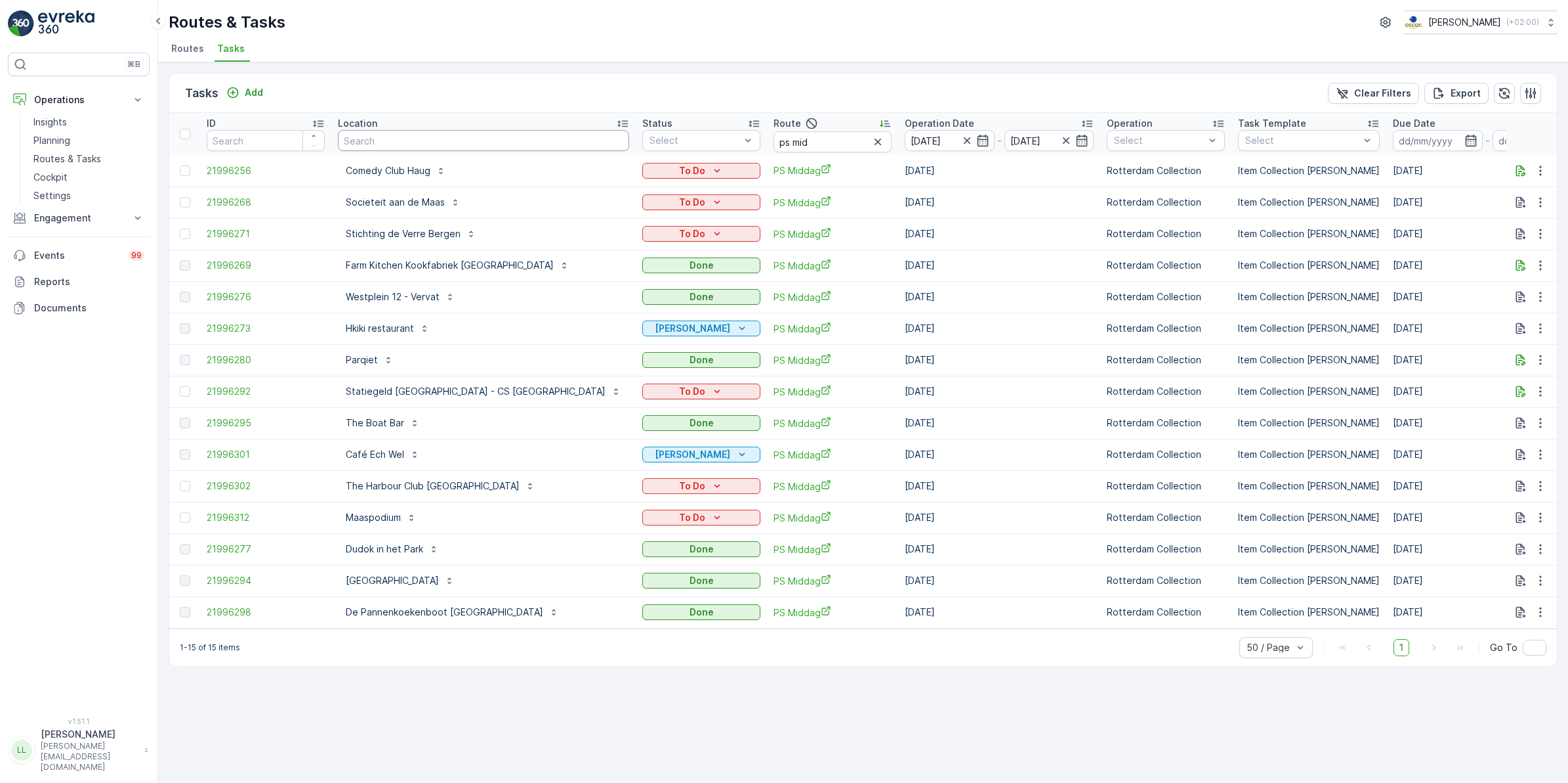
click at [388, 140] on input "text" at bounding box center [484, 140] width 291 height 21
type input "har"
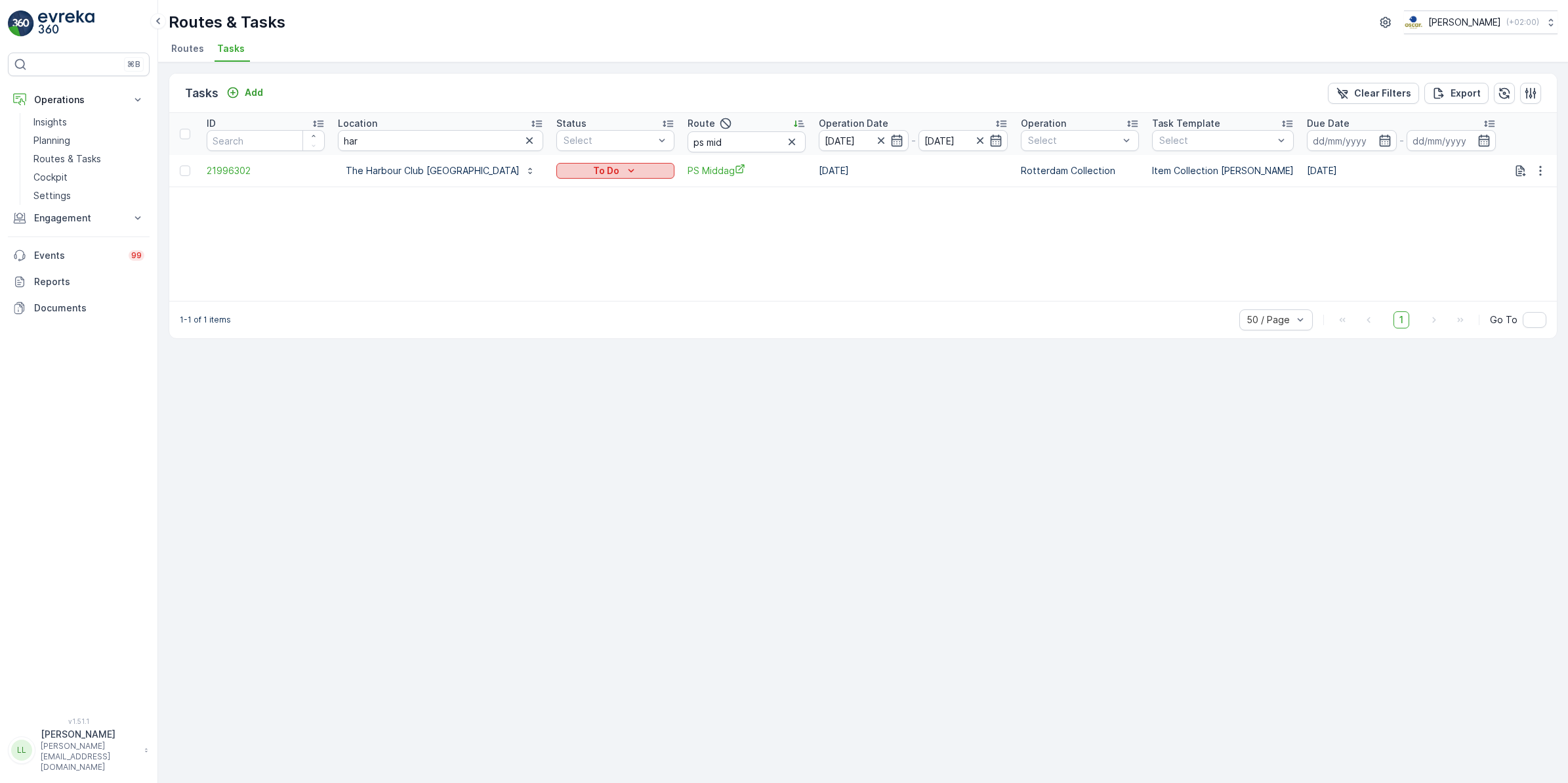
click at [593, 164] on p "To Do" at bounding box center [606, 171] width 26 height 13
click at [532, 227] on span "Done" at bounding box center [527, 227] width 23 height 13
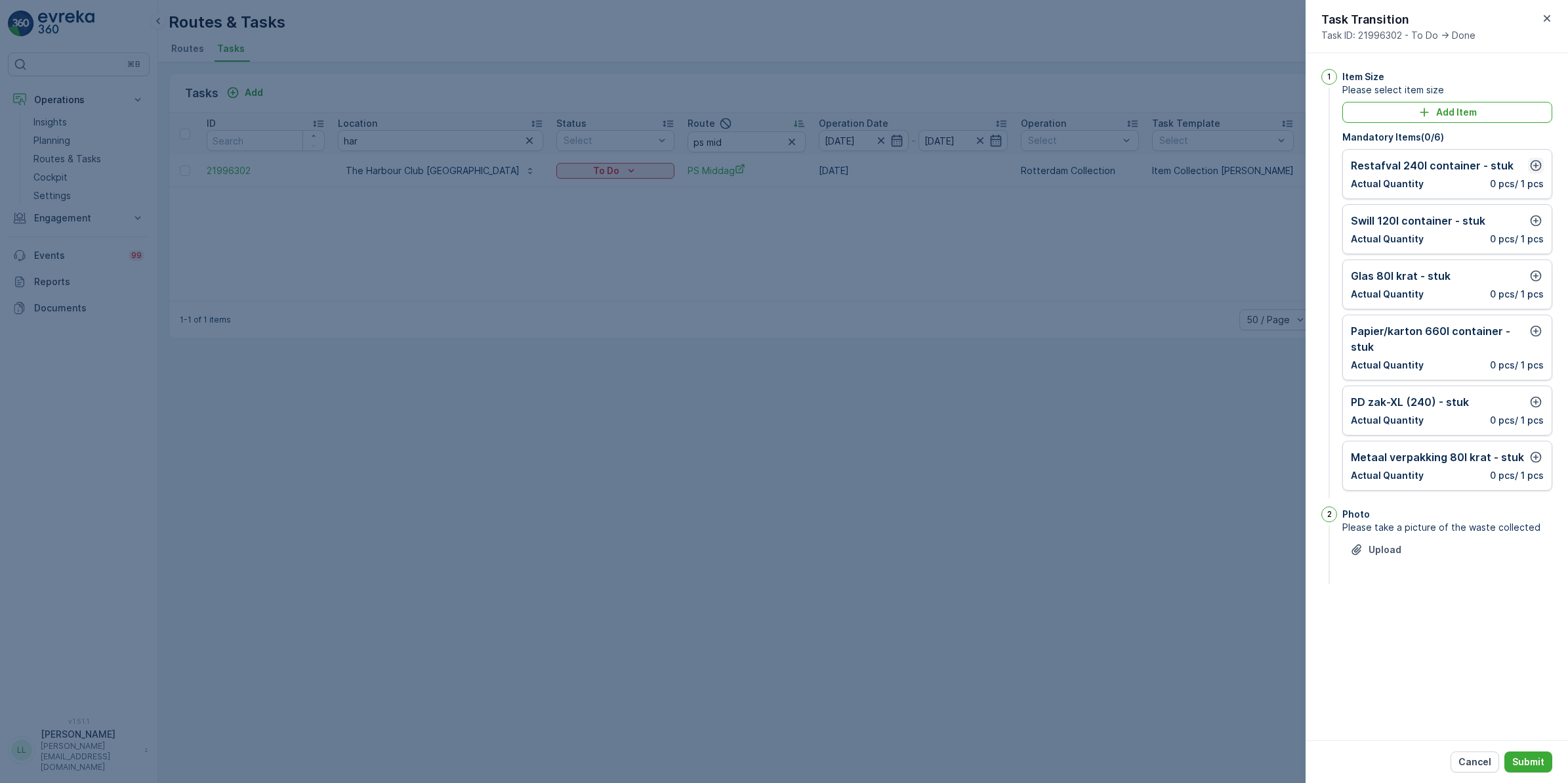
click at [1534, 163] on icon "button" at bounding box center [1536, 165] width 13 height 13
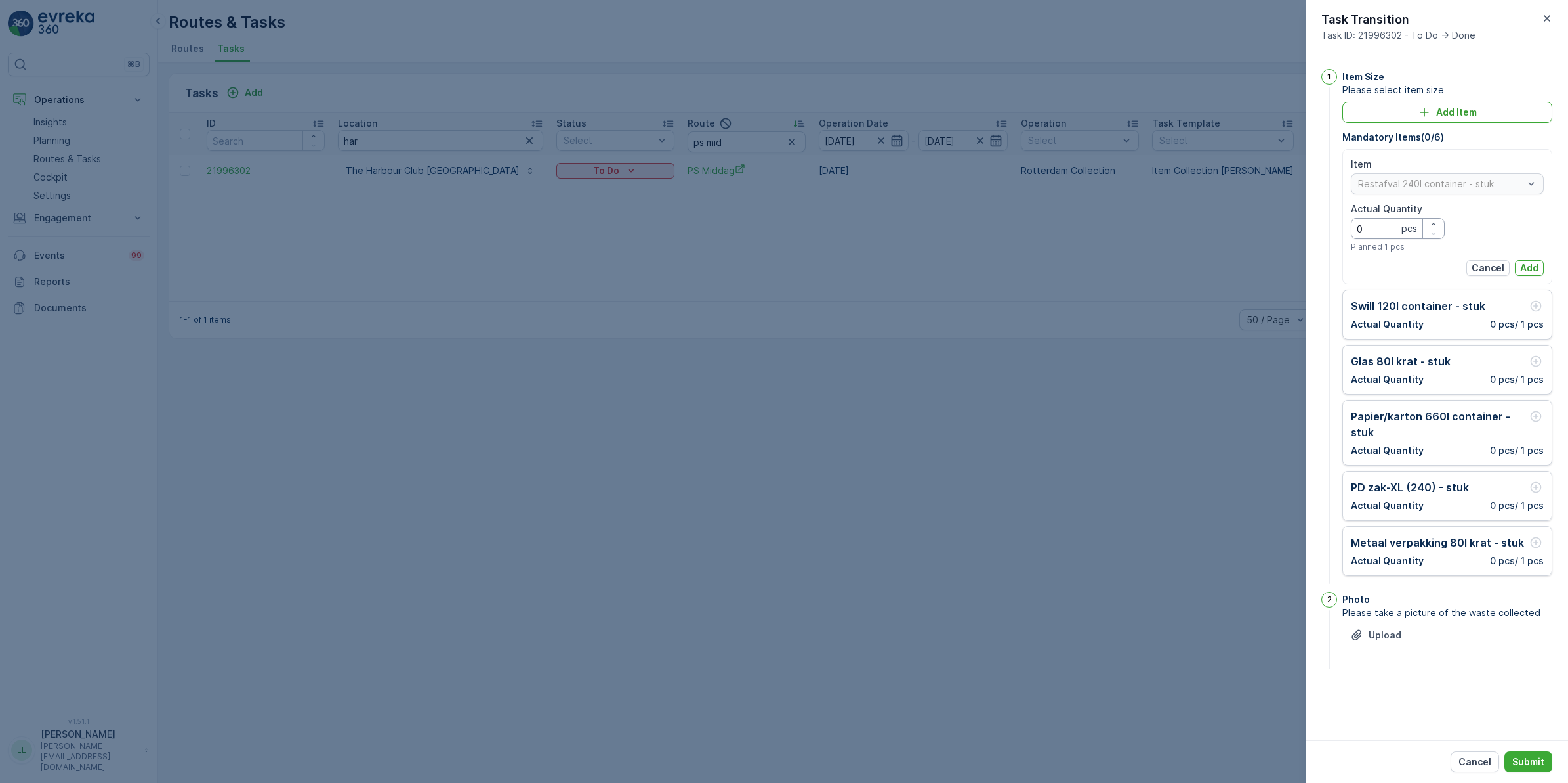
click at [1395, 228] on Quantity "0" at bounding box center [1398, 228] width 94 height 21
type Quantity "3"
click at [1525, 267] on p "Add" at bounding box center [1529, 268] width 19 height 13
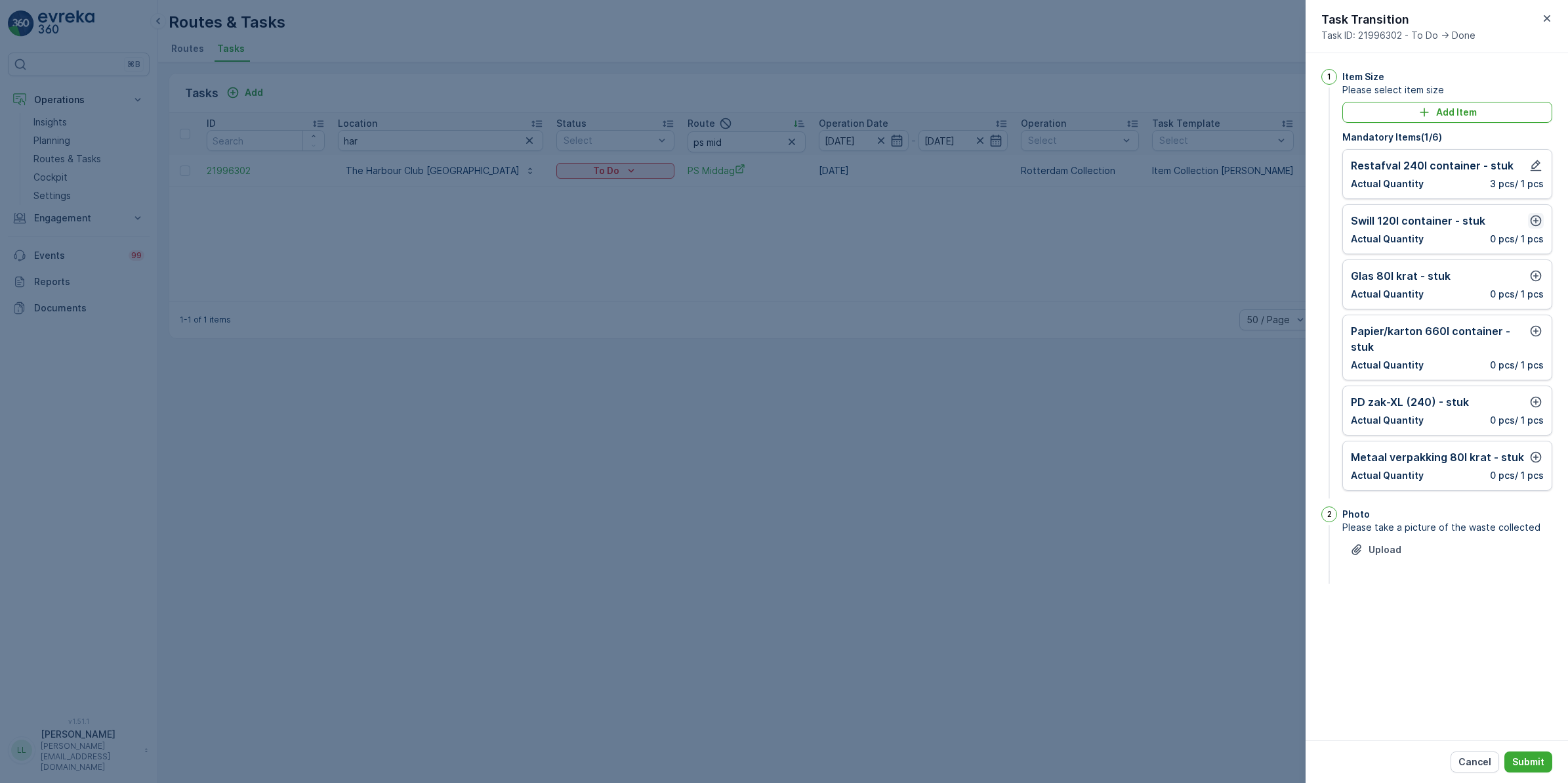
click at [1541, 222] on icon "button" at bounding box center [1537, 221] width 11 height 11
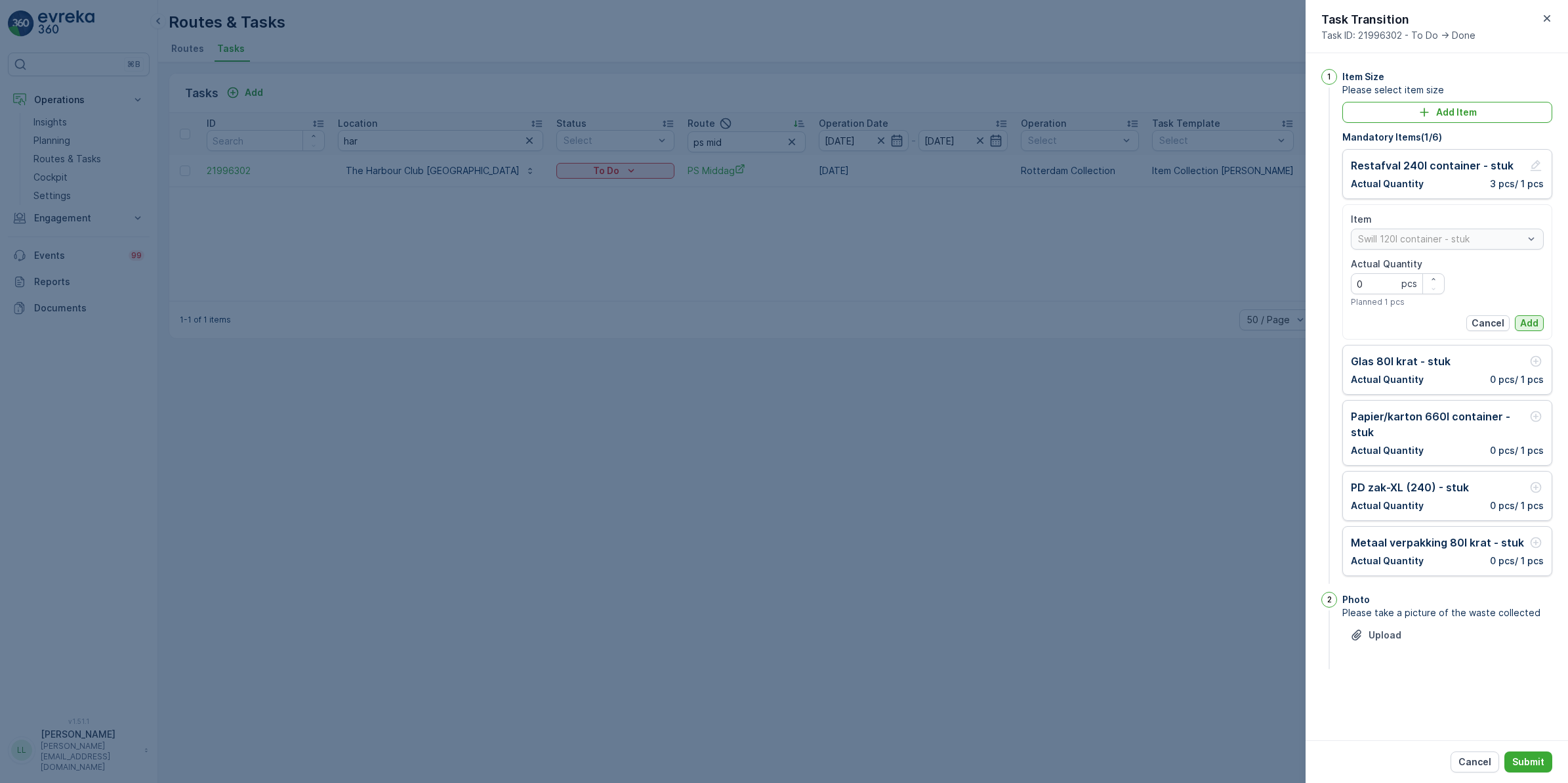
click at [1532, 322] on p "Add" at bounding box center [1529, 323] width 19 height 13
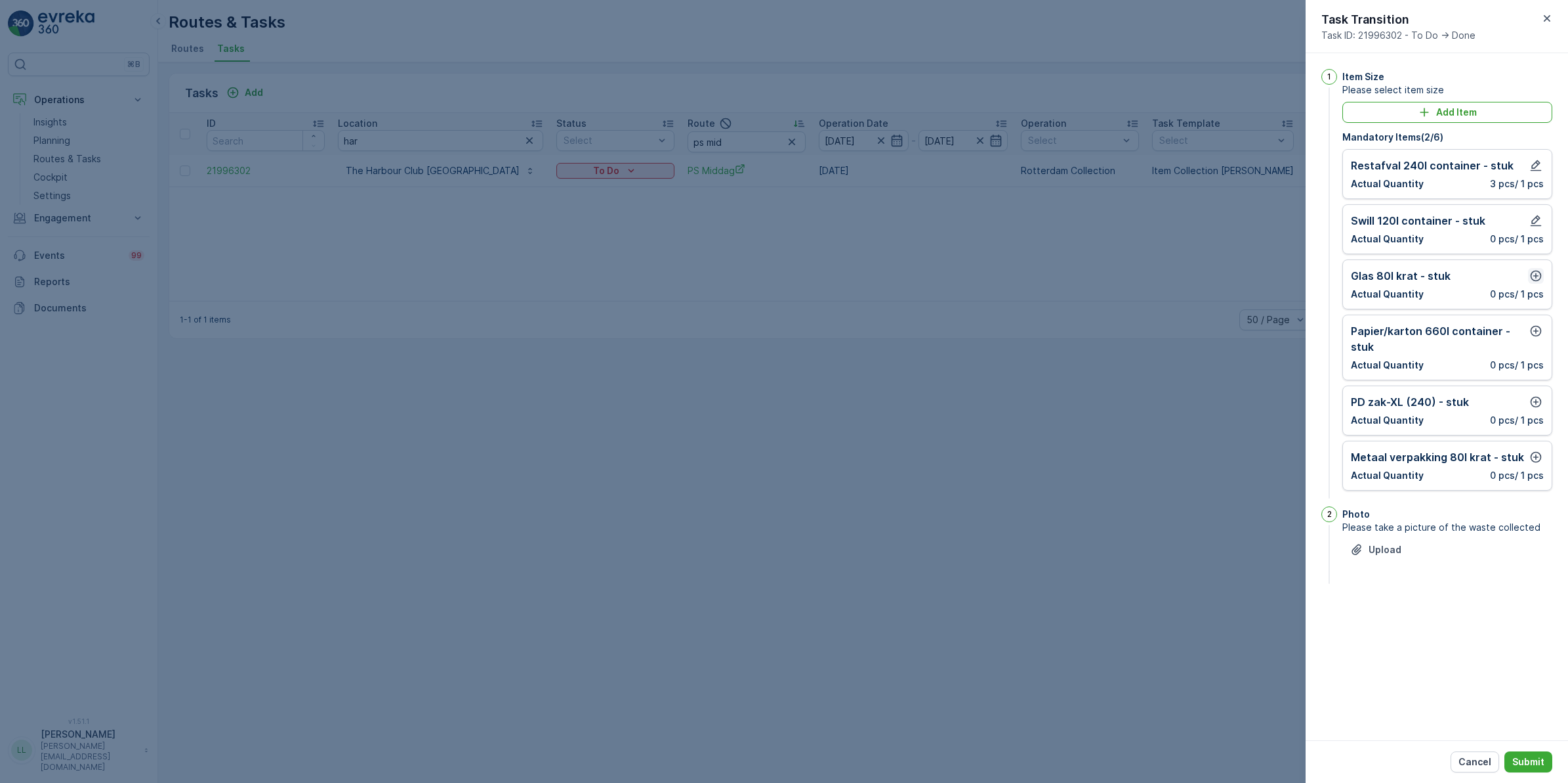
click at [1531, 274] on icon "button" at bounding box center [1537, 276] width 11 height 11
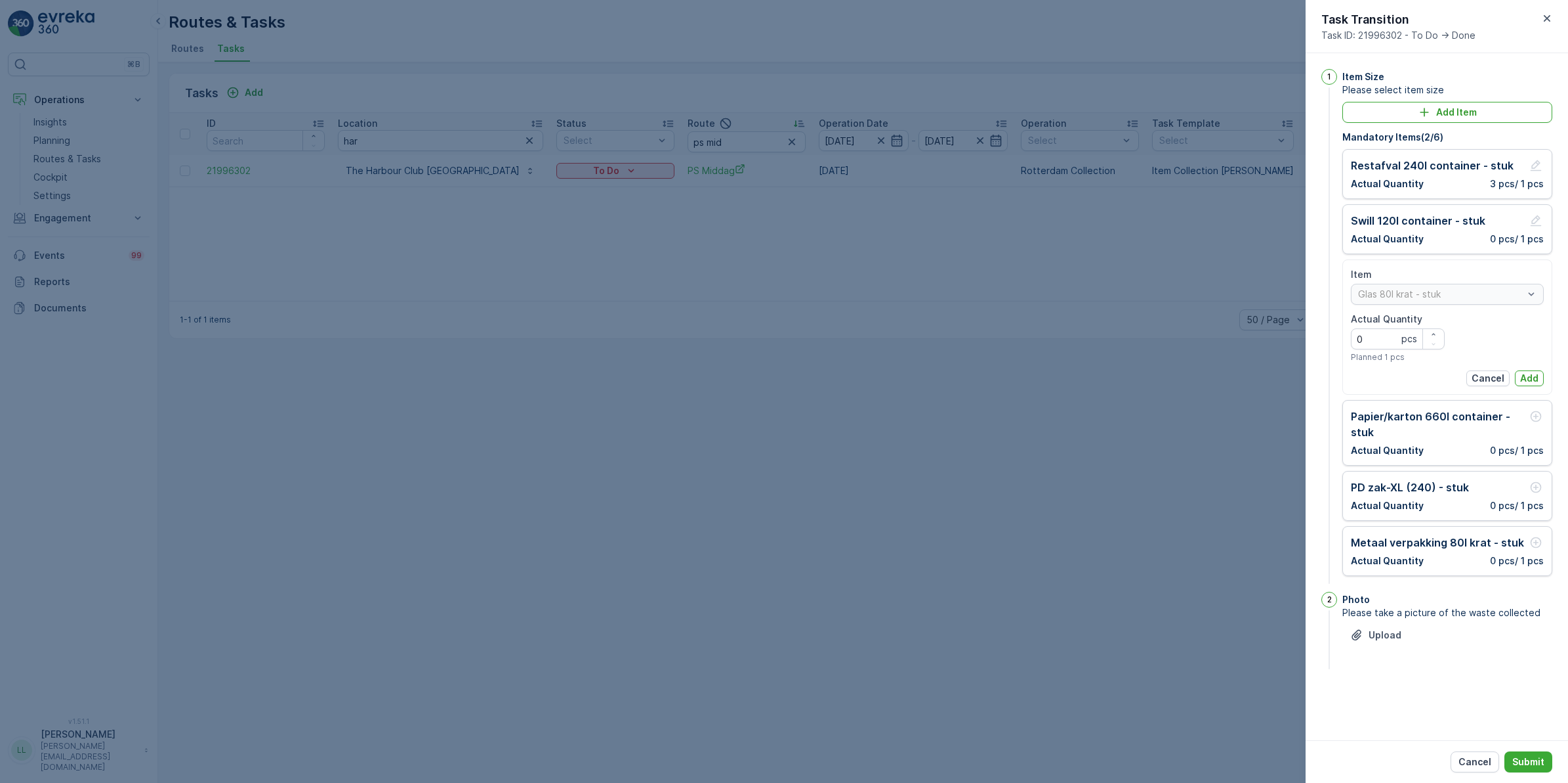
click at [1386, 342] on Quantity "0" at bounding box center [1398, 338] width 94 height 21
type Quantity "3"
click at [1524, 376] on p "Add" at bounding box center [1529, 378] width 19 height 13
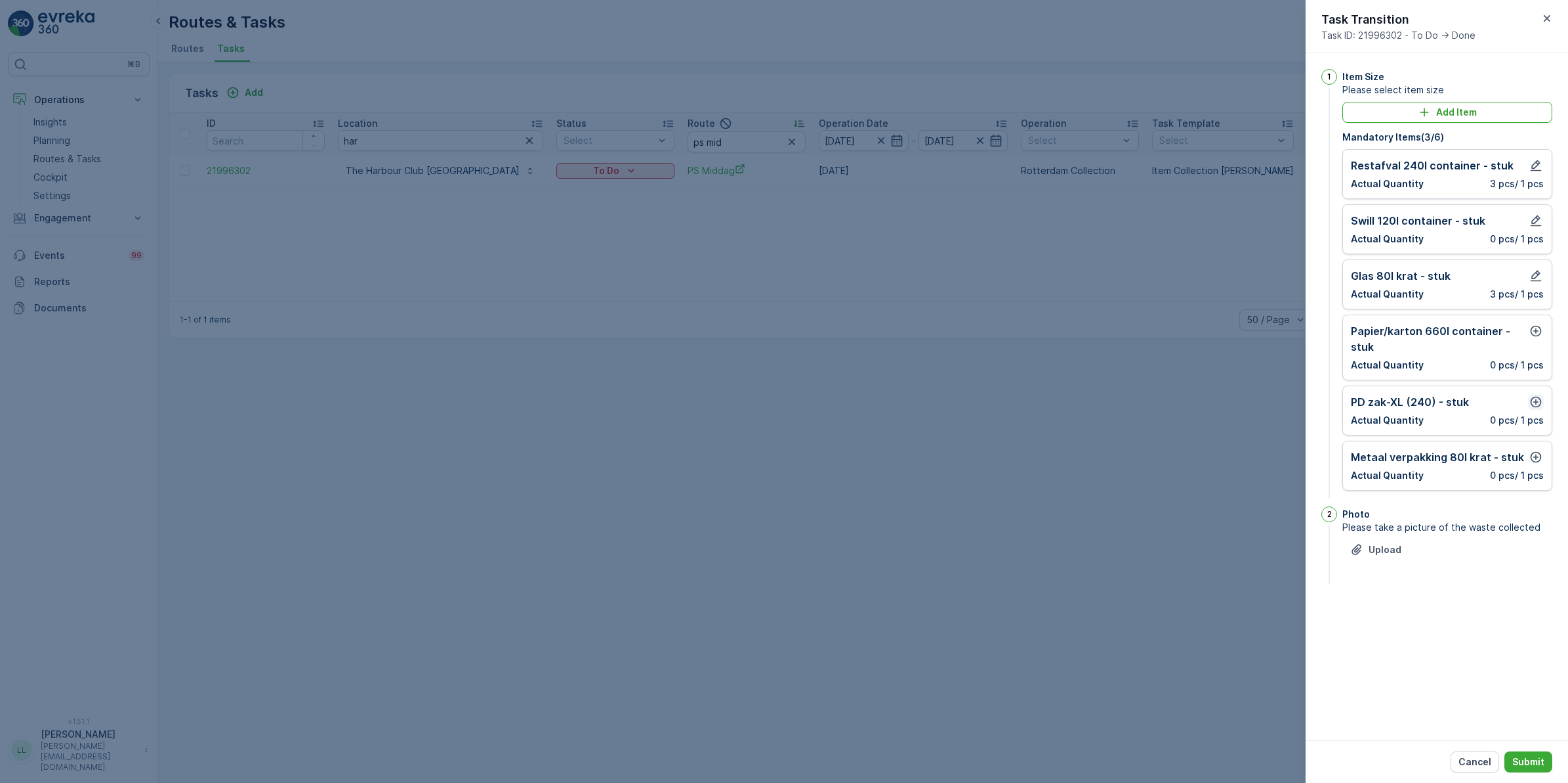
click at [1540, 401] on icon "button" at bounding box center [1536, 401] width 13 height 13
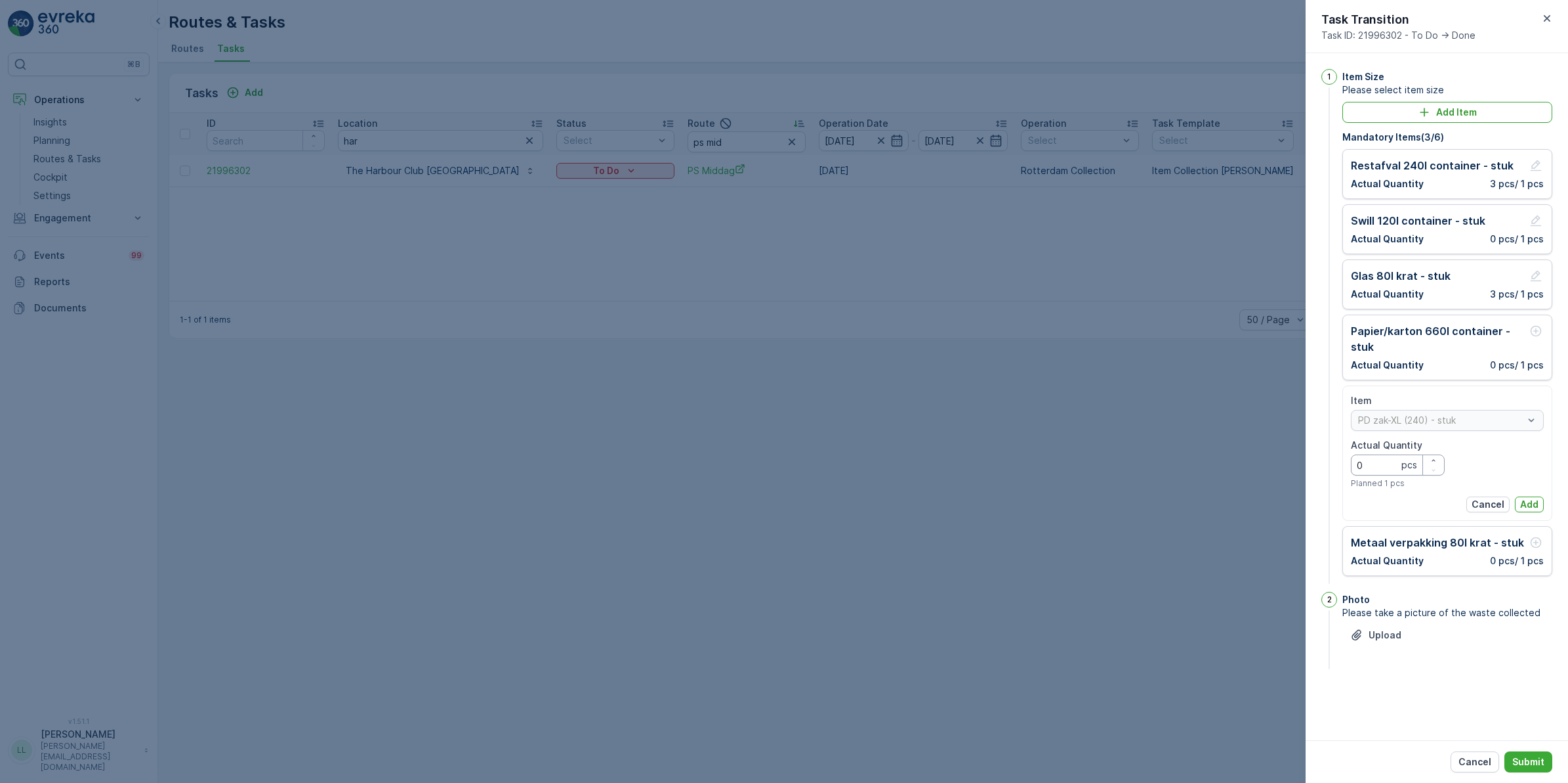
click at [1383, 463] on Quantity "0" at bounding box center [1398, 464] width 94 height 21
type Quantity "3"
click at [1528, 507] on p "Add" at bounding box center [1529, 504] width 19 height 13
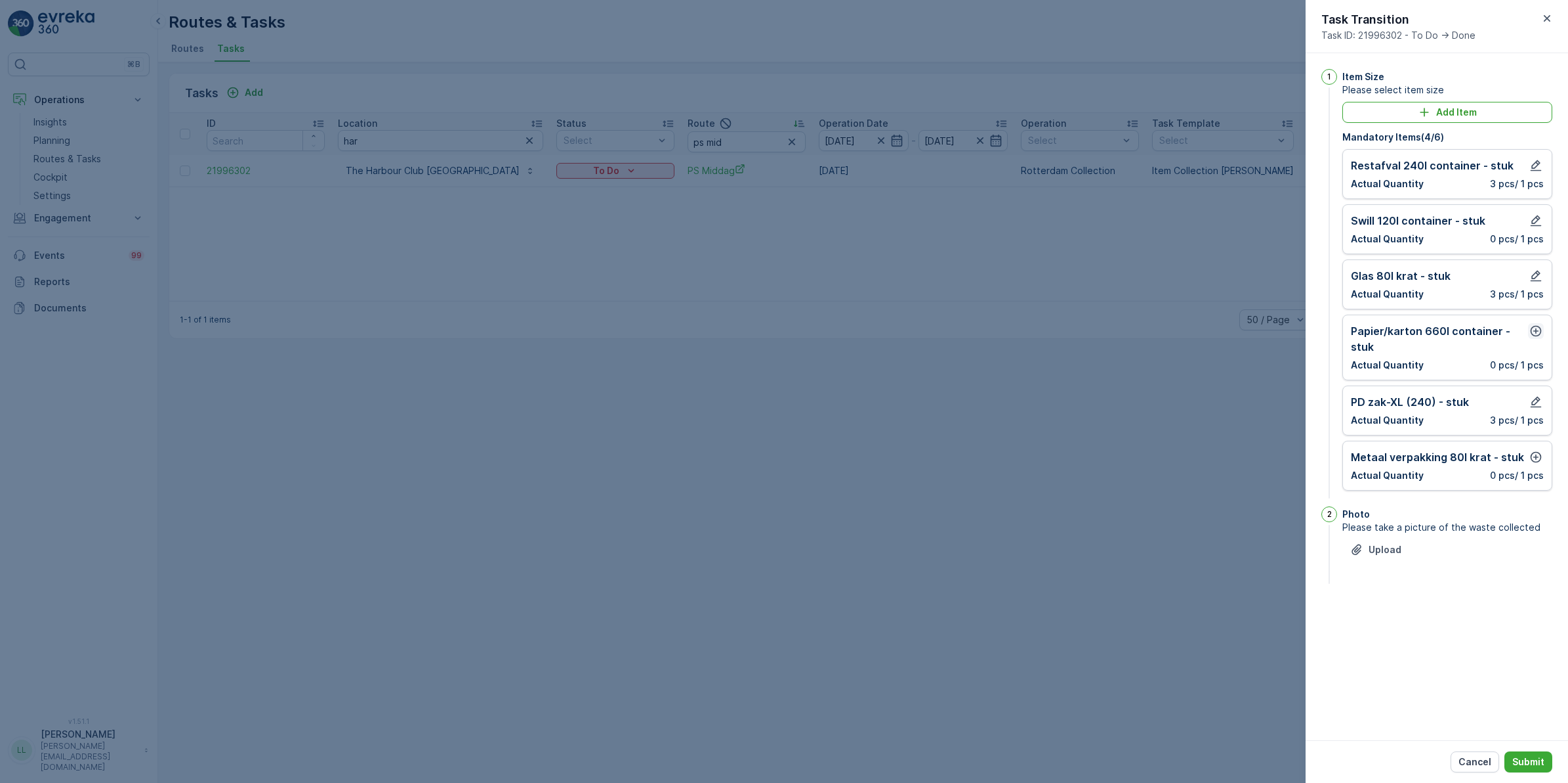
click at [1537, 328] on icon "button" at bounding box center [1536, 331] width 13 height 13
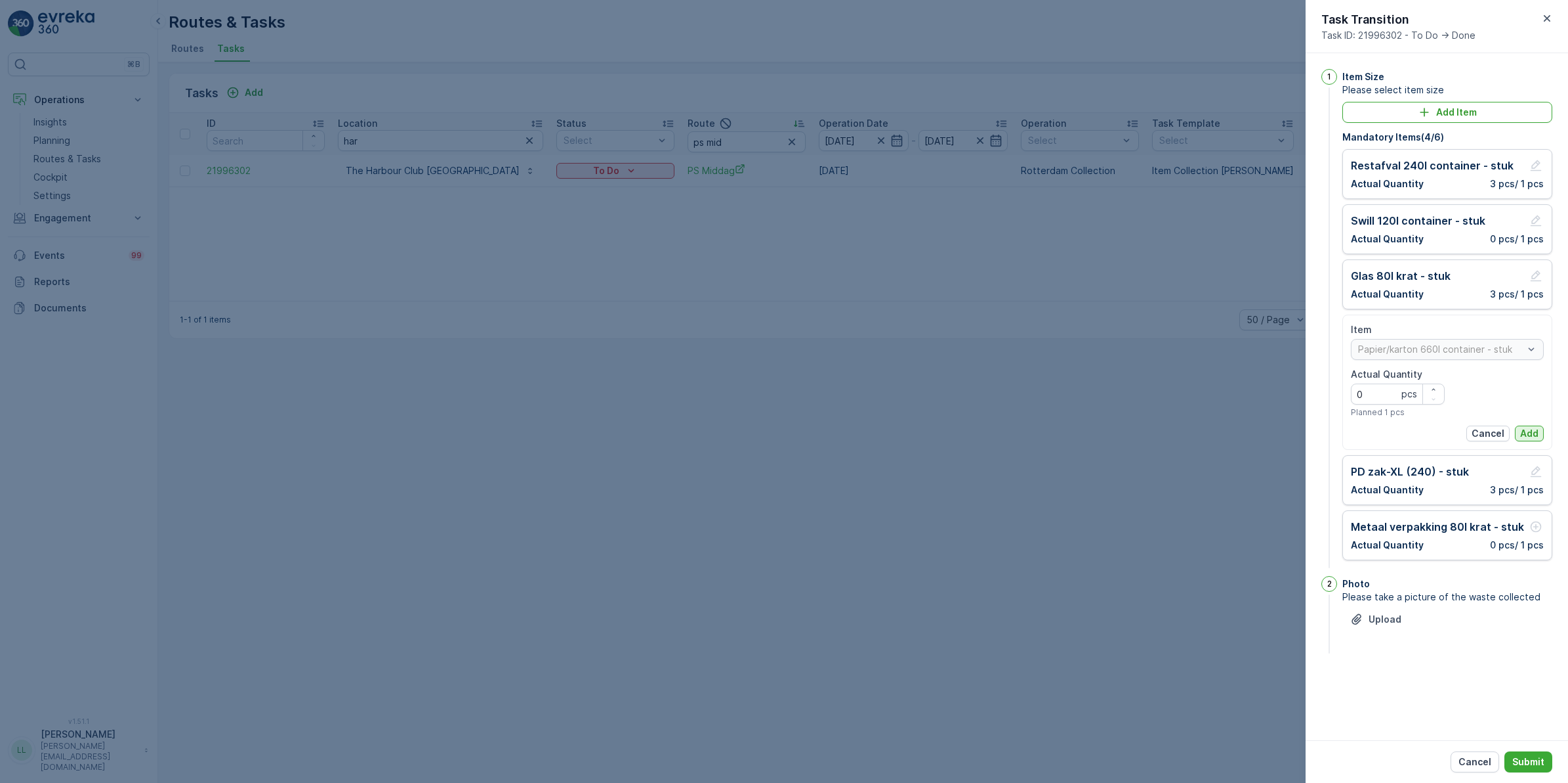
click at [1530, 434] on p "Add" at bounding box center [1529, 433] width 19 height 13
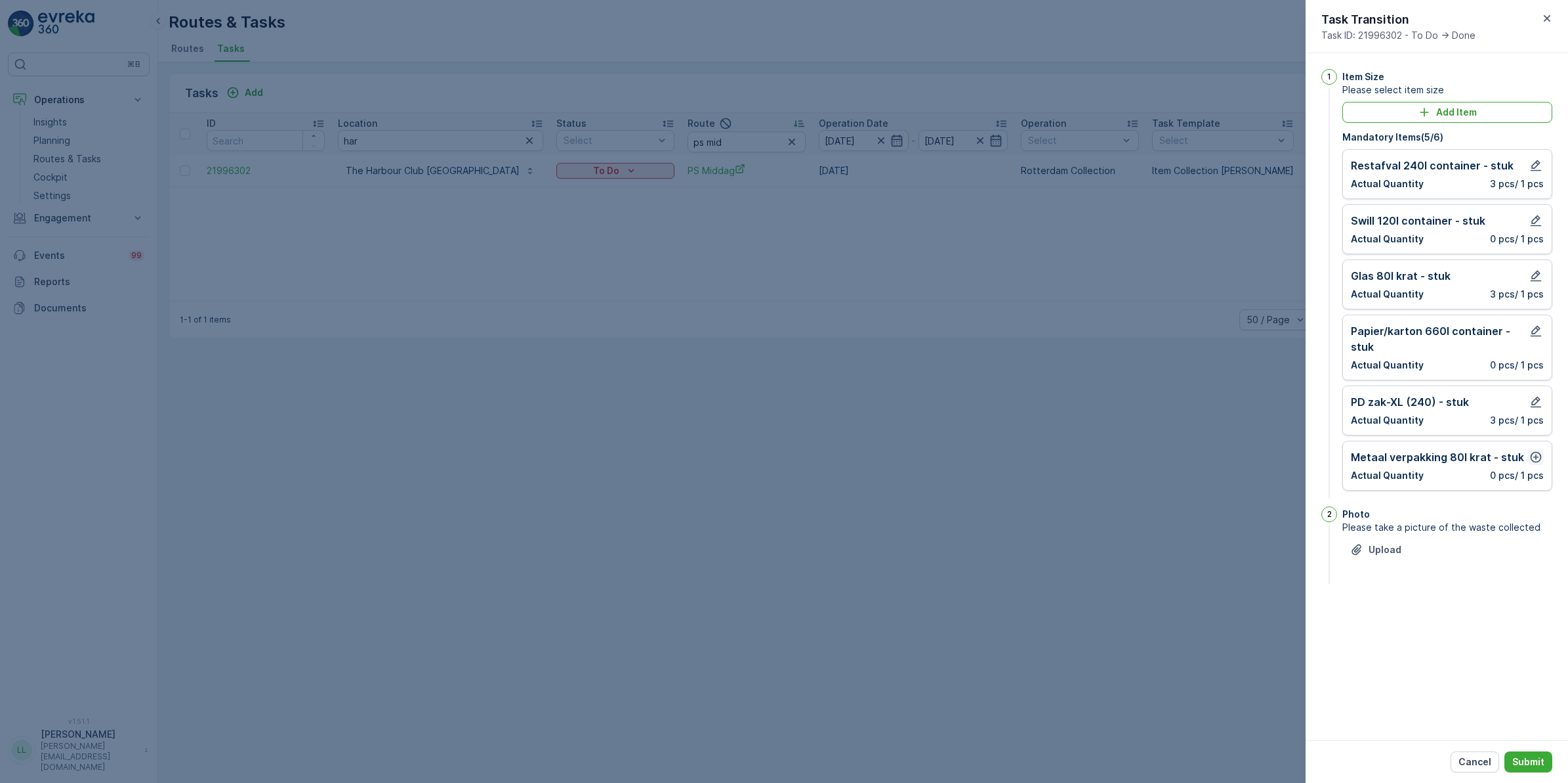
click at [1536, 457] on icon "button" at bounding box center [1537, 458] width 11 height 11
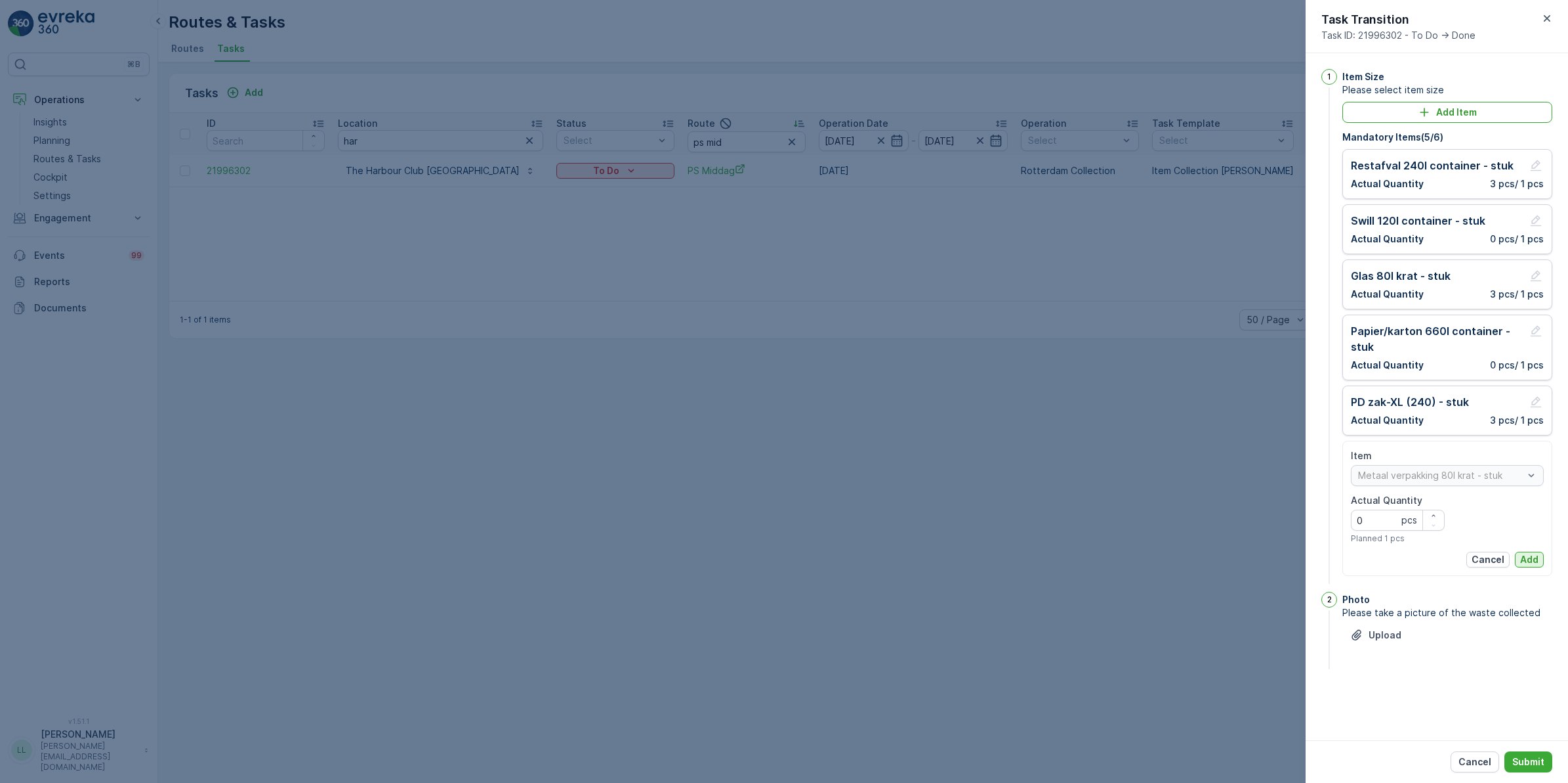
click at [1529, 556] on p "Add" at bounding box center [1529, 559] width 19 height 13
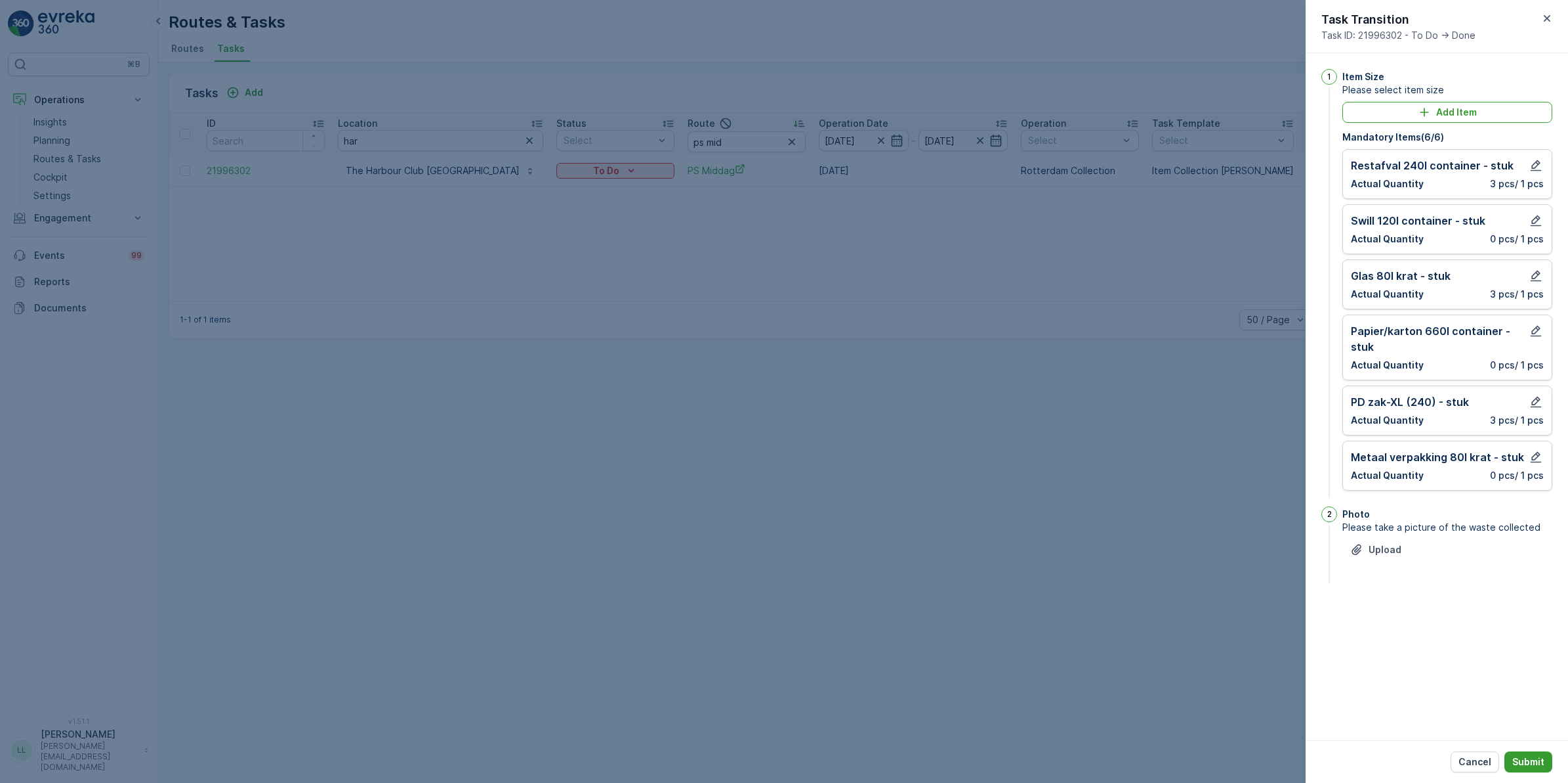
click at [1533, 760] on p "Submit" at bounding box center [1529, 761] width 32 height 13
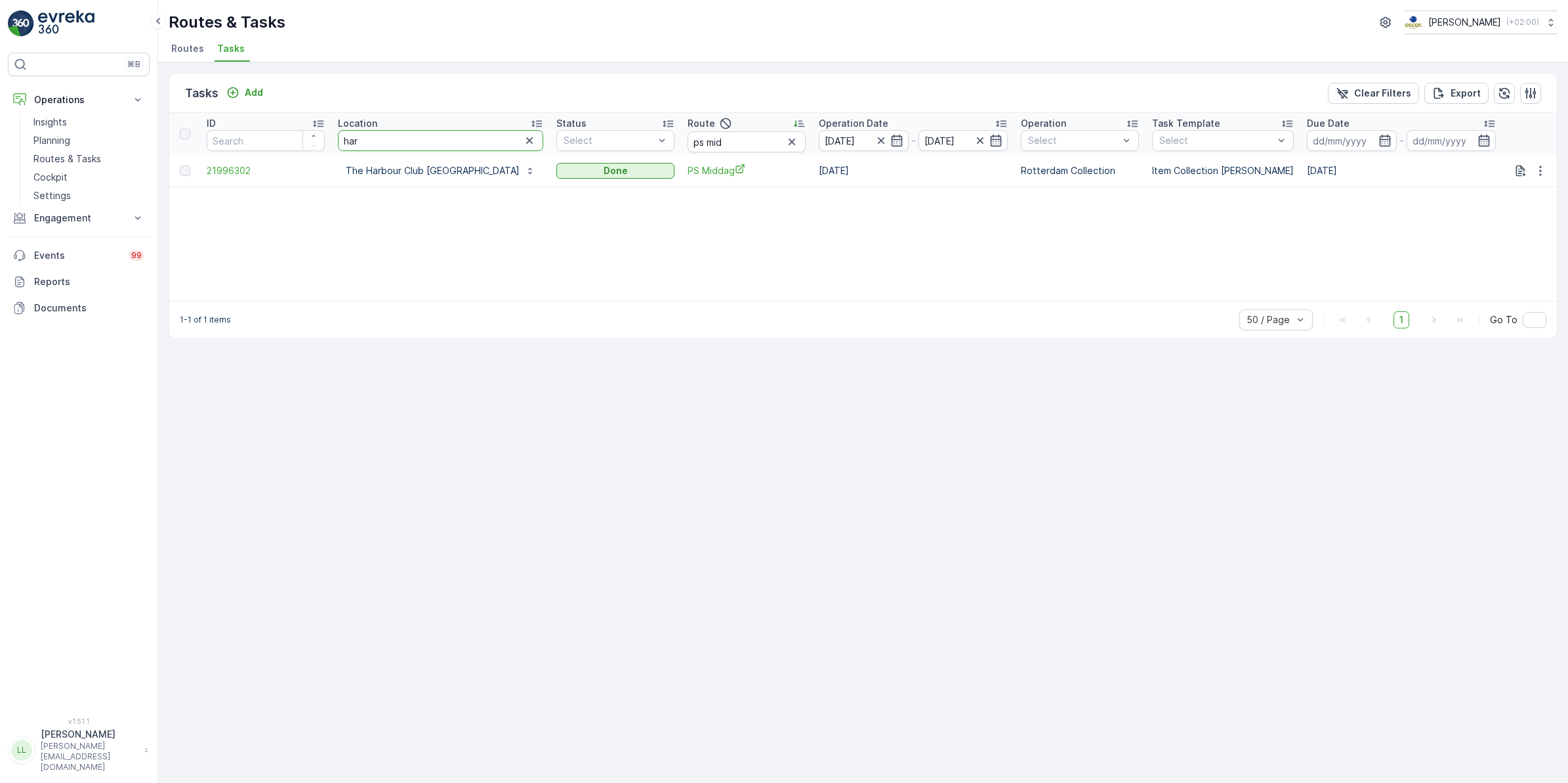
click at [323, 146] on tr "ID Location har Status Select Route ps mid Operation Date 01.10.2025 - 01.10.20…" at bounding box center [1225, 133] width 2112 height 42
type input "maas"
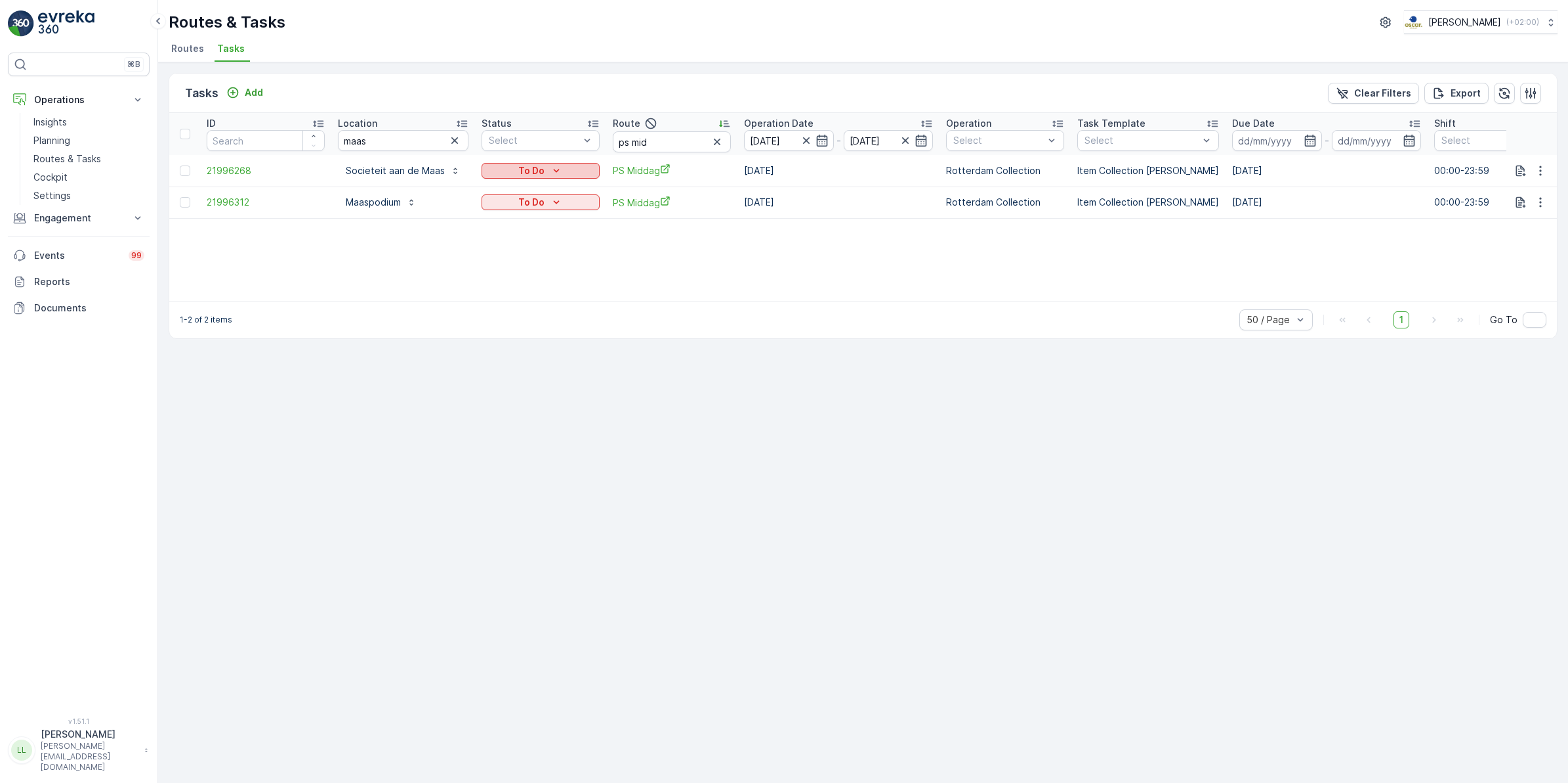
click at [565, 175] on div "To Do" at bounding box center [540, 171] width 108 height 13
click at [637, 276] on div "ID Location maas Status Select Route ps mid Operation Date 01.10.2025 - 01.10.2…" at bounding box center [862, 207] width 1388 height 188
click at [582, 201] on div "To Do" at bounding box center [540, 202] width 108 height 13
click at [522, 255] on div "Done" at bounding box center [523, 258] width 84 height 19
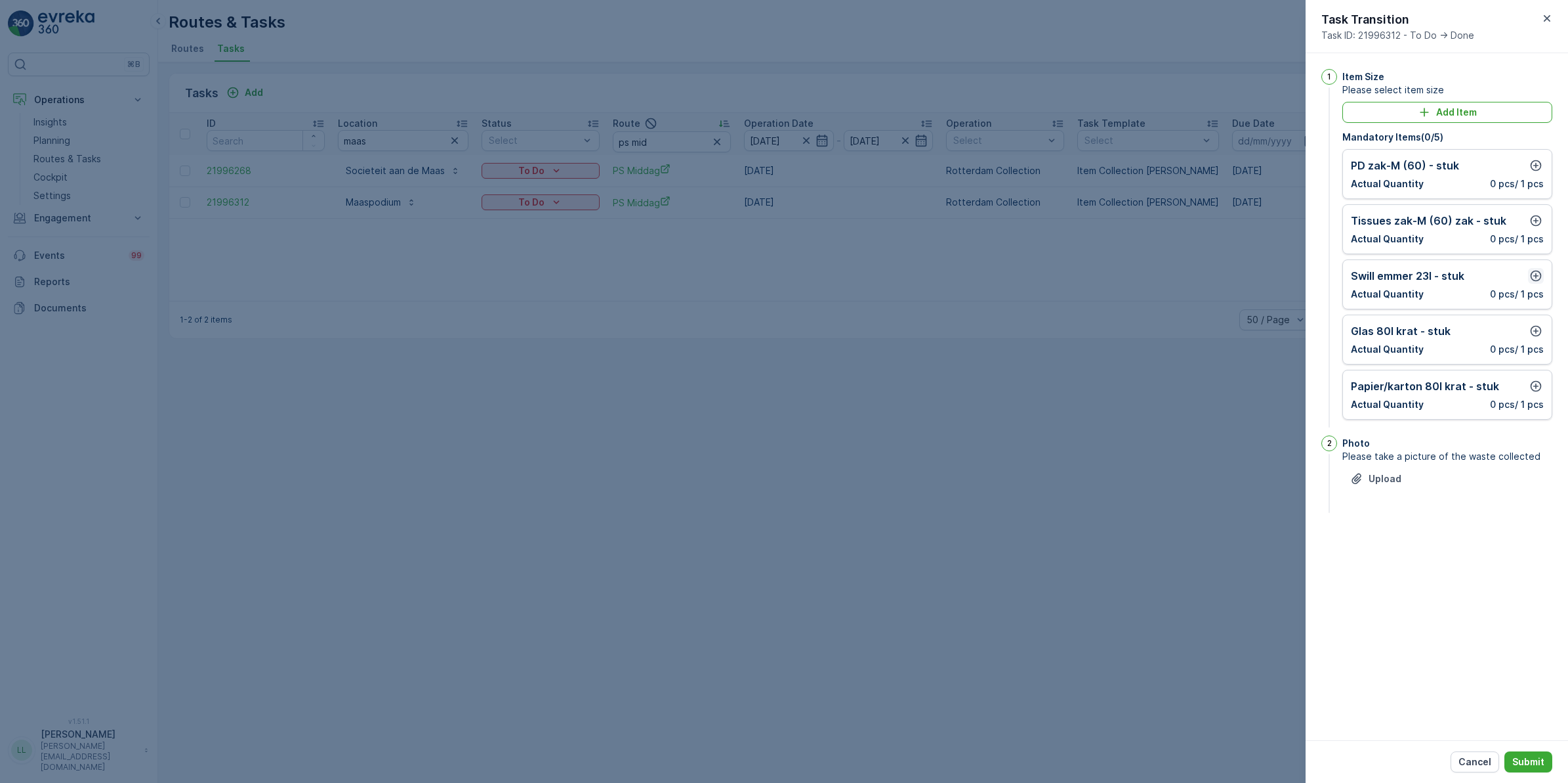
click at [1534, 275] on icon "button" at bounding box center [1536, 275] width 13 height 13
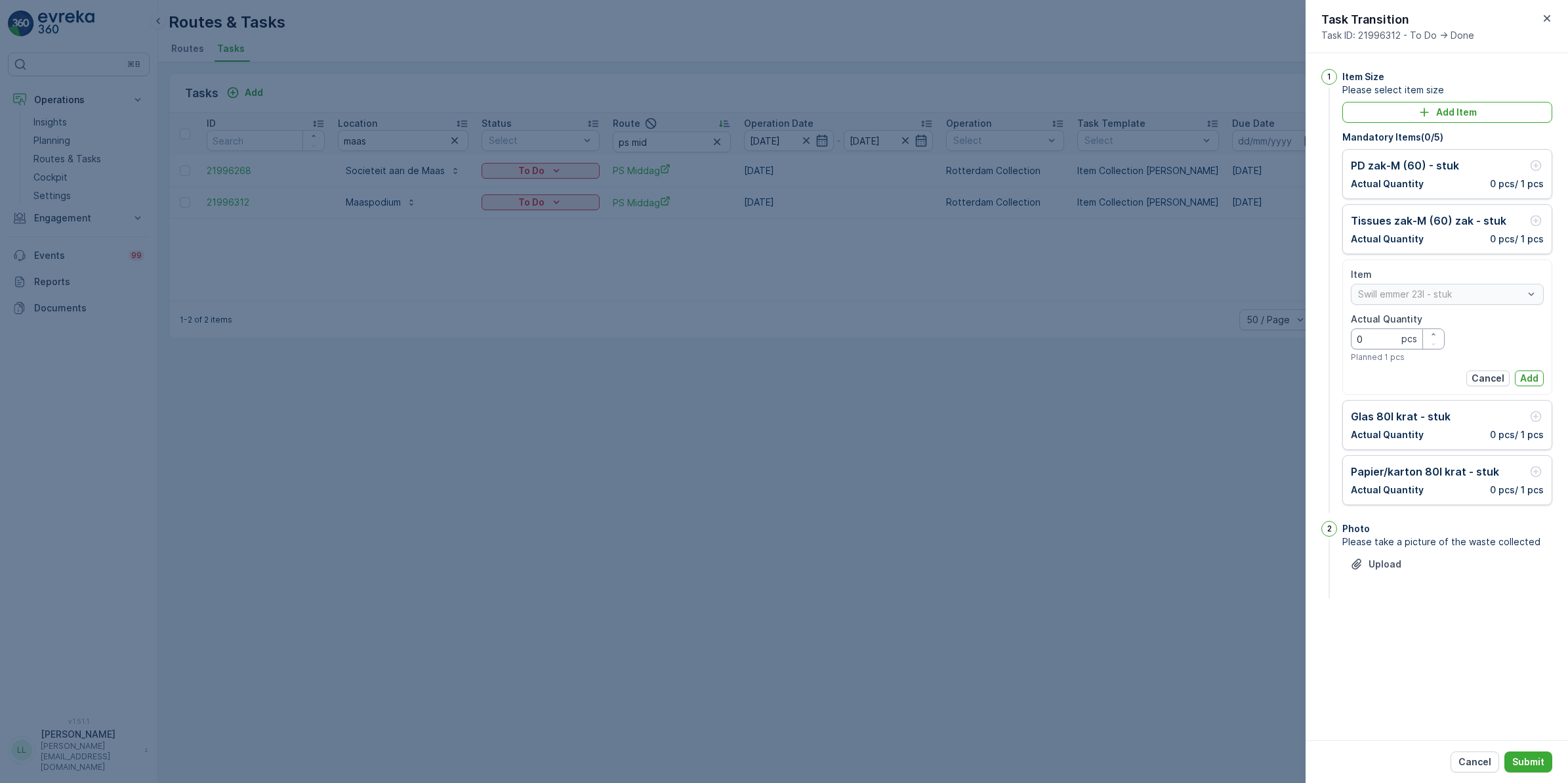
click at [1389, 339] on Quantity "0" at bounding box center [1398, 338] width 94 height 21
type Quantity "1"
click at [1530, 373] on p "Add" at bounding box center [1529, 378] width 19 height 13
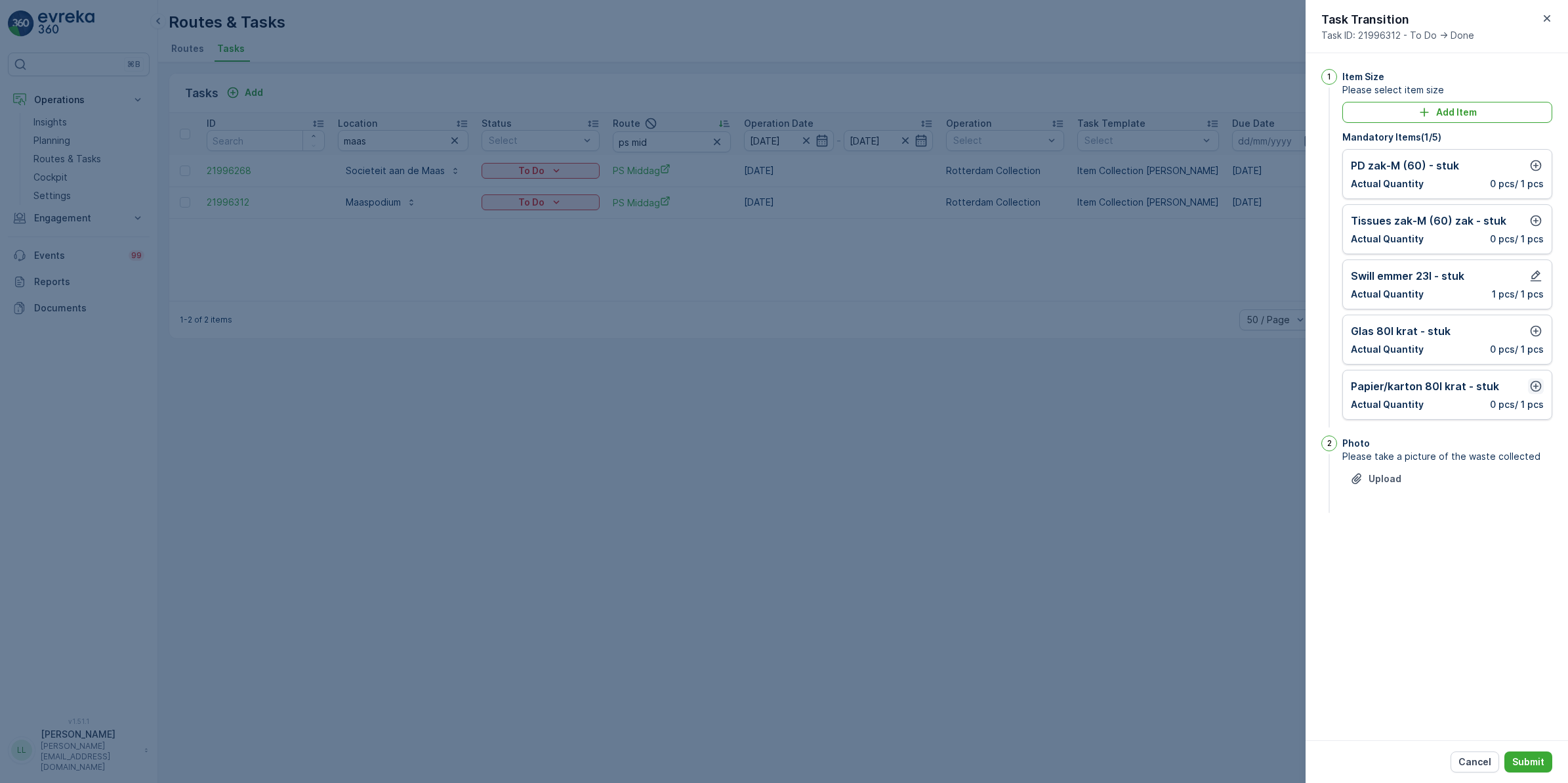
click at [1537, 383] on icon "button" at bounding box center [1537, 386] width 11 height 11
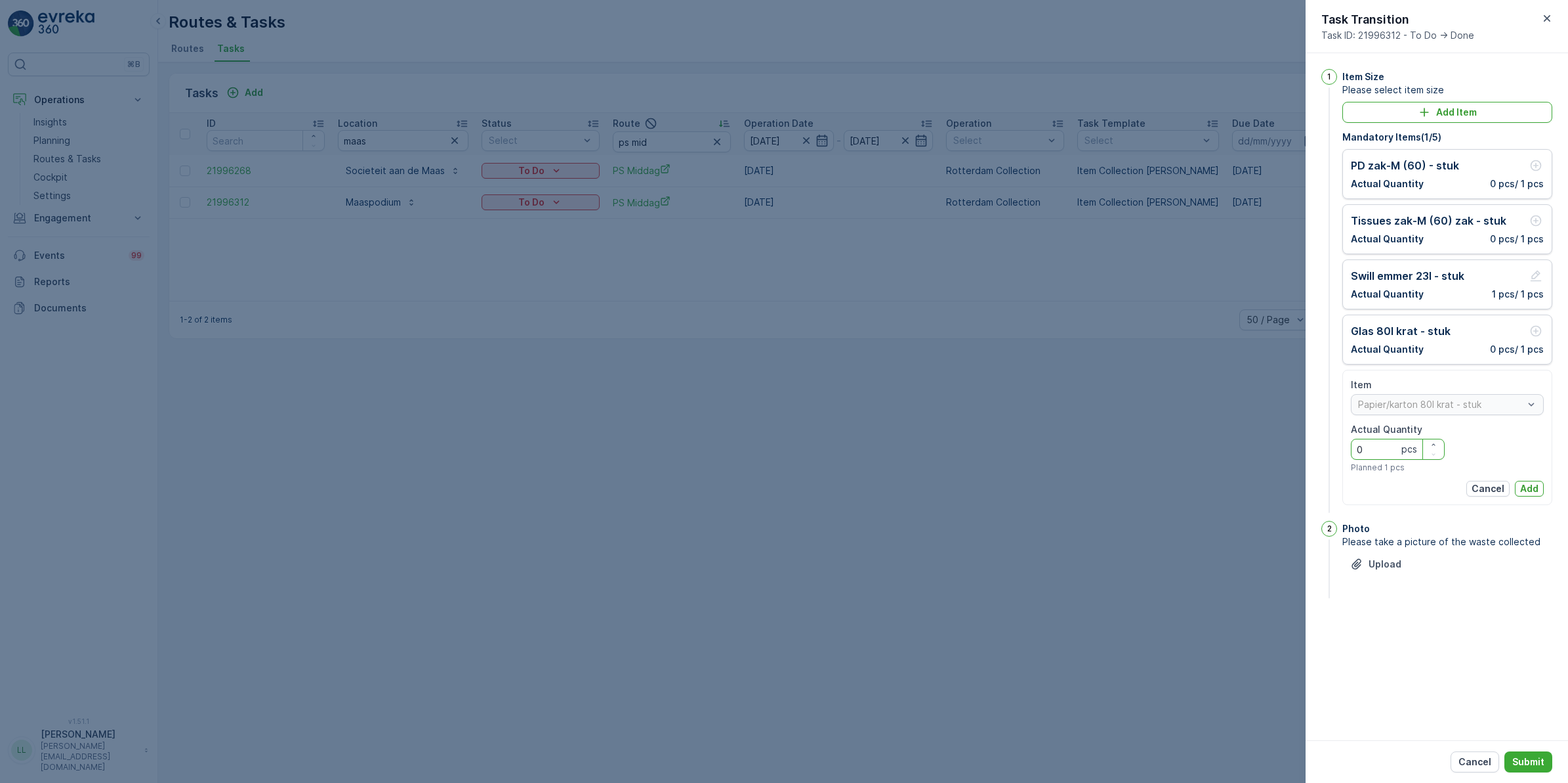
click at [1395, 447] on Quantity "0" at bounding box center [1398, 449] width 94 height 21
type Quantity "1"
click at [1528, 487] on p "Add" at bounding box center [1529, 489] width 19 height 13
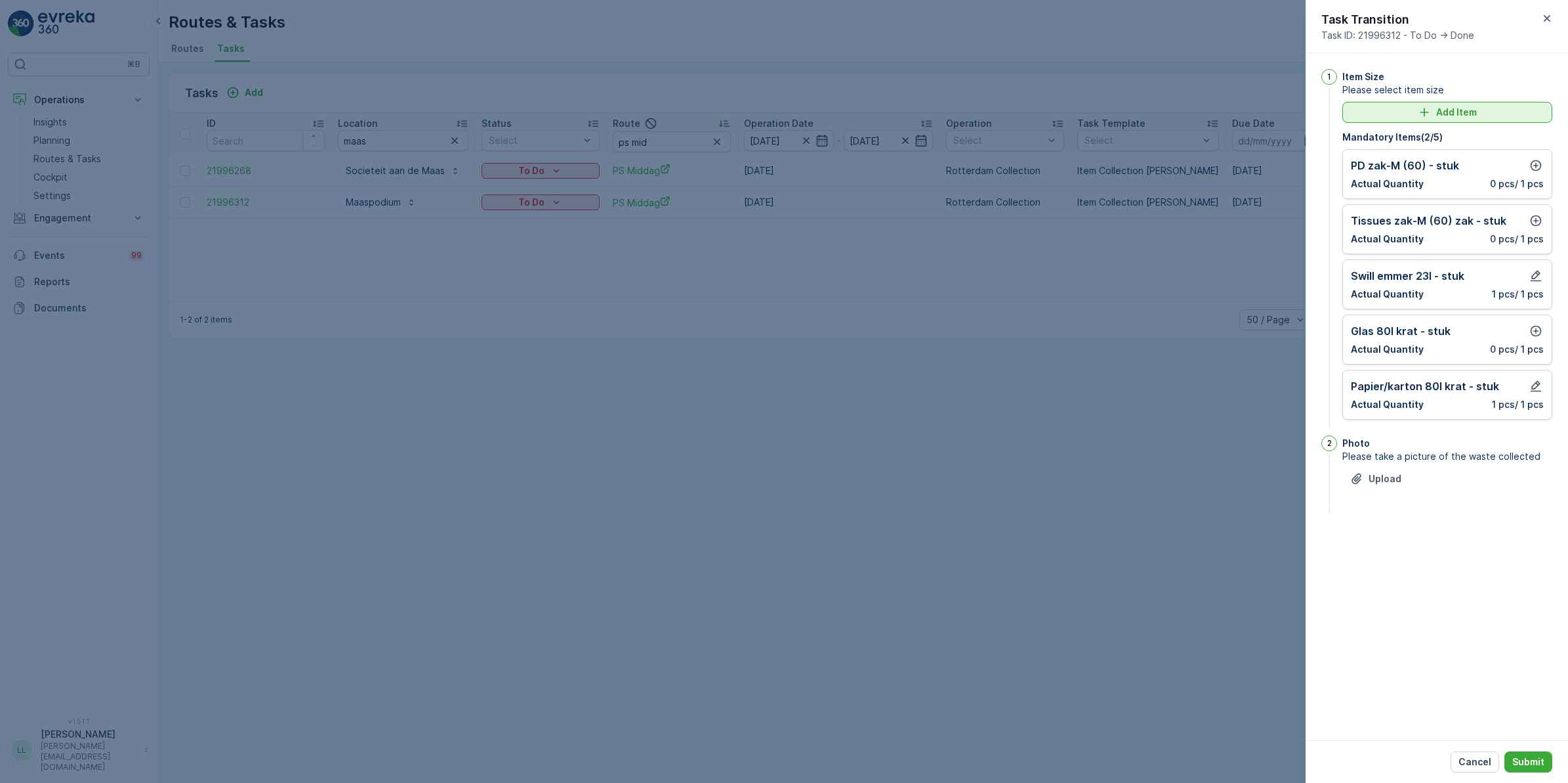
click at [1455, 113] on p "Add Item" at bounding box center [1456, 112] width 40 height 13
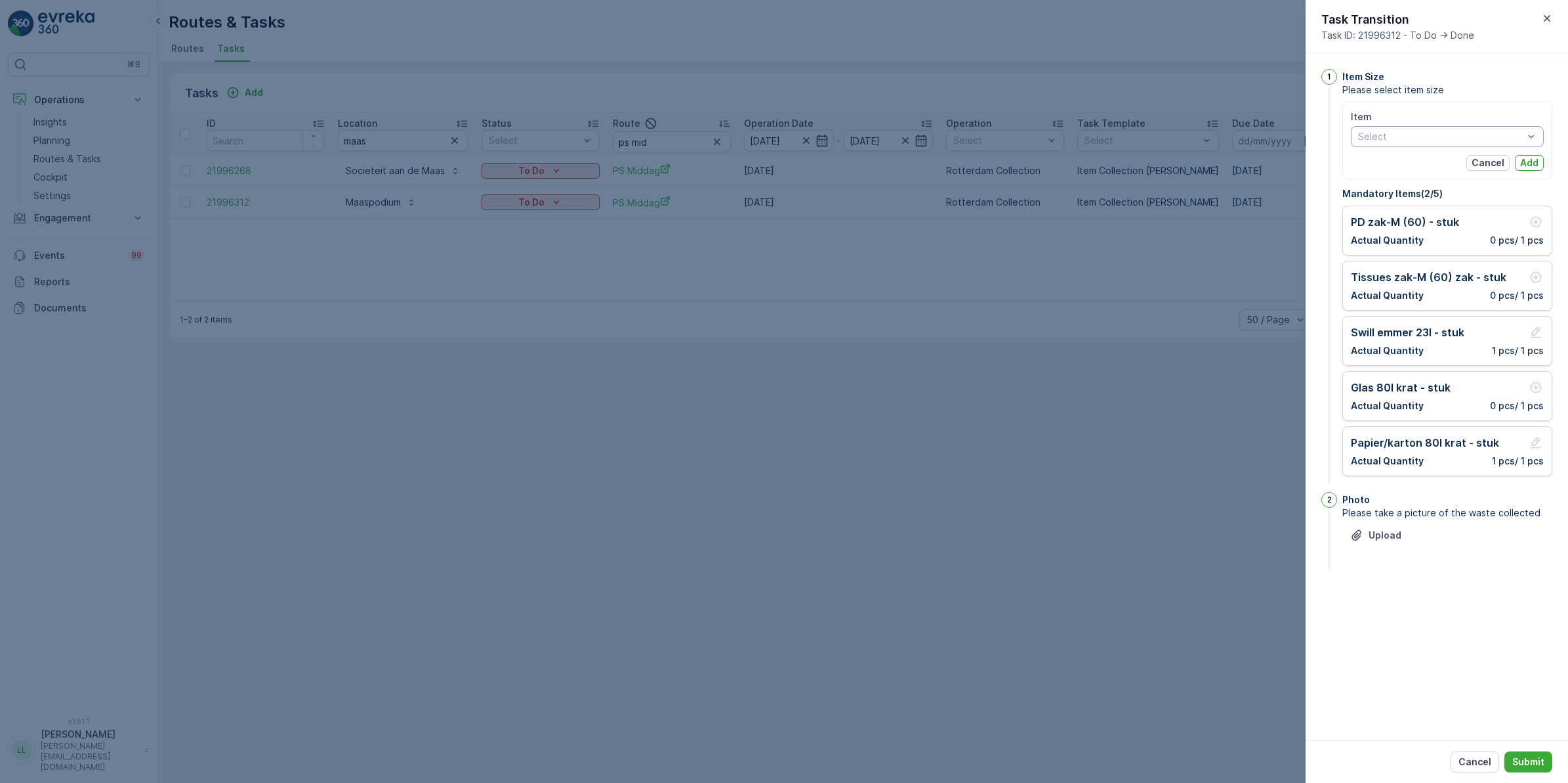
click at [1412, 143] on div "Select" at bounding box center [1447, 136] width 193 height 21
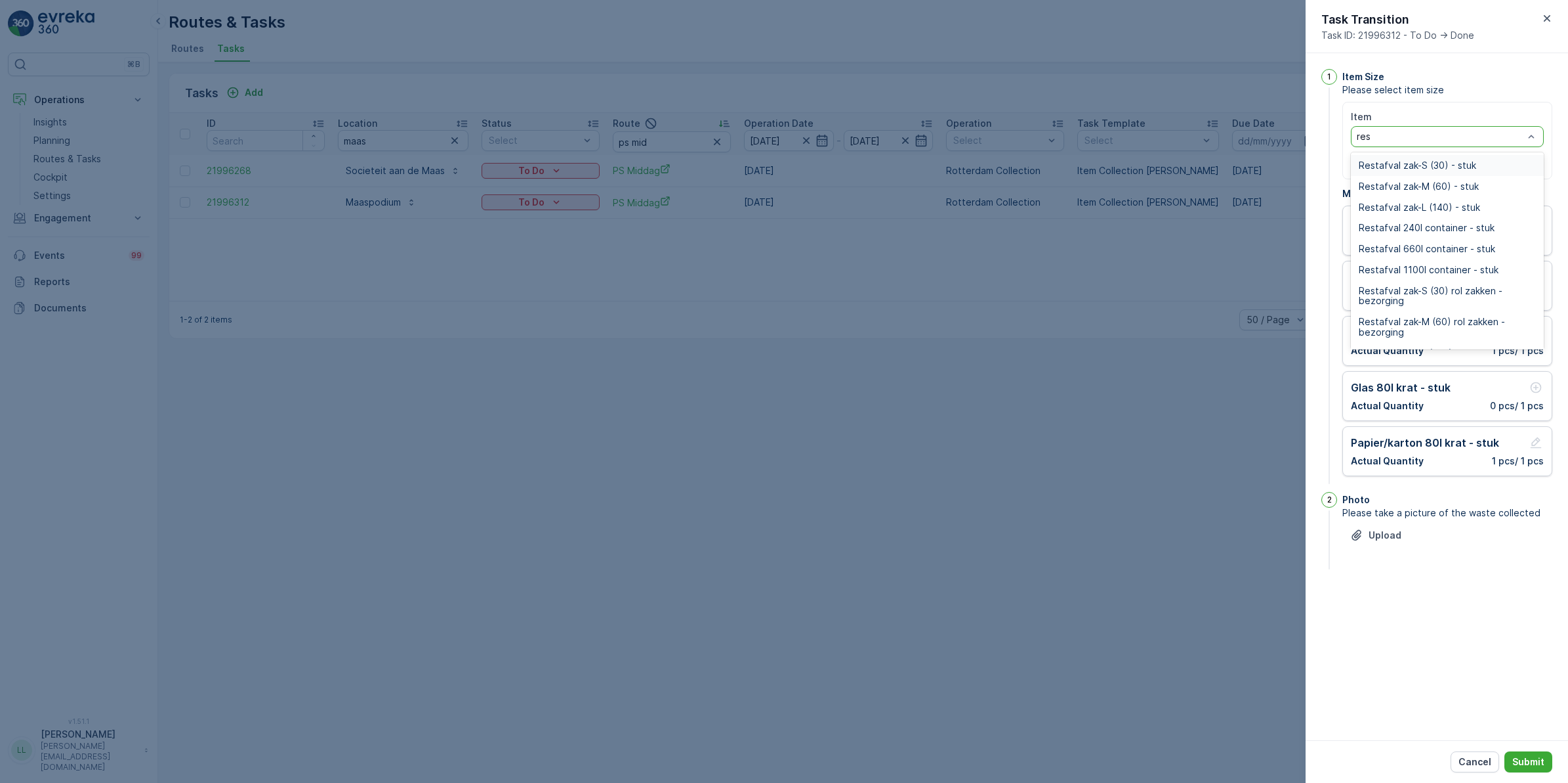
type input "rest"
click at [1451, 181] on span "Restafval zak-M (60) - stuk" at bounding box center [1420, 186] width 120 height 10
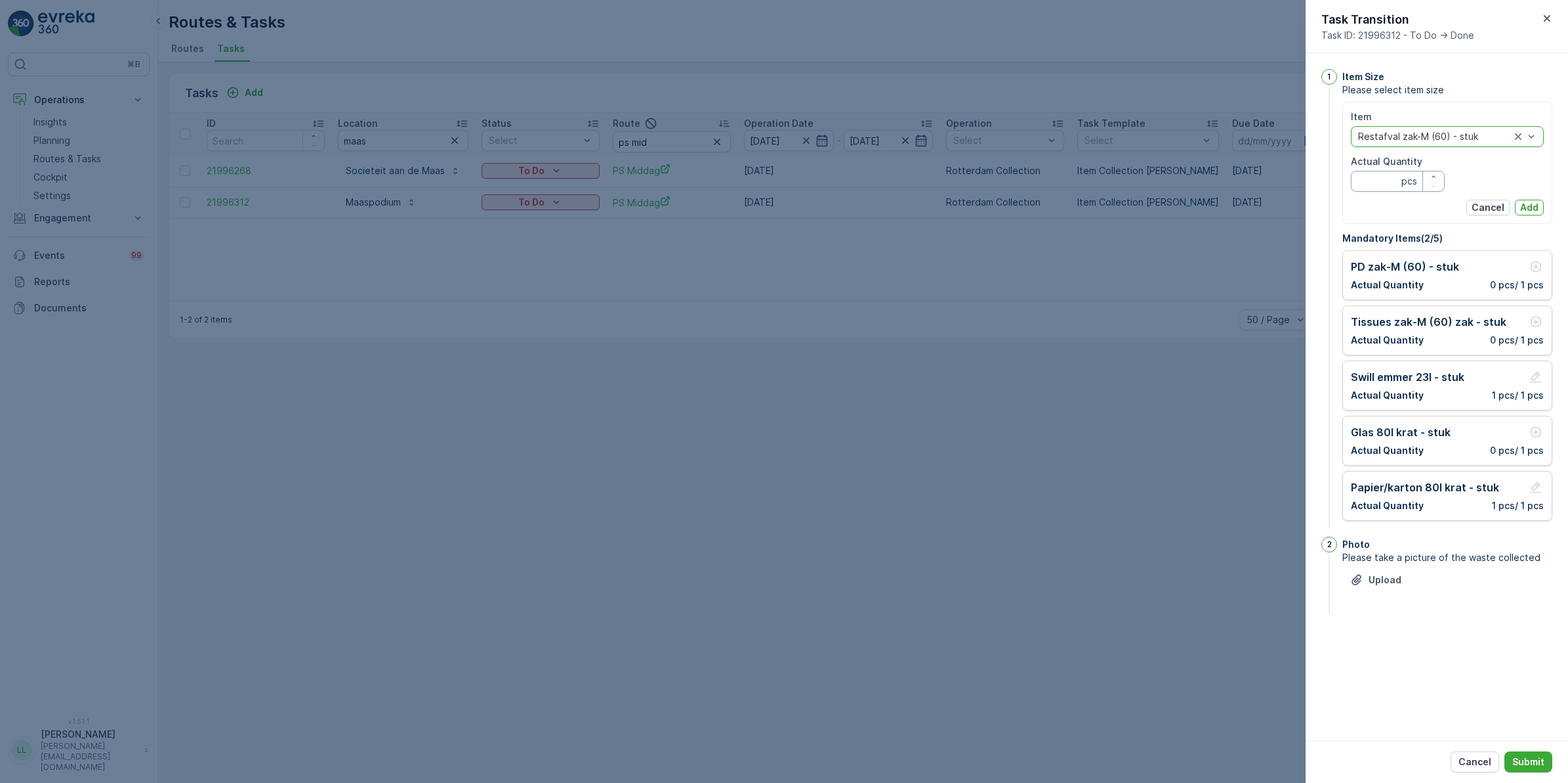
click at [1375, 182] on Quantity "Actual Quantity" at bounding box center [1398, 181] width 94 height 21
type Quantity "2"
click at [1528, 204] on p "Add" at bounding box center [1529, 208] width 19 height 13
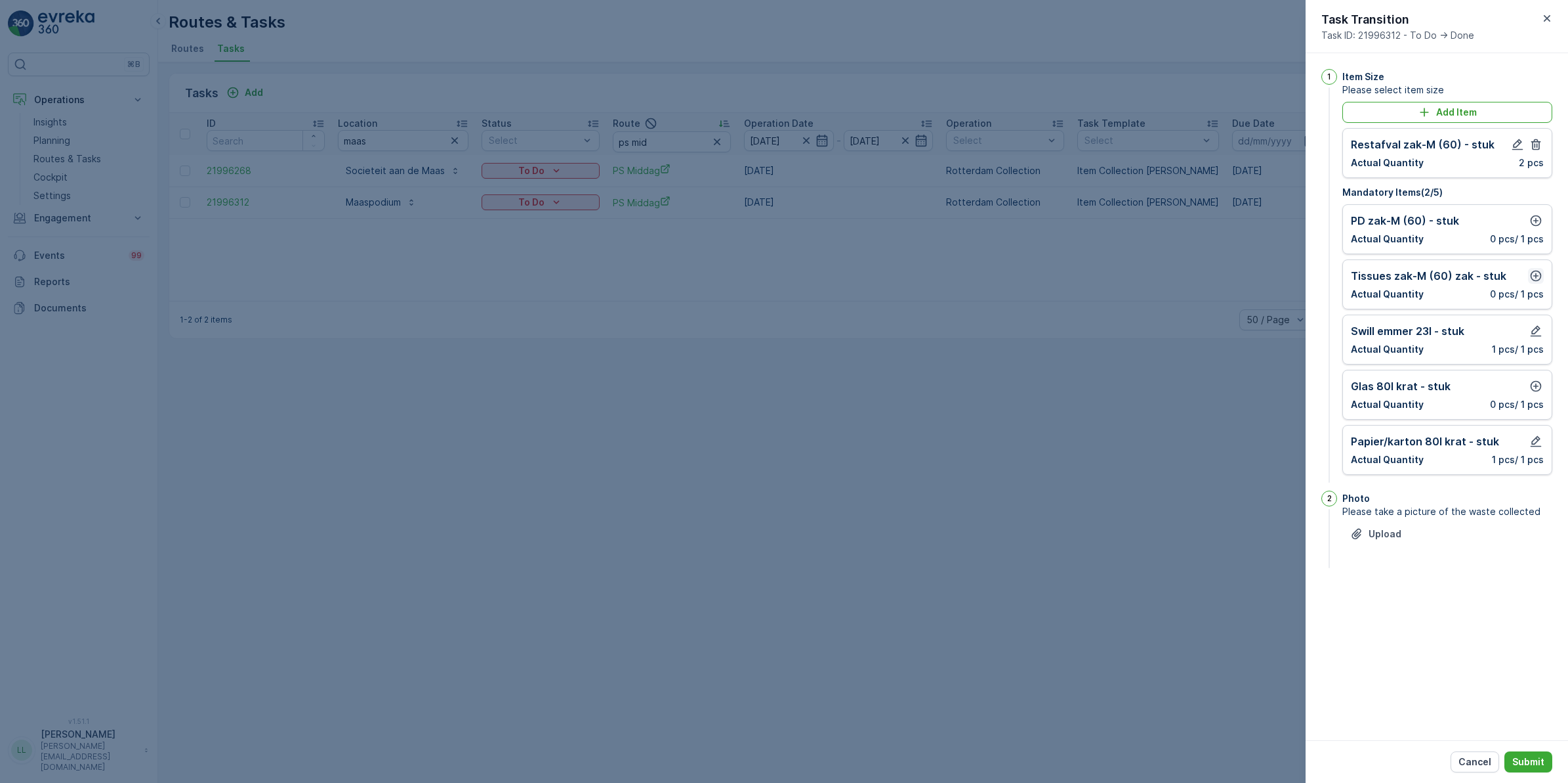
click at [1529, 274] on button "button" at bounding box center [1536, 275] width 16 height 16
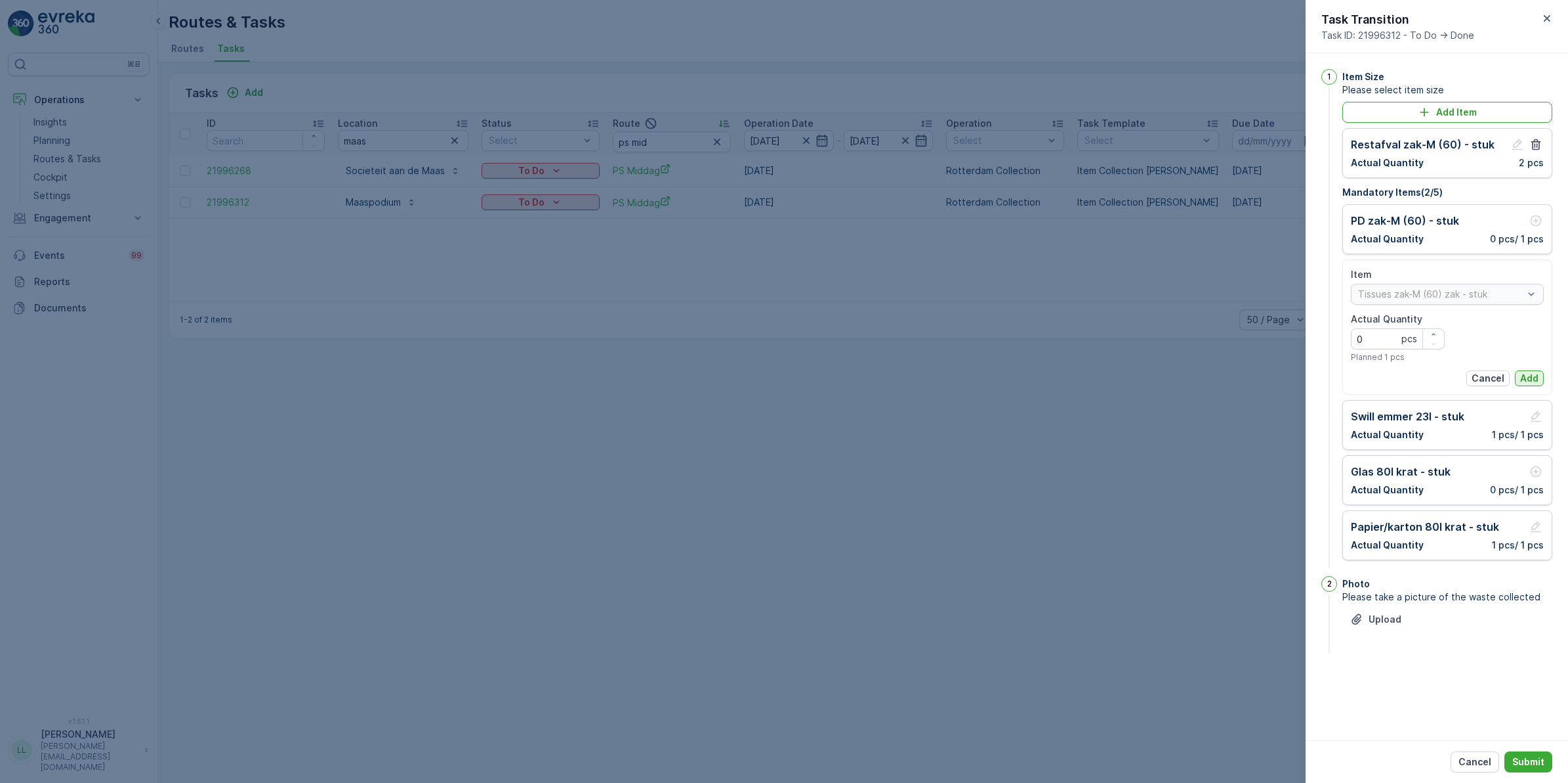
click at [1526, 375] on p "Add" at bounding box center [1529, 378] width 19 height 13
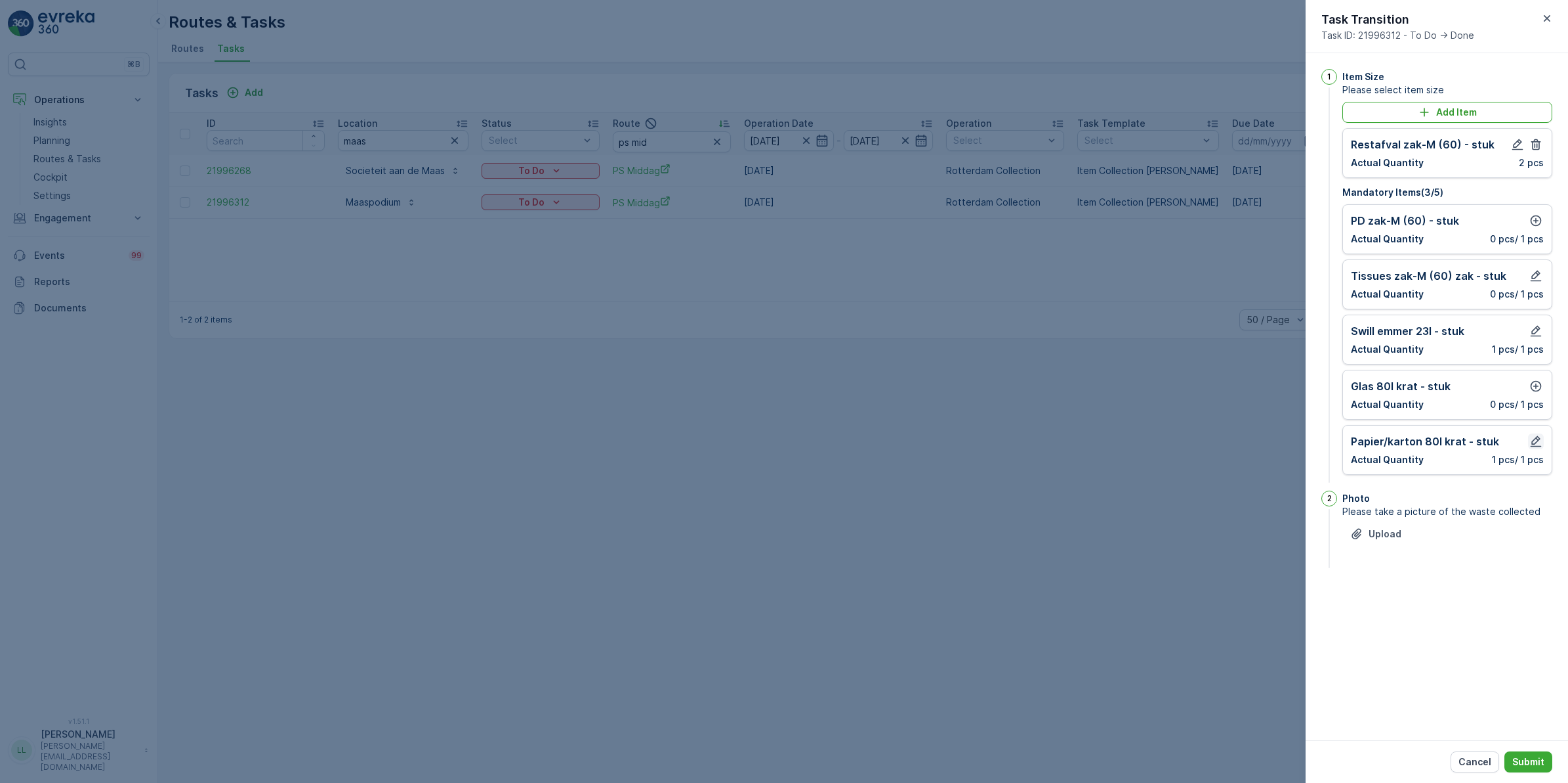
click at [1535, 444] on icon "button" at bounding box center [1536, 441] width 13 height 13
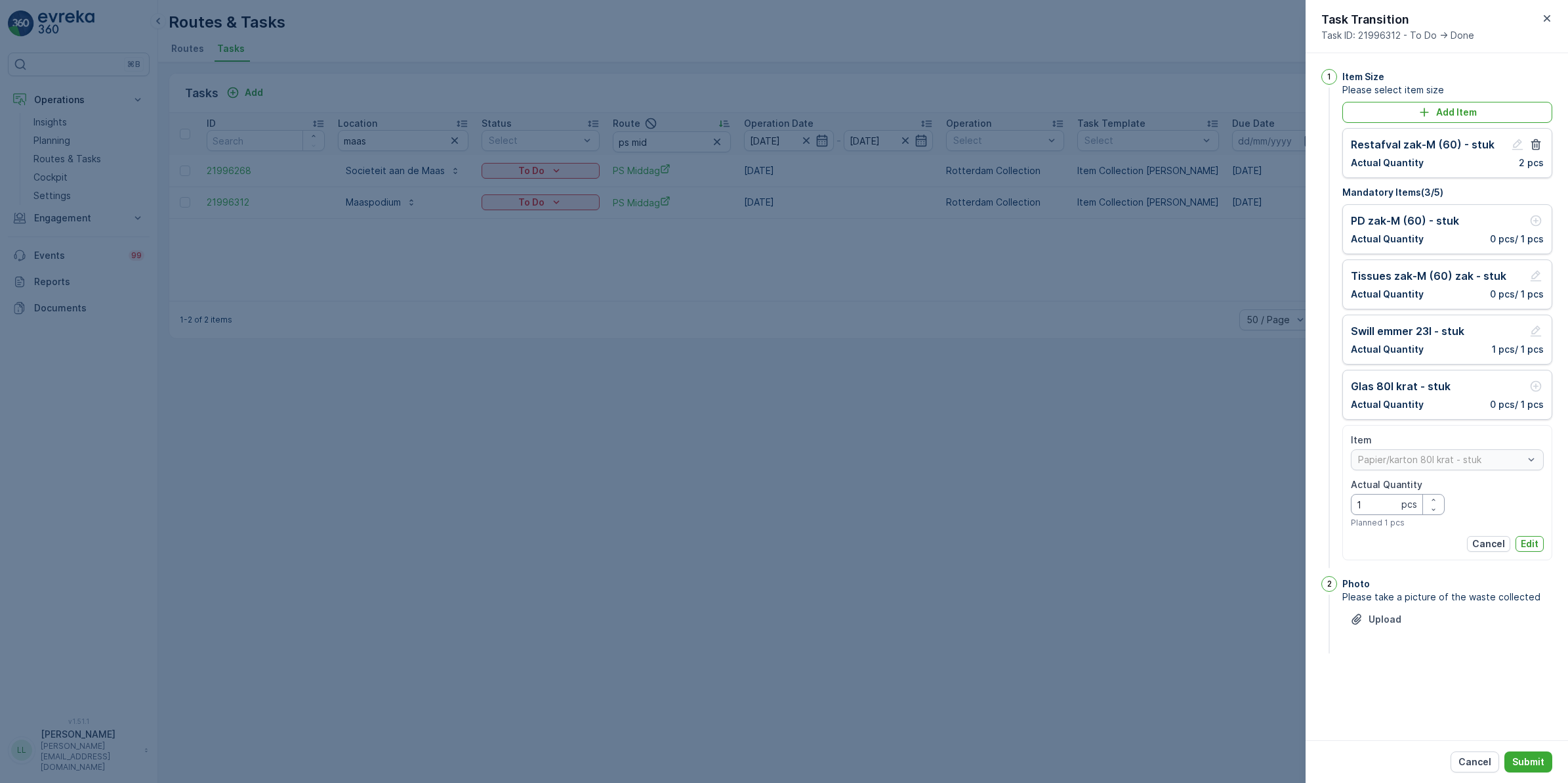
click at [1370, 506] on Quantity "1" at bounding box center [1398, 504] width 94 height 21
click at [1527, 540] on p "Edit" at bounding box center [1529, 543] width 18 height 13
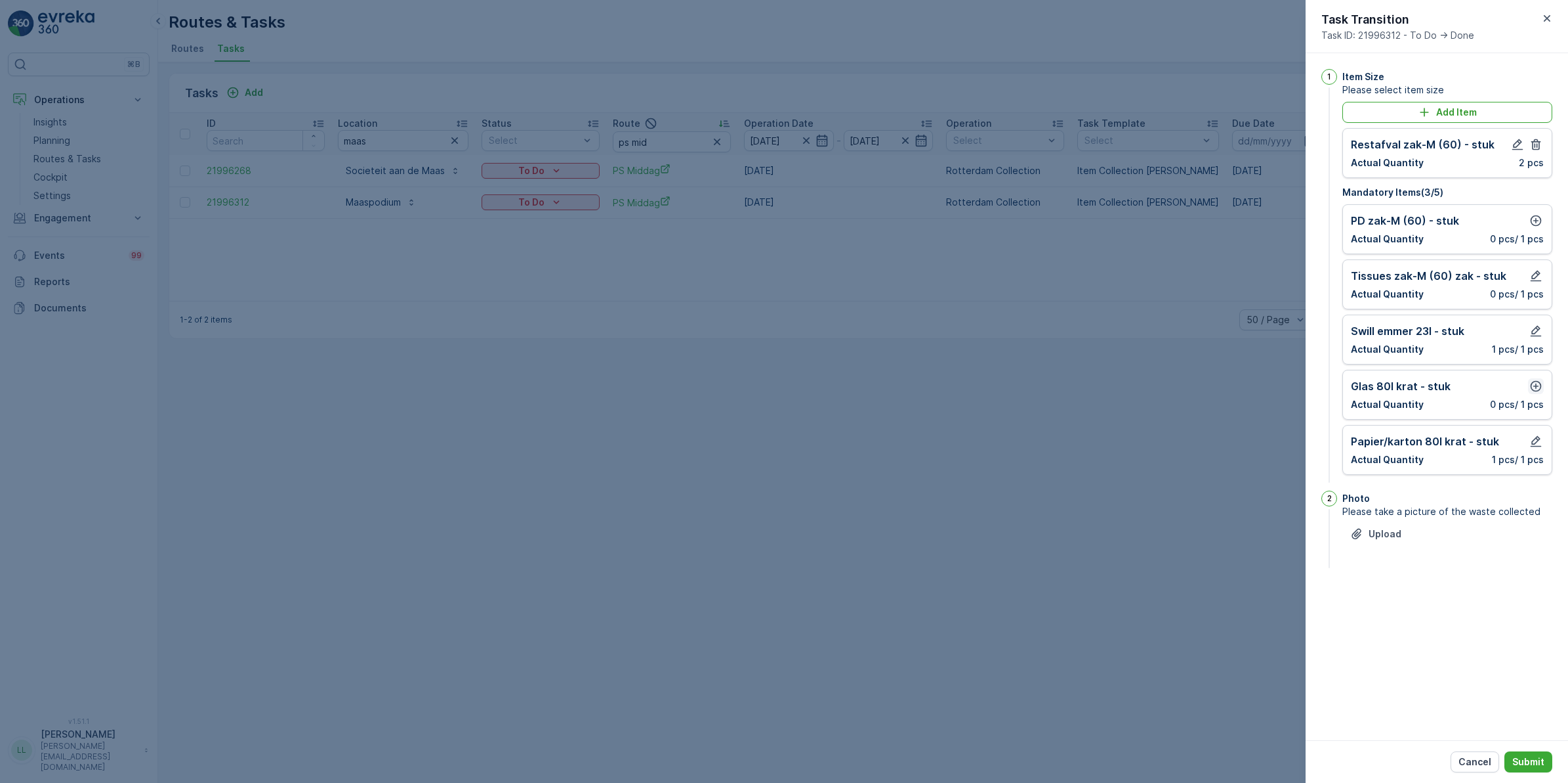
click at [1535, 387] on icon "button" at bounding box center [1537, 386] width 11 height 11
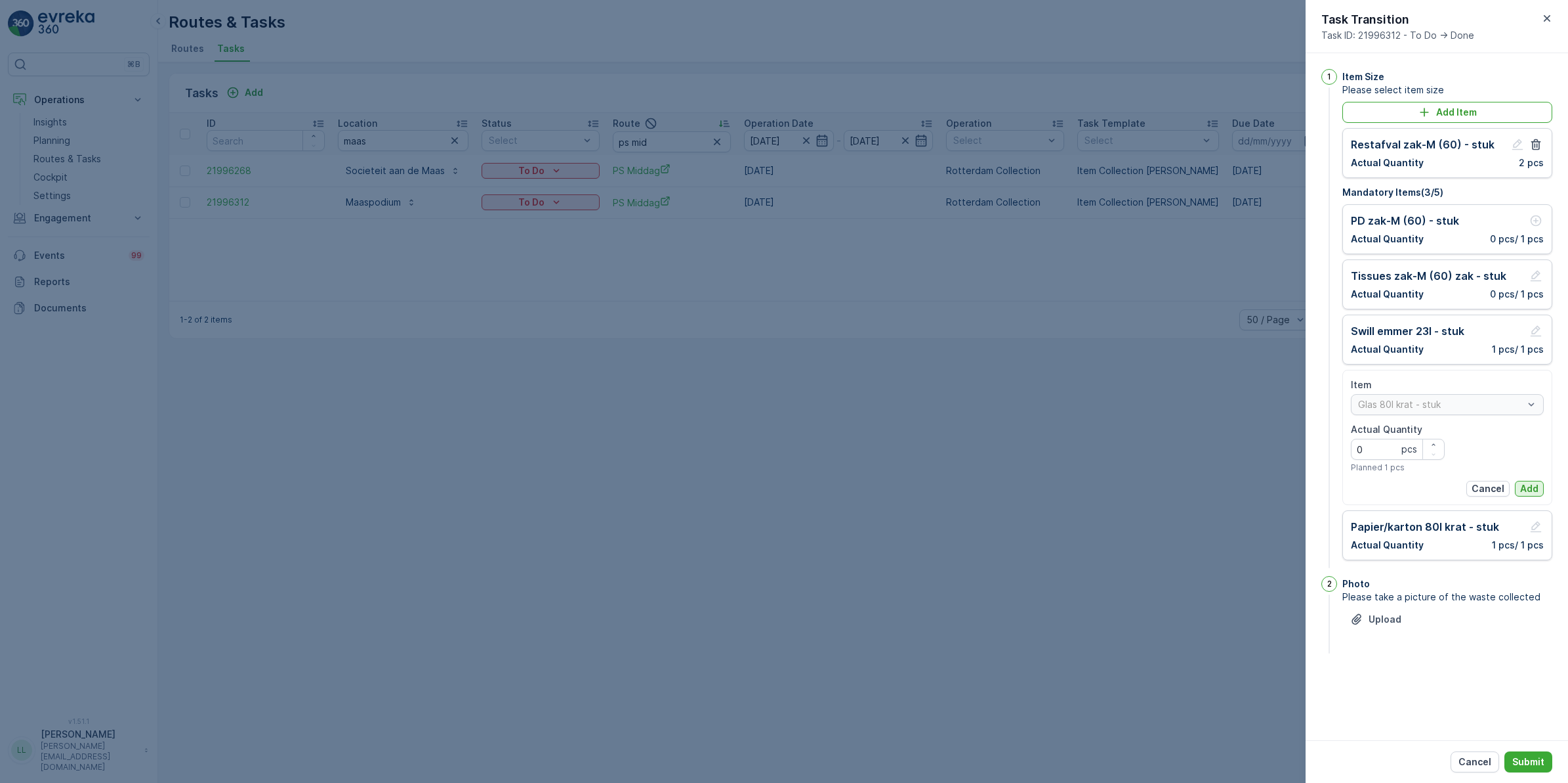
click at [1530, 487] on p "Add" at bounding box center [1529, 489] width 19 height 13
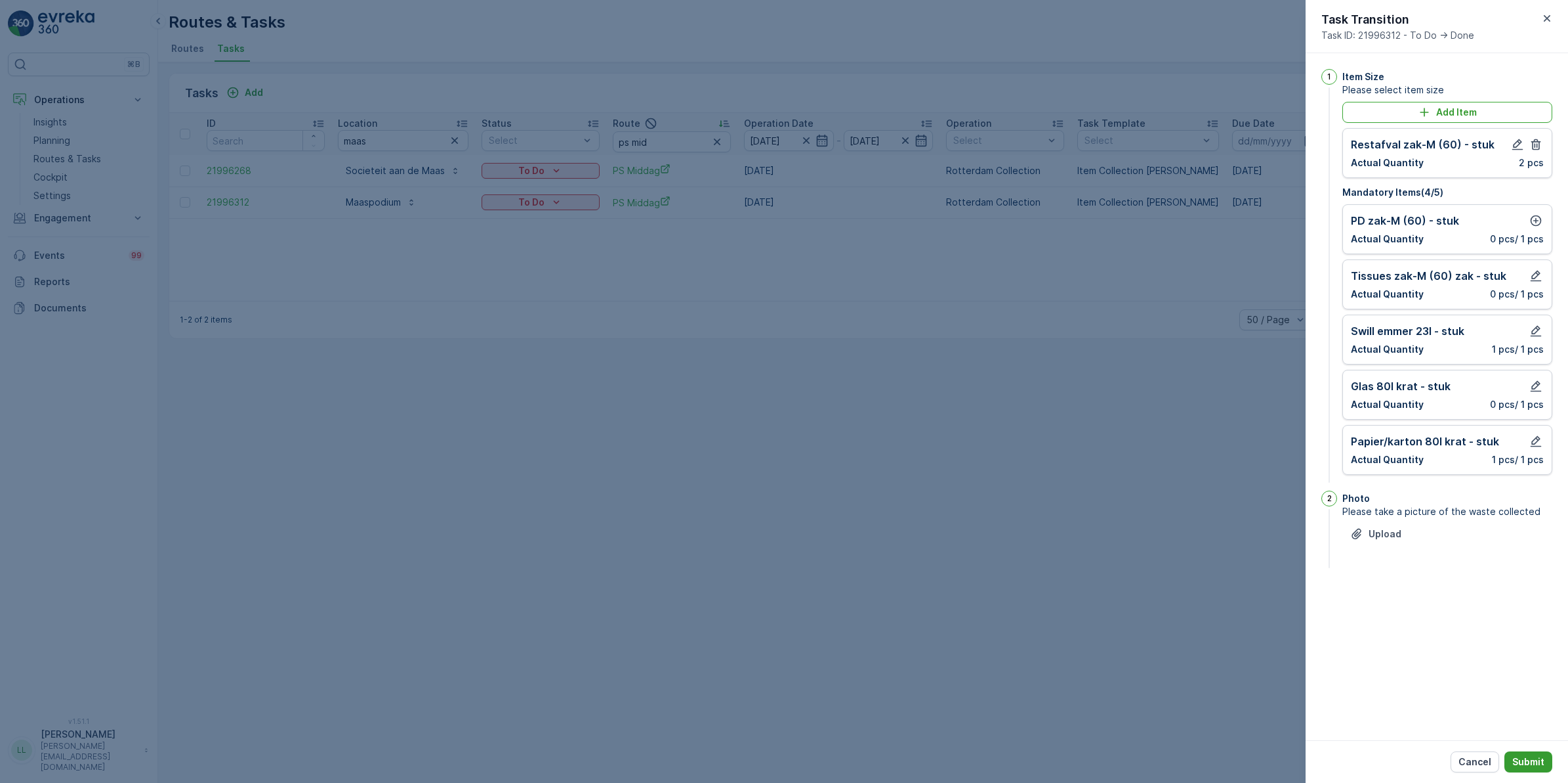
click at [1534, 765] on p "Submit" at bounding box center [1529, 761] width 32 height 13
click at [1540, 226] on icon "button" at bounding box center [1536, 221] width 13 height 13
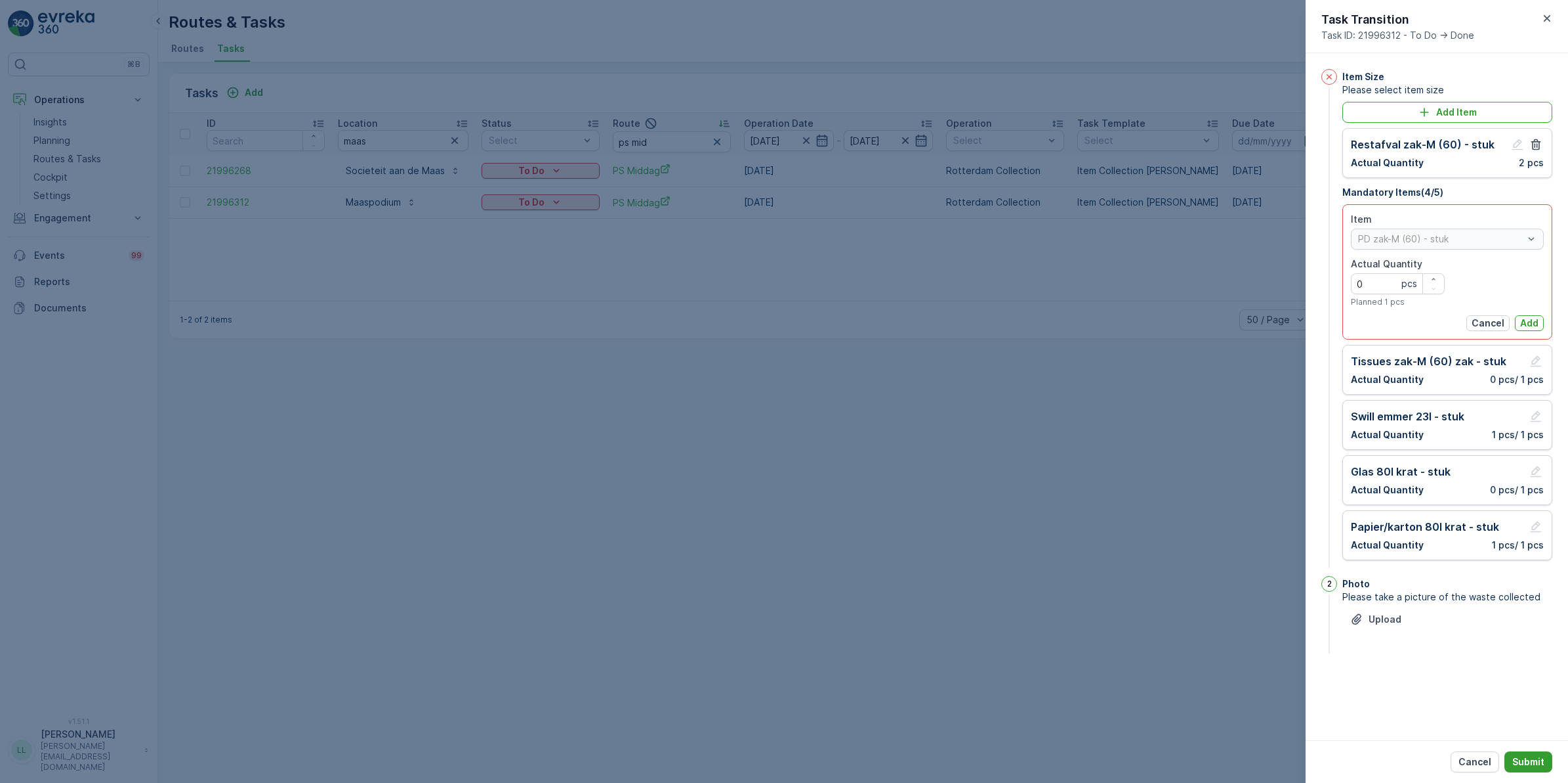
click at [1533, 756] on p "Submit" at bounding box center [1529, 761] width 32 height 13
click at [1527, 323] on p "Add" at bounding box center [1529, 323] width 19 height 13
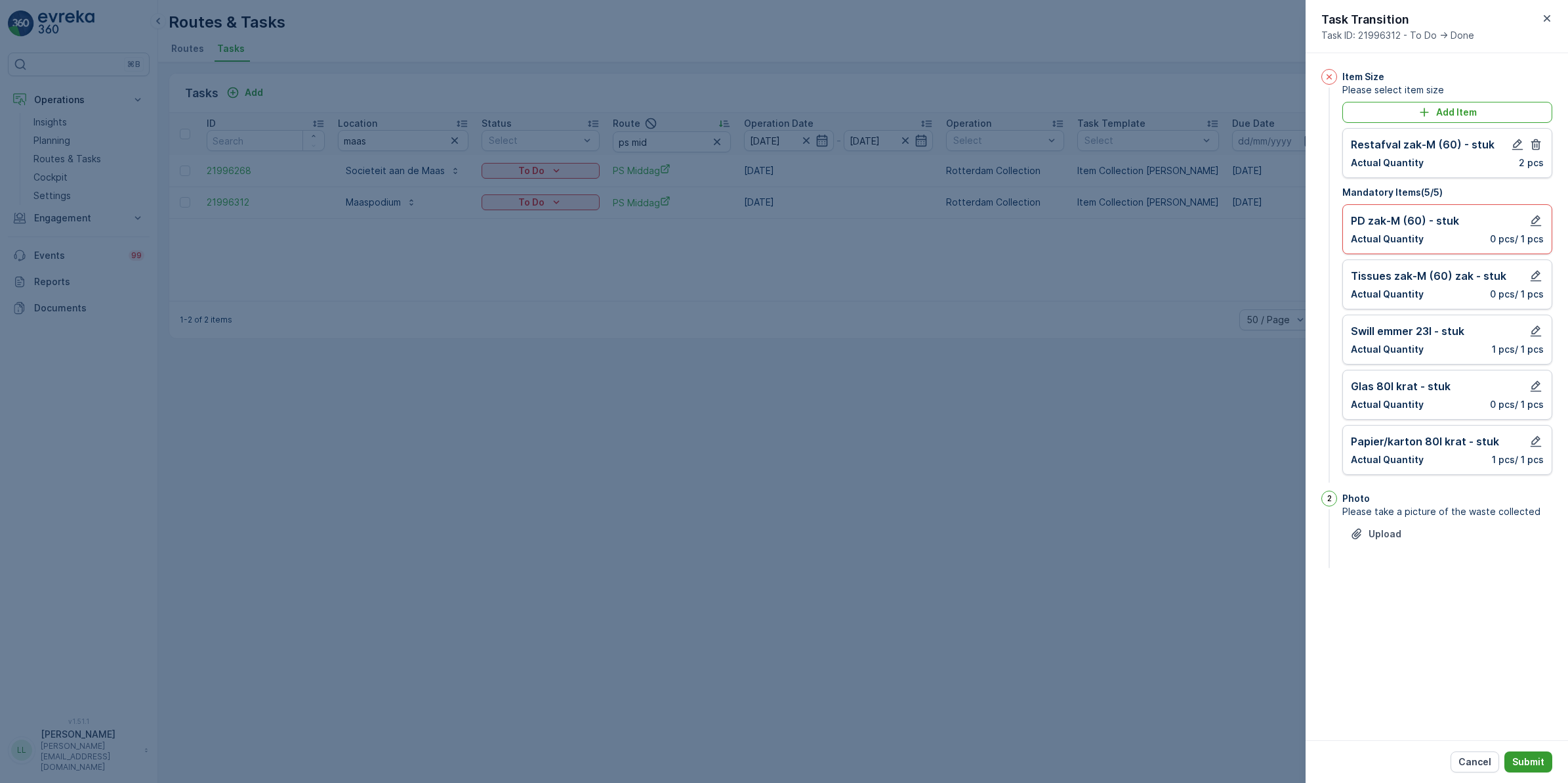
click at [1529, 752] on button "Submit" at bounding box center [1529, 761] width 48 height 21
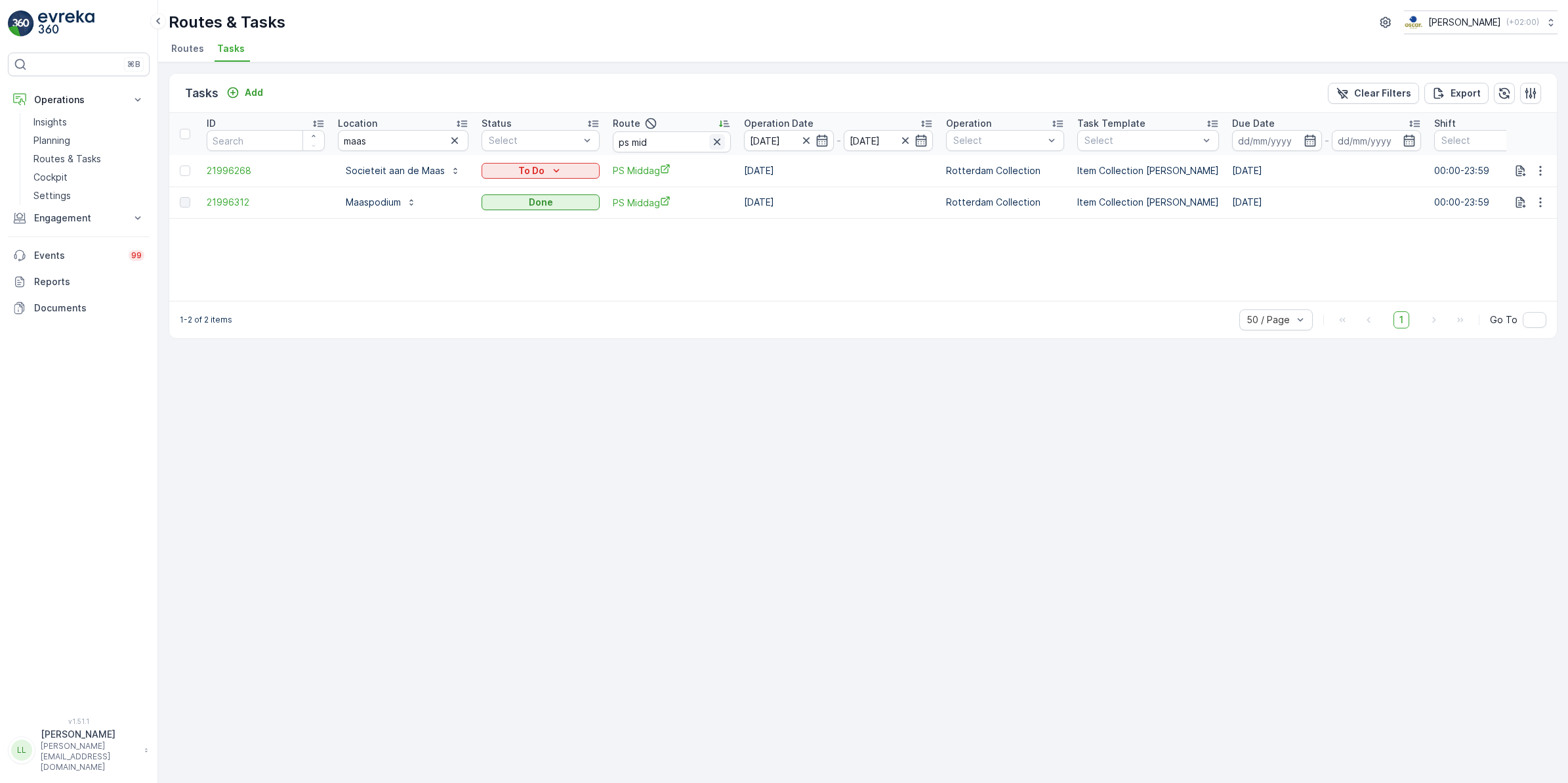
click at [714, 142] on icon "button" at bounding box center [717, 141] width 7 height 7
click at [454, 142] on icon "button" at bounding box center [455, 140] width 7 height 7
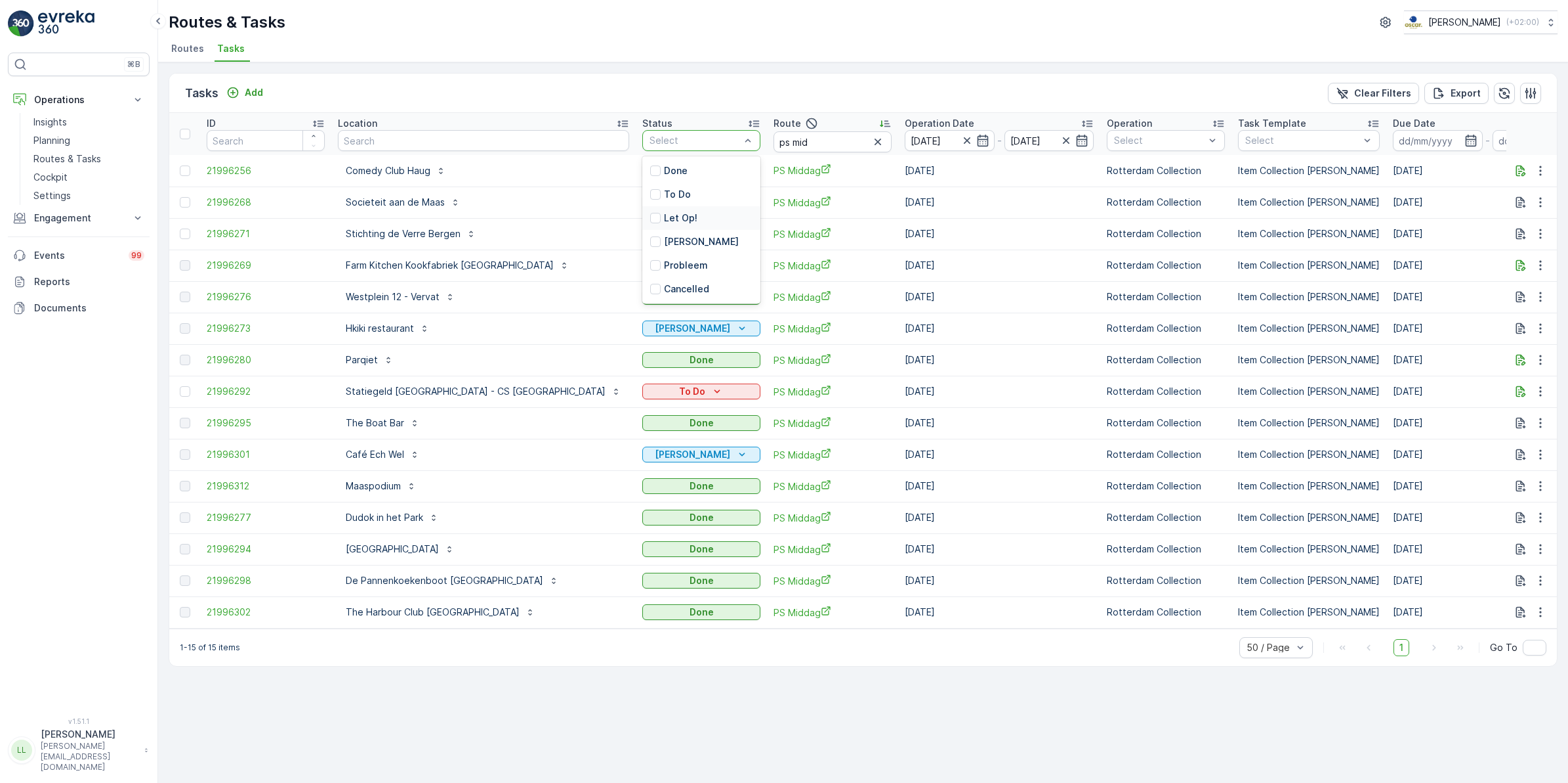
click at [664, 217] on p "Let Op!" at bounding box center [681, 218] width 34 height 13
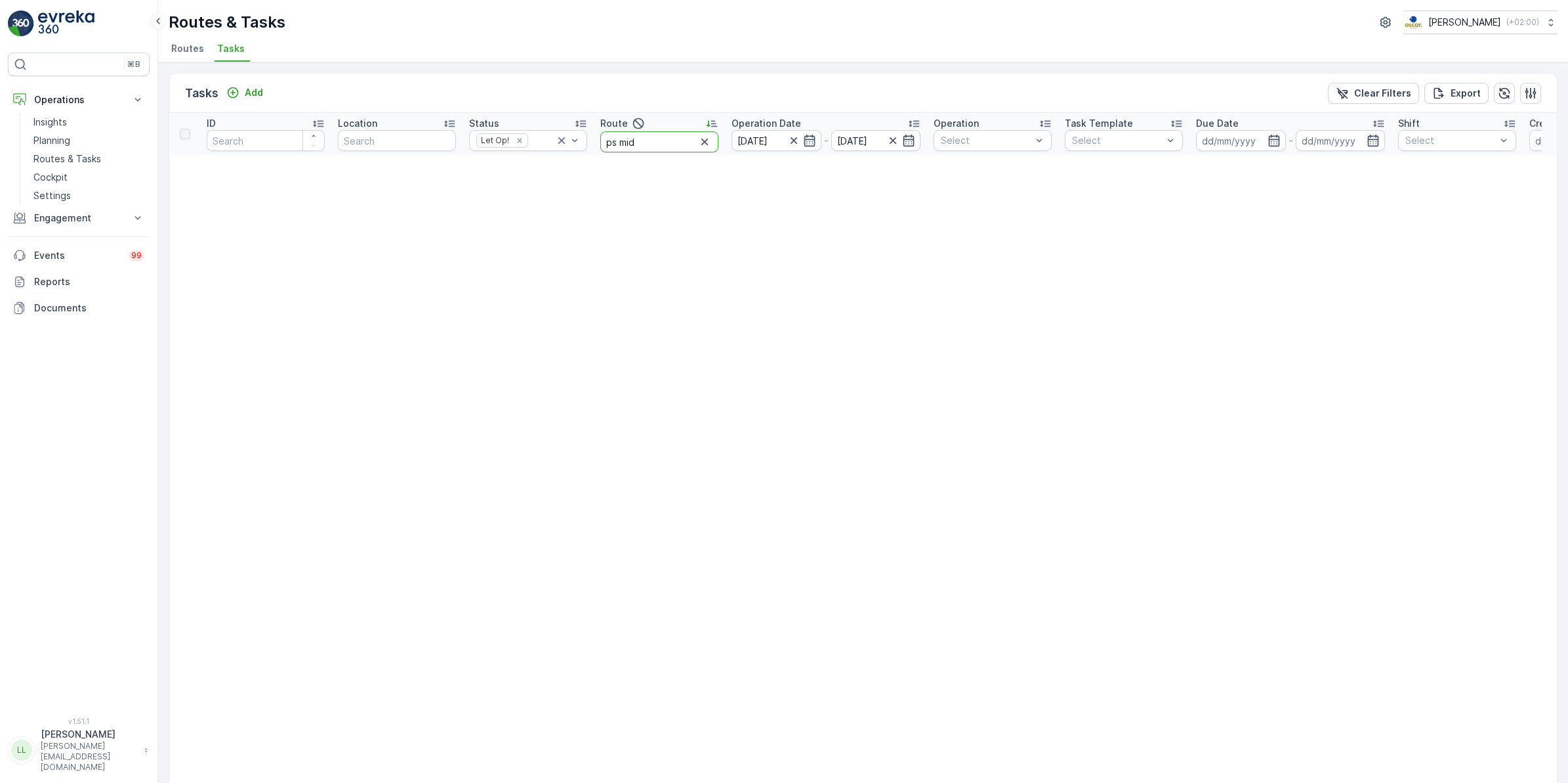
click at [669, 147] on input "ps mid" at bounding box center [660, 142] width 118 height 21
click at [707, 143] on icon "button" at bounding box center [705, 142] width 13 height 13
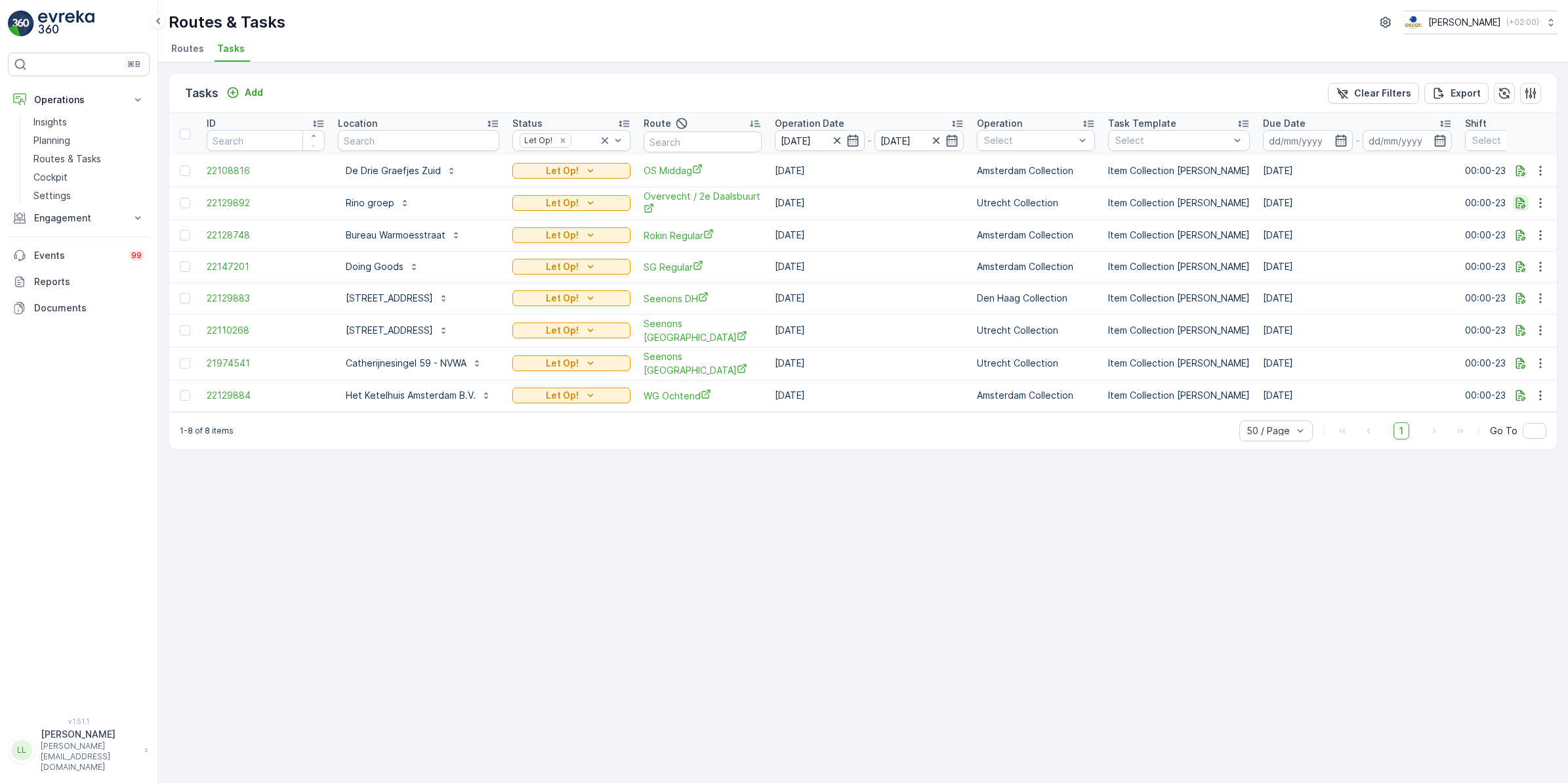
click at [1527, 201] on div at bounding box center [1533, 202] width 39 height 16
click at [1526, 201] on icon "button" at bounding box center [1521, 203] width 13 height 13
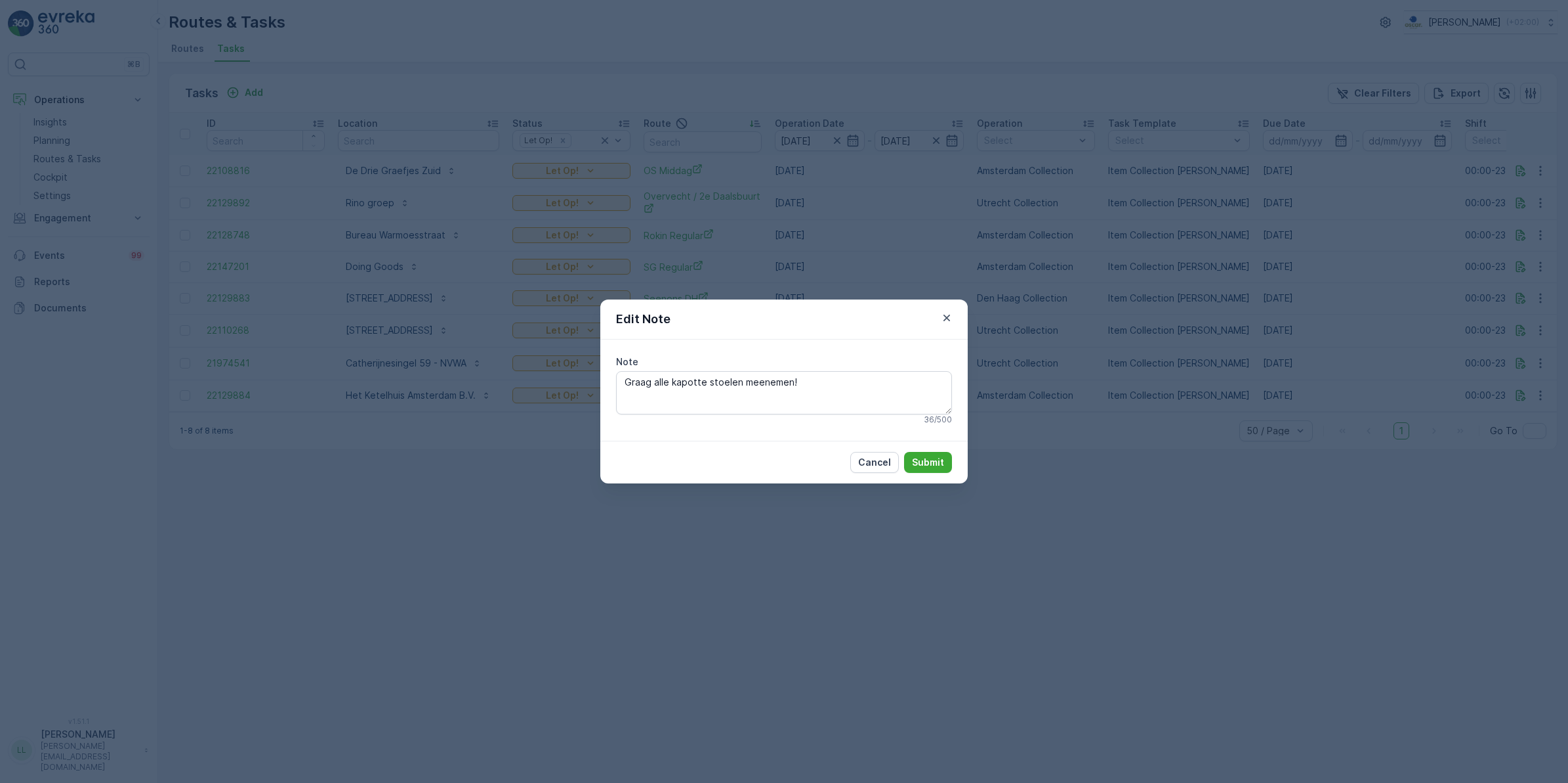
click at [1075, 372] on div "Edit Note Note Graag alle kapotte stoelen meenemen! 36 / 500 Cancel Submit" at bounding box center [784, 391] width 1568 height 783
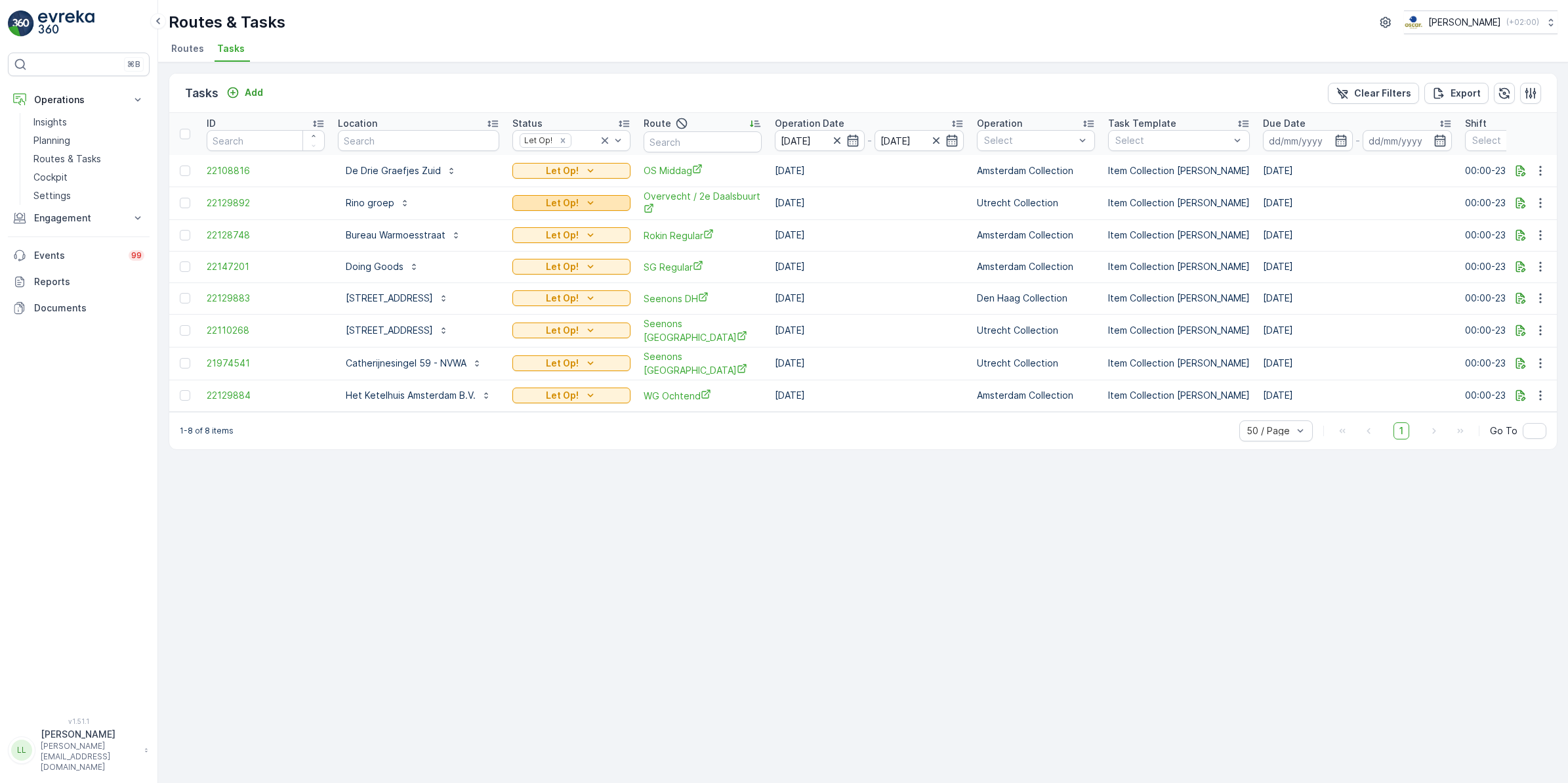
click at [598, 207] on icon "Let Op!" at bounding box center [591, 203] width 13 height 13
click at [580, 271] on div "Done" at bounding box center [591, 277] width 84 height 19
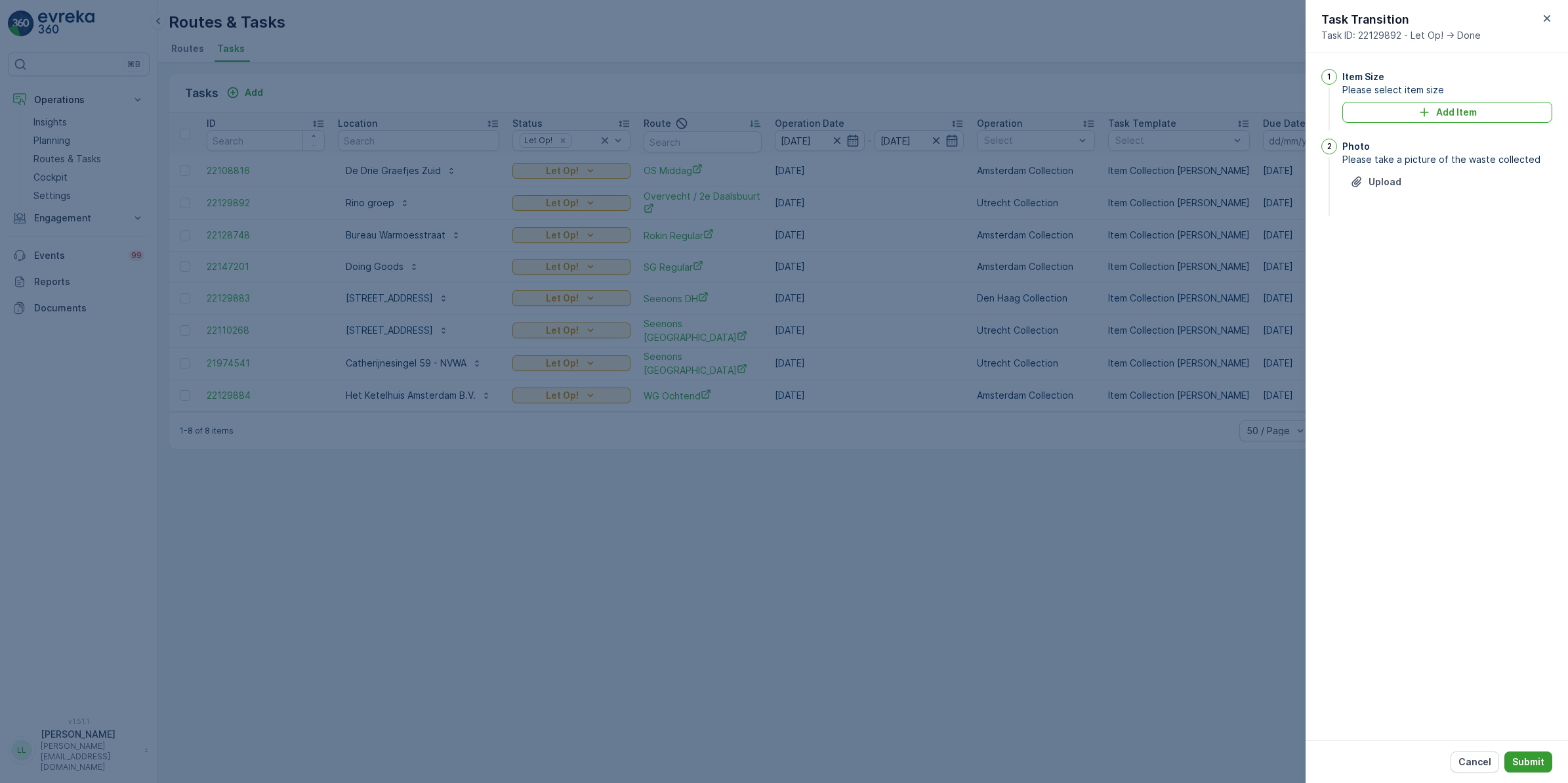
click at [1527, 762] on p "Submit" at bounding box center [1529, 761] width 32 height 13
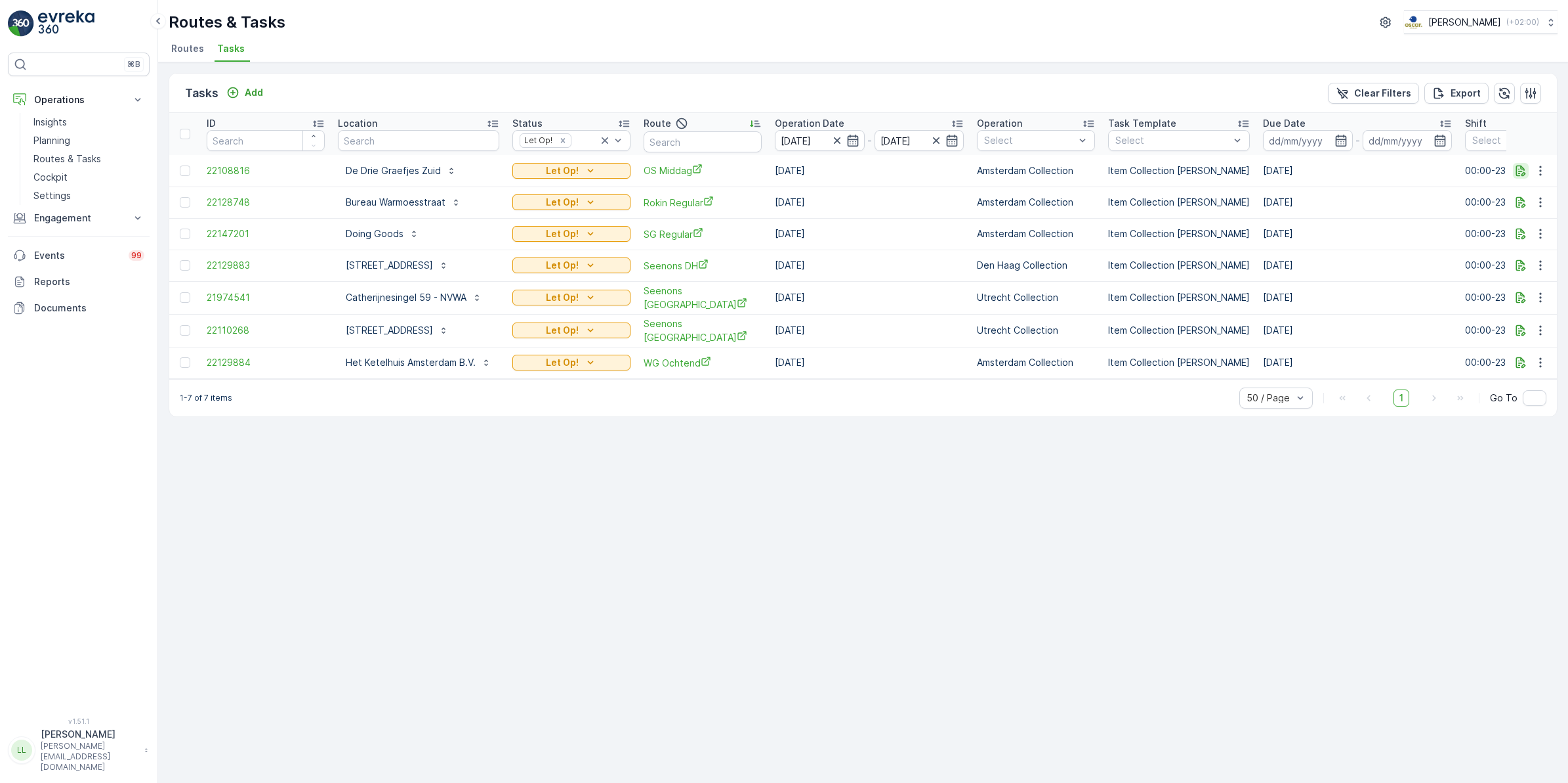
click at [1523, 173] on icon "button" at bounding box center [1521, 171] width 13 height 13
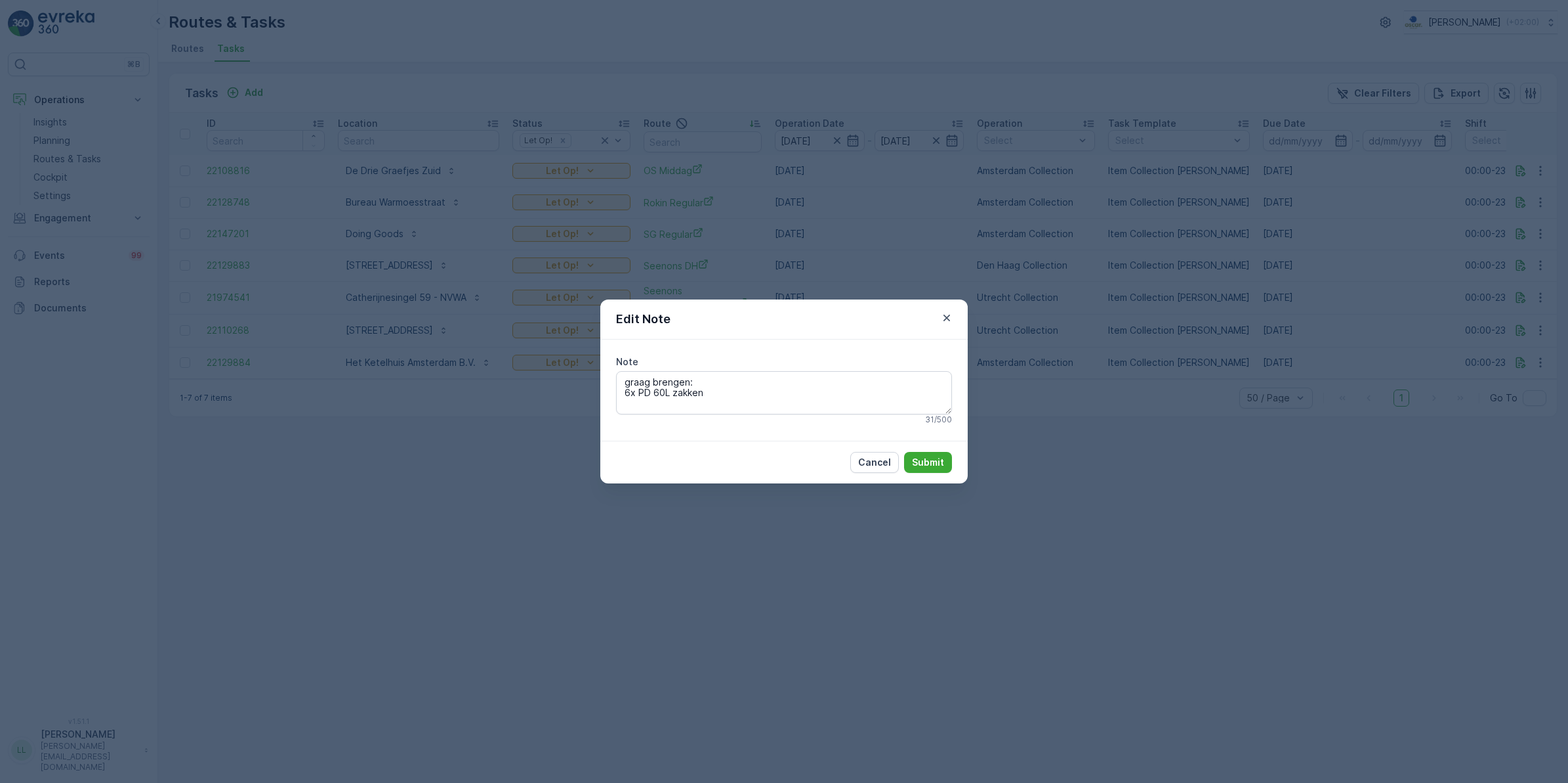
click at [1209, 319] on div "Edit Note Note graag brengen: 6x PD 60L zakken 31 / 500 Cancel Submit" at bounding box center [784, 391] width 1568 height 783
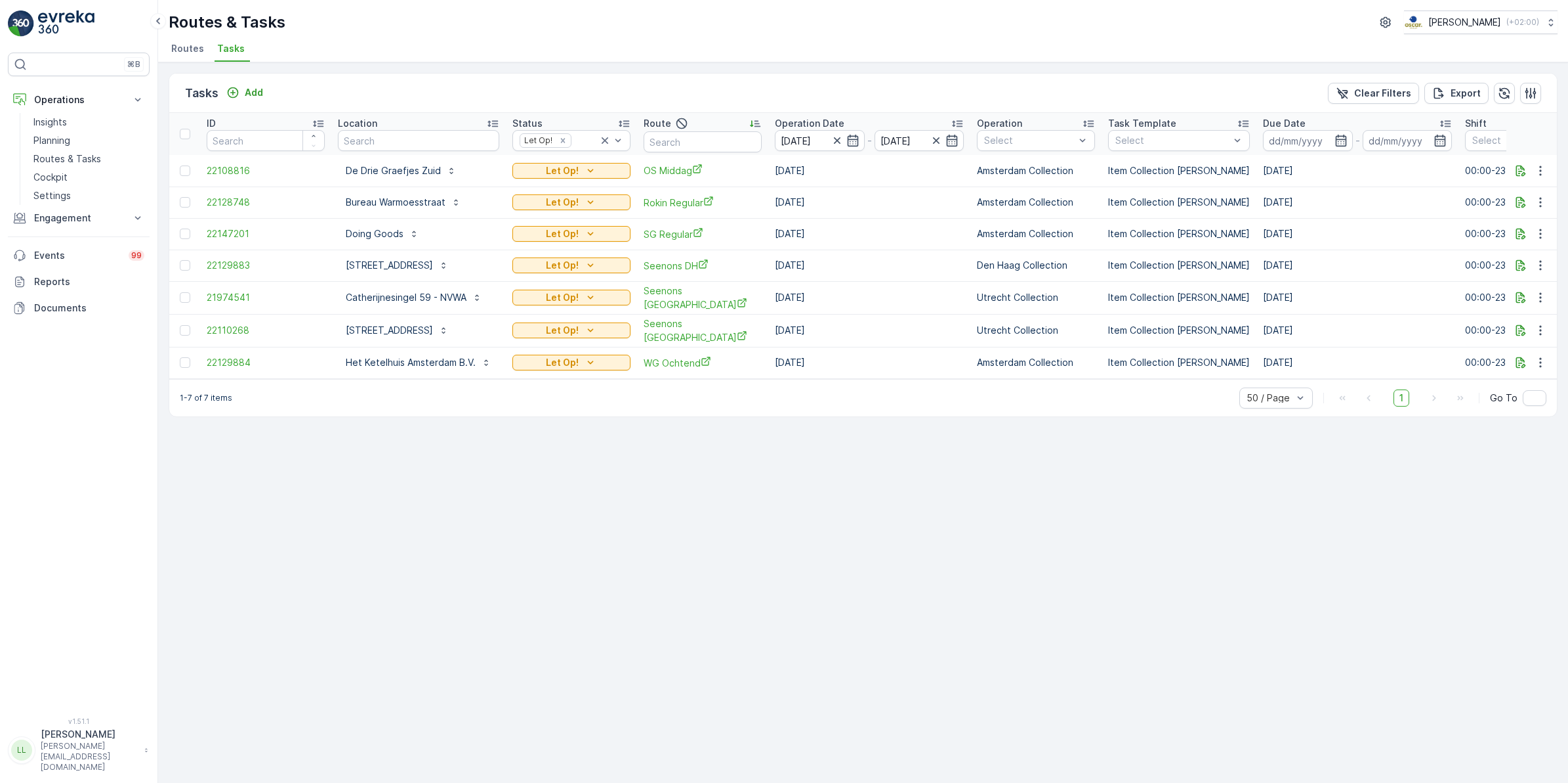
click at [1546, 225] on td at bounding box center [1532, 234] width 51 height 32
click at [1544, 227] on icon "button" at bounding box center [1541, 234] width 13 height 13
click at [1531, 284] on span "Change Route" at bounding box center [1507, 290] width 64 height 13
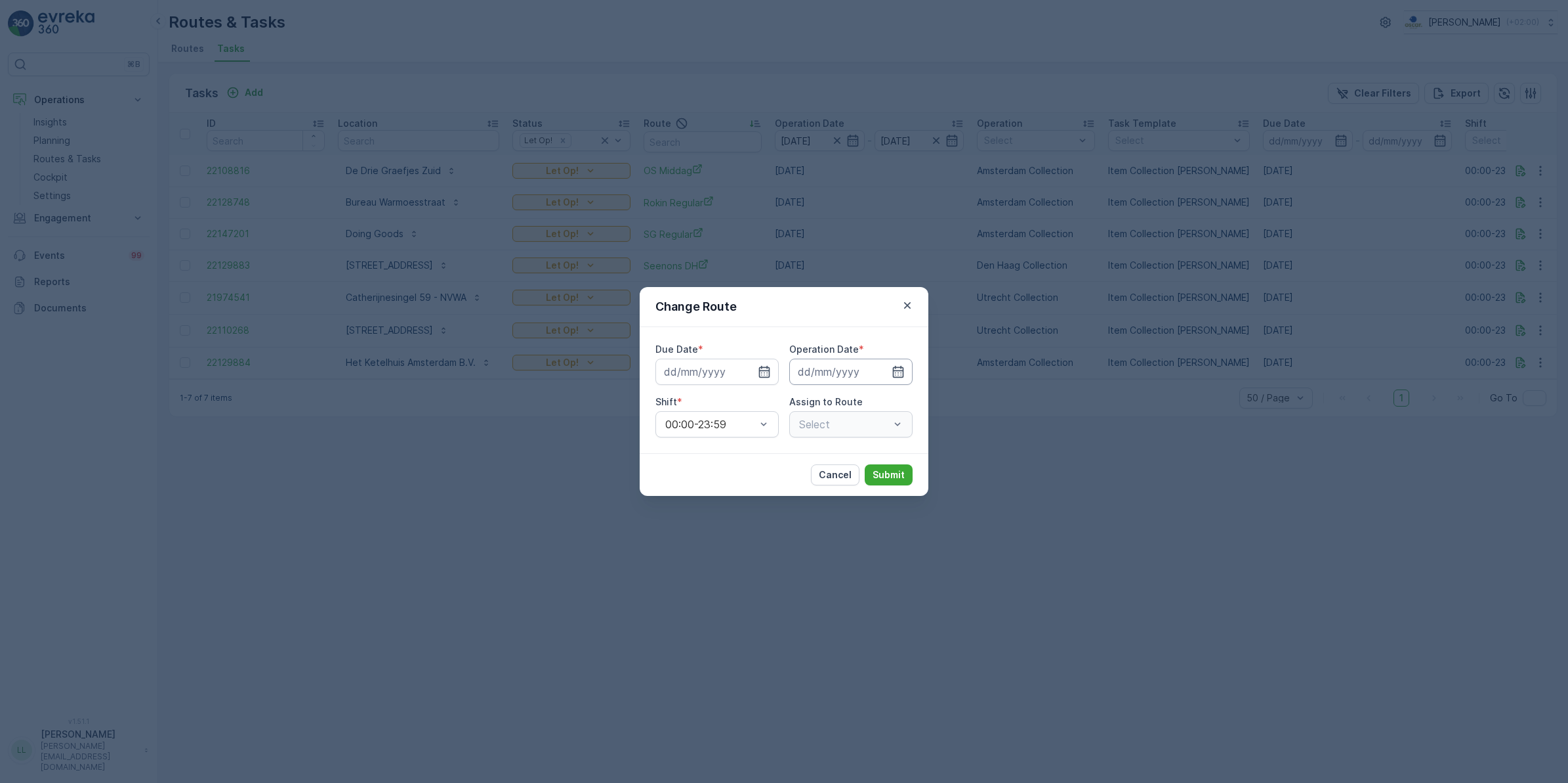
type input "01.10.2025"
drag, startPoint x: 753, startPoint y: 371, endPoint x: 848, endPoint y: 375, distance: 95.1
click at [754, 371] on icon "button" at bounding box center [749, 371] width 13 height 13
type input "02.10.2025"
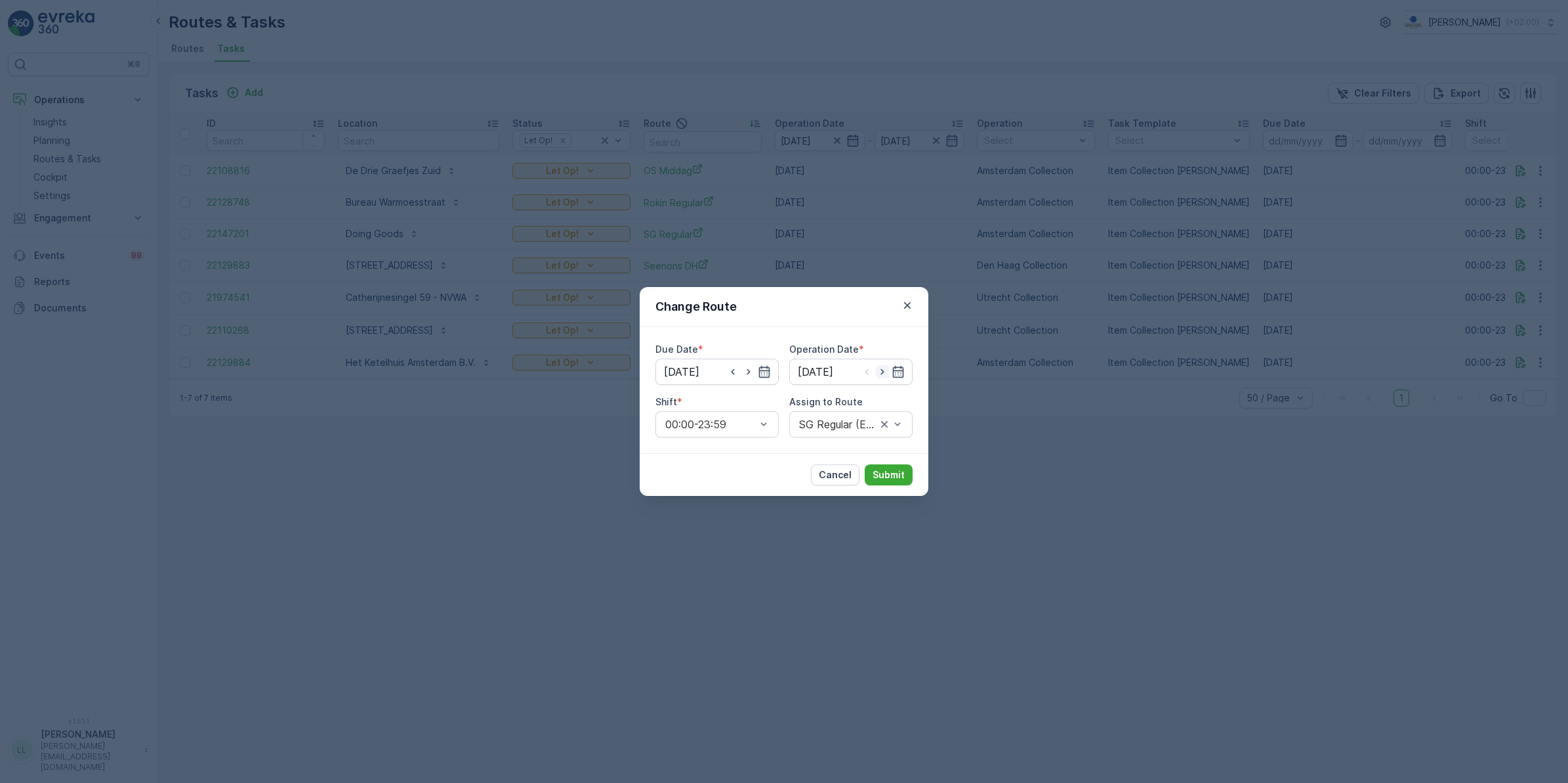
click at [879, 375] on icon "button" at bounding box center [883, 371] width 13 height 13
type input "02.10.2025"
click at [852, 415] on div "SG Regular (Ended) - Amsterdam" at bounding box center [850, 424] width 123 height 26
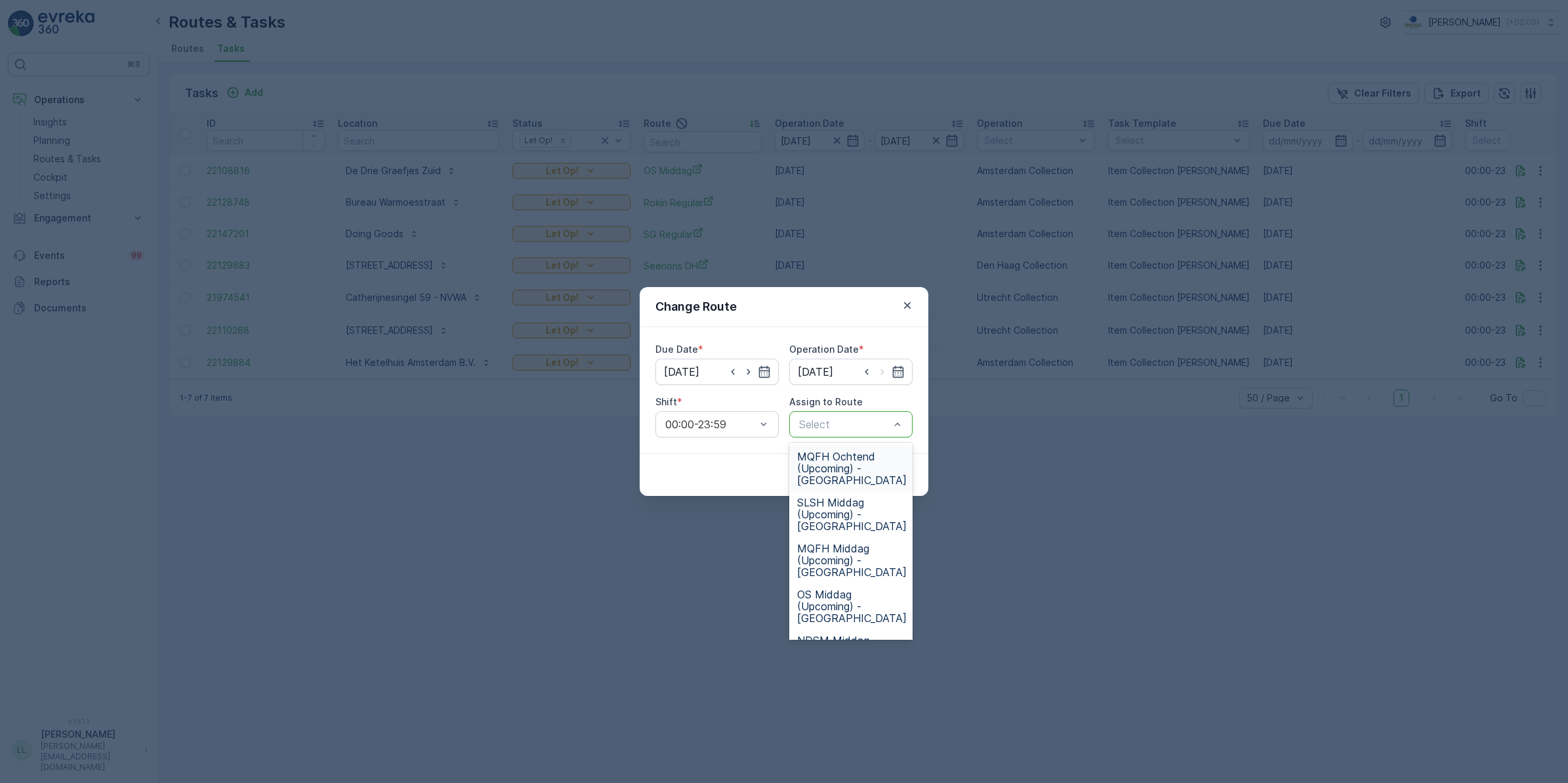
click at [845, 424] on div at bounding box center [844, 424] width 93 height 12
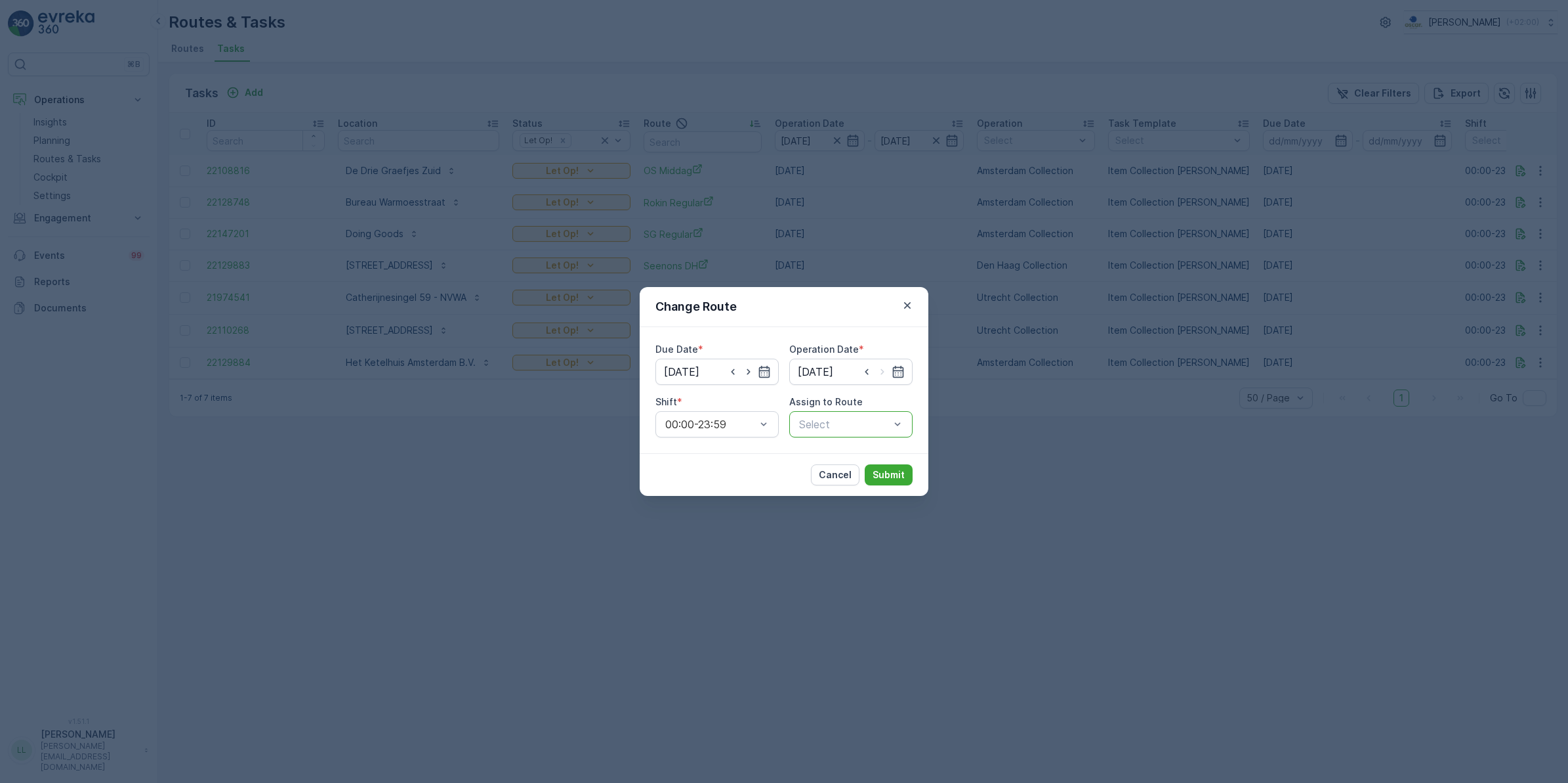
click at [844, 424] on div at bounding box center [844, 424] width 93 height 12
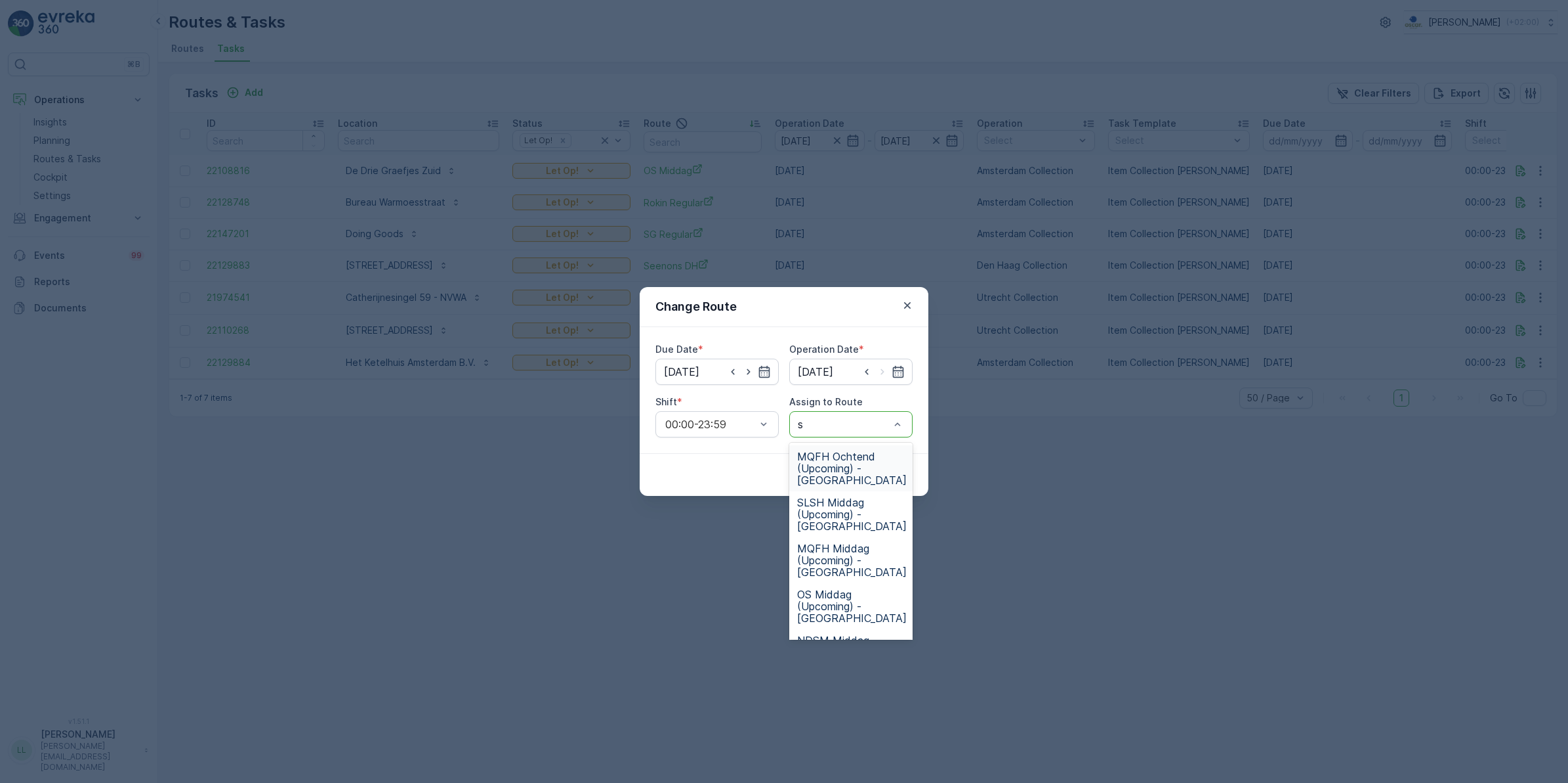
type input "sg"
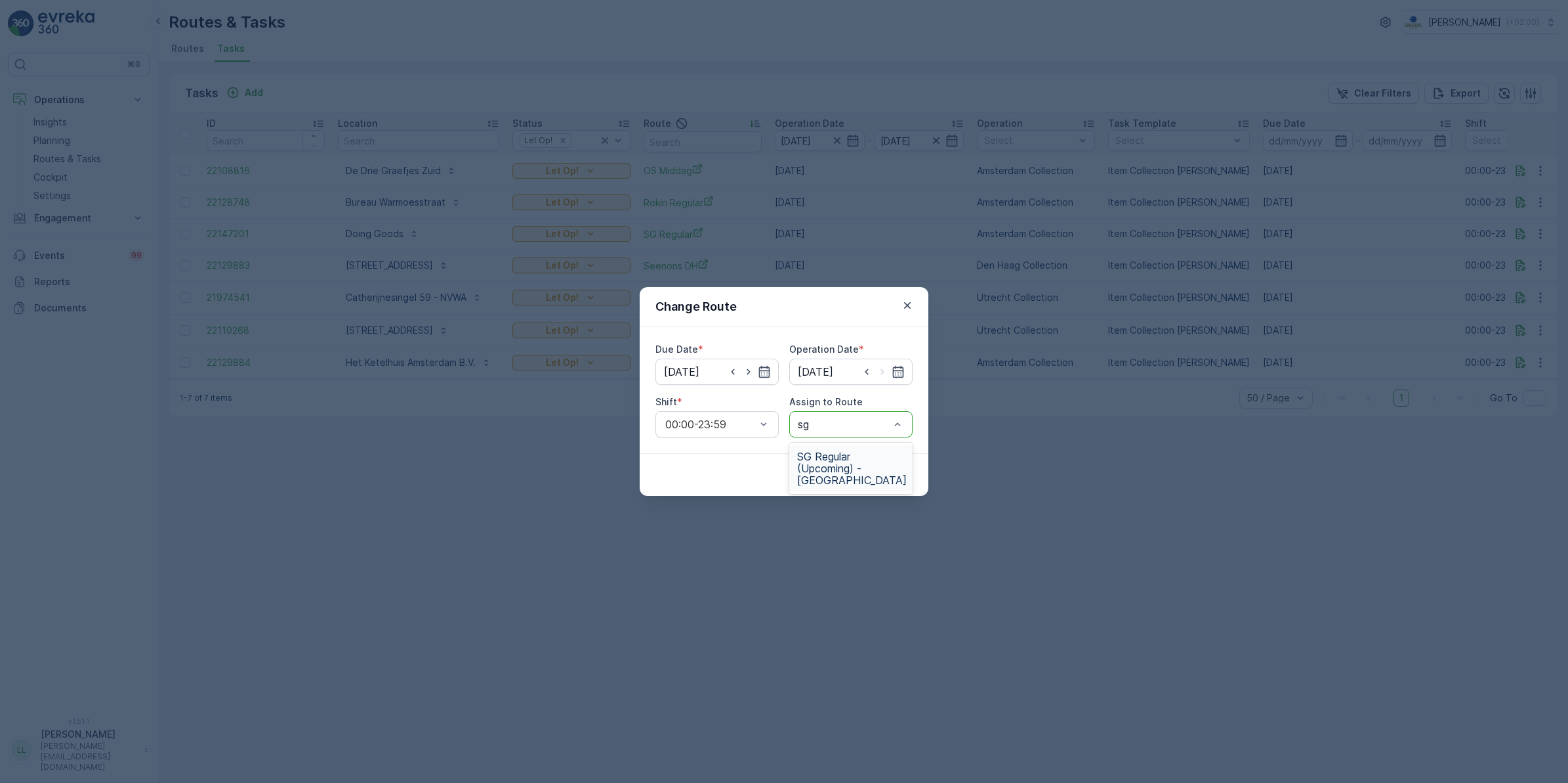
click at [862, 462] on span "SG Regular (Upcoming) - Amsterdam" at bounding box center [852, 468] width 110 height 36
click at [893, 468] on p "Submit" at bounding box center [889, 475] width 32 height 13
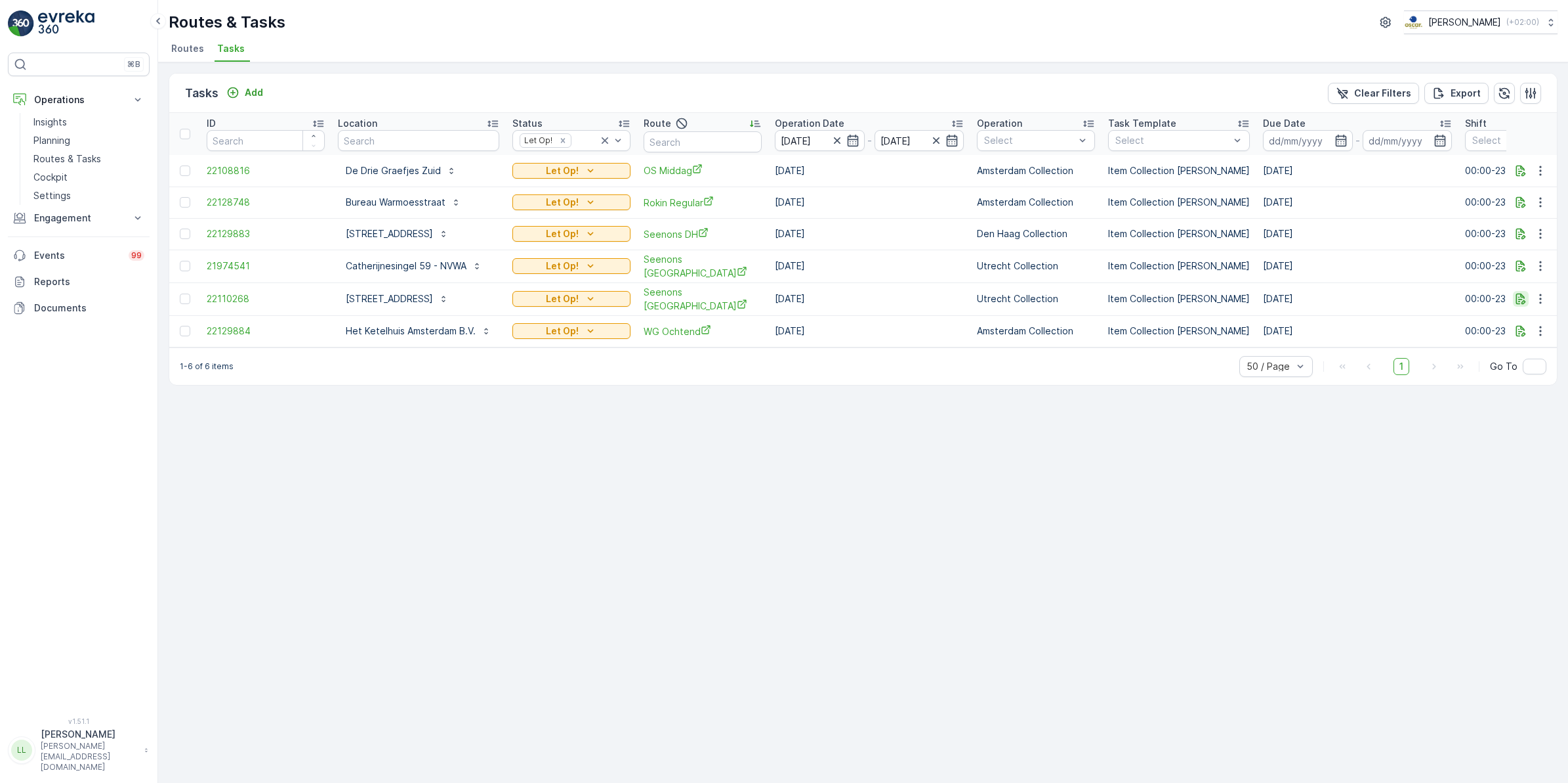
click at [1521, 299] on icon "button" at bounding box center [1521, 299] width 13 height 13
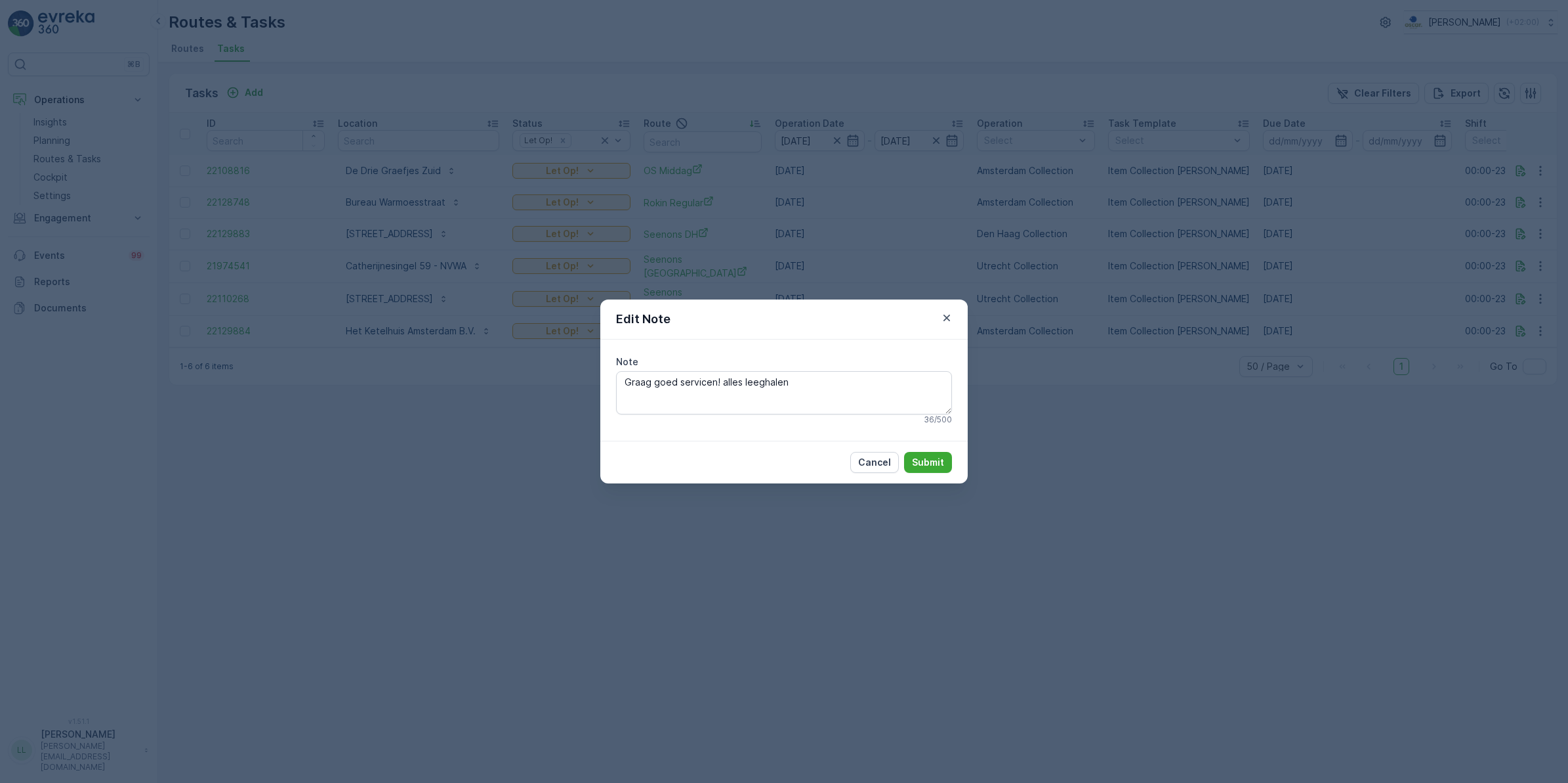
click at [1359, 388] on div "Edit Note Note Graag goed servicen! alles leeghalen 36 / 500 Cancel Submit" at bounding box center [784, 391] width 1568 height 783
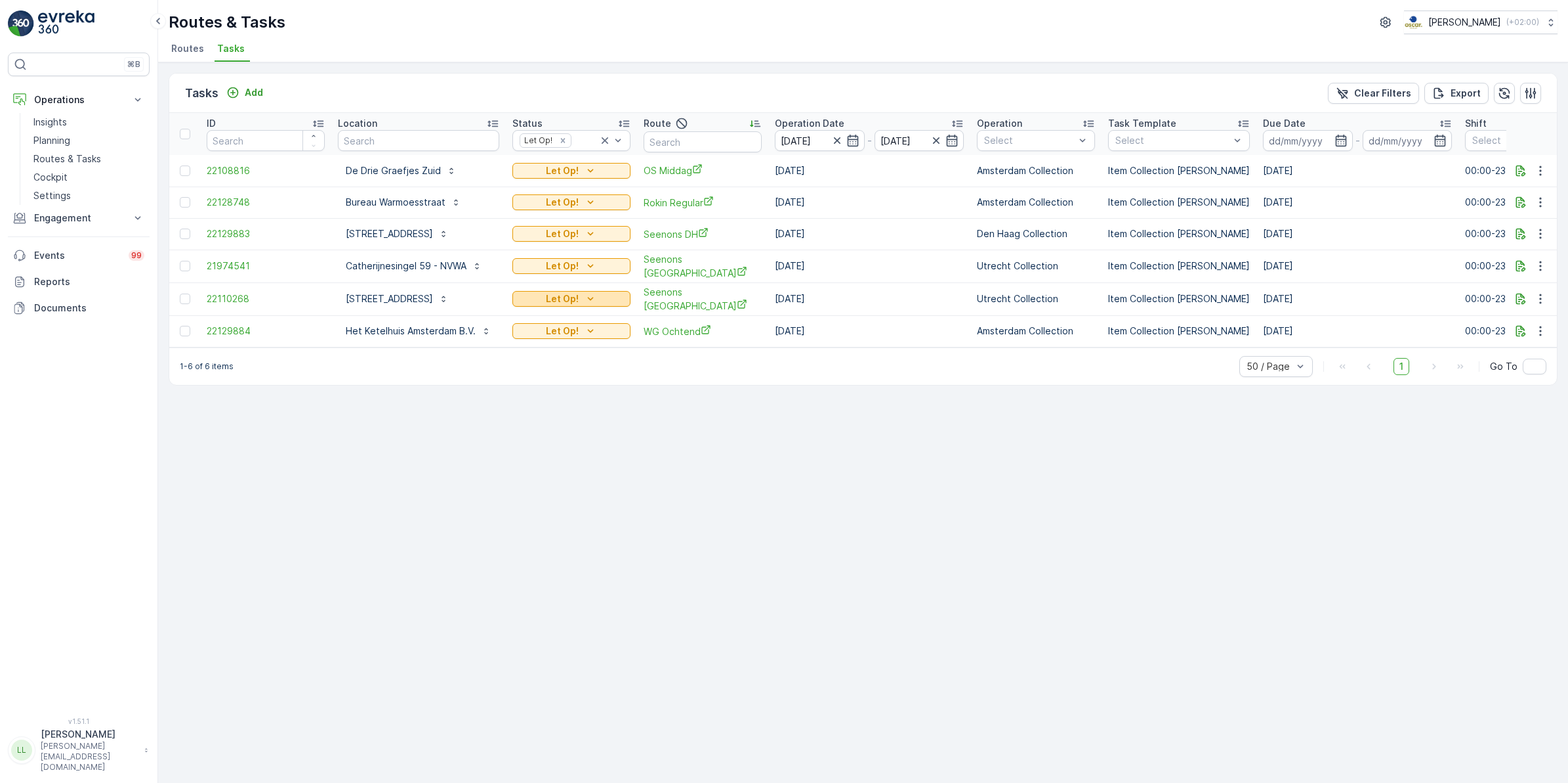
click at [579, 293] on p "Let Op!" at bounding box center [562, 299] width 33 height 13
click at [582, 363] on div "Done" at bounding box center [591, 371] width 84 height 19
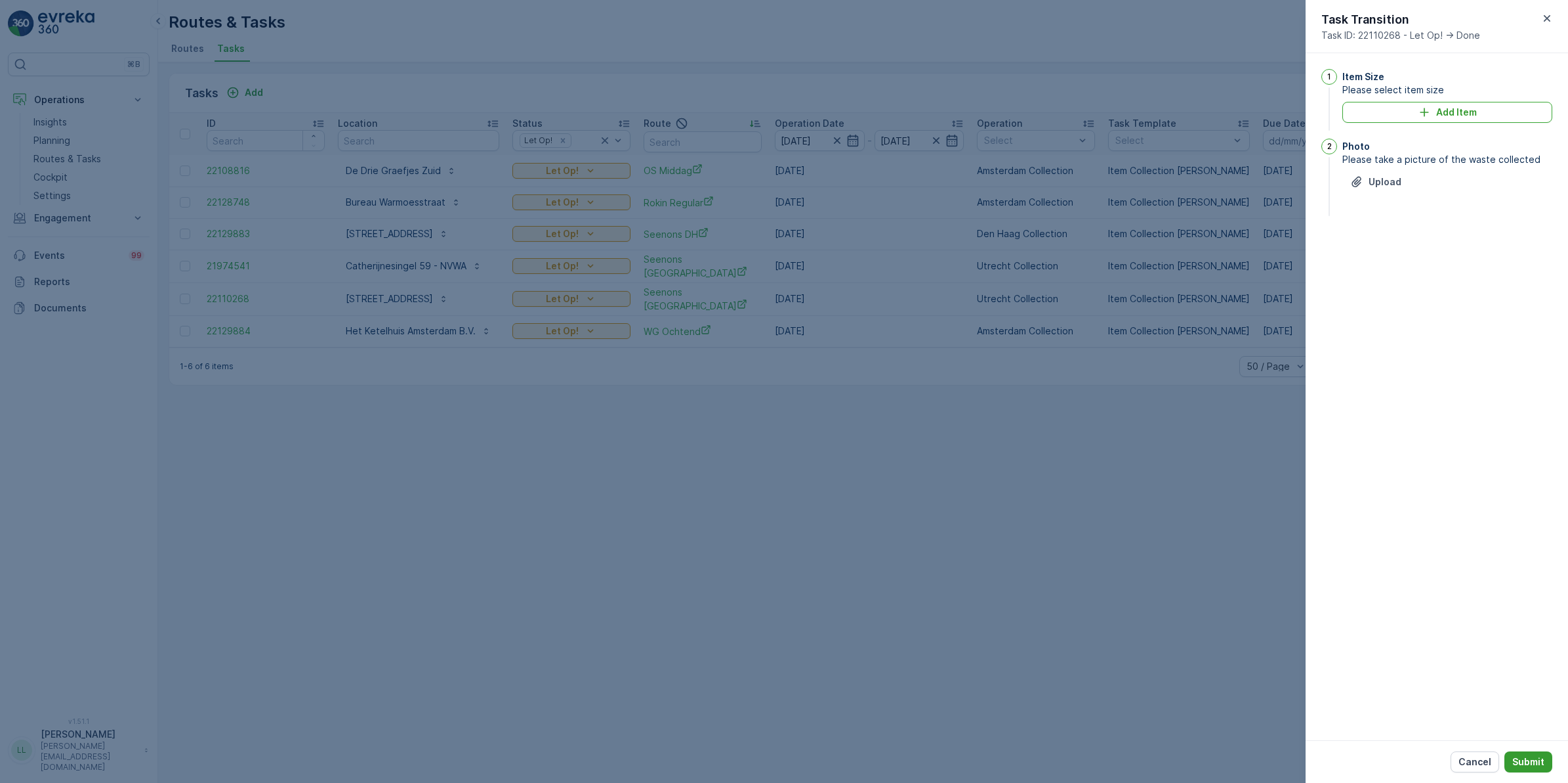
click at [1520, 756] on p "Submit" at bounding box center [1529, 761] width 32 height 13
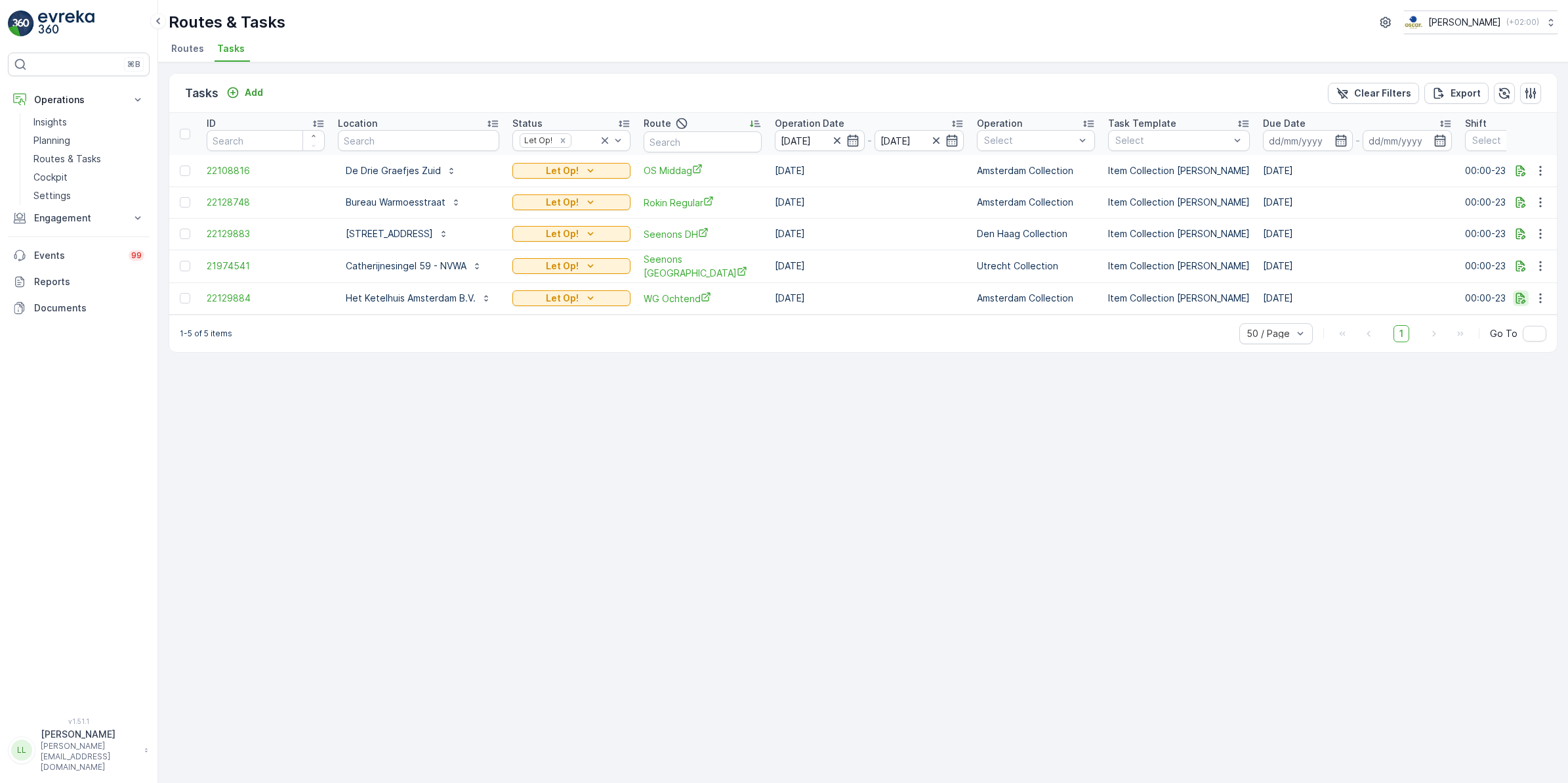
click at [1516, 302] on icon "button" at bounding box center [1521, 298] width 13 height 13
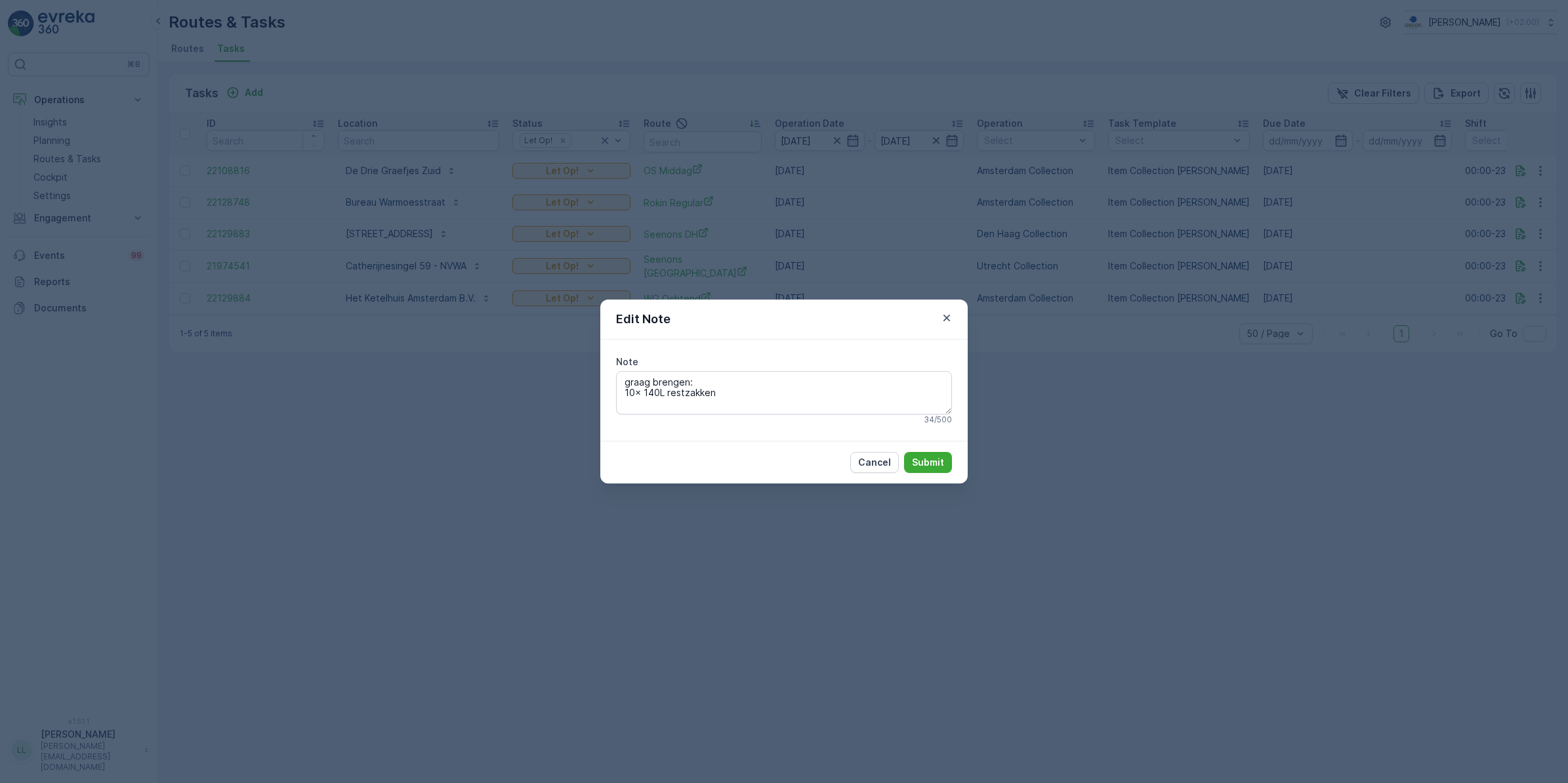
click at [1222, 446] on div "Edit Note Note graag brengen: 10x 140L restzakken 34 / 500 Cancel Submit" at bounding box center [784, 391] width 1568 height 783
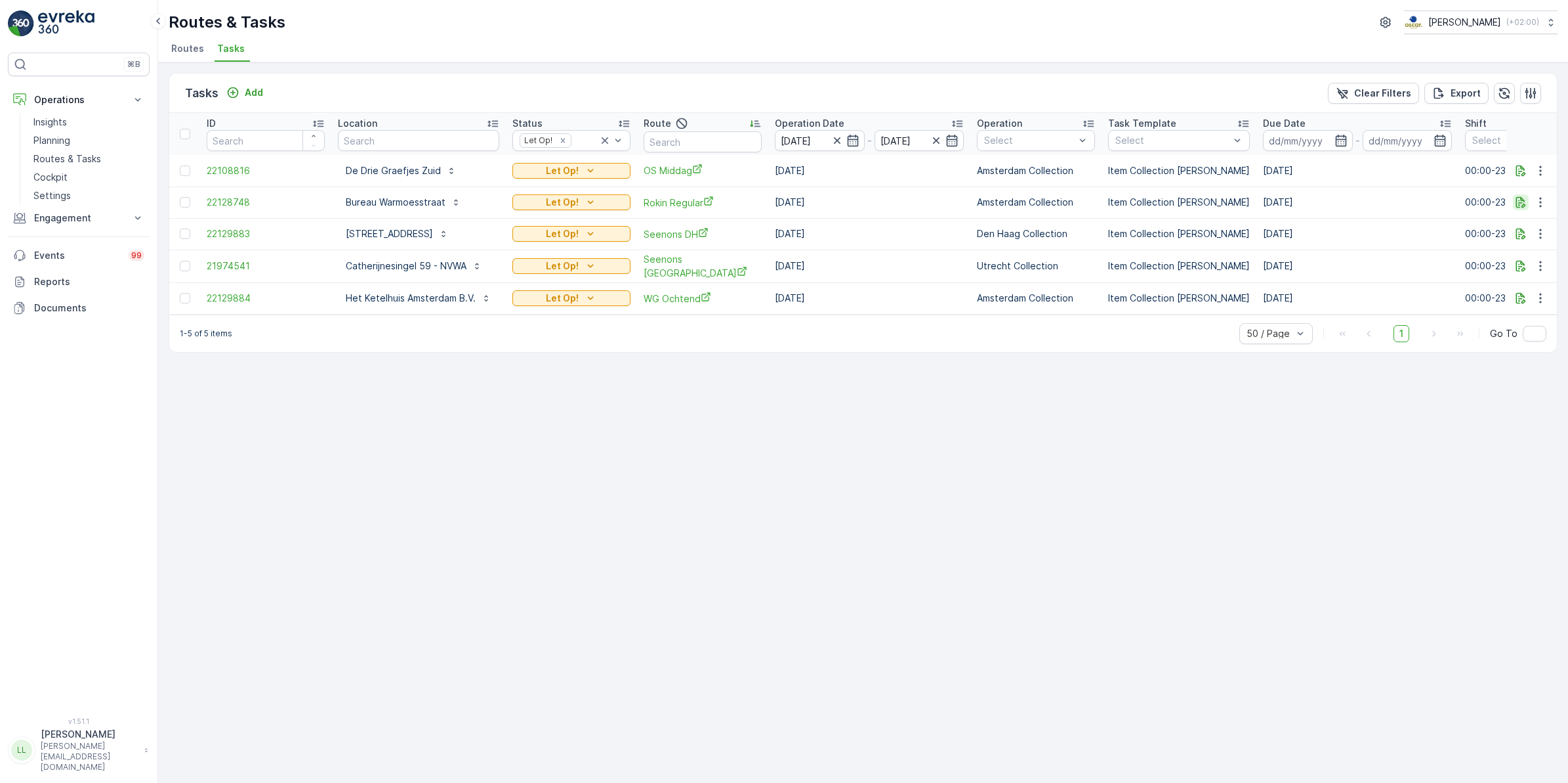
click at [1521, 204] on icon "button" at bounding box center [1521, 202] width 13 height 13
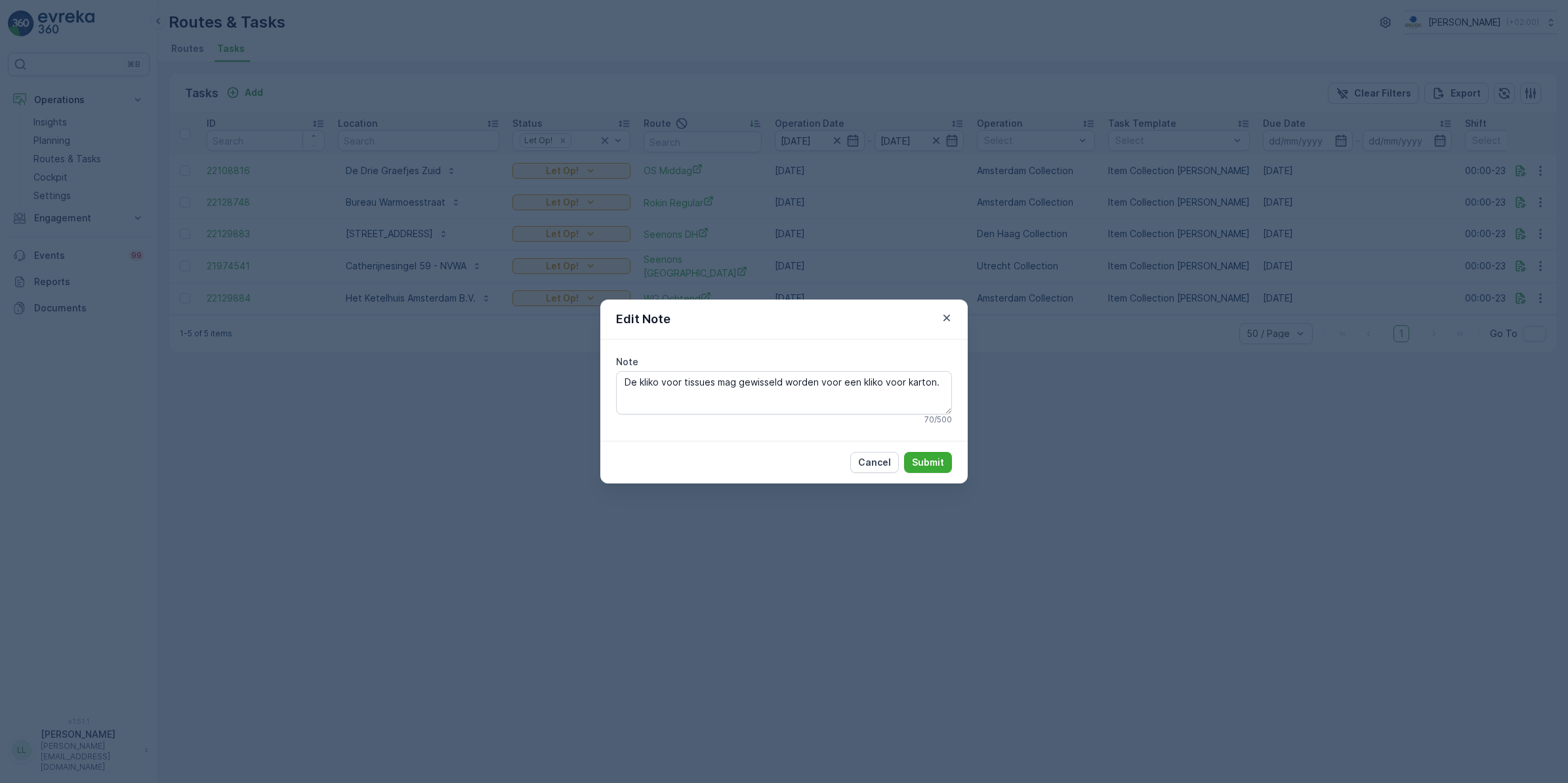
click at [1120, 276] on div "Edit Note Note De kliko voor tissues mag gewisseld worden voor een kliko voor k…" at bounding box center [784, 391] width 1568 height 783
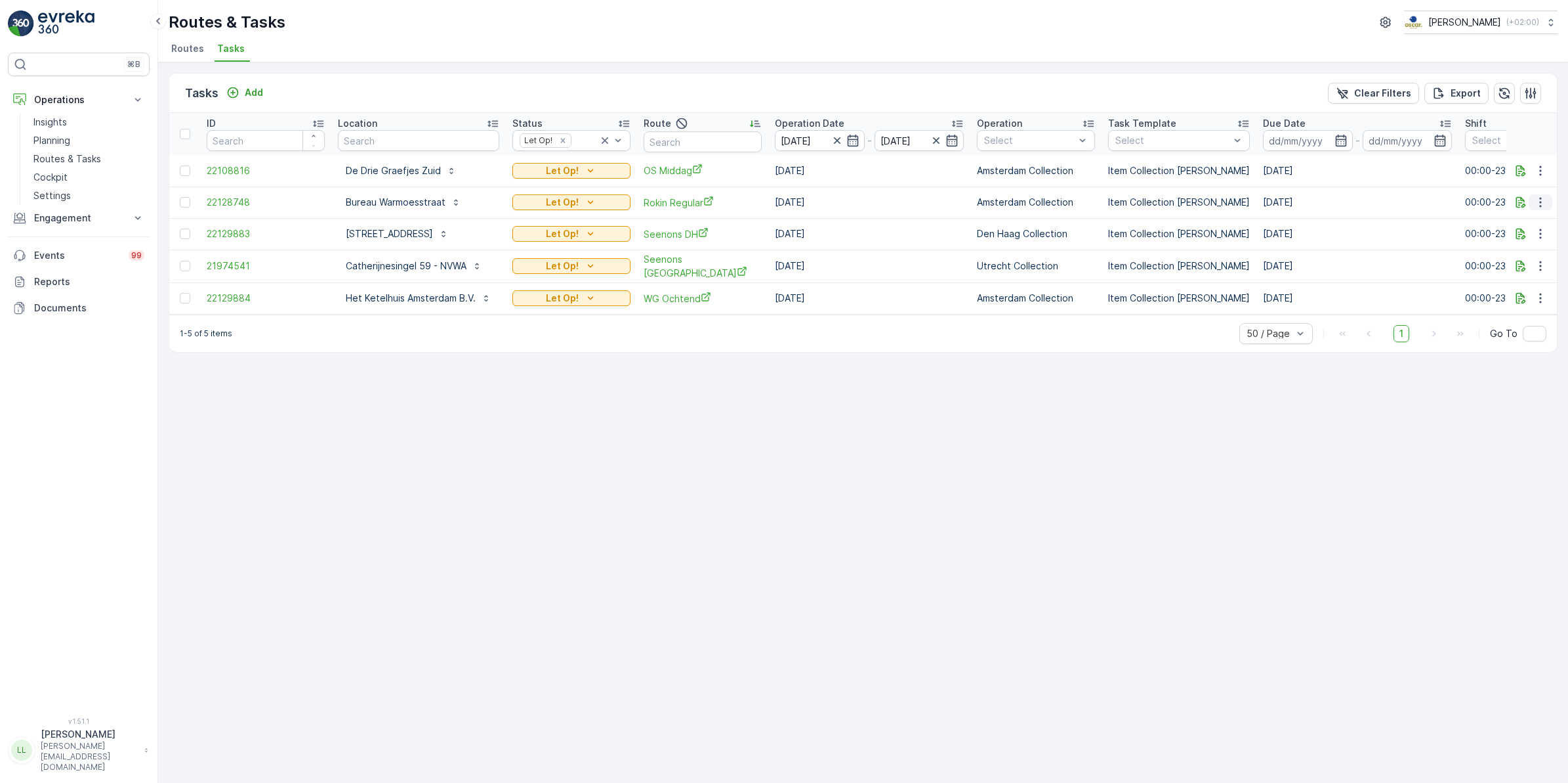
click at [1545, 204] on icon "button" at bounding box center [1541, 202] width 13 height 13
click at [1527, 256] on span "Change Route" at bounding box center [1507, 258] width 64 height 13
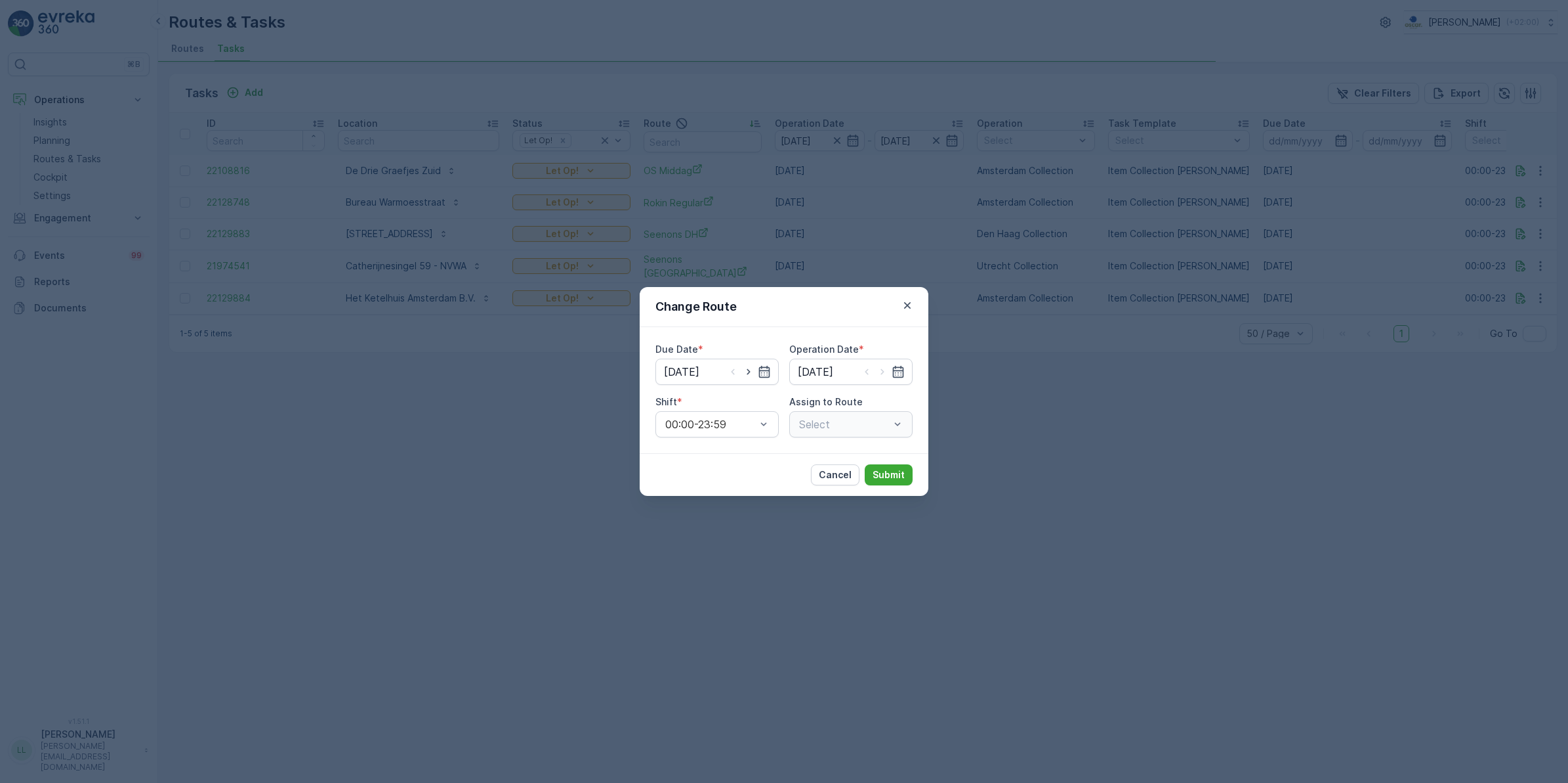
type input "01.10.2025"
click at [752, 374] on icon "button" at bounding box center [749, 371] width 13 height 13
type input "02.10.2025"
drag, startPoint x: 879, startPoint y: 371, endPoint x: 875, endPoint y: 395, distance: 24.3
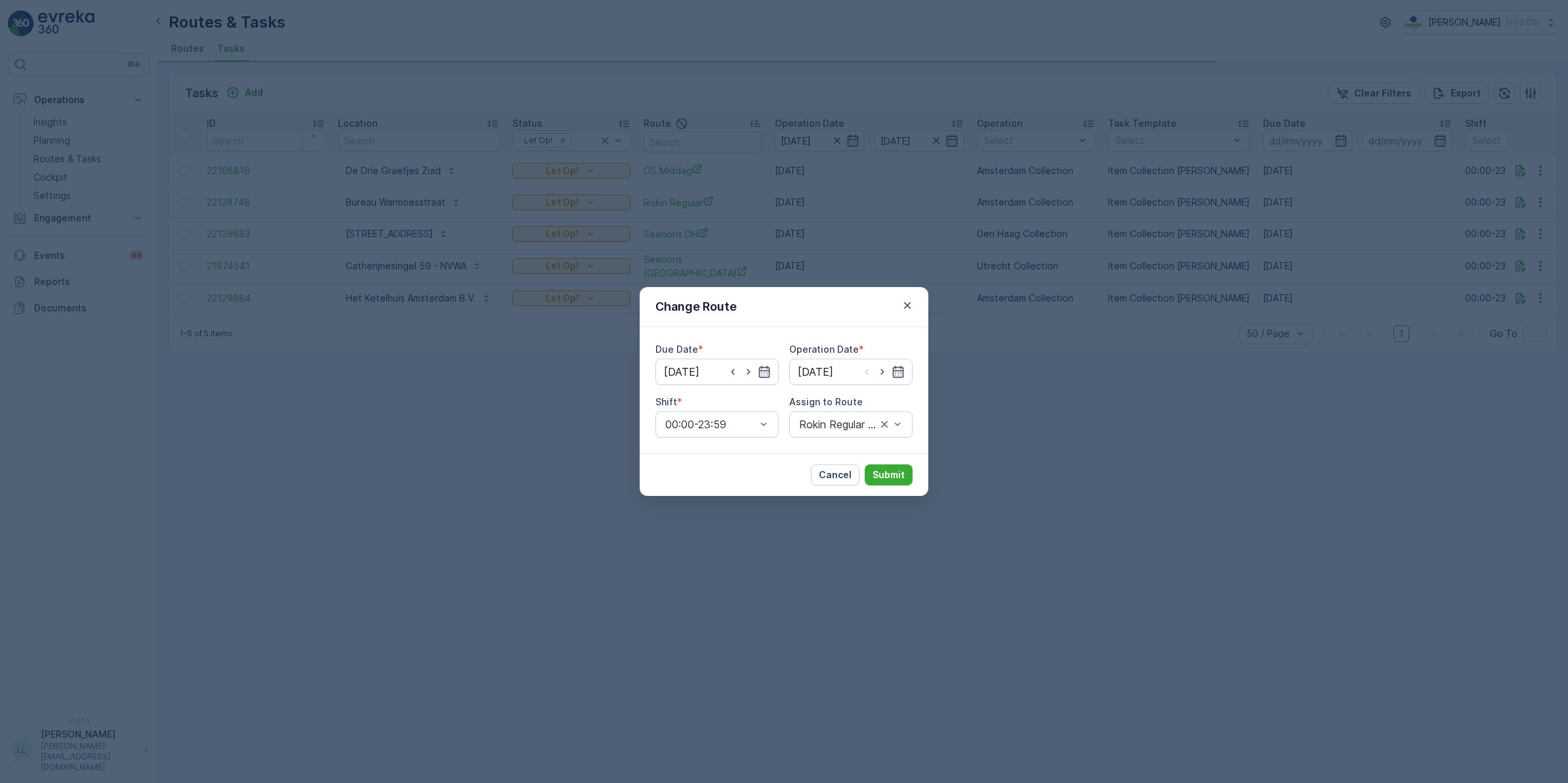
click at [880, 371] on icon "button" at bounding box center [883, 371] width 13 height 13
type input "02.10.2025"
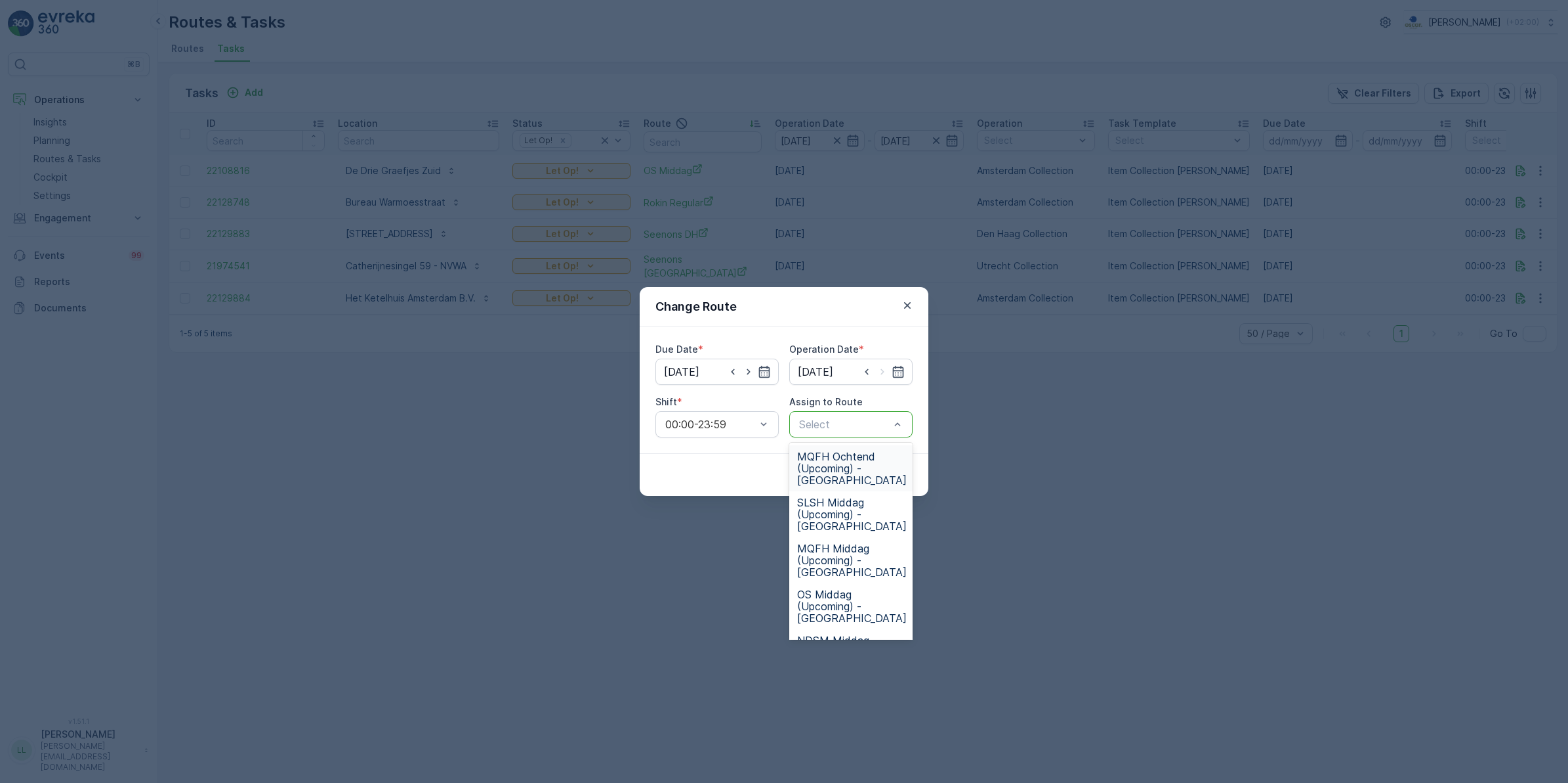
click at [847, 421] on div at bounding box center [844, 424] width 93 height 12
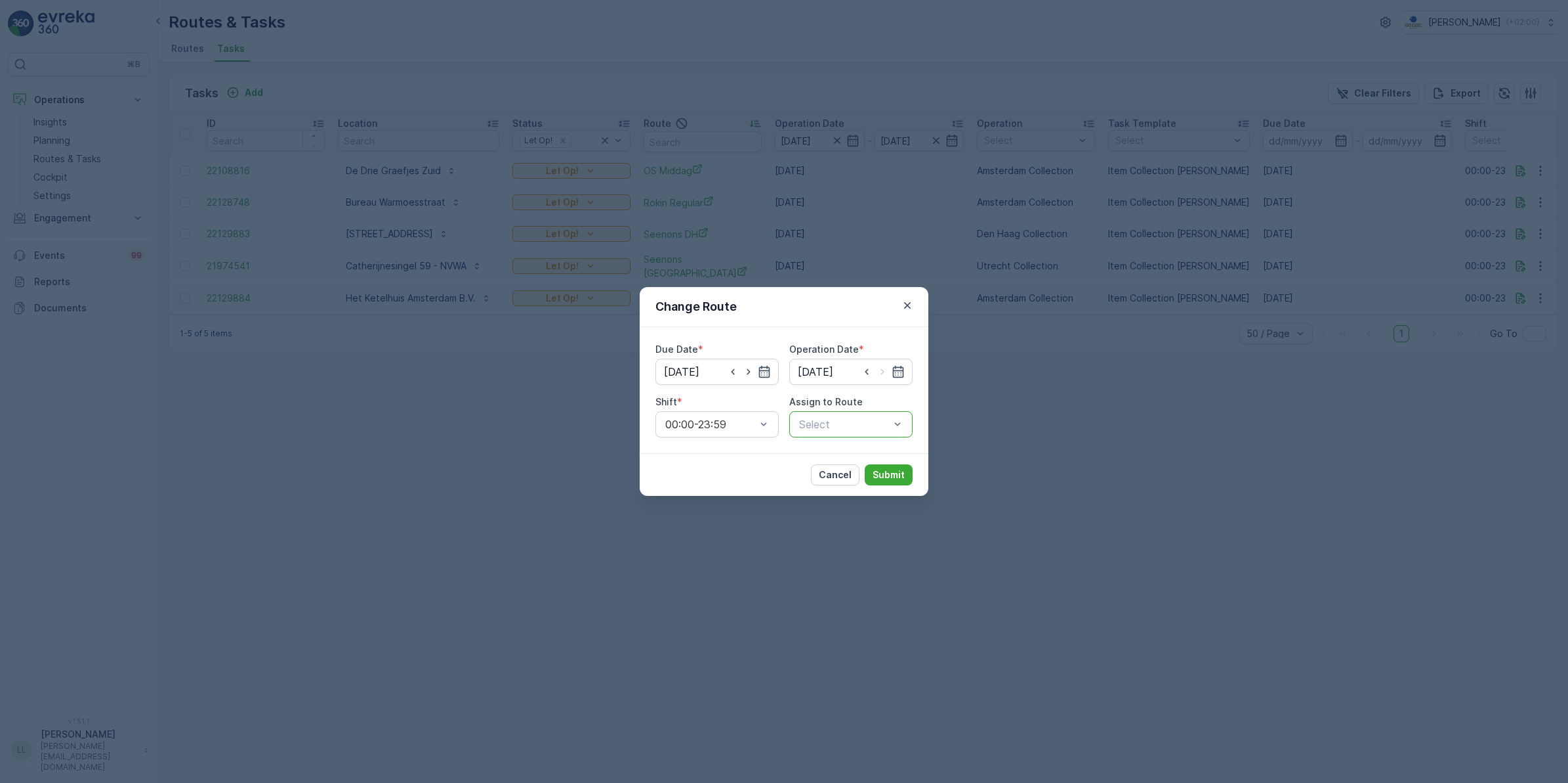
click at [845, 421] on div at bounding box center [844, 424] width 93 height 12
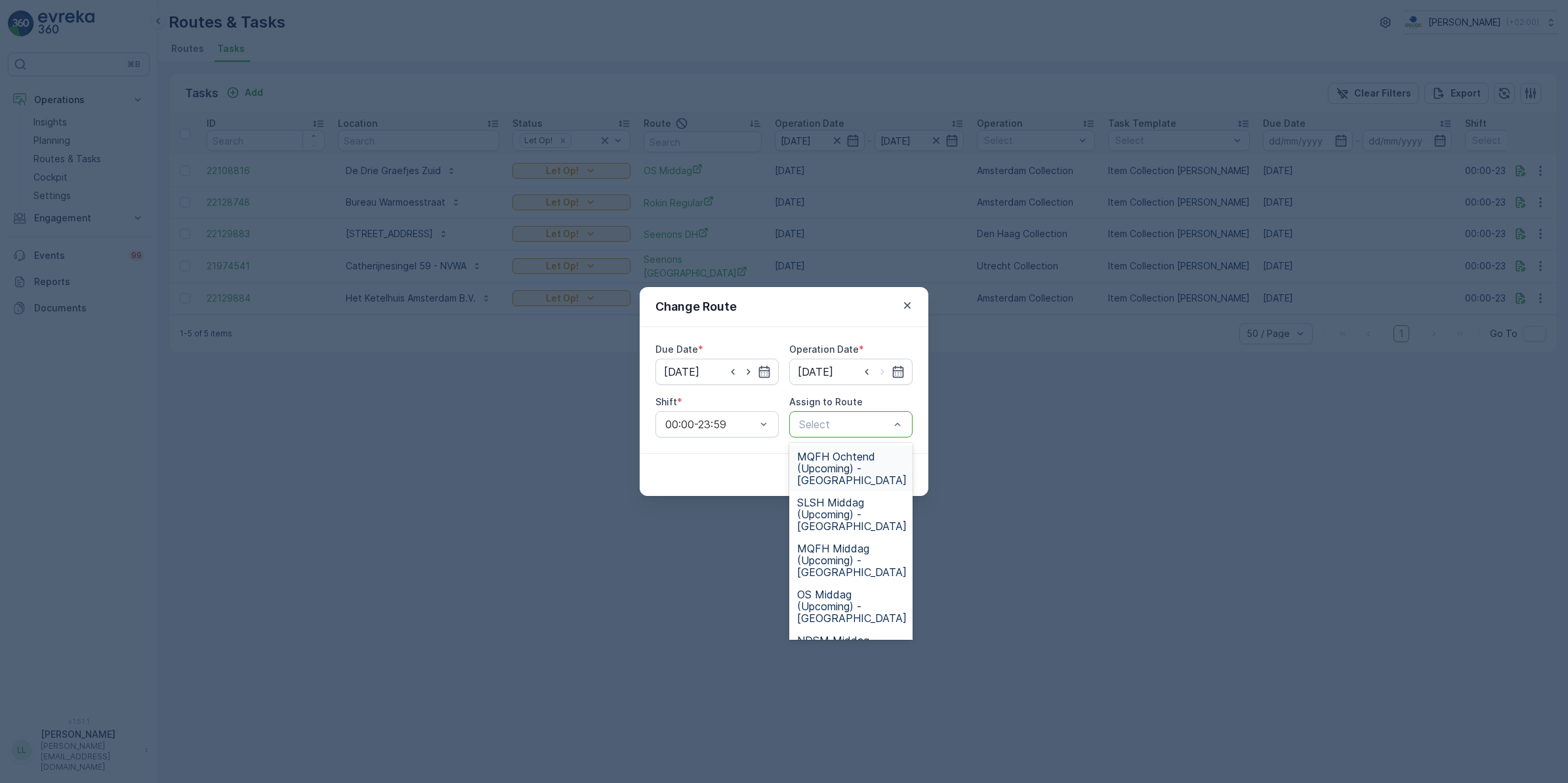
type input "e"
type input "ro"
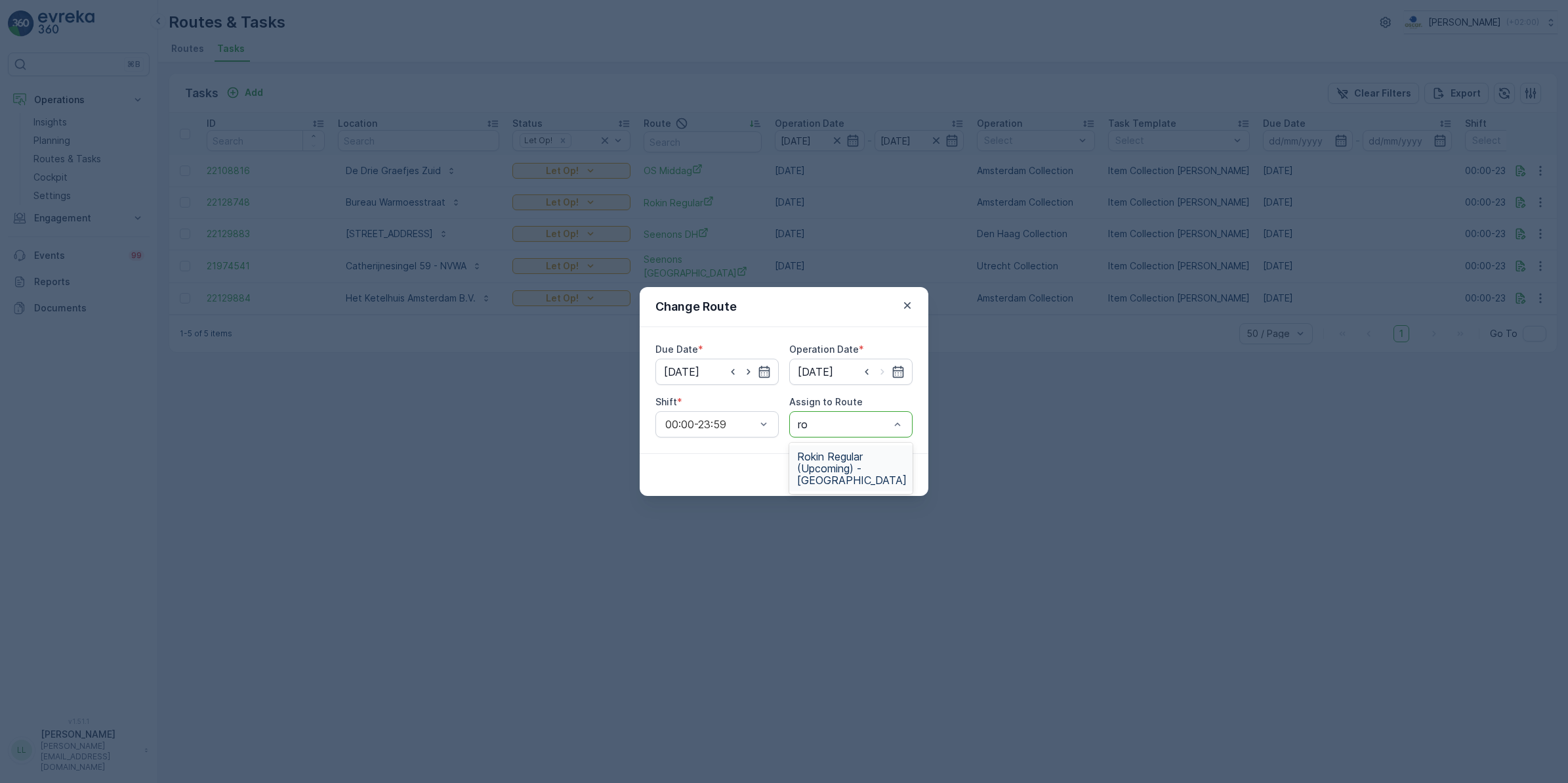
click at [841, 457] on span "Rokin Regular (Upcoming) - Amsterdam" at bounding box center [852, 468] width 110 height 36
click at [880, 469] on p "Submit" at bounding box center [889, 475] width 32 height 13
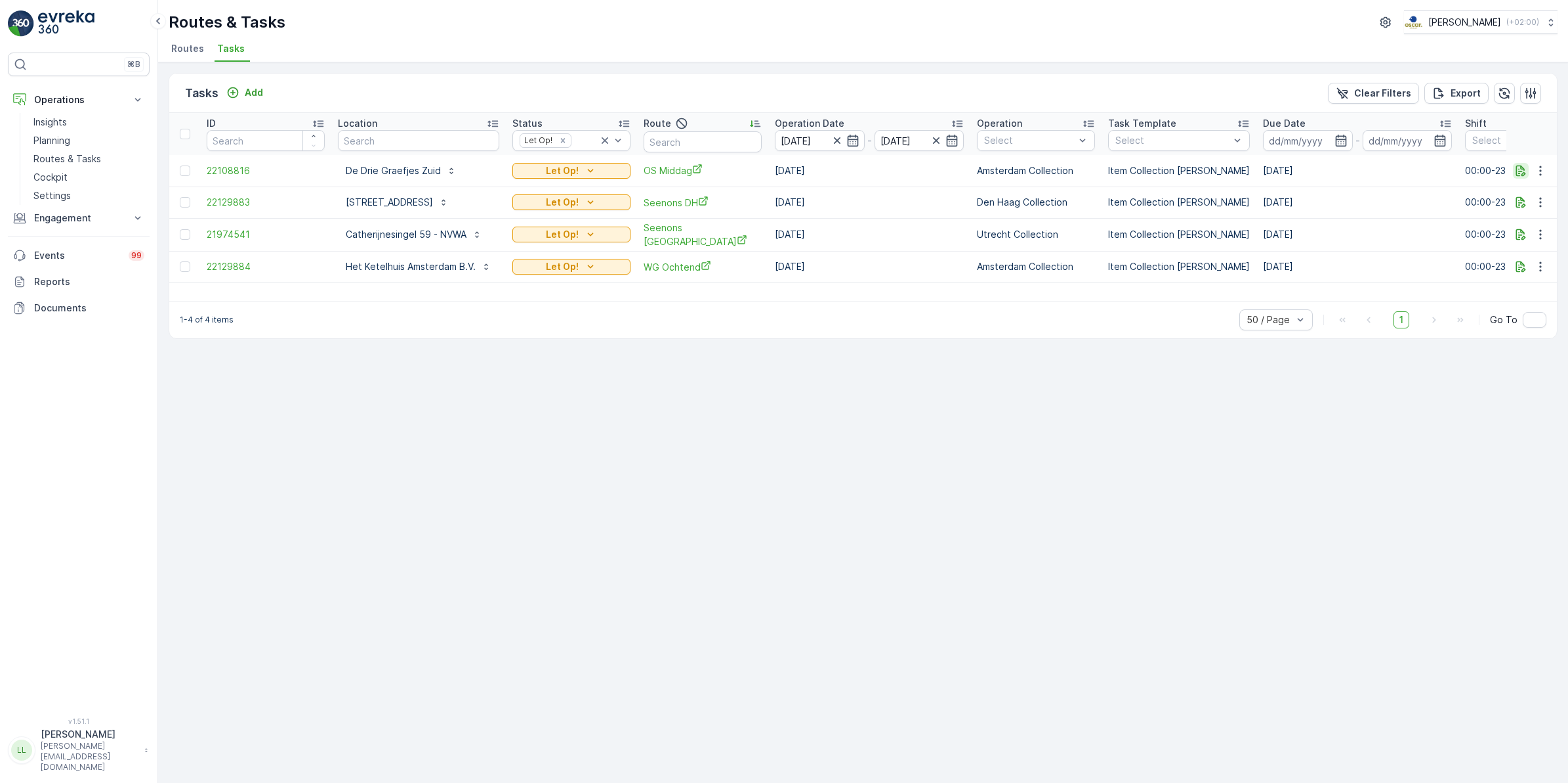
click at [1523, 174] on icon "button" at bounding box center [1521, 170] width 9 height 11
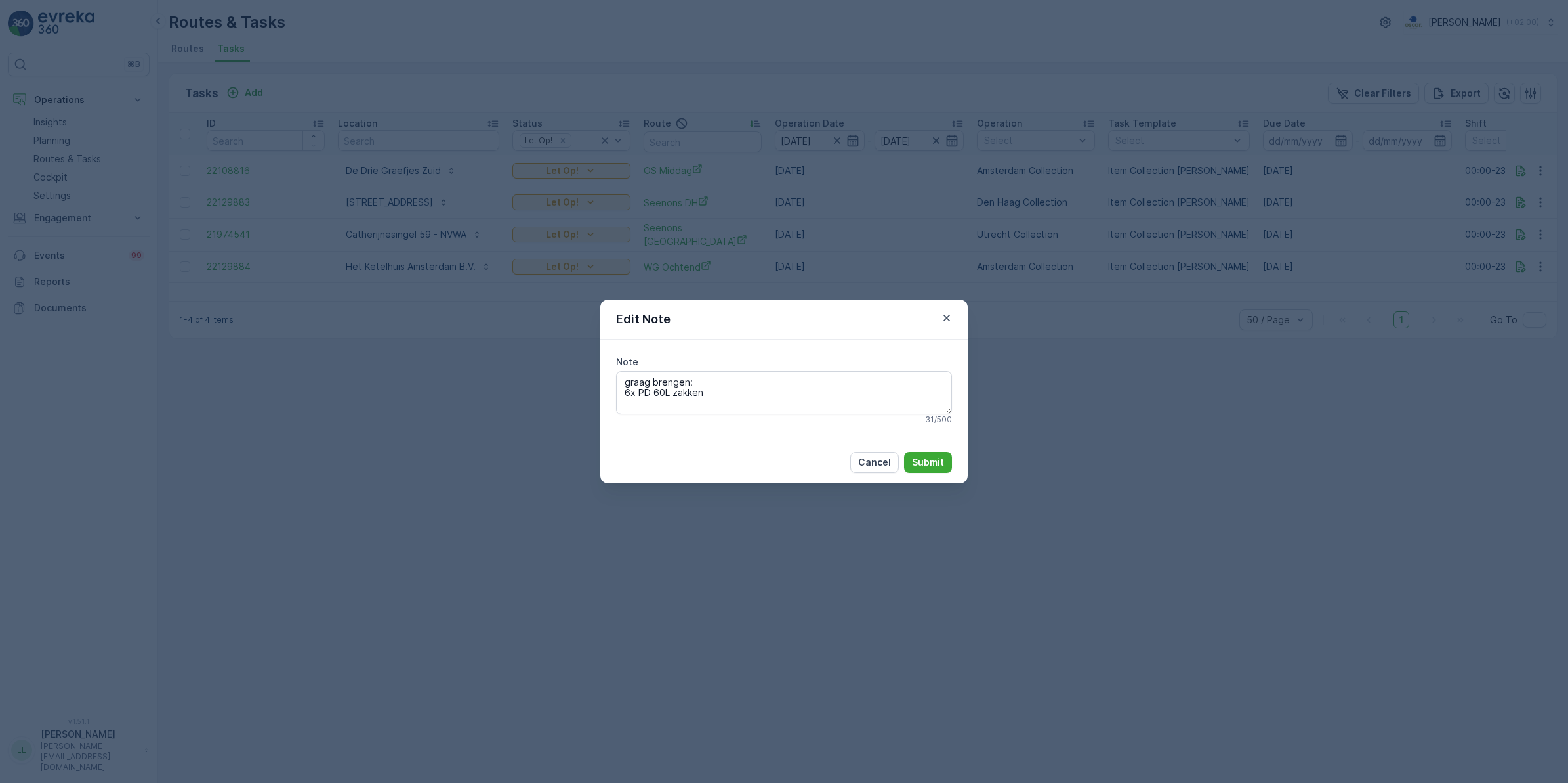
click at [1303, 270] on div "Edit Note Note graag brengen: 6x PD 60L zakken 31 / 500 Cancel Submit" at bounding box center [784, 391] width 1568 height 783
